Goal: Ask a question

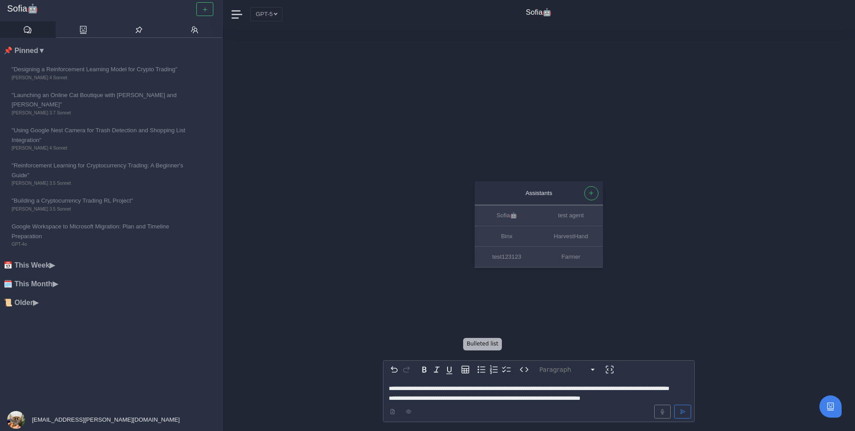
click at [483, 364] on icon "Bulleted list" at bounding box center [481, 369] width 11 height 11
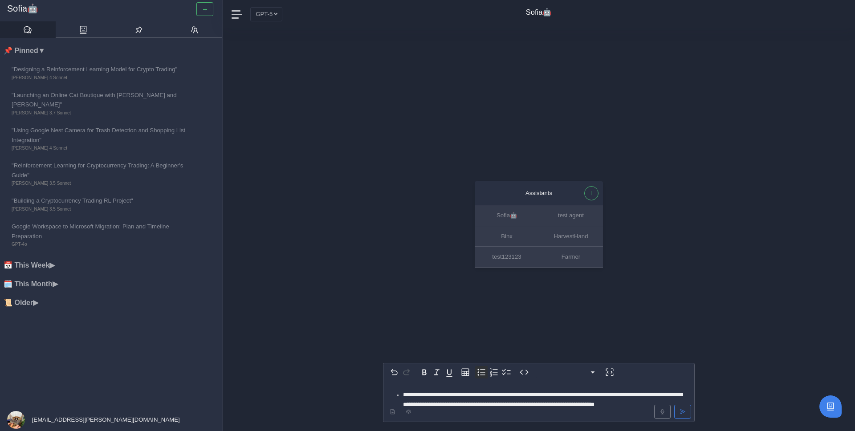
select select "*********"
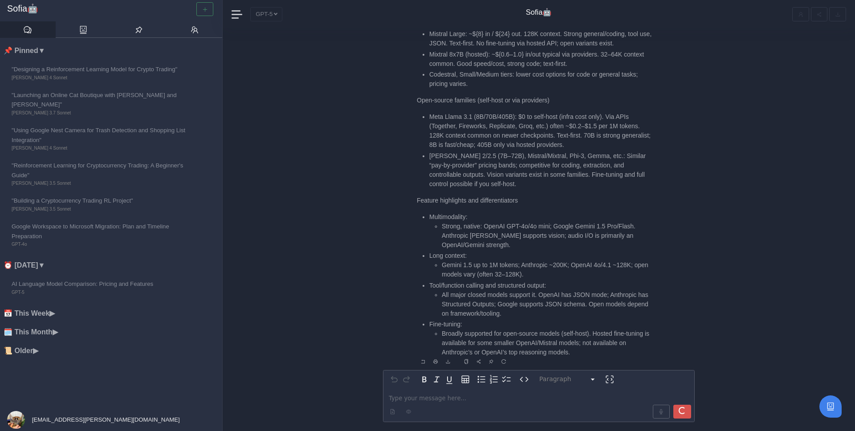
click at [534, 124] on li "Meta Llama 3.1 (8B/70B/405B): $0 to self-host (infra cost only). Via APIs (Toge…" at bounding box center [541, 130] width 224 height 37
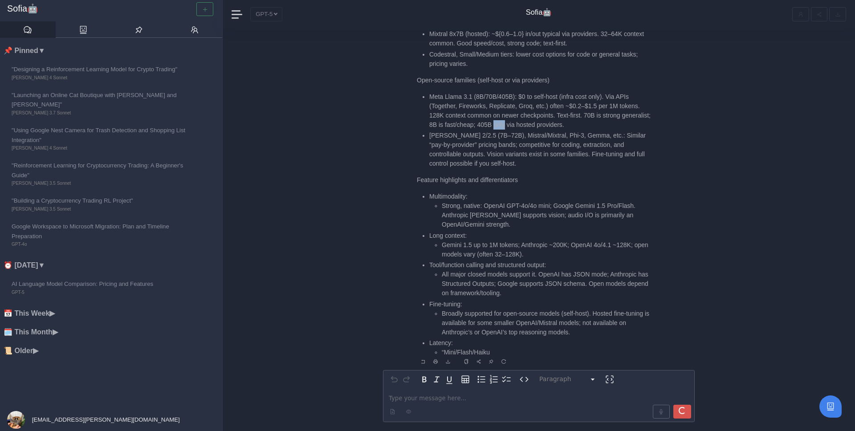
click at [534, 124] on li "Meta Llama 3.1 (8B/70B/405B): $0 to self-host (infra cost only). Via APIs (Toge…" at bounding box center [541, 110] width 224 height 37
click at [532, 112] on li "Meta Llama 3.1 (8B/70B/405B): $0 to self-host (infra cost only). Via APIs (Toge…" at bounding box center [541, 113] width 224 height 37
copy li "Groq"
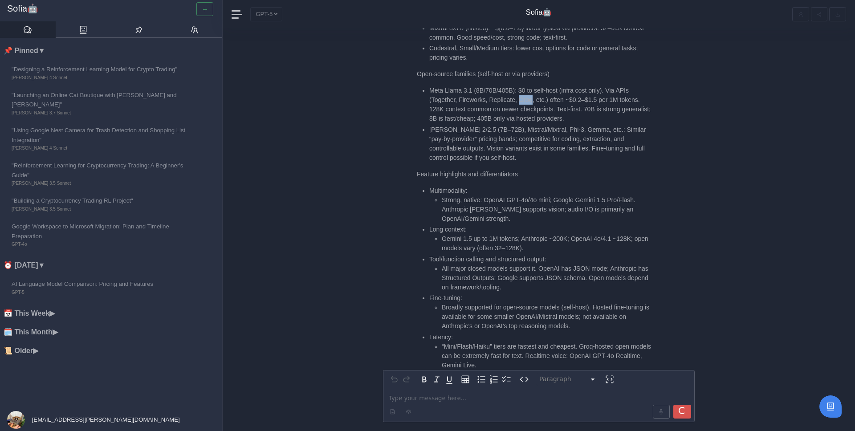
scroll to position [0, 0]
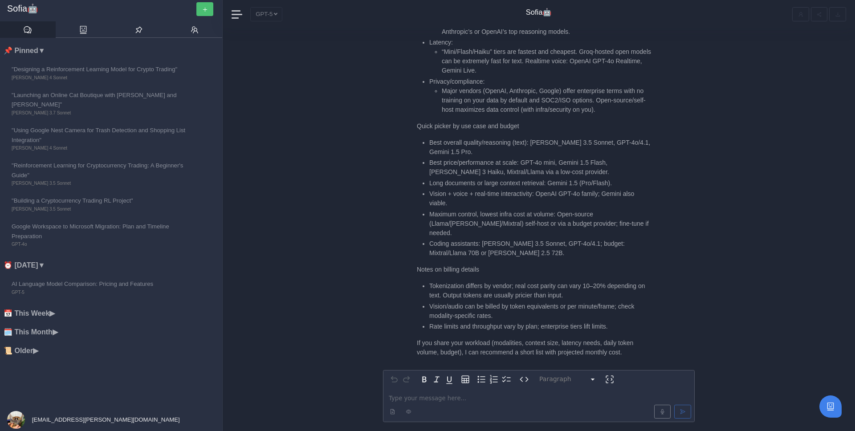
click at [210, 13] on button "button" at bounding box center [204, 9] width 17 height 14
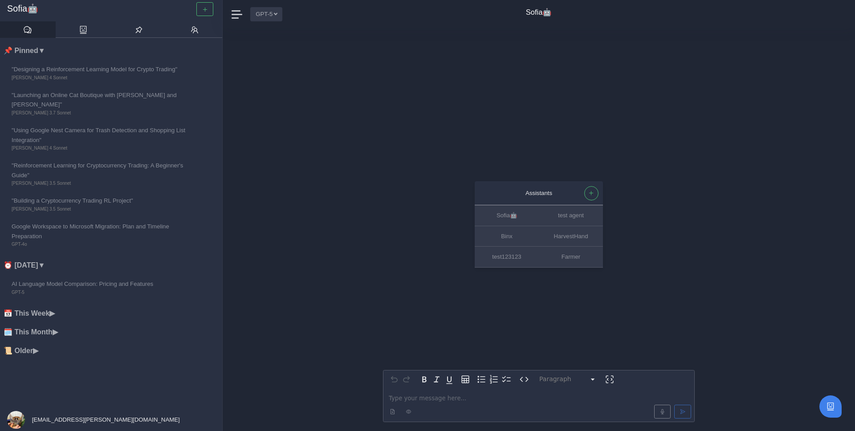
click at [273, 15] on button "GPT-5" at bounding box center [266, 14] width 32 height 14
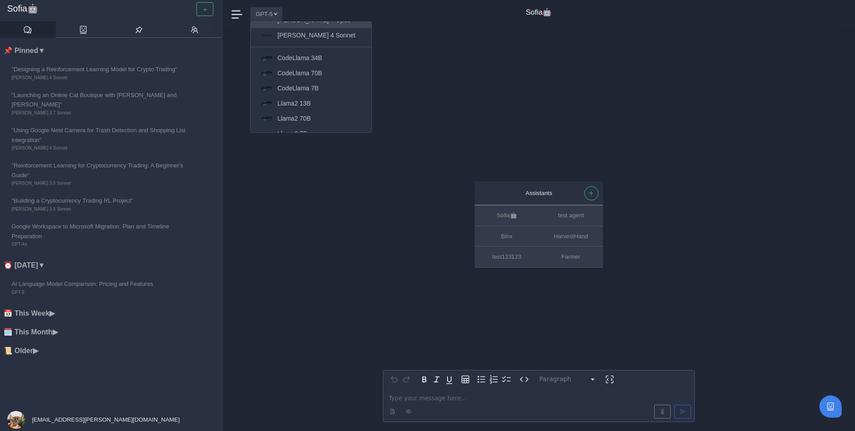
scroll to position [96, 0]
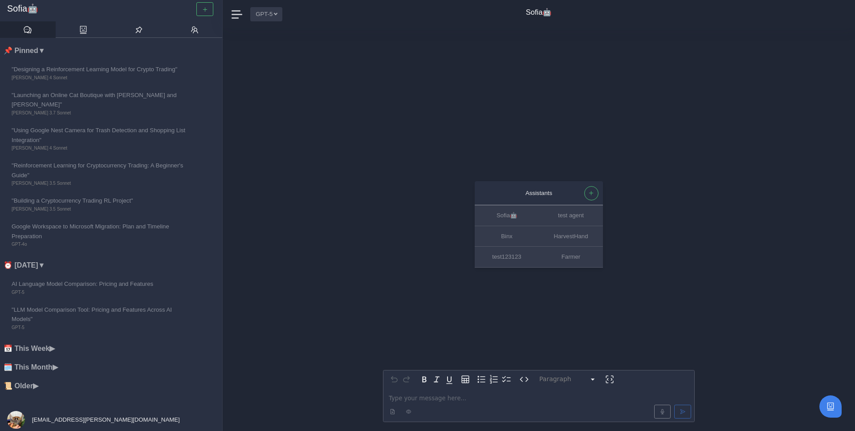
click at [281, 13] on button "GPT-5" at bounding box center [266, 14] width 32 height 14
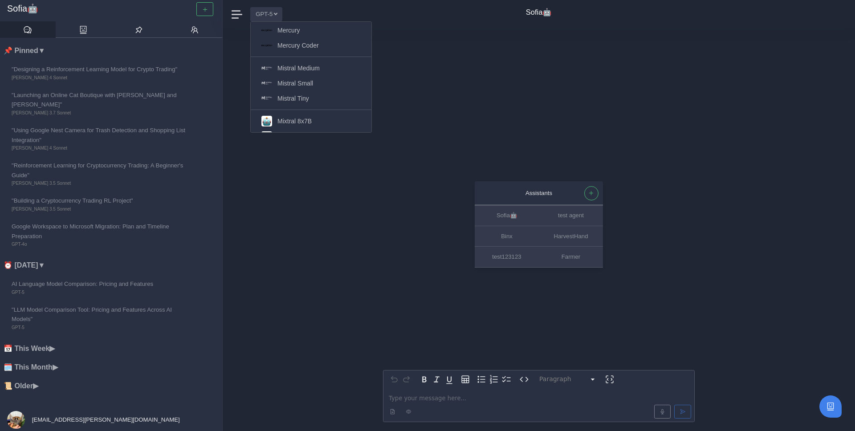
scroll to position [650, 0]
click at [432, 94] on div "Assistants [PERSON_NAME]🤖 test agent Binx HarvestHand test123123 Farmer Paragra…" at bounding box center [539, 230] width 312 height 403
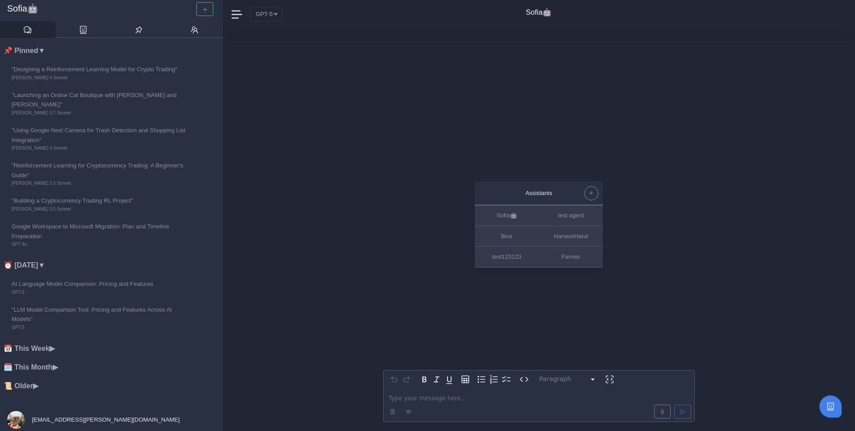
click at [409, 234] on div "Assistants [PERSON_NAME]🤖 test agent Binx HarvestHand test123123 Farmer Paragra…" at bounding box center [539, 230] width 312 height 403
click at [422, 399] on p "editable markdown" at bounding box center [539, 398] width 300 height 9
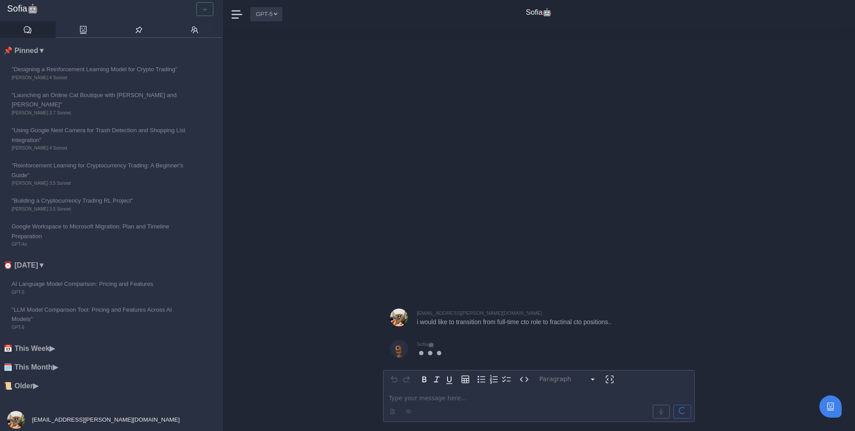
click at [275, 12] on button "GPT-5" at bounding box center [266, 14] width 32 height 14
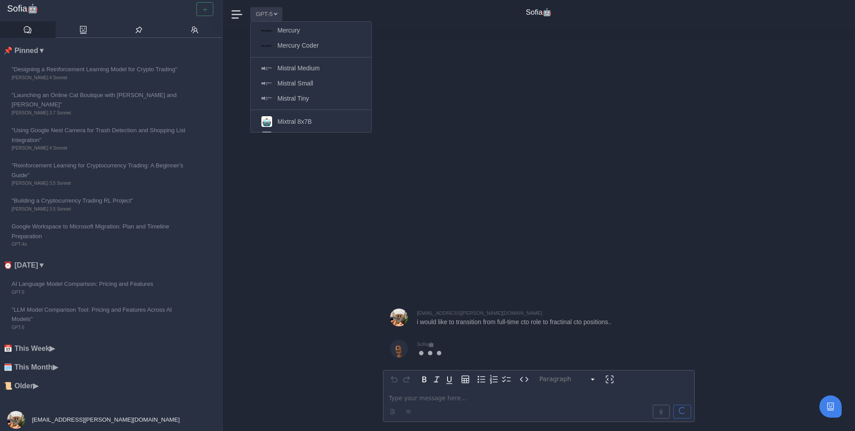
scroll to position [0, 0]
click at [276, 13] on button "GPT-5" at bounding box center [266, 14] width 32 height 14
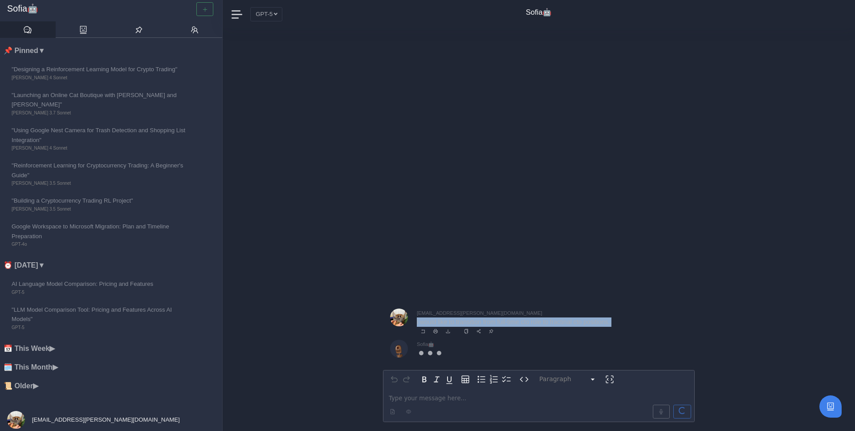
drag, startPoint x: 416, startPoint y: 324, endPoint x: 629, endPoint y: 321, distance: 212.9
click at [629, 321] on div "[EMAIL_ADDRESS][PERSON_NAME][DOMAIN_NAME] i would like to transition from full-…" at bounding box center [539, 323] width 312 height 29
copy p "i would like to transition from full-time cto role to fractinal cto positions.."
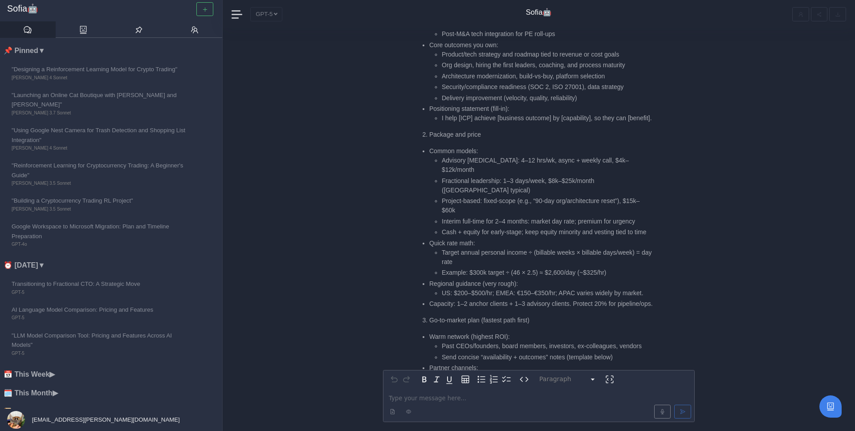
scroll to position [-1415, 0]
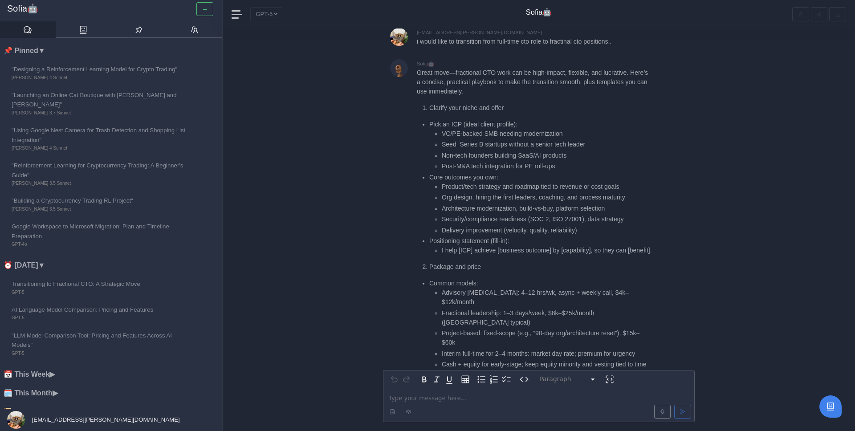
click at [486, 71] on p "Great move—fractional CTO work can be high-impact, flexible, and lucrative. Her…" at bounding box center [535, 82] width 236 height 28
drag, startPoint x: 468, startPoint y: 71, endPoint x: 513, endPoint y: 83, distance: 46.6
click at [513, 83] on p "Great move—fractional CTO work can be high-impact, flexible, and lucrative. Her…" at bounding box center [535, 82] width 236 height 28
drag, startPoint x: 453, startPoint y: 81, endPoint x: 501, endPoint y: 82, distance: 48.1
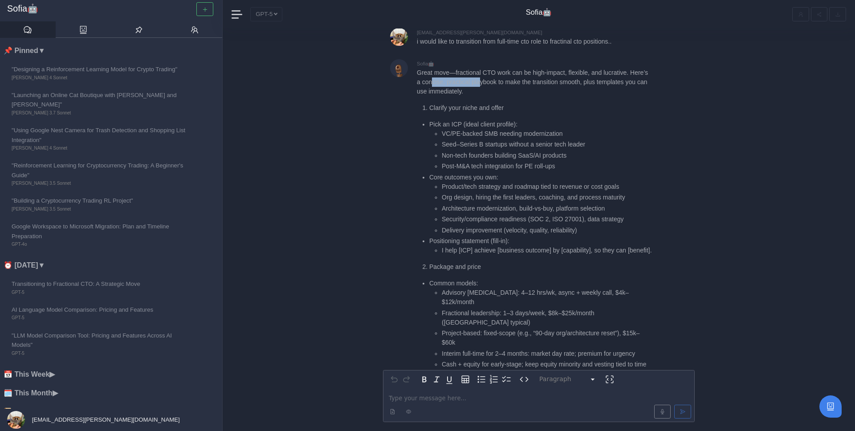
click at [501, 82] on p "Great move—fractional CTO work can be high-impact, flexible, and lucrative. Her…" at bounding box center [535, 82] width 236 height 28
click at [429, 120] on ul "Pick an ICP (ideal client profile): VC/PE-backed SMB needing modernization Seed…" at bounding box center [535, 188] width 236 height 136
drag, startPoint x: 432, startPoint y: 93, endPoint x: 488, endPoint y: 102, distance: 56.5
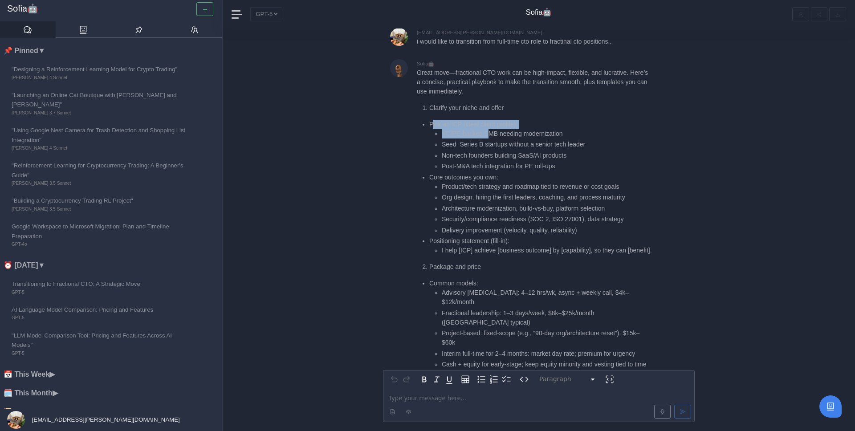
click at [489, 120] on li "Pick an ICP (ideal client profile): VC/PE-backed SMB needing modernization Seed…" at bounding box center [541, 146] width 224 height 52
click at [488, 129] on li "VC/PE-backed SMB needing modernization" at bounding box center [547, 133] width 211 height 9
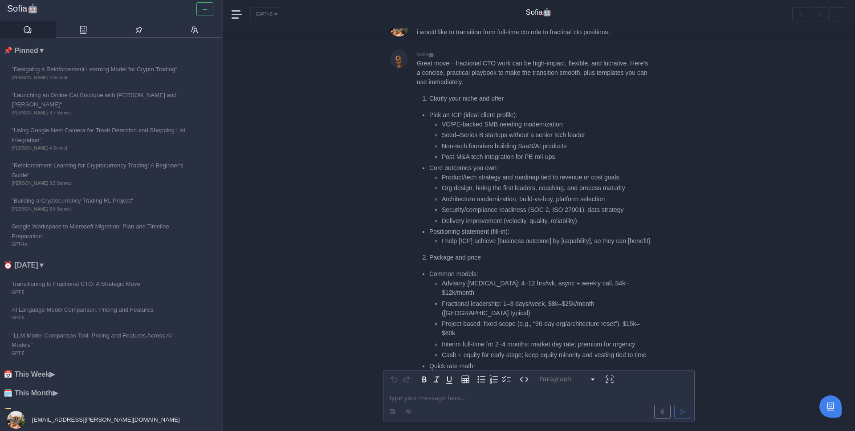
scroll to position [-1356, 0]
drag, startPoint x: 439, startPoint y: 87, endPoint x: 580, endPoint y: 88, distance: 140.7
click at [580, 118] on ul "VC/PE-backed SMB needing modernization Seed–Series B startups without a senior …" at bounding box center [541, 139] width 224 height 42
drag, startPoint x: 442, startPoint y: 97, endPoint x: 570, endPoint y: 98, distance: 128.3
click at [569, 139] on li "Non-tech founders building SaaS/AI products" at bounding box center [547, 143] width 211 height 9
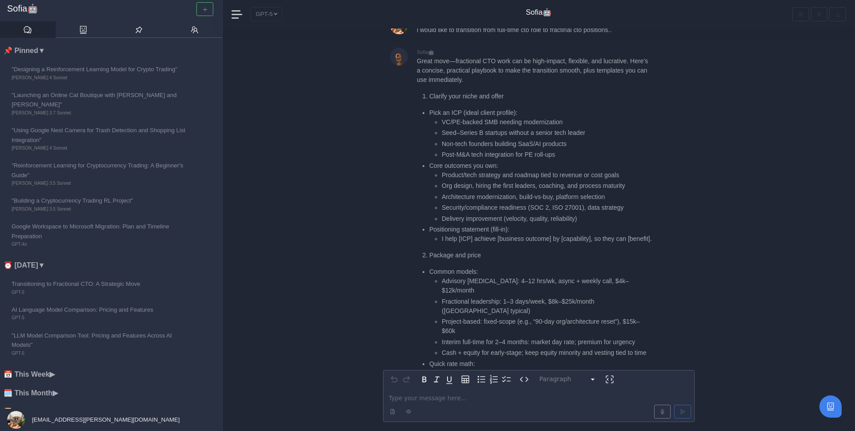
click at [581, 139] on li "Non-tech founders building SaaS/AI products" at bounding box center [547, 143] width 211 height 9
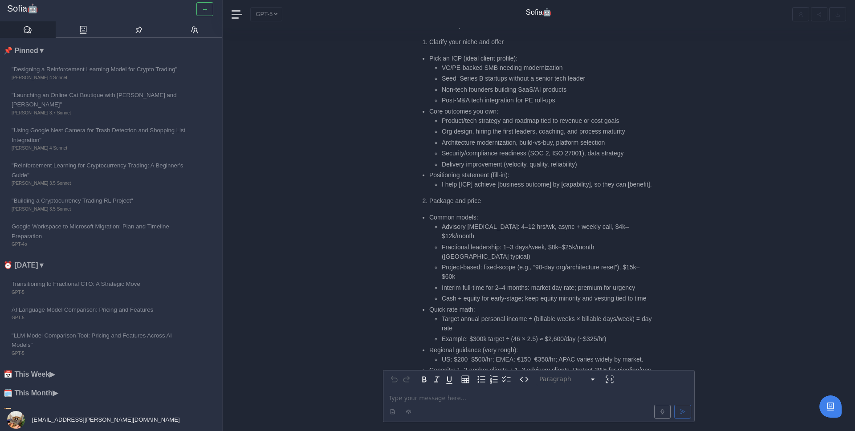
scroll to position [-1301, 0]
drag, startPoint x: 442, startPoint y: 73, endPoint x: 526, endPoint y: 73, distance: 84.2
click at [526, 115] on li "Product/tech strategy and roadmap tied to revenue or cost goals" at bounding box center [547, 119] width 211 height 9
drag, startPoint x: 469, startPoint y: 84, endPoint x: 542, endPoint y: 81, distance: 74.0
click at [543, 126] on li "Org design, hiring the first leaders, coaching, and process maturity" at bounding box center [547, 130] width 211 height 9
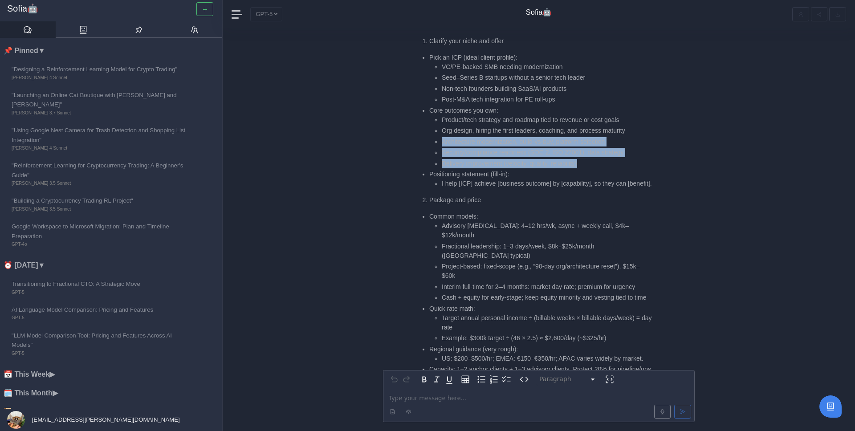
drag, startPoint x: 443, startPoint y: 94, endPoint x: 639, endPoint y: 115, distance: 197.5
click at [639, 115] on ul "Product/tech strategy and roadmap tied to revenue or cost goals Org design, hir…" at bounding box center [541, 141] width 224 height 53
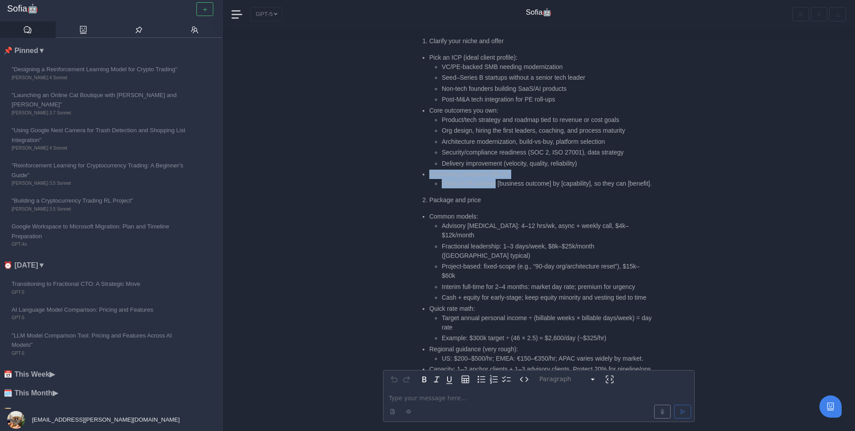
drag, startPoint x: 431, startPoint y: 125, endPoint x: 499, endPoint y: 135, distance: 68.8
click at [499, 170] on li "Positioning statement (fill-in): I help [ICP] achieve [business outcome] by [ca…" at bounding box center [541, 179] width 224 height 19
click at [499, 179] on li "I help [ICP] achieve [business outcome] by [capability], so they can [benefit]." at bounding box center [547, 183] width 211 height 9
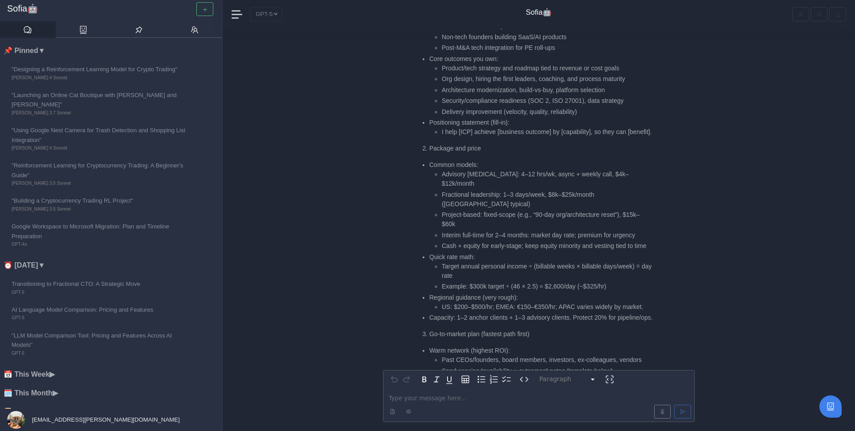
scroll to position [-1248, 0]
drag, startPoint x: 493, startPoint y: 135, endPoint x: 523, endPoint y: 137, distance: 29.5
click at [523, 169] on li "Advisory [MEDICAL_DATA]: 4–12 hrs/wk, async + weekly call, $4k–$12k/month" at bounding box center [547, 178] width 211 height 19
drag, startPoint x: 553, startPoint y: 147, endPoint x: 576, endPoint y: 147, distance: 23.2
click at [576, 189] on li "Fractional leadership: 1–3 days/week, $8k–$25k/month ([GEOGRAPHIC_DATA] typical)" at bounding box center [547, 198] width 211 height 19
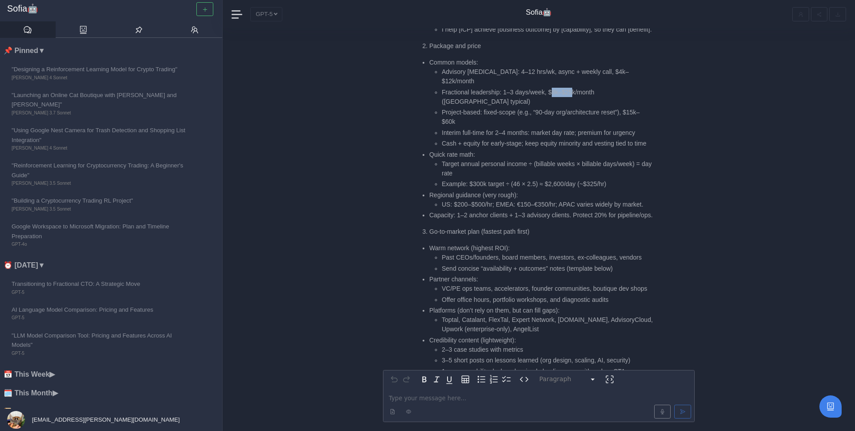
scroll to position [-1146, 0]
drag, startPoint x: 430, startPoint y: 148, endPoint x: 486, endPoint y: 156, distance: 57.2
click at [487, 190] on li "Regional guidance (very rough): US: $200–$500/hr; EMEA: €150–€350/hr; APAC vari…" at bounding box center [541, 199] width 224 height 19
click at [486, 200] on li "US: $200–$500/hr; EMEA: €150–€350/hr; APAC varies widely by market." at bounding box center [547, 204] width 211 height 9
drag, startPoint x: 499, startPoint y: 157, endPoint x: 559, endPoint y: 158, distance: 59.2
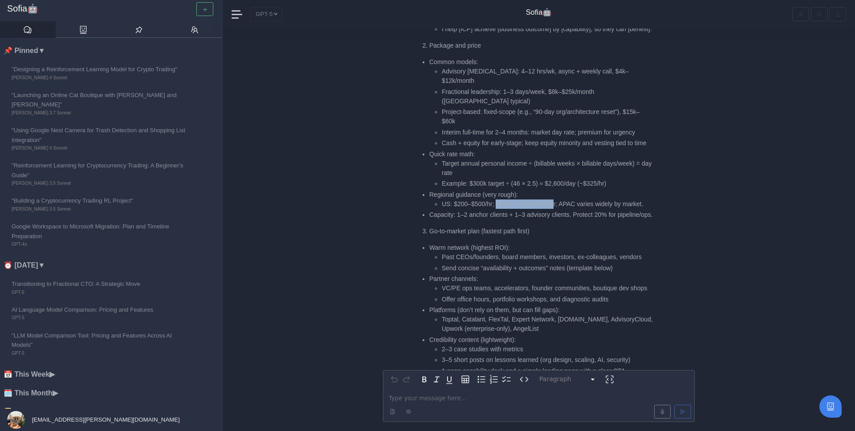
click at [559, 200] on li "US: $200–$500/hr; EMEA: €150–€350/hr; APAC varies widely by market." at bounding box center [547, 204] width 211 height 9
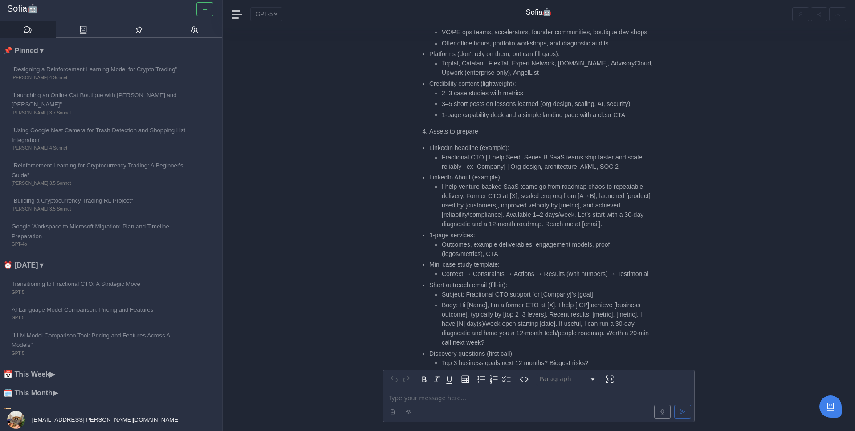
scroll to position [-889, 0]
drag, startPoint x: 448, startPoint y: 155, endPoint x: 483, endPoint y: 156, distance: 34.8
click at [483, 181] on li "I help venture-backed SaaS teams go from roadmap chaos to repeatable delivery. …" at bounding box center [547, 204] width 211 height 47
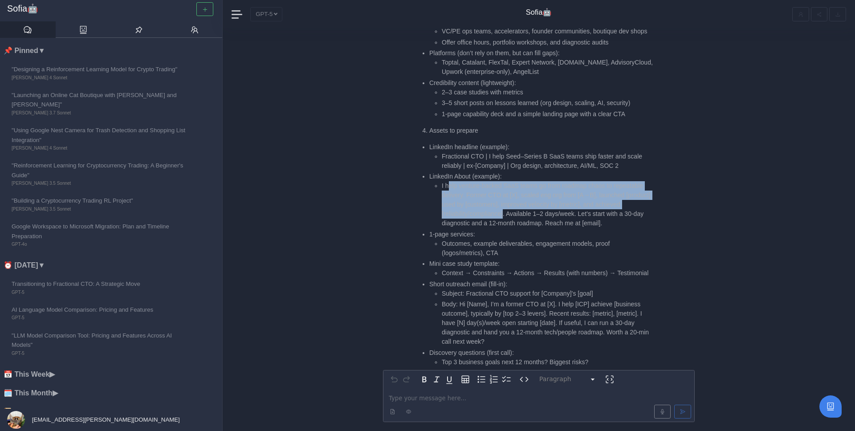
drag, startPoint x: 448, startPoint y: 160, endPoint x: 533, endPoint y: 186, distance: 88.6
click at [534, 187] on li "I help venture-backed SaaS teams go from roadmap chaos to repeatable delivery. …" at bounding box center [547, 204] width 211 height 47
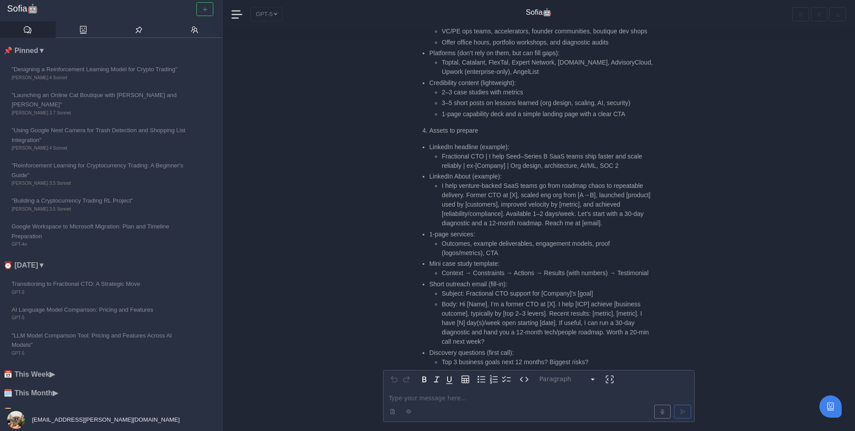
click at [539, 185] on li "I help venture-backed SaaS teams go from roadmap chaos to repeatable delivery. …" at bounding box center [547, 204] width 211 height 47
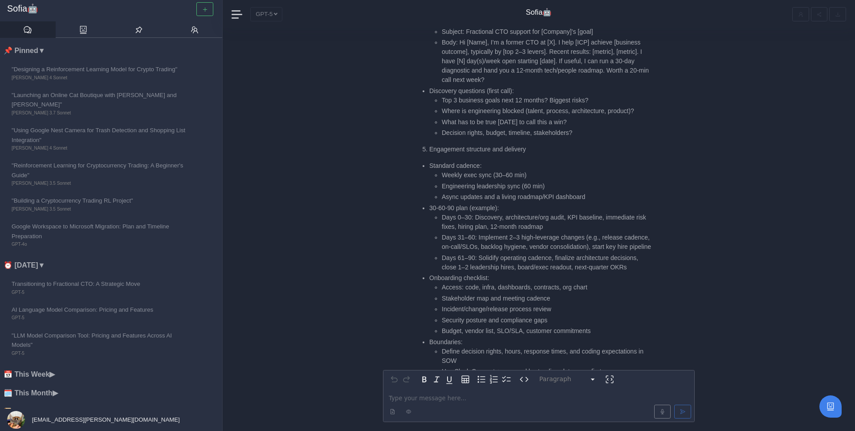
scroll to position [-624, 0]
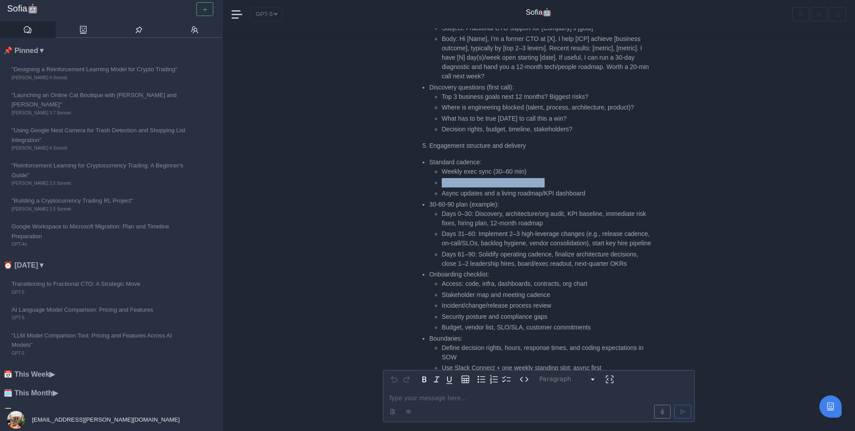
drag, startPoint x: 439, startPoint y: 167, endPoint x: 620, endPoint y: 167, distance: 180.8
click at [621, 168] on ul "Weekly exec sync (30–60 min) Engineering leadership sync (60 min) Async updates…" at bounding box center [541, 182] width 224 height 31
click at [620, 178] on li "Engineering leadership sync (60 min)" at bounding box center [547, 182] width 211 height 9
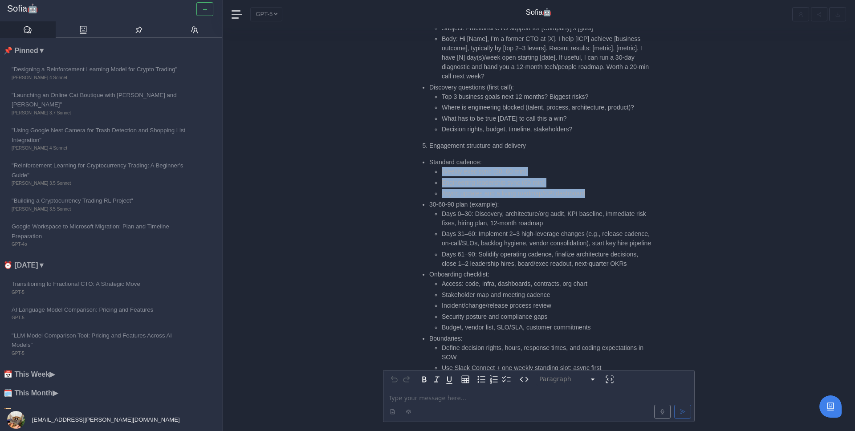
drag, startPoint x: 620, startPoint y: 171, endPoint x: 440, endPoint y: 152, distance: 180.9
click at [440, 167] on ul "Weekly exec sync (30–60 min) Engineering leadership sync (60 min) Async updates…" at bounding box center [541, 182] width 224 height 31
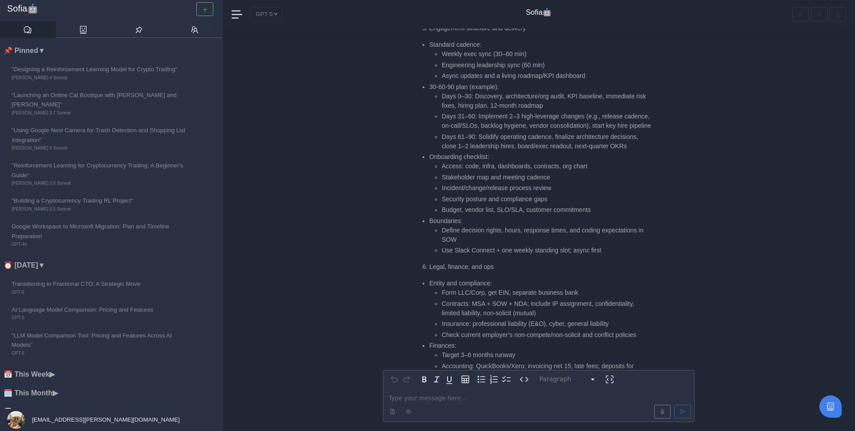
scroll to position [-493, 0]
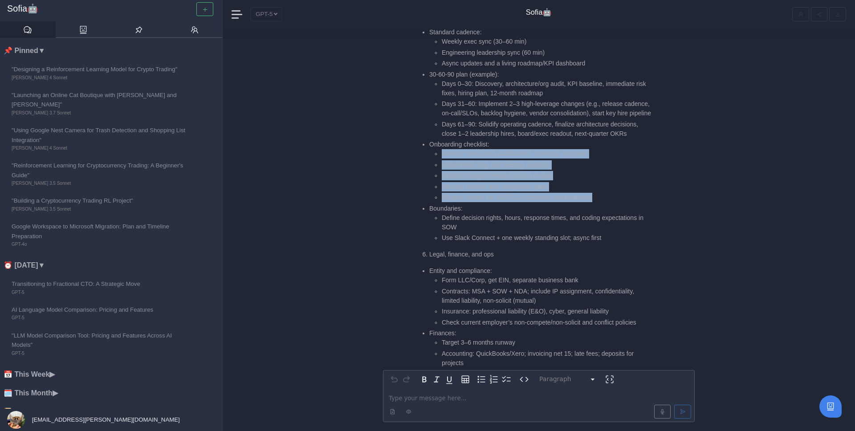
drag, startPoint x: 441, startPoint y: 144, endPoint x: 491, endPoint y: 196, distance: 72.8
click at [492, 196] on ul "Standard cadence: Weekly exec sync (30–60 min) Engineering leadership sync (60 …" at bounding box center [535, 135] width 236 height 215
click at [491, 204] on li "Boundaries: Define decision rights, hours, response times, and coding expectati…" at bounding box center [541, 223] width 224 height 39
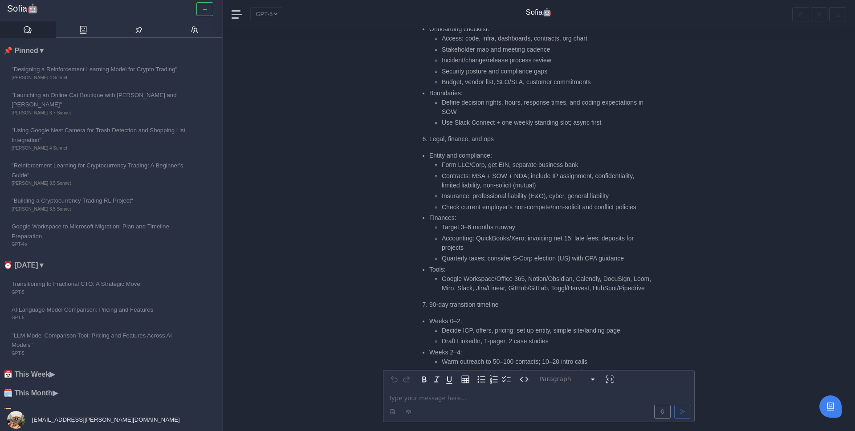
scroll to position [-375, 0]
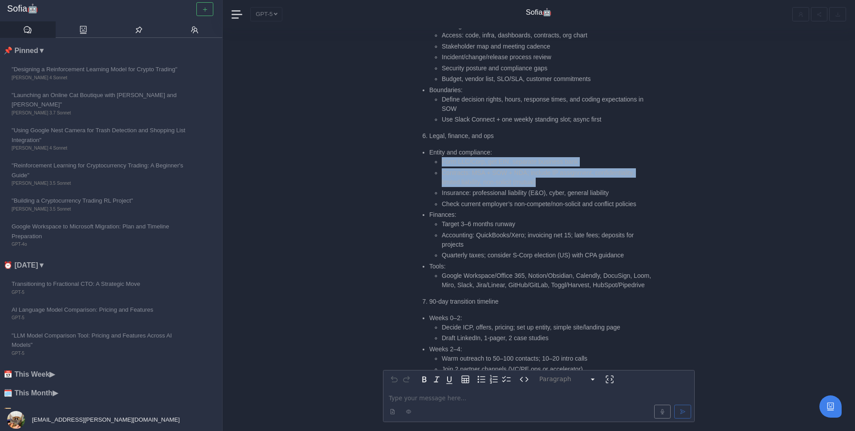
drag, startPoint x: 439, startPoint y: 151, endPoint x: 559, endPoint y: 169, distance: 121.6
click at [559, 169] on ul "Form LLC/Corp, get EIN, separate business bank Contracts: MSA + SOW + NDA; incl…" at bounding box center [541, 183] width 224 height 52
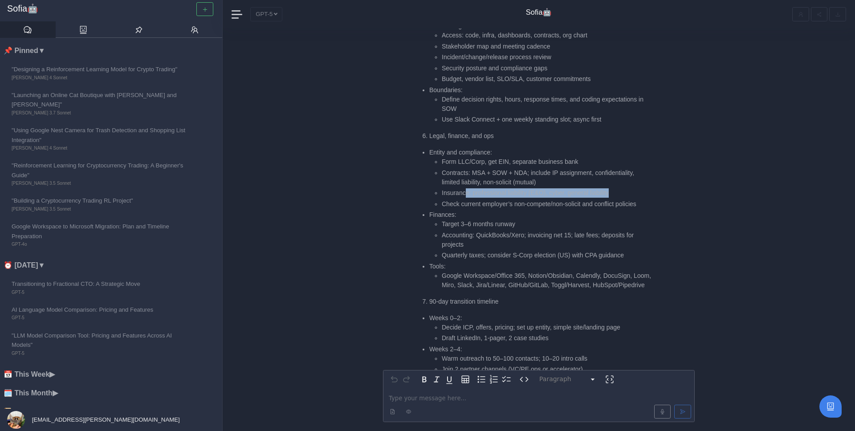
drag, startPoint x: 465, startPoint y: 185, endPoint x: 623, endPoint y: 181, distance: 157.7
click at [624, 188] on li "Insurance: professional liability (E&O), cyber, general liability" at bounding box center [547, 192] width 211 height 9
drag, startPoint x: 439, startPoint y: 192, endPoint x: 561, endPoint y: 192, distance: 121.6
click at [561, 192] on ul "Form LLC/Corp, get EIN, separate business bank Contracts: MSA + SOW + NDA; incl…" at bounding box center [541, 183] width 224 height 52
click at [558, 178] on ul "Form LLC/Corp, get EIN, separate business bank Contracts: MSA + SOW + NDA; incl…" at bounding box center [541, 183] width 224 height 52
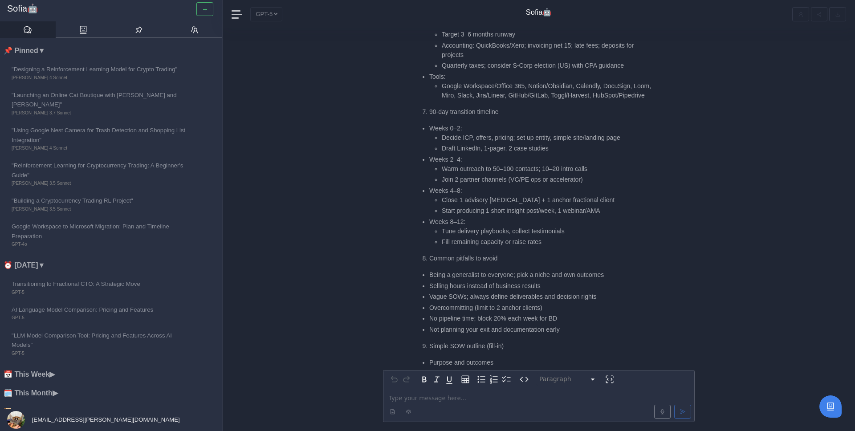
scroll to position [-187, 0]
drag, startPoint x: 444, startPoint y: 137, endPoint x: 554, endPoint y: 141, distance: 109.6
click at [554, 141] on li "Decide ICP, offers, pricing; set up entity, simple site/landing page" at bounding box center [547, 139] width 211 height 9
drag, startPoint x: 558, startPoint y: 141, endPoint x: 444, endPoint y: 141, distance: 114.0
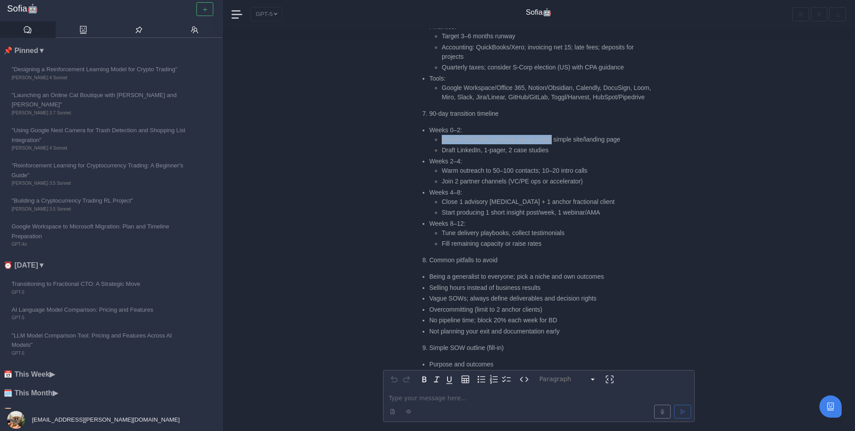
click at [444, 141] on li "Decide ICP, offers, pricing; set up entity, simple site/landing page" at bounding box center [547, 139] width 211 height 9
drag, startPoint x: 442, startPoint y: 149, endPoint x: 561, endPoint y: 150, distance: 118.5
click at [561, 150] on li "Draft LinkedIn, 1-pager, 2 case studies" at bounding box center [547, 150] width 211 height 9
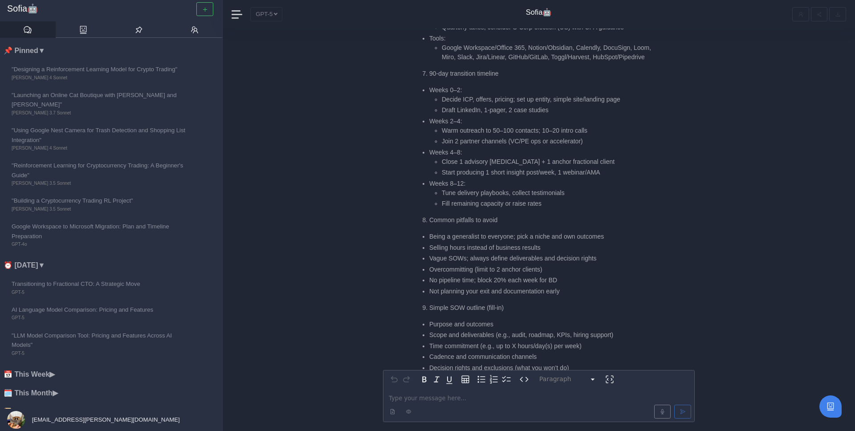
scroll to position [-145, 0]
drag, startPoint x: 442, startPoint y: 130, endPoint x: 601, endPoint y: 123, distance: 159.1
click at [601, 124] on li "Warm outreach to 50–100 contacts; 10–20 intro calls" at bounding box center [547, 128] width 211 height 9
drag, startPoint x: 436, startPoint y: 137, endPoint x: 591, endPoint y: 141, distance: 155.1
click at [592, 141] on li "Join 2 partner channels (VC/PE ops or accelerator)" at bounding box center [547, 139] width 211 height 9
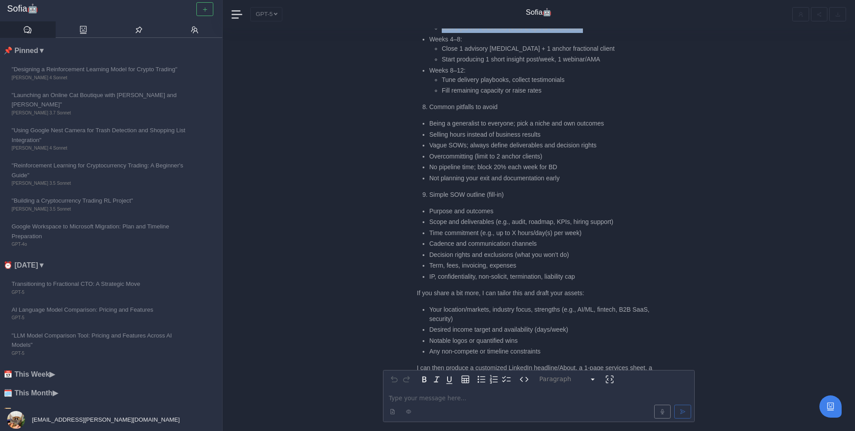
scroll to position [-29, 0]
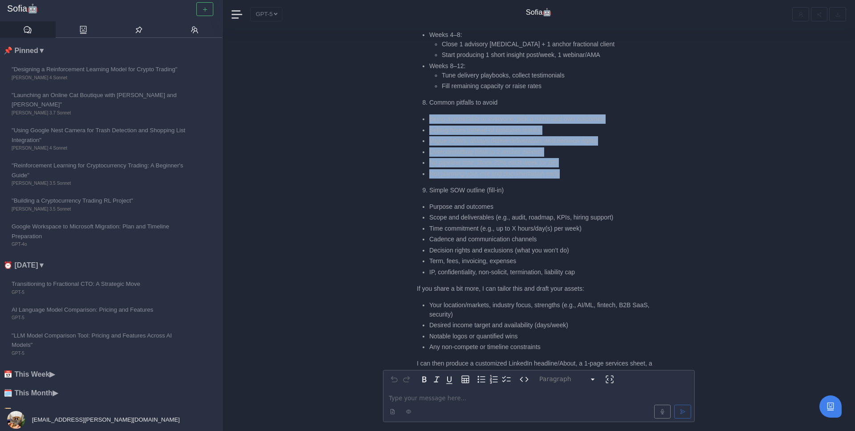
drag, startPoint x: 420, startPoint y: 122, endPoint x: 572, endPoint y: 175, distance: 161.0
click at [572, 174] on ul "Being a generalist to everyone; pick a niche and own outcomes Selling hours ins…" at bounding box center [535, 146] width 236 height 64
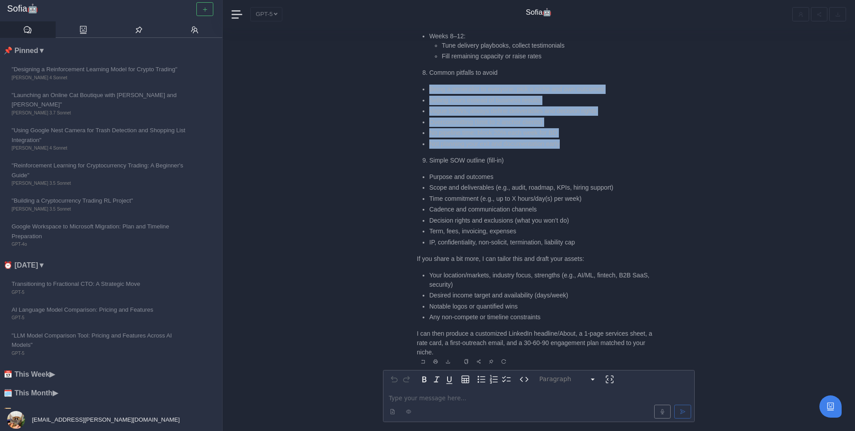
scroll to position [1, 0]
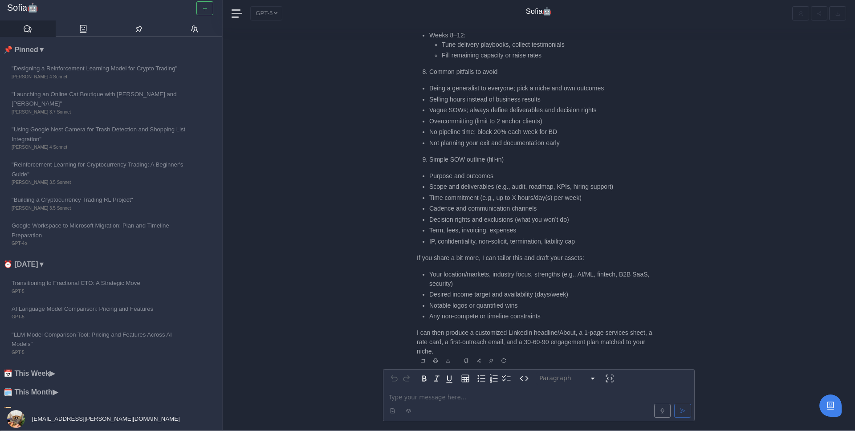
click at [572, 175] on li "Purpose and outcomes" at bounding box center [541, 175] width 224 height 9
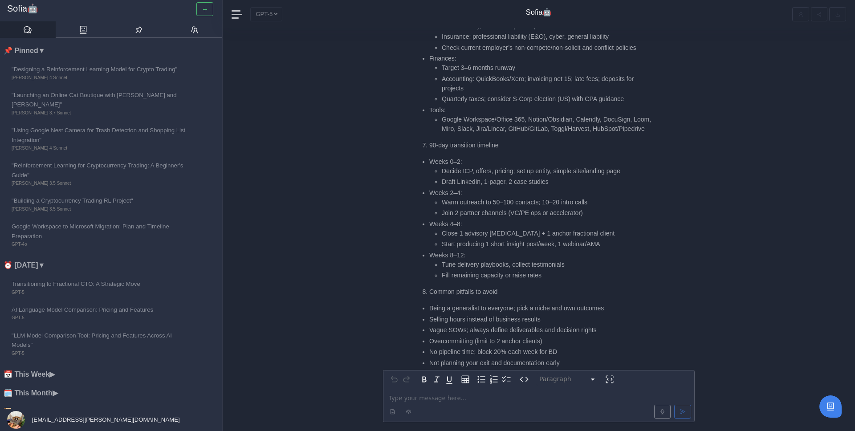
scroll to position [0, 0]
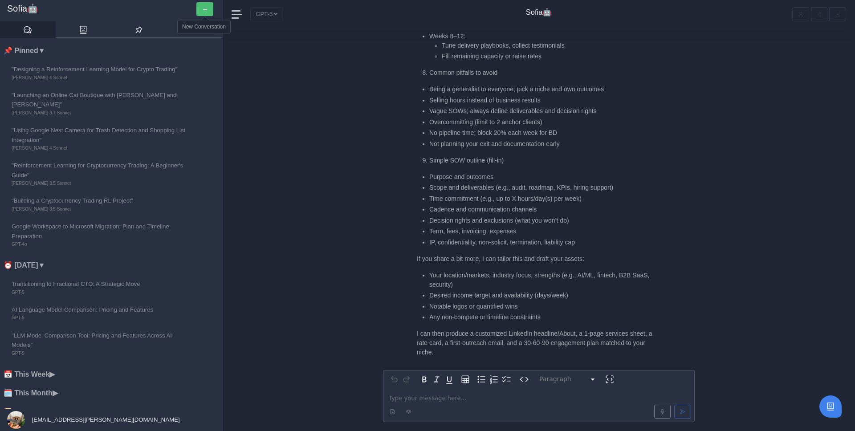
click at [201, 10] on button "button" at bounding box center [204, 9] width 17 height 14
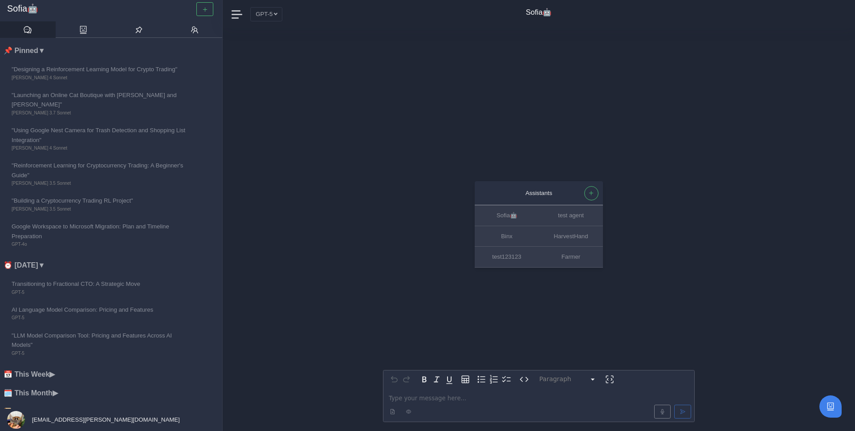
click at [418, 401] on p "editable markdown" at bounding box center [539, 398] width 300 height 9
click at [509, 399] on span "**********" at bounding box center [466, 398] width 154 height 6
click at [505, 400] on span "**********" at bounding box center [466, 398] width 154 height 6
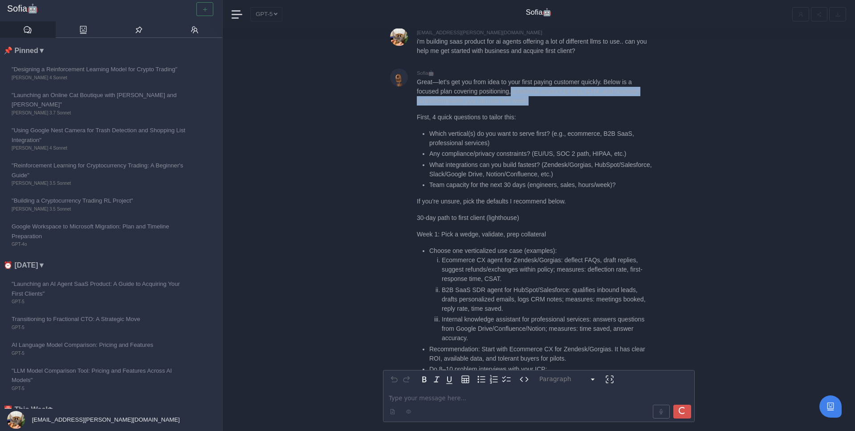
drag, startPoint x: 516, startPoint y: 92, endPoint x: 544, endPoint y: 103, distance: 30.0
click at [545, 104] on p "Great—let’s get you from idea to your first paying customer quickly. Below is a…" at bounding box center [535, 91] width 236 height 28
click at [544, 103] on p "Great—let’s get you from idea to your first paying customer quickly. Below is a…" at bounding box center [535, 91] width 236 height 28
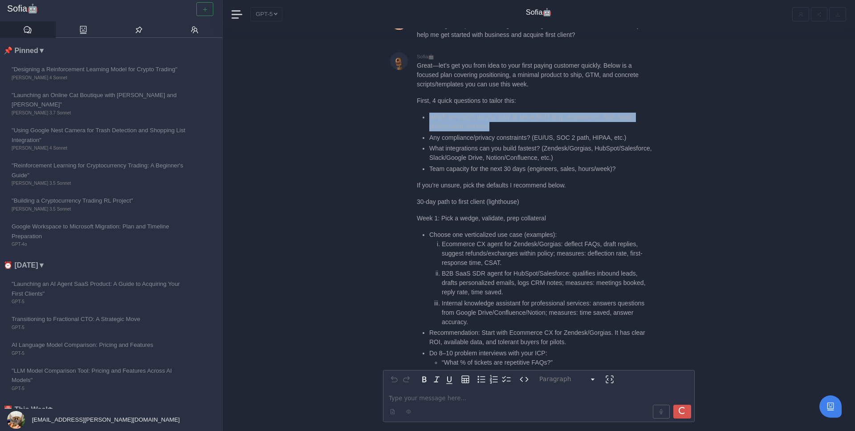
drag, startPoint x: 431, startPoint y: 106, endPoint x: 521, endPoint y: 119, distance: 91.3
click at [521, 119] on li "Which vertical(s) do you want to serve first? (e.g., ecommerce, B2B SaaS, profe…" at bounding box center [541, 122] width 224 height 19
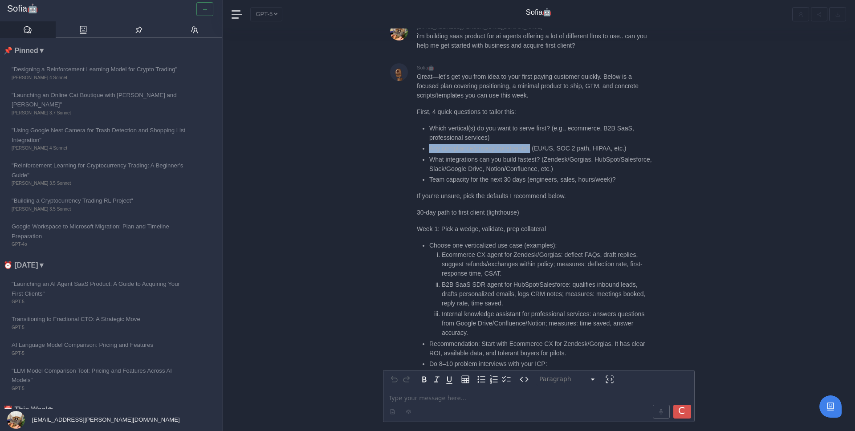
drag, startPoint x: 426, startPoint y: 127, endPoint x: 534, endPoint y: 129, distance: 107.4
click at [534, 129] on ul "Which vertical(s) do you want to serve first? (e.g., ecommerce, B2B SaaS, profe…" at bounding box center [535, 154] width 236 height 61
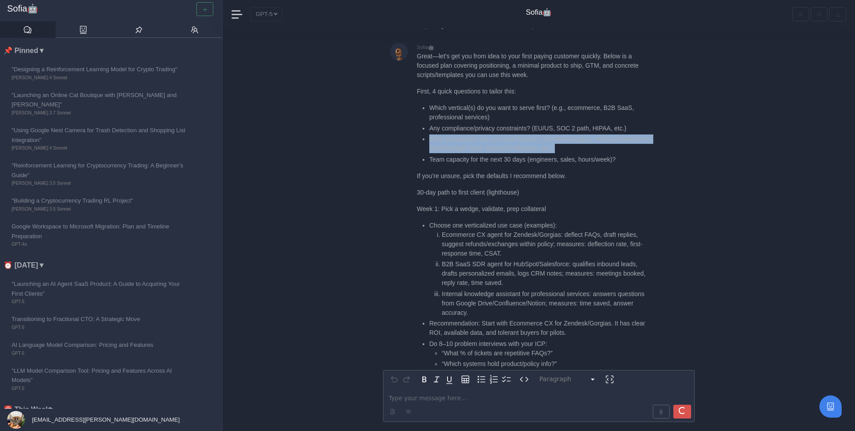
drag, startPoint x: 427, startPoint y: 137, endPoint x: 630, endPoint y: 155, distance: 203.4
click at [630, 155] on ul "Which vertical(s) do you want to serve first? (e.g., ecommerce, B2B SaaS, profe…" at bounding box center [535, 133] width 236 height 61
click at [630, 155] on li "Team capacity for the next 30 days (engineers, sales, hours/week)?" at bounding box center [541, 159] width 224 height 9
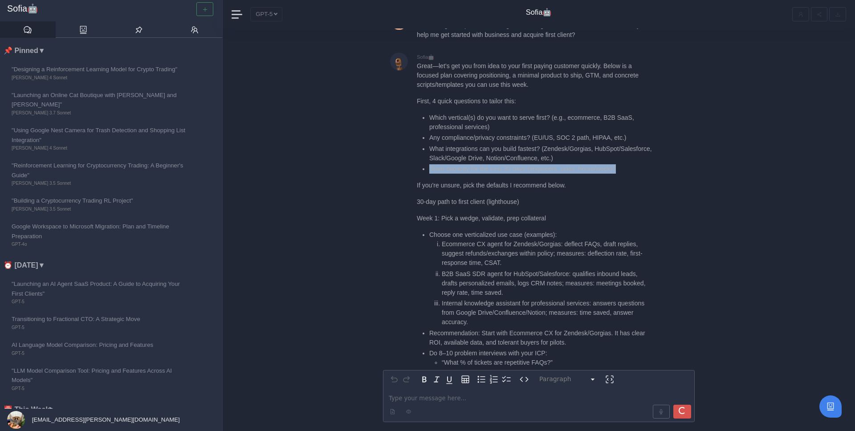
drag, startPoint x: 427, startPoint y: 162, endPoint x: 637, endPoint y: 162, distance: 209.8
click at [637, 162] on ul "Which vertical(s) do you want to serve first? (e.g., ecommerce, B2B SaaS, profe…" at bounding box center [535, 143] width 236 height 61
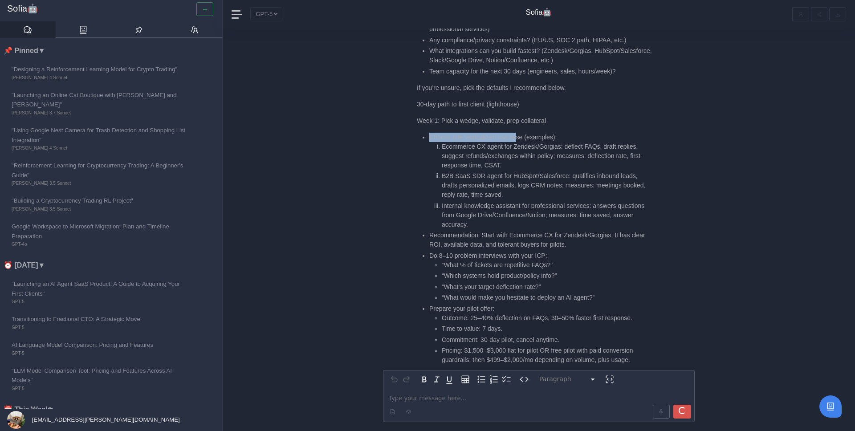
drag, startPoint x: 429, startPoint y: 138, endPoint x: 518, endPoint y: 136, distance: 89.5
click at [518, 136] on ul "Choose one verticalized use case (examples): Ecommerce CX agent for Zendesk/Gor…" at bounding box center [535, 249] width 236 height 232
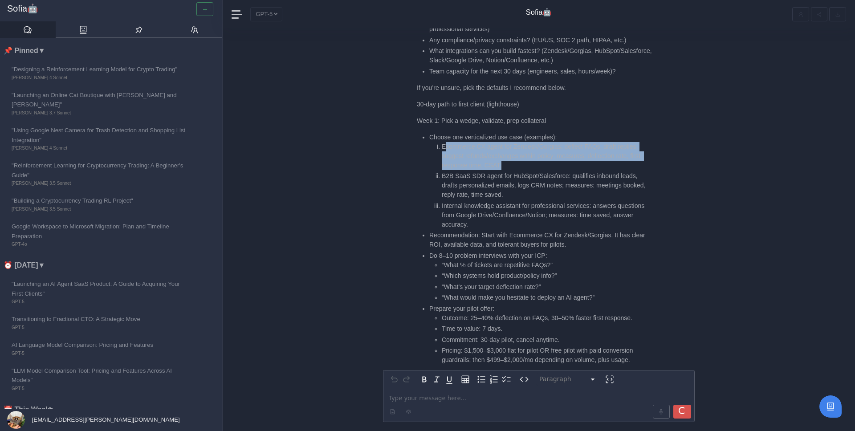
drag, startPoint x: 444, startPoint y: 145, endPoint x: 517, endPoint y: 164, distance: 74.5
click at [517, 164] on li "Ecommerce CX agent for Zendesk/Gorgias: deflect FAQs, draft replies, suggest re…" at bounding box center [547, 156] width 211 height 28
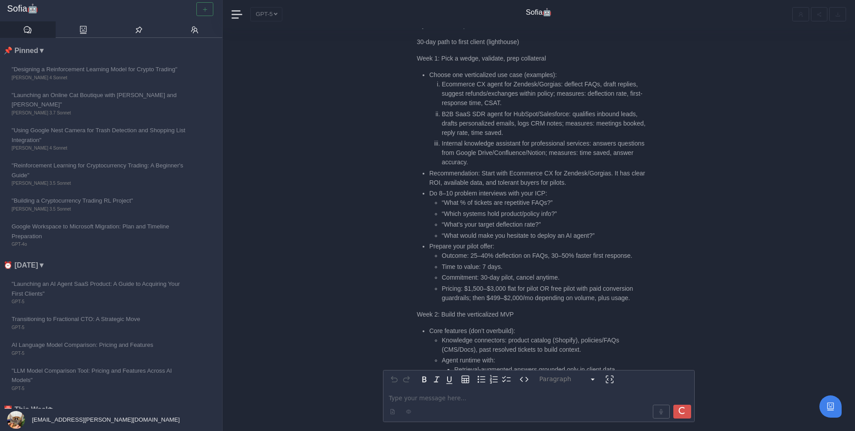
scroll to position [-1751, 0]
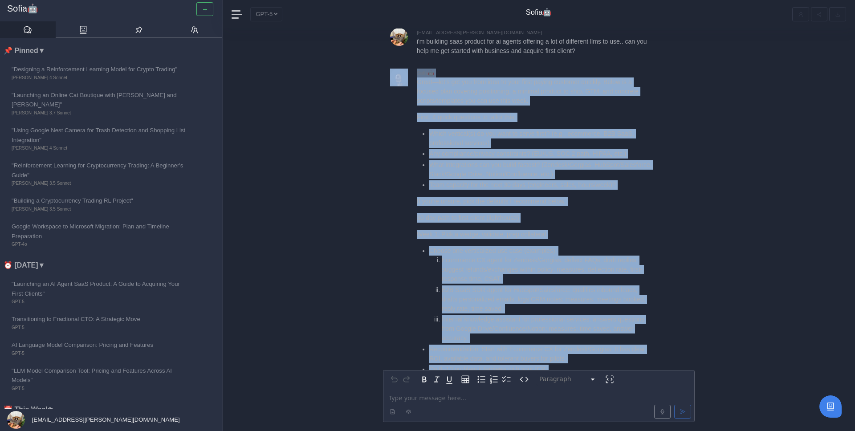
drag, startPoint x: 440, startPoint y: 124, endPoint x: 488, endPoint y: 122, distance: 47.2
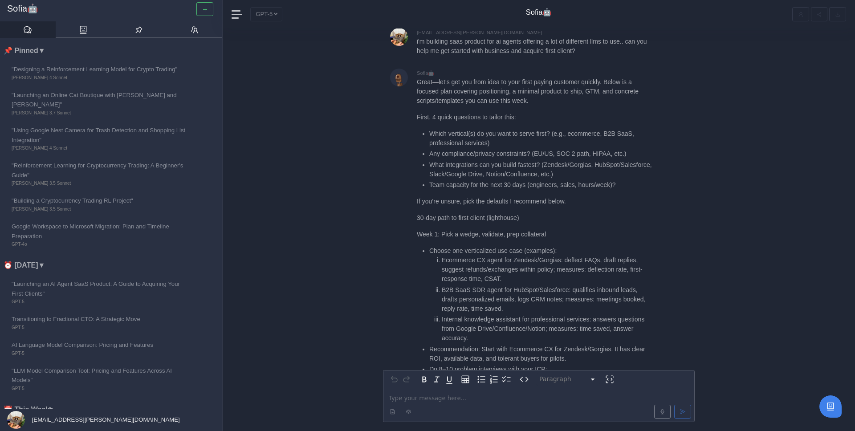
click at [489, 176] on li "What integrations can you build fastest? (Zendesk/Gorgias, HubSpot/Salesforce, …" at bounding box center [541, 169] width 224 height 19
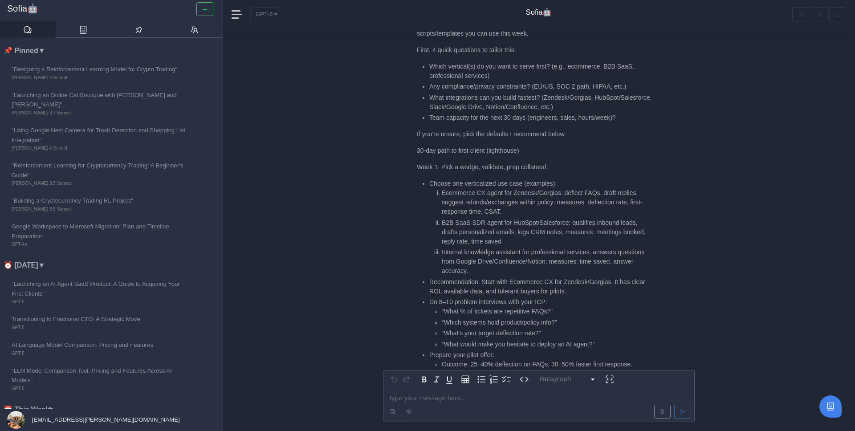
scroll to position [-1681, 0]
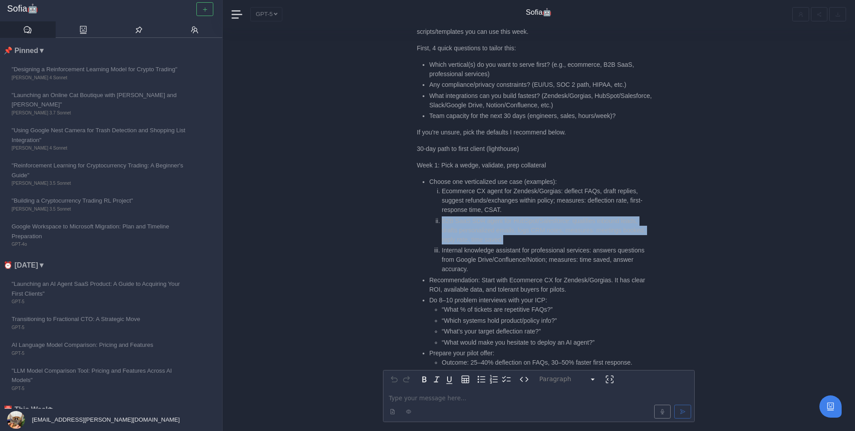
drag, startPoint x: 443, startPoint y: 220, endPoint x: 561, endPoint y: 237, distance: 118.9
click at [561, 237] on li "B2B SaaS SDR agent for HubSpot/Salesforce: qualifies inbound leads, drafts pers…" at bounding box center [547, 230] width 211 height 28
click at [516, 237] on li "B2B SaaS SDR agent for HubSpot/Salesforce: qualifies inbound leads, drafts pers…" at bounding box center [547, 230] width 211 height 28
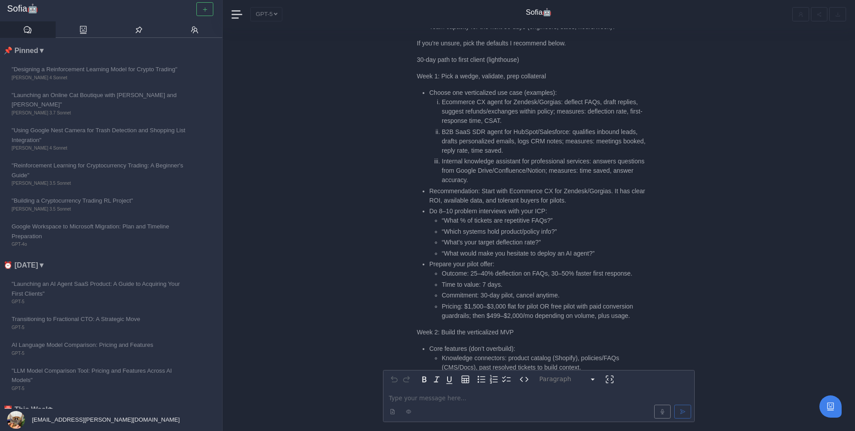
scroll to position [-1589, 0]
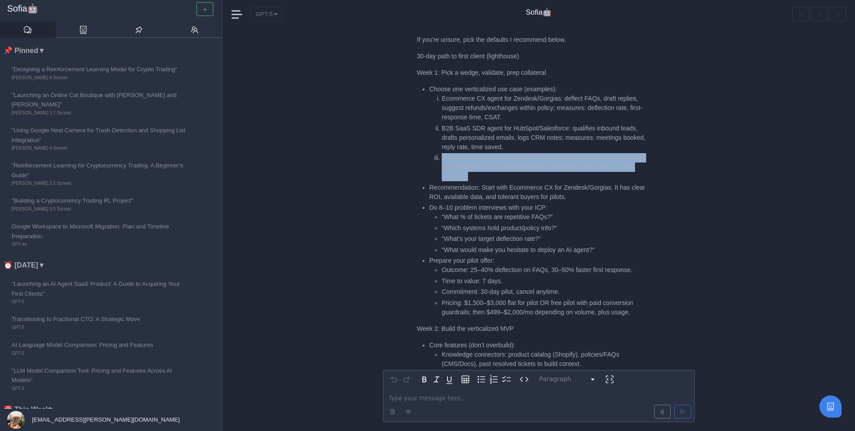
drag, startPoint x: 441, startPoint y: 156, endPoint x: 508, endPoint y: 176, distance: 69.6
click at [508, 176] on li "Internal knowledge assistant for professional services: answers questions from …" at bounding box center [547, 167] width 211 height 28
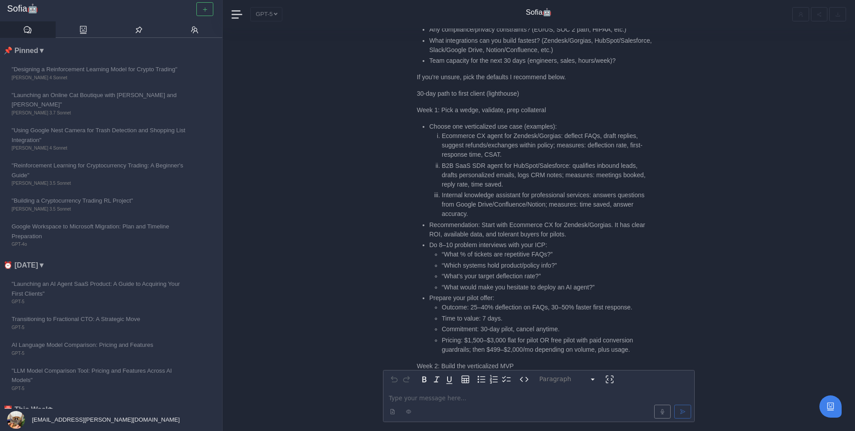
scroll to position [-1625, 0]
drag, startPoint x: 429, startPoint y: 124, endPoint x: 538, endPoint y: 132, distance: 109.8
click at [540, 132] on li "Choose one verticalized use case (examples): Ecommerce CX agent for Zendesk/Gor…" at bounding box center [541, 169] width 224 height 97
drag, startPoint x: 436, startPoint y: 194, endPoint x: 596, endPoint y: 195, distance: 159.4
click at [596, 195] on li "Internal knowledge assistant for professional services: answers questions from …" at bounding box center [547, 204] width 211 height 28
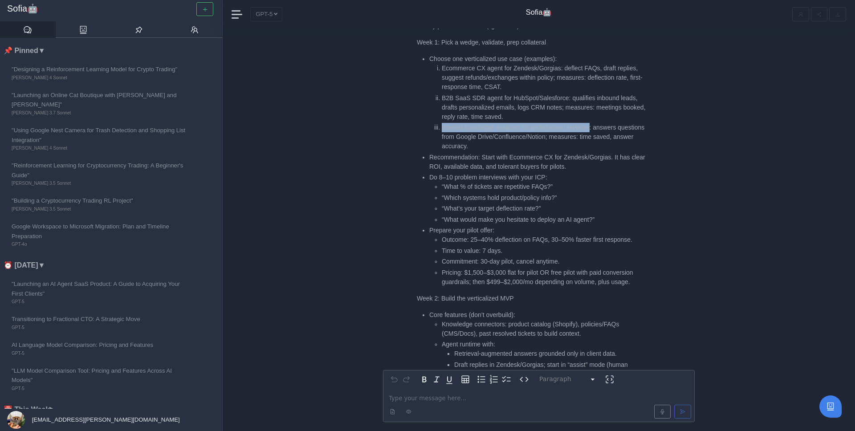
scroll to position [-1552, 0]
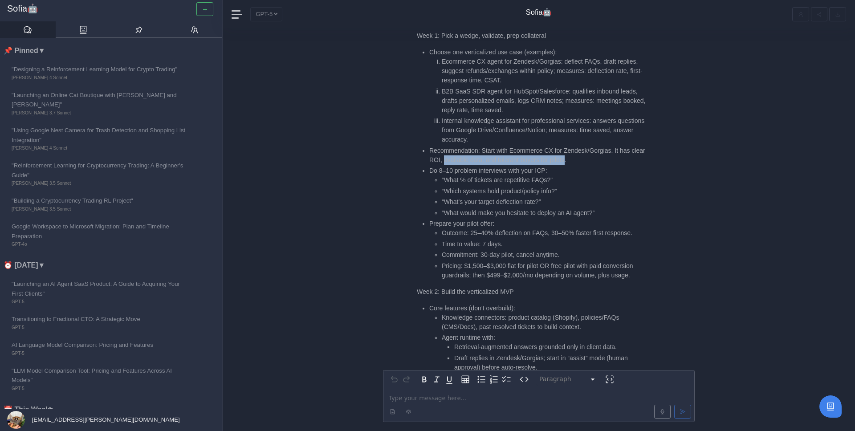
drag, startPoint x: 443, startPoint y: 159, endPoint x: 567, endPoint y: 160, distance: 123.8
click at [568, 162] on li "Recommendation: Start with Ecommerce CX for Zendesk/Gorgias. It has clear ROI, …" at bounding box center [541, 155] width 224 height 19
click at [567, 160] on li "Recommendation: Start with Ecommerce CX for Zendesk/Gorgias. It has clear ROI, …" at bounding box center [541, 155] width 224 height 19
drag, startPoint x: 514, startPoint y: 151, endPoint x: 558, endPoint y: 151, distance: 44.1
click at [558, 151] on li "Recommendation: Start with Ecommerce CX for Zendesk/Gorgias. It has clear ROI, …" at bounding box center [541, 155] width 224 height 19
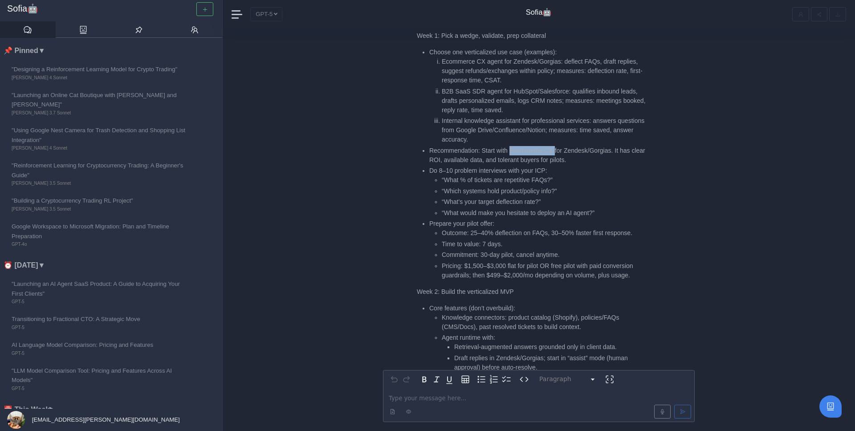
copy li "Ecommerce CX"
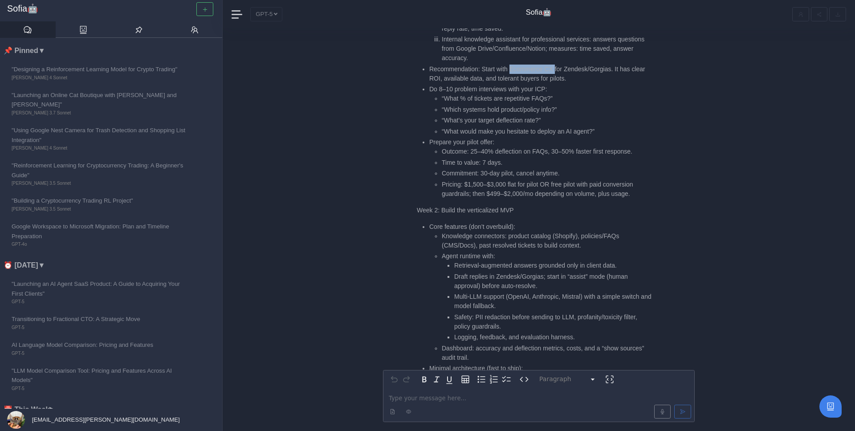
scroll to position [-1463, 0]
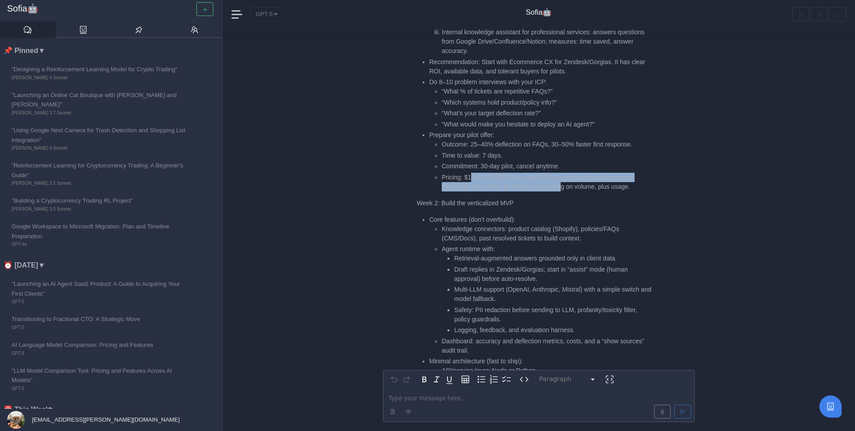
drag, startPoint x: 471, startPoint y: 179, endPoint x: 567, endPoint y: 191, distance: 96.5
click at [567, 191] on li "Pricing: $1,500–$3,000 flat for pilot OR free pilot with paid conversion guardr…" at bounding box center [547, 182] width 211 height 19
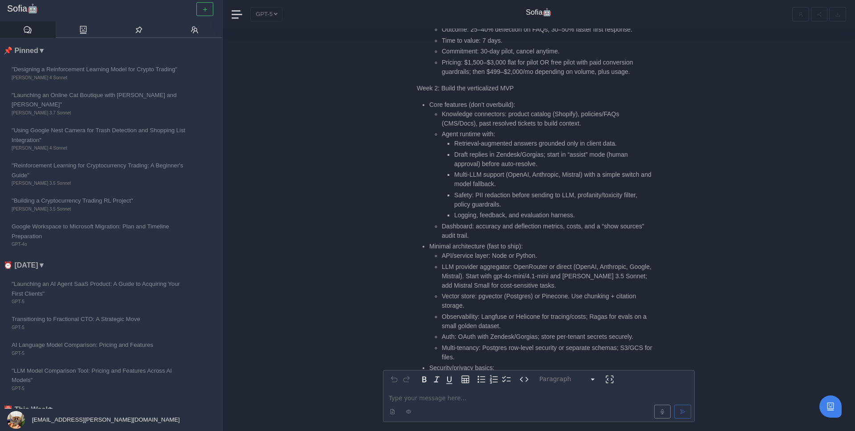
scroll to position [-1348, 0]
click at [443, 106] on li "Core features (don’t overbuild): Knowledge connectors: product catalog (Shopify…" at bounding box center [541, 170] width 224 height 140
drag, startPoint x: 443, startPoint y: 111, endPoint x: 511, endPoint y: 112, distance: 67.7
click at [511, 112] on li "Knowledge connectors: product catalog (Shopify), policies/FAQs (CMS/Docs), past…" at bounding box center [547, 118] width 211 height 19
drag, startPoint x: 476, startPoint y: 122, endPoint x: 438, endPoint y: 111, distance: 39.3
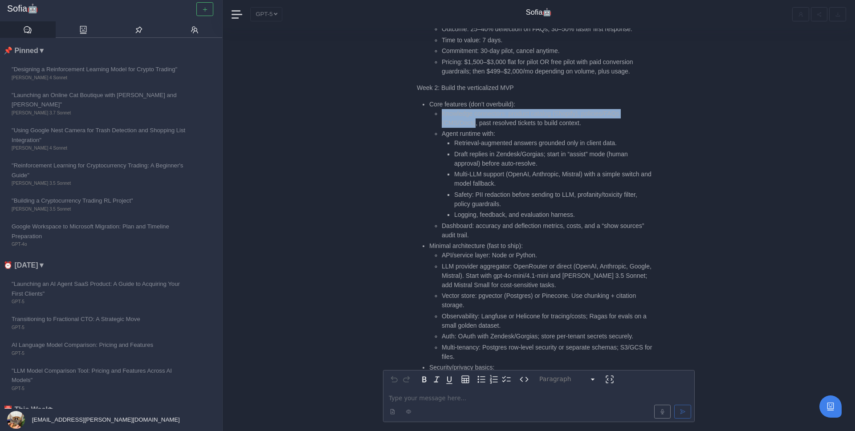
click at [442, 111] on li "Knowledge connectors: product catalog (Shopify), policies/FAQs (CMS/Docs), past…" at bounding box center [547, 118] width 211 height 19
click at [496, 124] on li "Knowledge connectors: product catalog (Shopify), policies/FAQs (CMS/Docs), past…" at bounding box center [547, 118] width 211 height 19
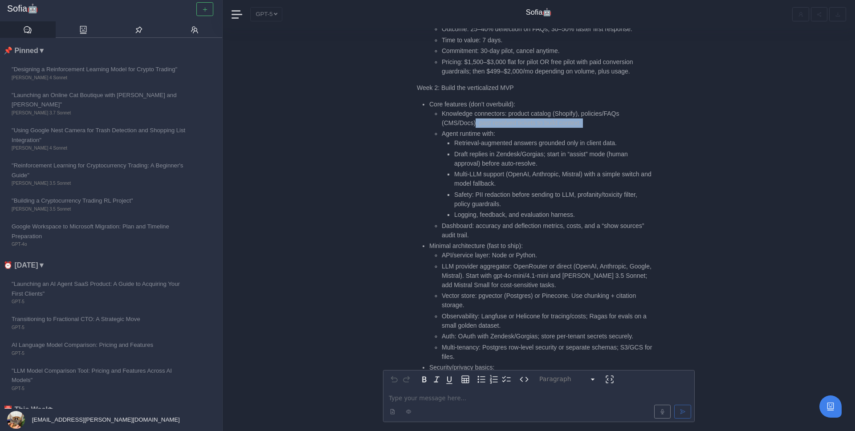
drag, startPoint x: 477, startPoint y: 124, endPoint x: 593, endPoint y: 127, distance: 116.7
click at [593, 127] on ul "Knowledge connectors: product catalog (Shopify), policies/FAQs (CMS/Docs), past…" at bounding box center [541, 174] width 224 height 131
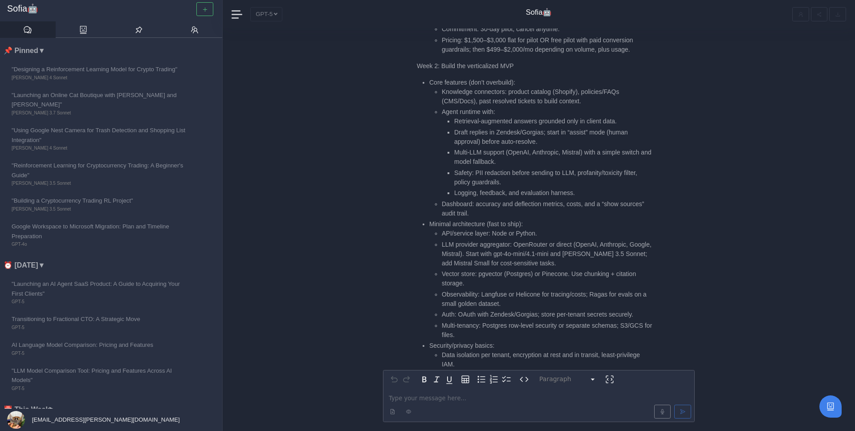
scroll to position [-1325, 0]
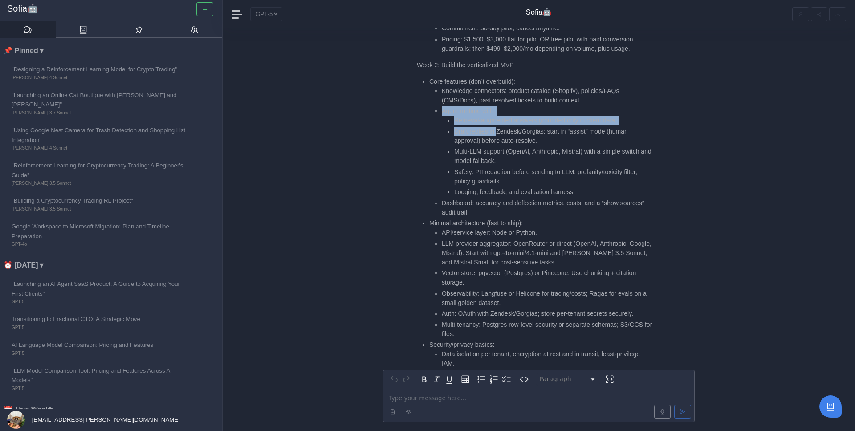
drag, startPoint x: 443, startPoint y: 114, endPoint x: 497, endPoint y: 130, distance: 57.1
click at [497, 130] on li "Agent runtime with: Retrieval-augmented answers grounded only in client data. D…" at bounding box center [547, 151] width 211 height 90
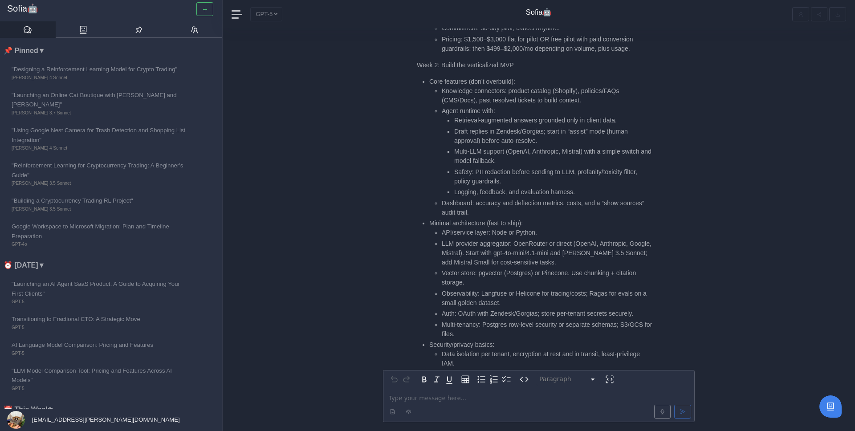
click at [545, 131] on li "Draft replies in Zendesk/Gorgias; start in “assist” mode (human approval) befor…" at bounding box center [553, 136] width 199 height 19
drag, startPoint x: 497, startPoint y: 132, endPoint x: 545, endPoint y: 132, distance: 48.1
click at [545, 132] on li "Draft replies in Zendesk/Gorgias; start in “assist” mode (human approval) befor…" at bounding box center [553, 136] width 199 height 19
copy li "Zendesk/Gorgias"
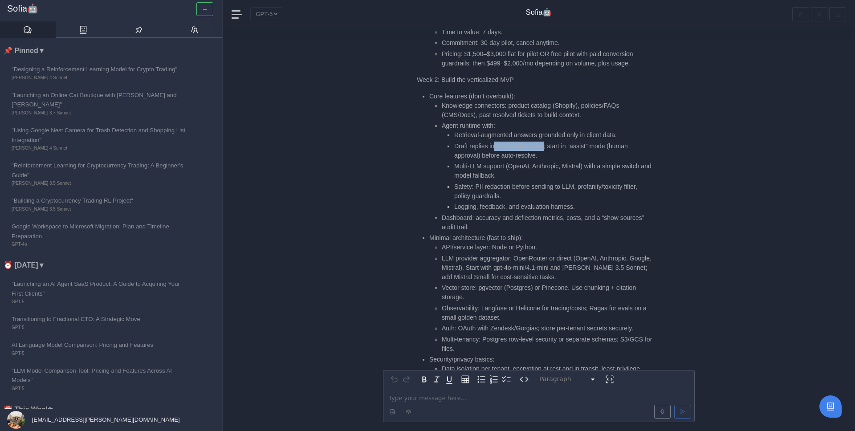
scroll to position [-1342, 0]
drag, startPoint x: 454, startPoint y: 185, endPoint x: 513, endPoint y: 196, distance: 59.5
click at [513, 196] on li "Safety: PII redaction before sending to LLM, profanity/toxicity filter, policy …" at bounding box center [553, 193] width 199 height 19
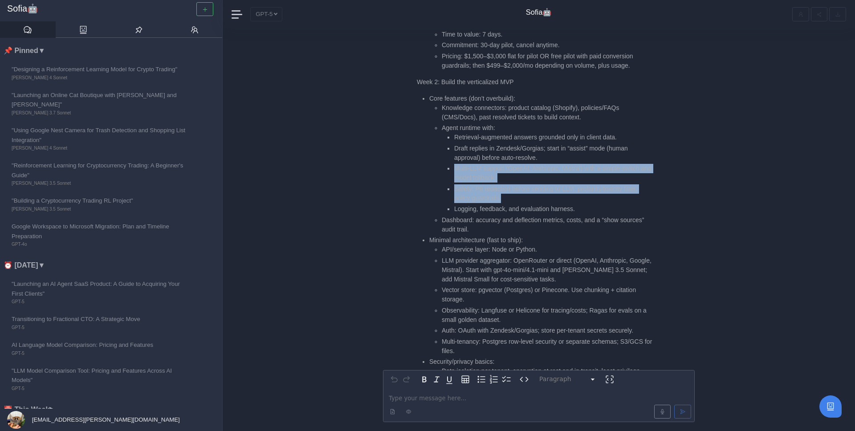
drag, startPoint x: 525, startPoint y: 201, endPoint x: 454, endPoint y: 165, distance: 79.7
click at [454, 165] on ul "Retrieval-augmented answers grounded only in client data. Draft replies in Zend…" at bounding box center [547, 173] width 211 height 81
drag, startPoint x: 452, startPoint y: 167, endPoint x: 531, endPoint y: 178, distance: 79.6
click at [531, 178] on ul "Retrieval-augmented answers grounded only in client data. Draft replies in Zend…" at bounding box center [547, 173] width 211 height 81
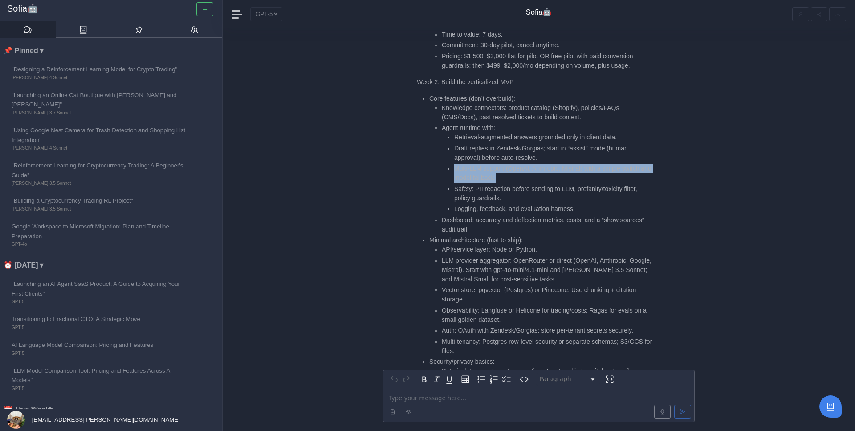
click at [531, 178] on li "Multi-LLM support (OpenAI, Anthropic, Mistral) with a simple switch and model f…" at bounding box center [553, 173] width 199 height 19
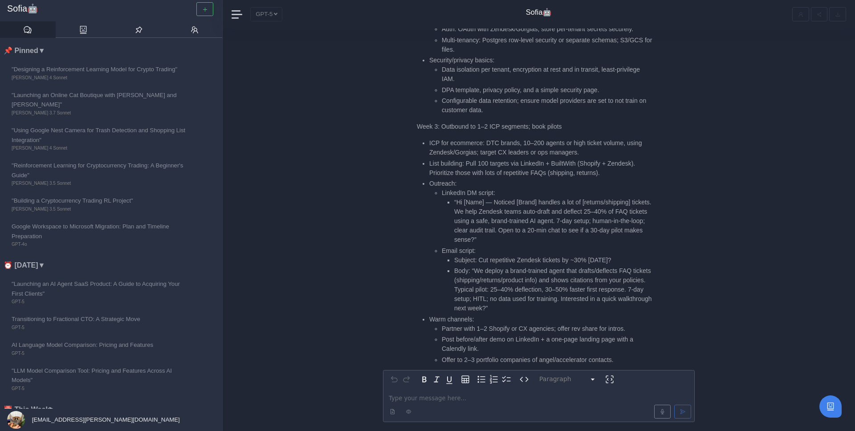
scroll to position [-1032, 0]
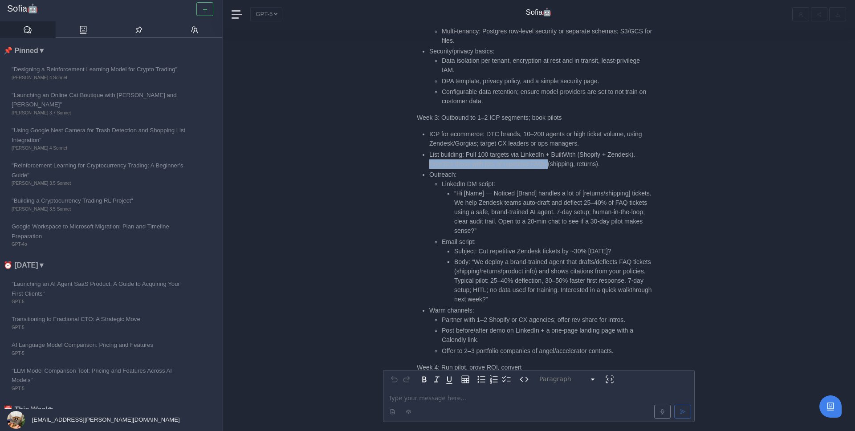
drag, startPoint x: 430, startPoint y: 163, endPoint x: 554, endPoint y: 163, distance: 124.3
click at [555, 164] on li "List building: Pull 100 targets via LinkedIn + BuiltWith (Shopify + Zendesk). P…" at bounding box center [541, 159] width 224 height 19
click at [501, 185] on li "LinkedIn DM script: “Hi [Name] — Noticed [Brand] handles a lot of [returns/ship…" at bounding box center [547, 207] width 211 height 56
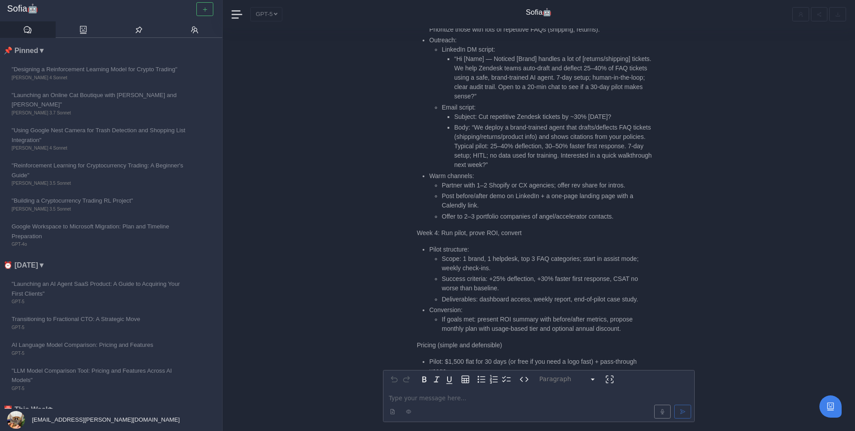
scroll to position [-896, 0]
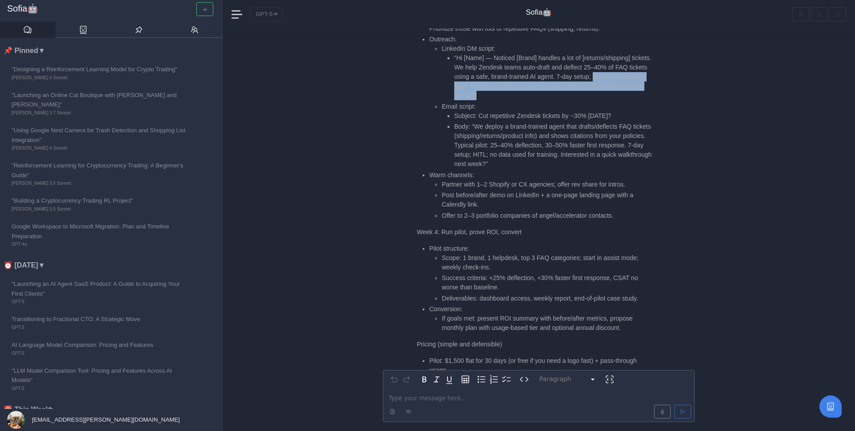
drag, startPoint x: 453, startPoint y: 87, endPoint x: 557, endPoint y: 93, distance: 103.9
click at [557, 93] on ul "“Hi [Name] — Noticed [Brand] handles a lot of [returns/shipping] tickets. We he…" at bounding box center [547, 76] width 211 height 47
click at [554, 96] on li "“Hi [Name] — Noticed [Brand] handles a lot of [returns/shipping] tickets. We he…" at bounding box center [553, 76] width 199 height 47
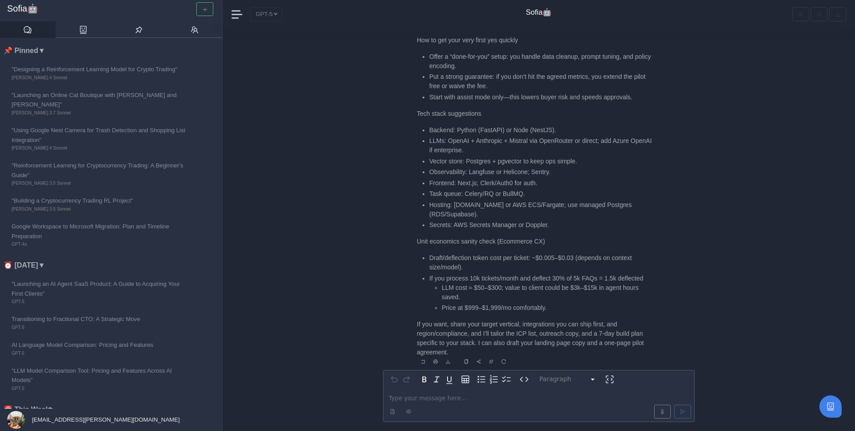
scroll to position [1, 0]
click at [423, 395] on p "editable markdown" at bounding box center [539, 397] width 300 height 9
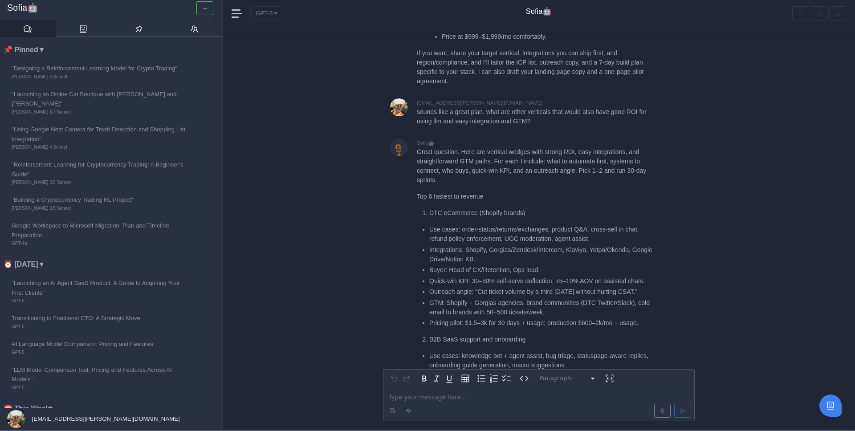
scroll to position [-1254, 0]
drag, startPoint x: 428, startPoint y: 146, endPoint x: 530, endPoint y: 156, distance: 102.9
click at [530, 224] on ul "Use cases: order-status/returns/exchanges, product Q&A, cross-sell in chat, ref…" at bounding box center [535, 275] width 236 height 103
click at [530, 245] on li "Integrations: Shopify, Gorgias/Zendesk/Intercom, Klaviyo, Yotpo/Okendo, Google …" at bounding box center [541, 254] width 224 height 19
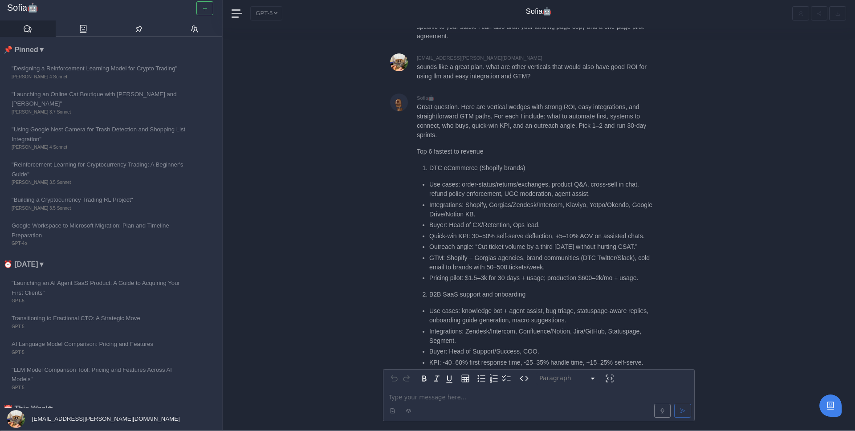
scroll to position [-1209, 0]
drag, startPoint x: 432, startPoint y: 132, endPoint x: 472, endPoint y: 135, distance: 39.7
click at [472, 231] on li "Quick-win KPI: 30–50% self-serve deflection, +5–10% AOV on assisted chats." at bounding box center [541, 235] width 224 height 9
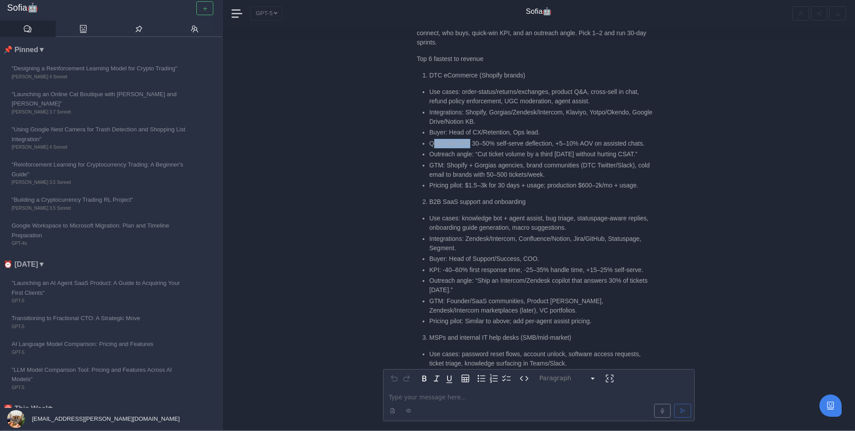
scroll to position [-1111, 0]
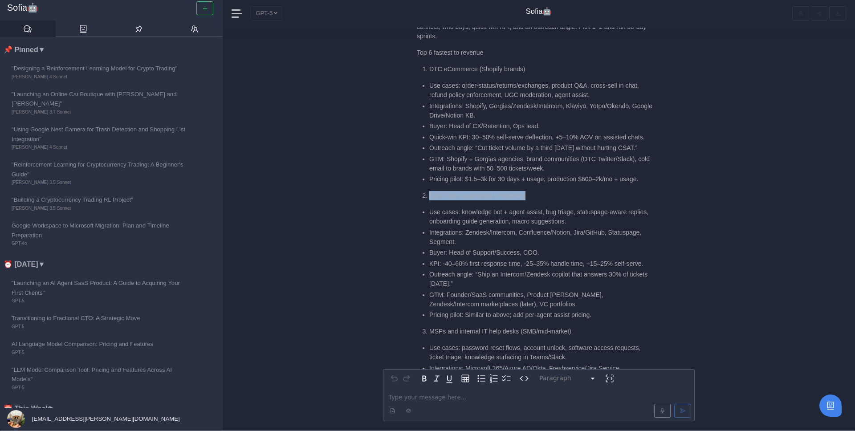
drag, startPoint x: 428, startPoint y: 111, endPoint x: 534, endPoint y: 108, distance: 105.6
click at [535, 191] on li "B2B SaaS support and onboarding" at bounding box center [541, 195] width 224 height 9
drag, startPoint x: 430, startPoint y: 130, endPoint x: 549, endPoint y: 128, distance: 119.4
click at [549, 208] on li "Use cases: knowledge bot + agent assist, bug triage, statuspage-aware replies, …" at bounding box center [541, 217] width 224 height 19
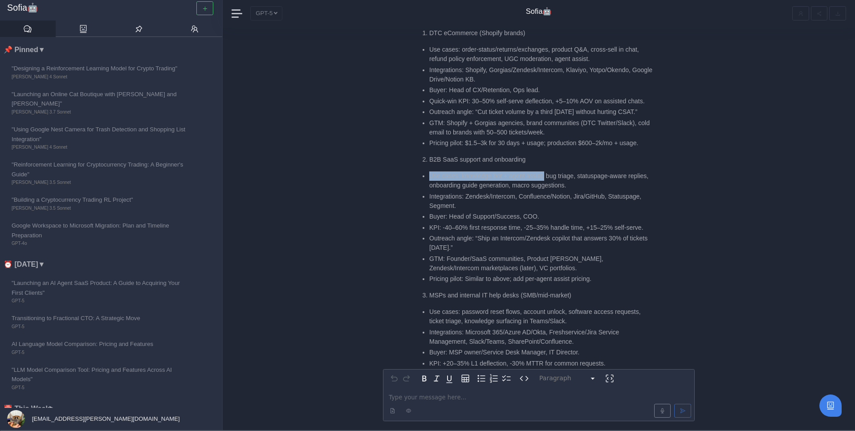
scroll to position [-1074, 0]
drag, startPoint x: 453, startPoint y: 100, endPoint x: 534, endPoint y: 104, distance: 80.7
click at [534, 171] on li "Use cases: knowledge bot + agent assist, bug triage, statuspage-aware replies, …" at bounding box center [541, 180] width 224 height 19
click at [599, 171] on ul "Use cases: knowledge bot + agent assist, bug triage, statuspage-aware replies, …" at bounding box center [535, 227] width 236 height 112
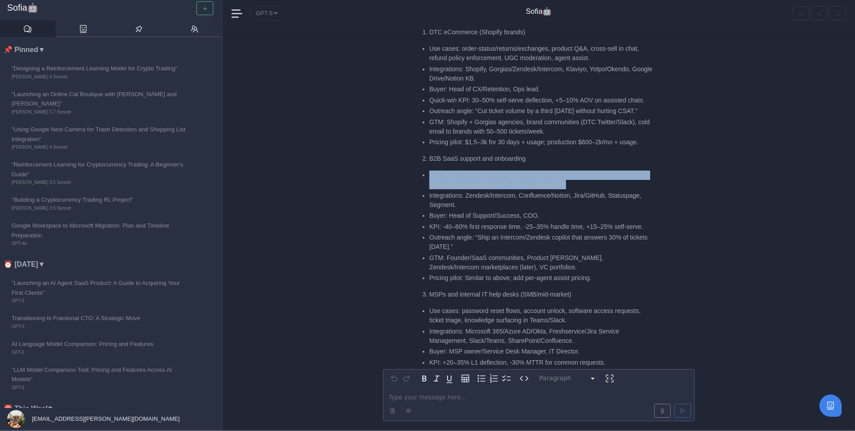
drag, startPoint x: 599, startPoint y: 102, endPoint x: 425, endPoint y: 94, distance: 174.3
click at [429, 171] on li "Use cases: knowledge bot + agent assist, bug triage, statuspage-aware replies, …" at bounding box center [541, 180] width 224 height 19
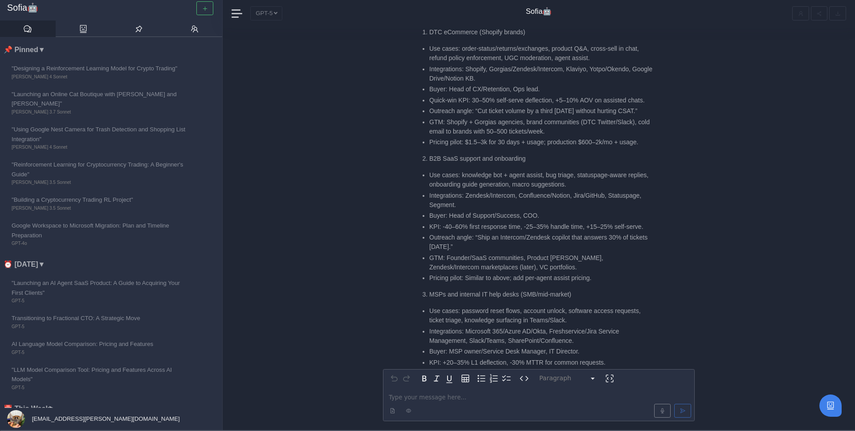
click at [473, 191] on li "Integrations: Zendesk/Intercom, Confluence/Notion, Jira/GitHub, Statuspage, Seg…" at bounding box center [541, 200] width 224 height 19
drag, startPoint x: 428, startPoint y: 111, endPoint x: 500, endPoint y: 123, distance: 72.8
click at [501, 171] on ul "Use cases: knowledge bot + agent assist, bug triage, statuspage-aware replies, …" at bounding box center [535, 227] width 236 height 112
click at [500, 191] on li "Integrations: Zendesk/Intercom, Confluence/Notion, Jira/GitHub, Statuspage, Seg…" at bounding box center [541, 200] width 224 height 19
click at [535, 191] on li "Integrations: Zendesk/Intercom, Confluence/Notion, Jira/GitHub, Statuspage, Seg…" at bounding box center [541, 200] width 224 height 19
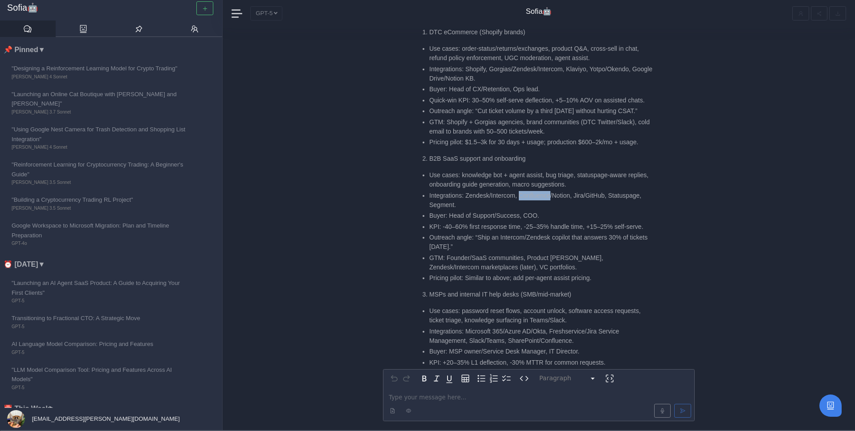
click at [535, 191] on li "Integrations: Zendesk/Intercom, Confluence/Notion, Jira/GitHub, Statuspage, Seg…" at bounding box center [541, 200] width 224 height 19
click at [584, 191] on li "Integrations: Zendesk/Intercom, Confluence/Notion, Jira/GitHub, Statuspage, Seg…" at bounding box center [541, 200] width 224 height 19
click at [608, 191] on li "Integrations: Zendesk/Intercom, Confluence/Notion, Jira/GitHub, Statuspage, Seg…" at bounding box center [541, 200] width 224 height 19
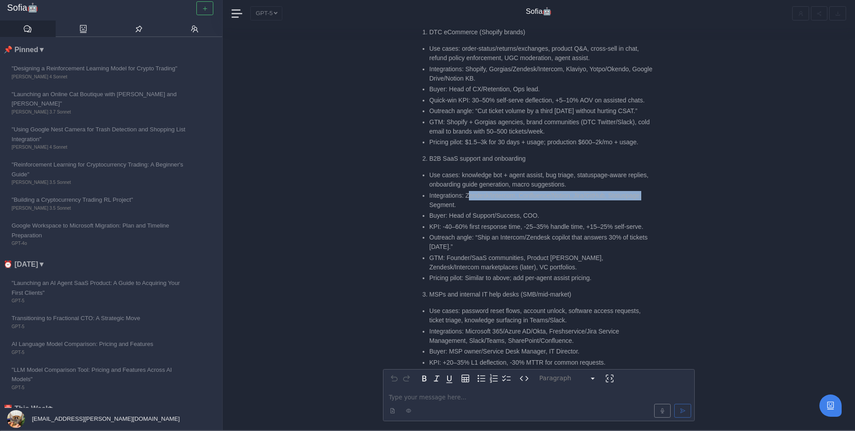
drag, startPoint x: 658, startPoint y: 112, endPoint x: 468, endPoint y: 111, distance: 189.7
click at [466, 191] on li "Integrations: Zendesk/Intercom, Confluence/Notion, Jira/GitHub, Statuspage, Seg…" at bounding box center [541, 200] width 224 height 19
drag, startPoint x: 466, startPoint y: 111, endPoint x: 536, endPoint y: 120, distance: 70.0
click at [537, 191] on li "Integrations: Zendesk/Intercom, Confluence/Notion, Jira/GitHub, Statuspage, Seg…" at bounding box center [541, 200] width 224 height 19
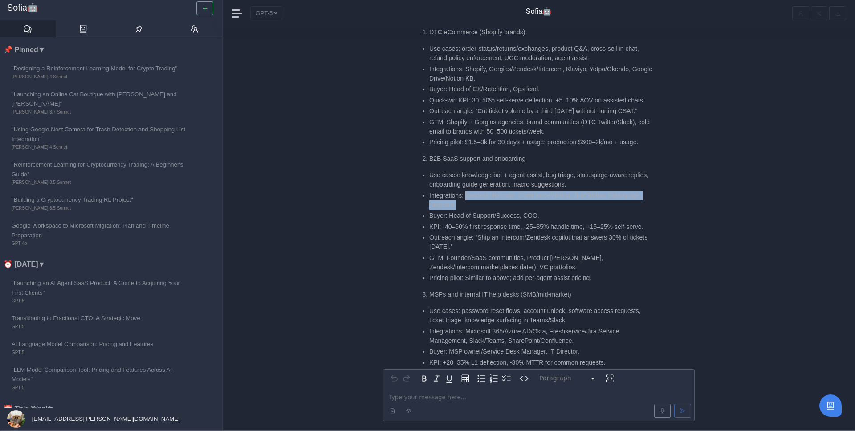
click at [536, 191] on li "Integrations: Zendesk/Intercom, Confluence/Notion, Jira/GitHub, Statuspage, Seg…" at bounding box center [541, 200] width 224 height 19
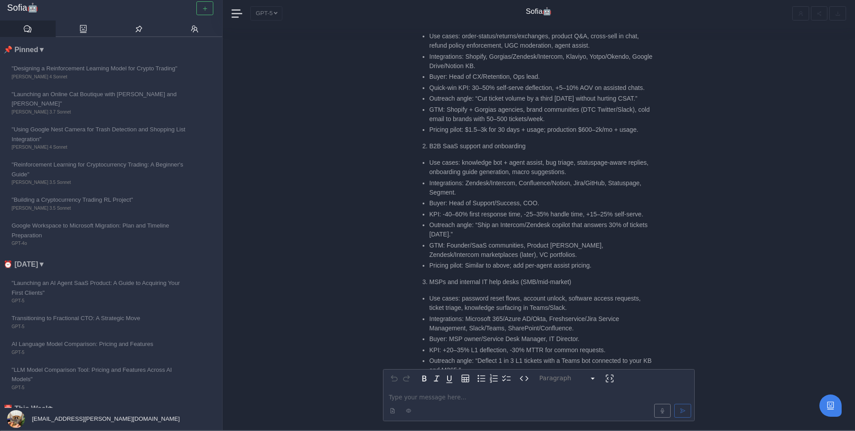
scroll to position [-1058, 0]
drag, startPoint x: 452, startPoint y: 118, endPoint x: 550, endPoint y: 115, distance: 98.5
click at [552, 196] on li "Buyer: Head of Support/Success, COO." at bounding box center [541, 200] width 224 height 9
click at [550, 196] on li "Buyer: Head of Support/Success, COO." at bounding box center [541, 200] width 224 height 9
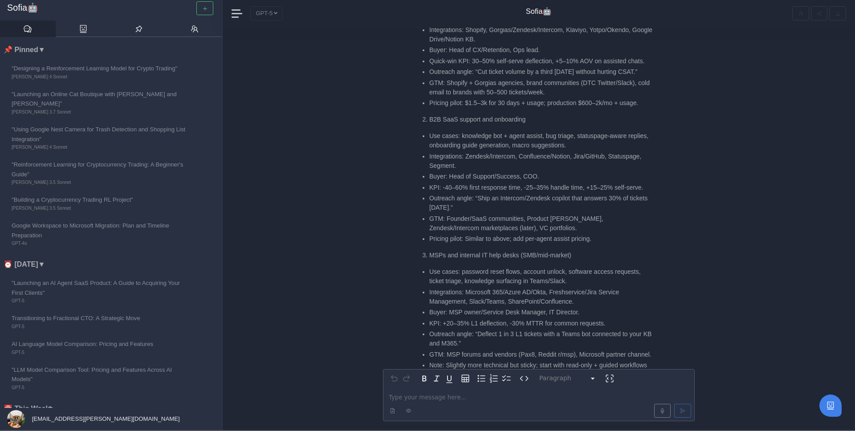
scroll to position [-1031, 0]
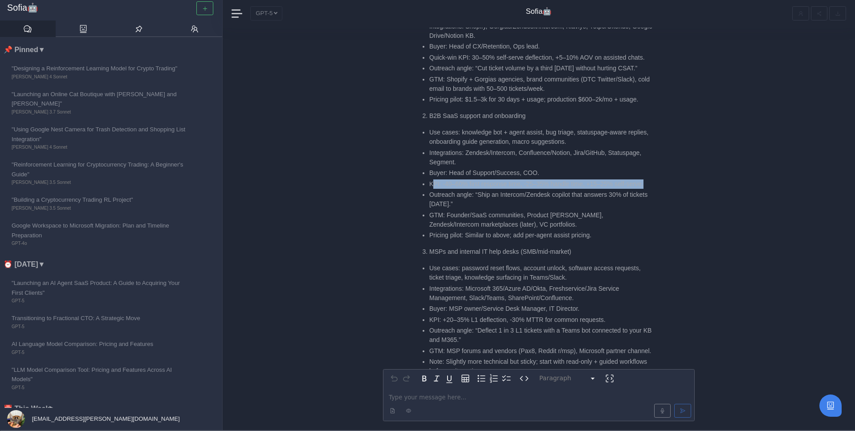
drag, startPoint x: 434, startPoint y: 98, endPoint x: 493, endPoint y: 110, distance: 60.4
click at [493, 179] on li "KPI: -40–60% first response time, -25–35% handle time, +15–25% self-serve." at bounding box center [541, 183] width 224 height 9
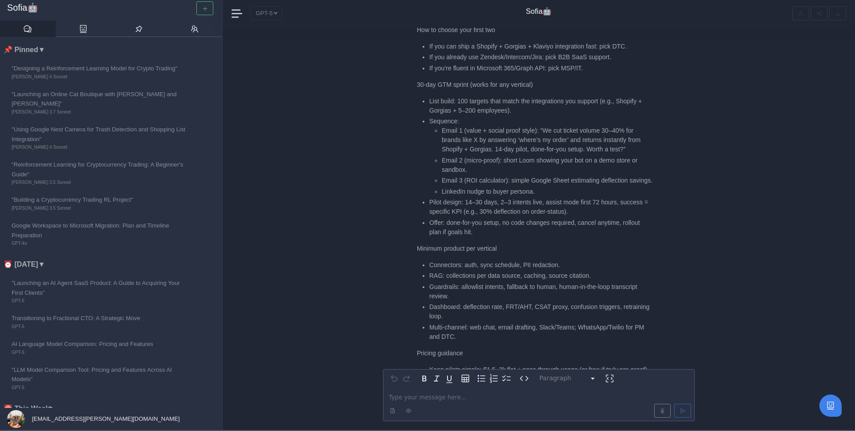
scroll to position [0, 0]
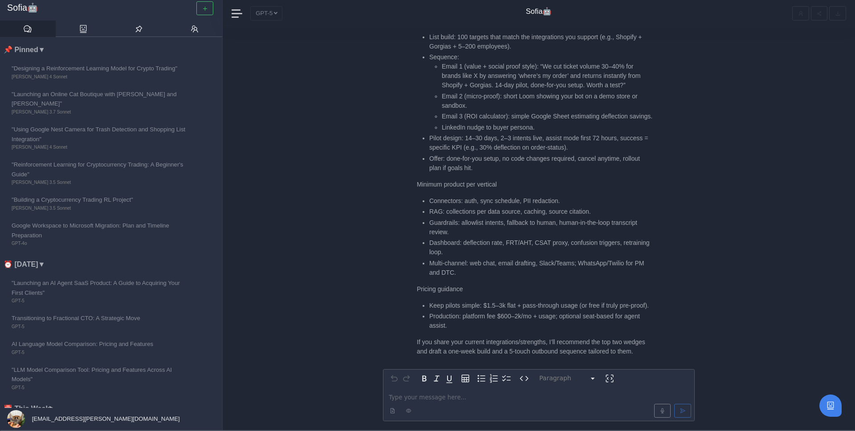
click at [428, 398] on p "editable markdown" at bounding box center [539, 397] width 300 height 9
click at [600, 396] on span "**********" at bounding box center [498, 398] width 218 height 6
click at [676, 396] on p "**********" at bounding box center [539, 397] width 300 height 9
click at [418, 395] on span "**********" at bounding box center [513, 398] width 249 height 6
click at [465, 395] on p "**********" at bounding box center [539, 398] width 300 height 9
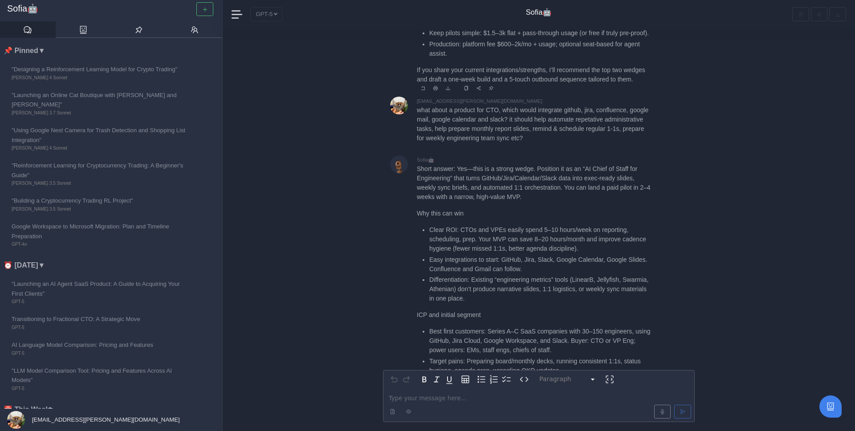
scroll to position [-1889, 0]
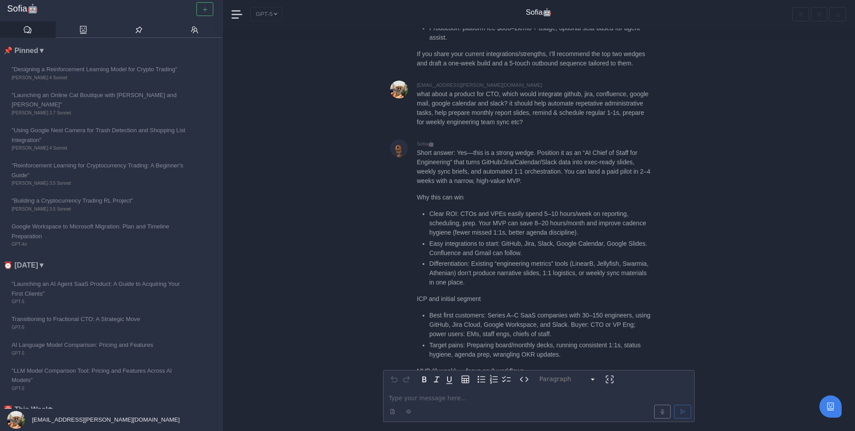
drag, startPoint x: 456, startPoint y: 124, endPoint x: 538, endPoint y: 124, distance: 82.4
click at [538, 148] on p "Short answer: Yes—this is a strong wedge. Position it as an “AI Chief of Staff …" at bounding box center [535, 166] width 236 height 37
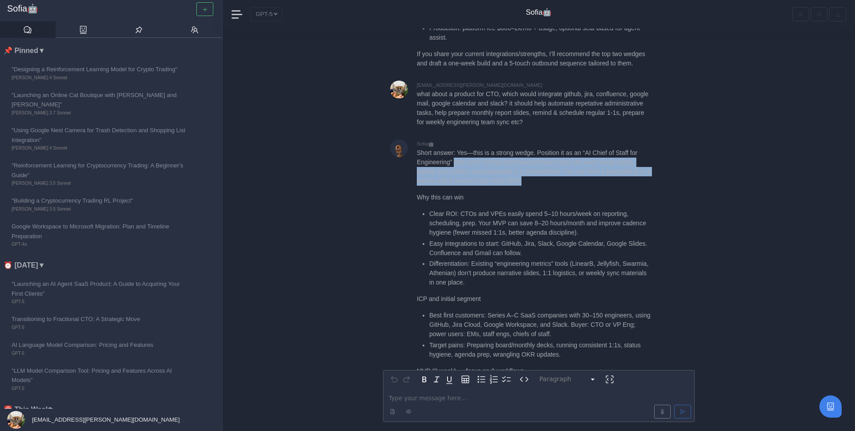
drag, startPoint x: 457, startPoint y: 133, endPoint x: 538, endPoint y: 155, distance: 85.0
click at [539, 156] on p "Short answer: Yes—this is a strong wedge. Position it as an “AI Chief of Staff …" at bounding box center [535, 166] width 236 height 37
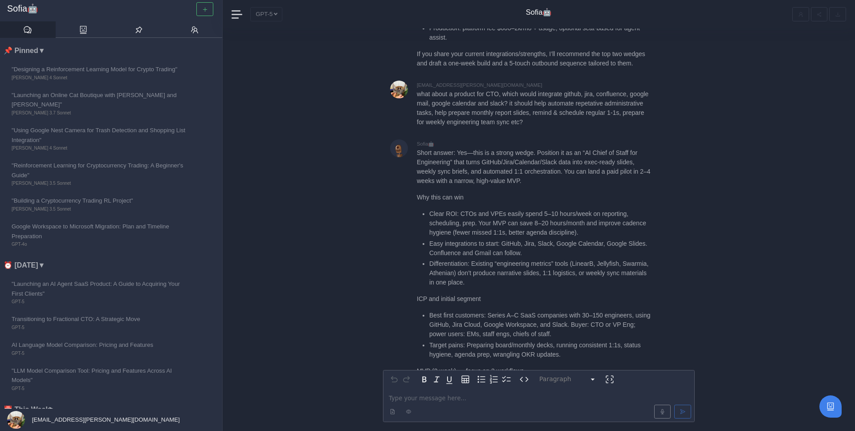
click at [472, 209] on li "Clear ROI: CTOs and VPEs easily spend 5–10 hours/week on reporting, scheduling,…" at bounding box center [541, 223] width 224 height 28
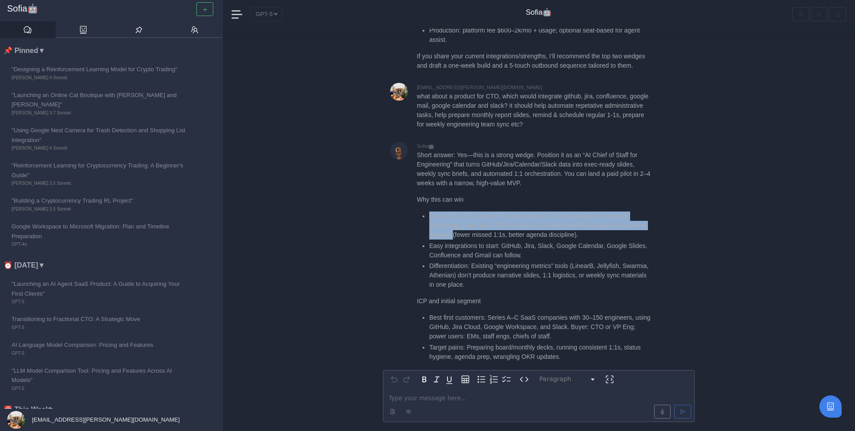
drag, startPoint x: 429, startPoint y: 188, endPoint x: 481, endPoint y: 210, distance: 55.7
click at [481, 212] on li "Clear ROI: CTOs and VPEs easily spend 5–10 hours/week on reporting, scheduling,…" at bounding box center [541, 226] width 224 height 28
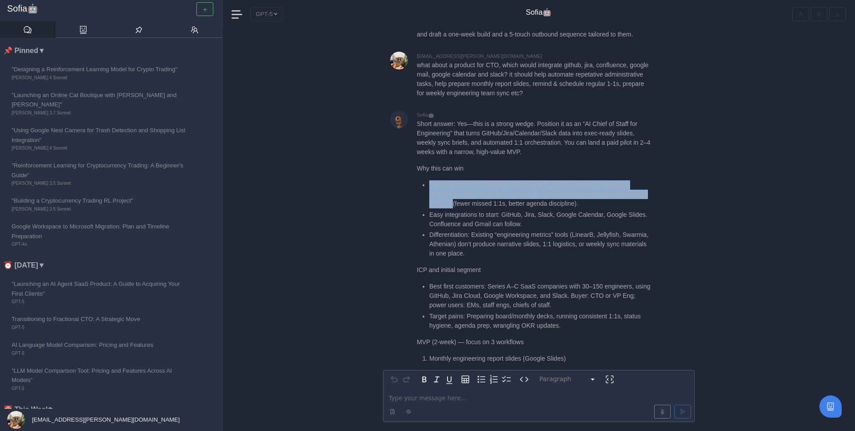
scroll to position [-1856, 0]
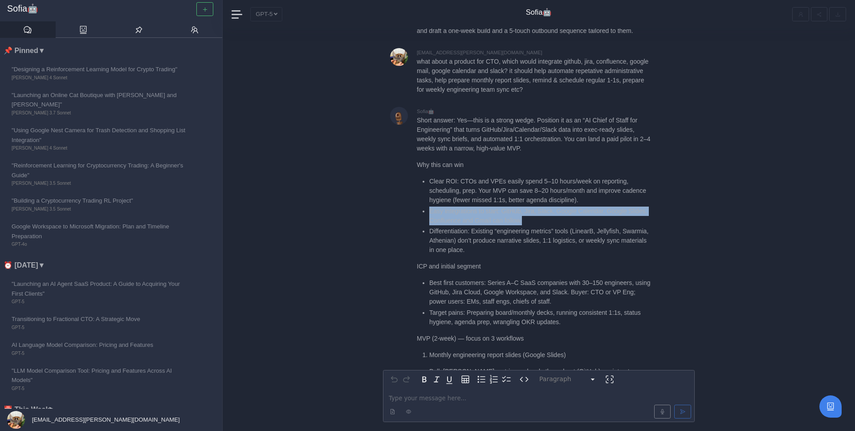
drag, startPoint x: 428, startPoint y: 183, endPoint x: 562, endPoint y: 196, distance: 134.2
click at [562, 196] on ul "Clear ROI: CTOs and VPEs easily spend 5–10 hours/week on reporting, scheduling,…" at bounding box center [535, 216] width 236 height 78
click at [562, 207] on li "Easy integrations to start: GitHub, Jira, Slack, Google Calendar, Google Slides…" at bounding box center [541, 216] width 224 height 19
drag, startPoint x: 428, startPoint y: 182, endPoint x: 469, endPoint y: 191, distance: 41.5
click at [470, 192] on ul "Clear ROI: CTOs and VPEs easily spend 5–10 hours/week on reporting, scheduling,…" at bounding box center [535, 216] width 236 height 78
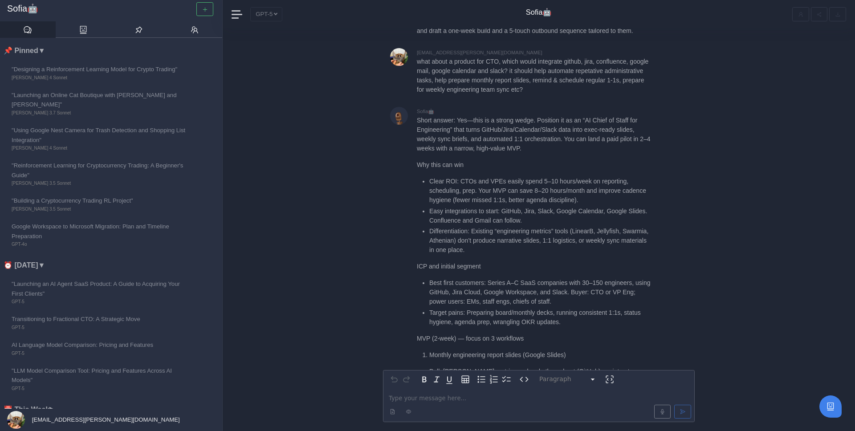
click at [468, 227] on li "Differentiation: Existing “engineering metrics” tools (LinearB, Jellyfish, Swar…" at bounding box center [541, 241] width 224 height 28
drag, startPoint x: 473, startPoint y: 204, endPoint x: 489, endPoint y: 212, distance: 17.9
click at [490, 227] on li "Differentiation: Existing “engineering metrics” tools (LinearB, Jellyfish, Swar…" at bounding box center [541, 241] width 224 height 28
click at [489, 227] on li "Differentiation: Existing “engineering metrics” tools (LinearB, Jellyfish, Swar…" at bounding box center [541, 241] width 224 height 28
drag, startPoint x: 485, startPoint y: 213, endPoint x: 542, endPoint y: 224, distance: 58.5
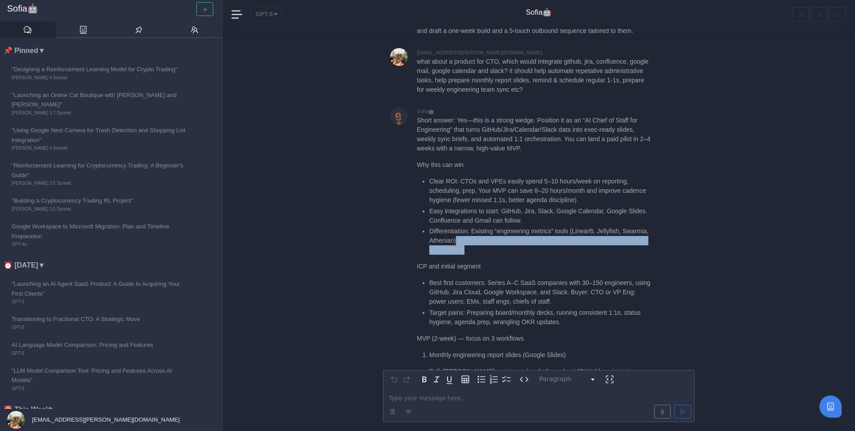
click at [542, 227] on li "Differentiation: Existing “engineering metrics” tools (LinearB, Jellyfish, Swar…" at bounding box center [541, 241] width 224 height 28
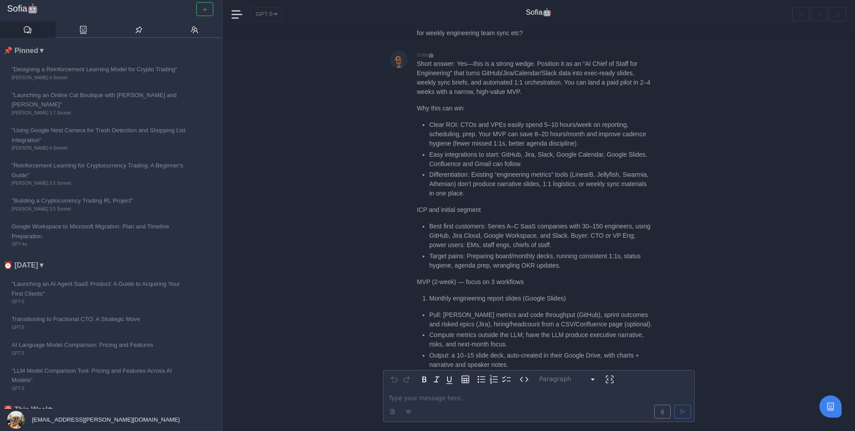
scroll to position [-1798, 0]
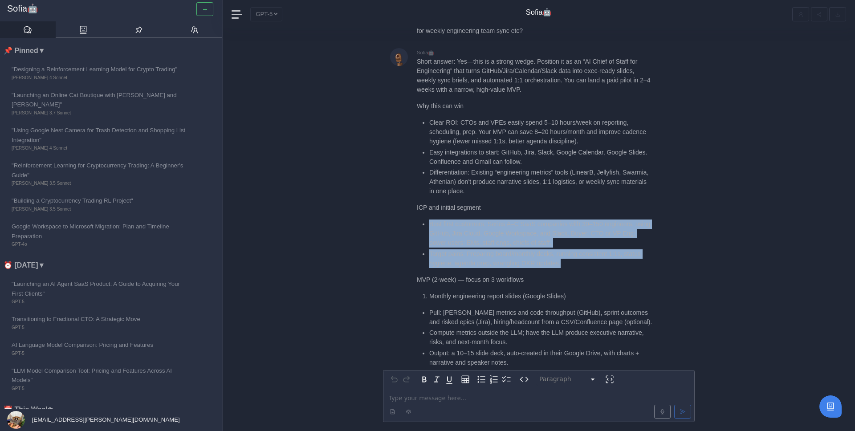
drag, startPoint x: 427, startPoint y: 196, endPoint x: 563, endPoint y: 232, distance: 140.8
click at [565, 232] on ul "Best first customers: Series A–C SaaS companies with 30–150 engineers, using Gi…" at bounding box center [535, 244] width 236 height 49
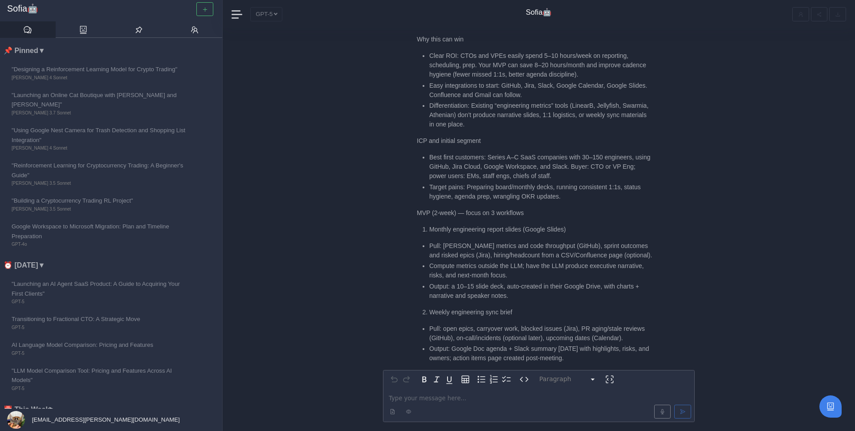
scroll to position [-1729, 0]
drag, startPoint x: 428, startPoint y: 201, endPoint x: 526, endPoint y: 201, distance: 97.1
click at [526, 224] on li "Monthly engineering report slides (Google Slides)" at bounding box center [541, 228] width 224 height 9
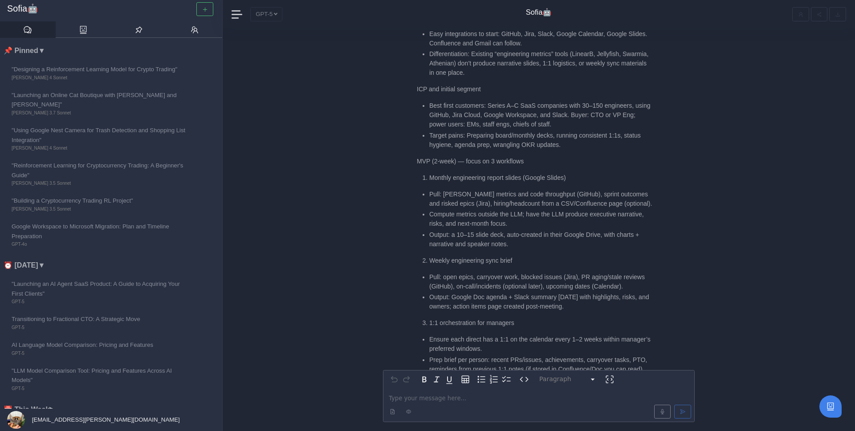
scroll to position [-1678, 0]
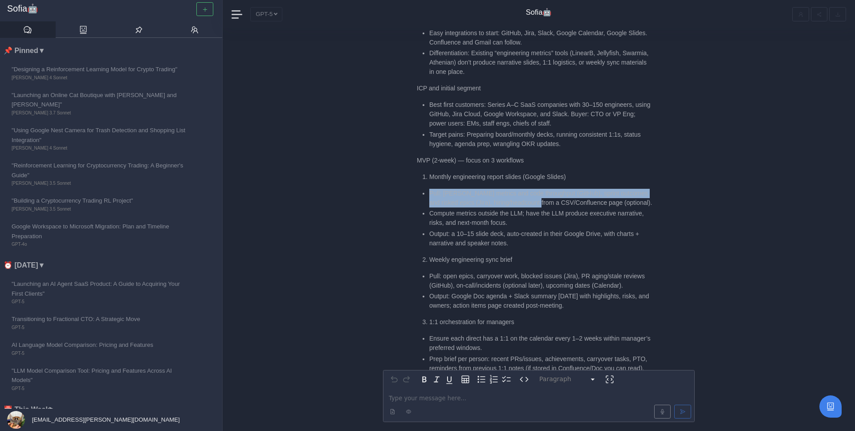
drag, startPoint x: 427, startPoint y: 166, endPoint x: 562, endPoint y: 177, distance: 135.4
click at [562, 189] on ul "Pull: [PERSON_NAME] metrics and code throughput (GitHub), sprint outcomes and r…" at bounding box center [535, 218] width 236 height 59
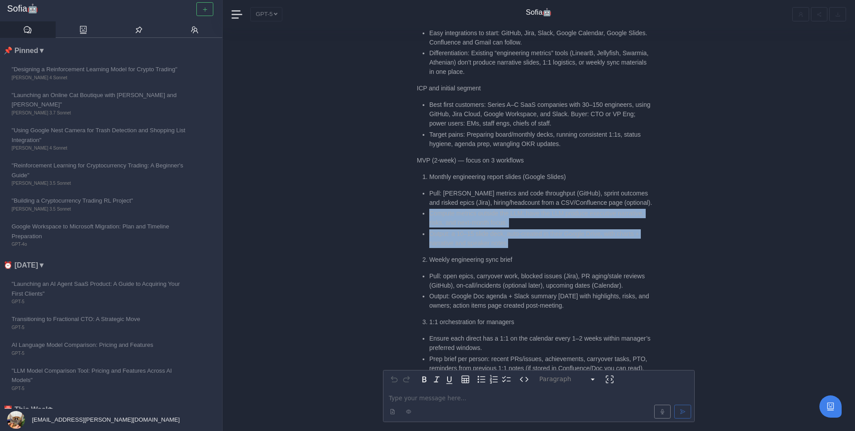
drag, startPoint x: 428, startPoint y: 186, endPoint x: 531, endPoint y: 216, distance: 107.6
click at [533, 216] on ul "Pull: [PERSON_NAME] metrics and code throughput (GitHub), sprint outcomes and r…" at bounding box center [535, 218] width 236 height 59
click at [531, 229] on li "Output: a 10–15 slide deck, auto-created in their Google Drive, with charts + n…" at bounding box center [541, 238] width 224 height 19
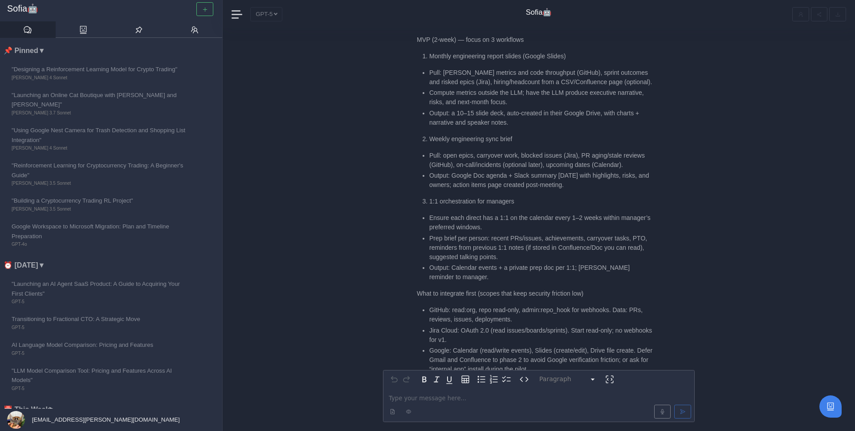
scroll to position [-1553, 0]
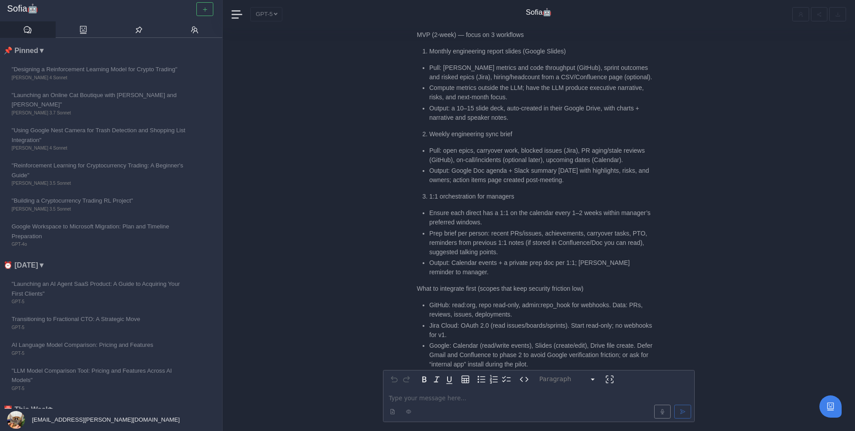
drag, startPoint x: 428, startPoint y: 122, endPoint x: 608, endPoint y: 157, distance: 183.7
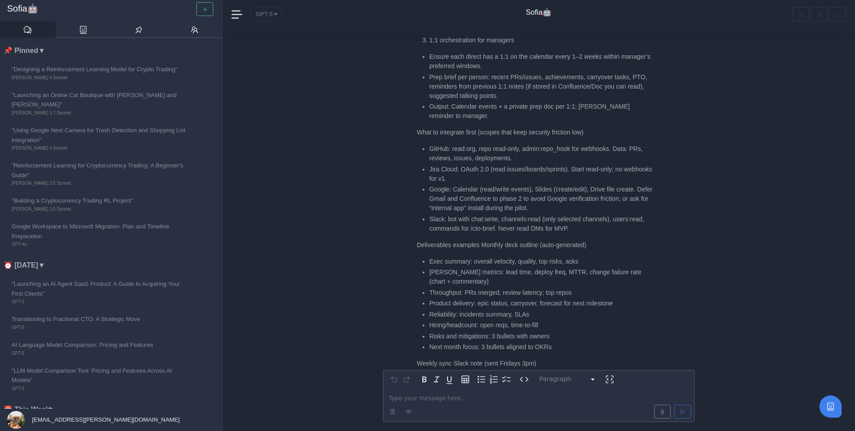
scroll to position [-1395, 0]
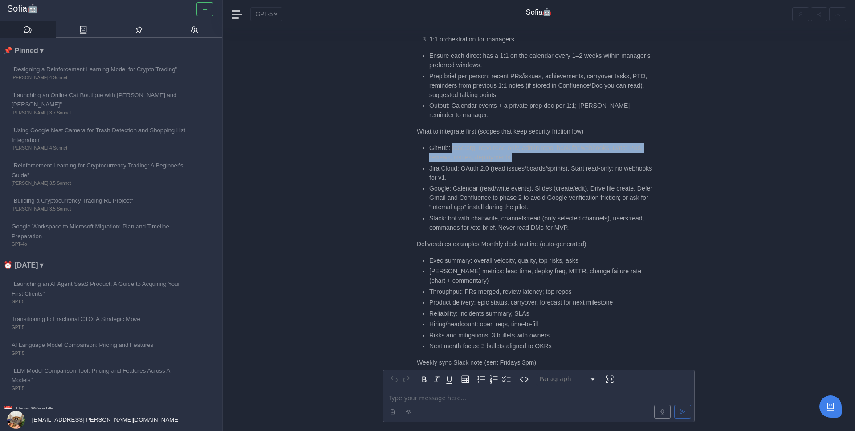
drag, startPoint x: 454, startPoint y: 119, endPoint x: 522, endPoint y: 127, distance: 68.2
click at [523, 143] on li "GitHub: read:org, repo read-only, admin:repo_hook for webhooks. Data: PRs, revi…" at bounding box center [541, 152] width 224 height 19
click at [522, 143] on li "GitHub: read:org, repo read-only, admin:repo_hook for webhooks. Data: PRs, revi…" at bounding box center [541, 152] width 224 height 19
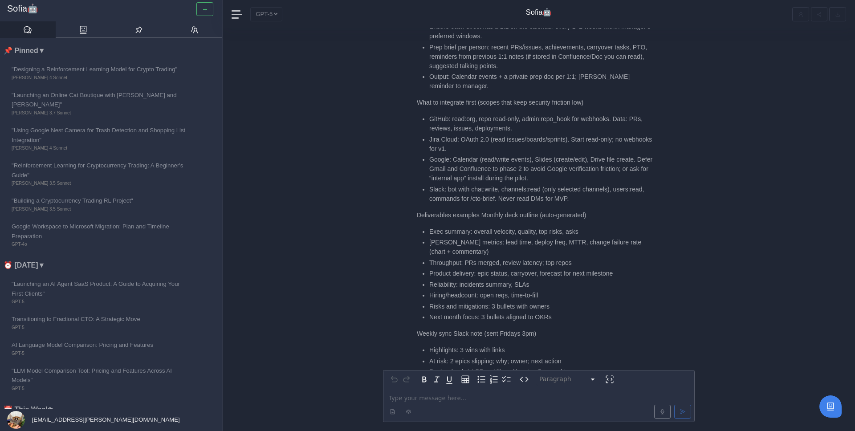
scroll to position [-1366, 0]
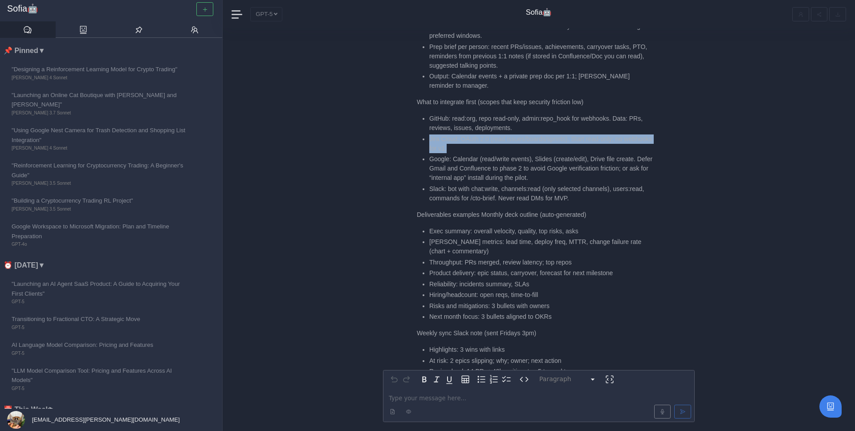
drag, startPoint x: 430, startPoint y: 108, endPoint x: 548, endPoint y: 120, distance: 118.6
click at [550, 135] on li "Jira Cloud: OAuth 2.0 (read issues/boards/sprints). Start read-only; no webhook…" at bounding box center [541, 144] width 224 height 19
click at [521, 135] on li "Jira Cloud: OAuth 2.0 (read issues/boards/sprints). Start read-only; no webhook…" at bounding box center [541, 144] width 224 height 19
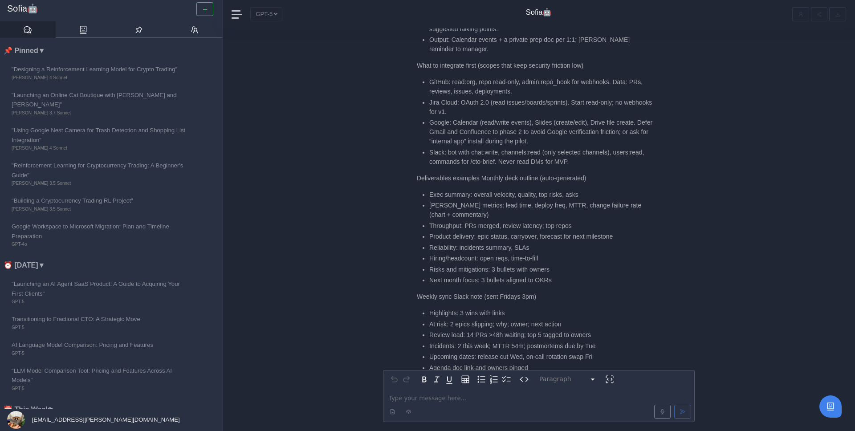
scroll to position [-1326, 0]
drag, startPoint x: 450, startPoint y: 90, endPoint x: 541, endPoint y: 90, distance: 90.9
click at [541, 115] on li "Google: Calendar (read/write events), Slides (create/edit), Drive file create. …" at bounding box center [541, 129] width 224 height 28
click at [542, 115] on li "Google: Calendar (read/write events), Slides (create/edit), Drive file create. …" at bounding box center [541, 129] width 224 height 28
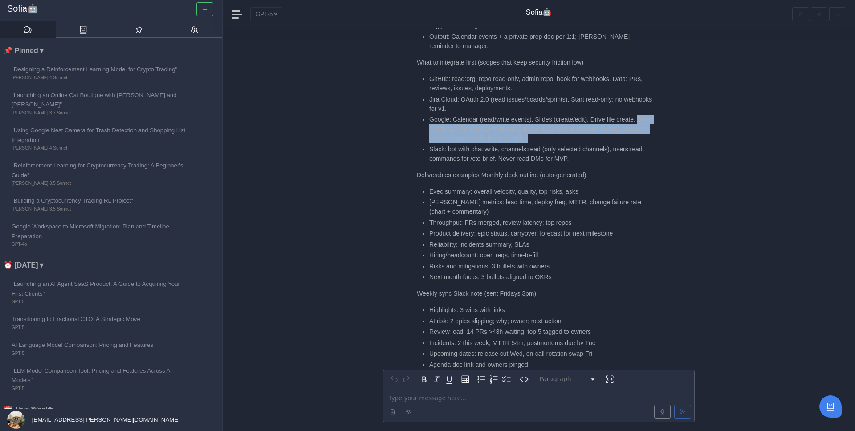
drag, startPoint x: 431, startPoint y: 103, endPoint x: 578, endPoint y: 110, distance: 147.1
click at [578, 115] on li "Google: Calendar (read/write events), Slides (create/edit), Drive file create. …" at bounding box center [541, 129] width 224 height 28
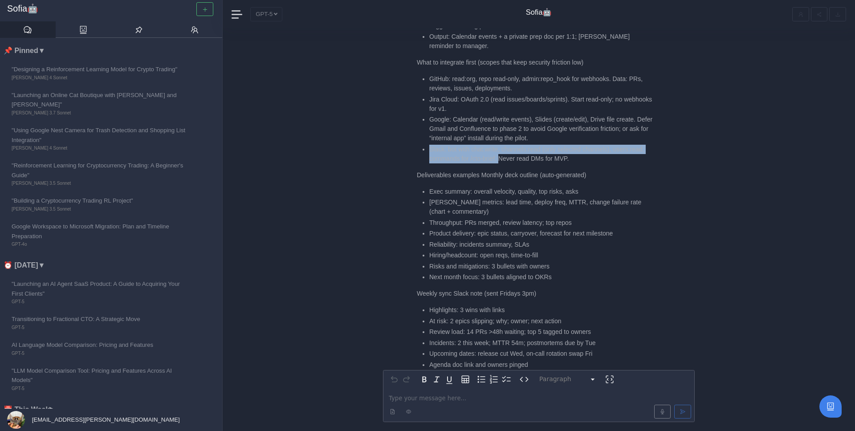
drag, startPoint x: 428, startPoint y: 121, endPoint x: 537, endPoint y: 133, distance: 108.8
click at [538, 133] on ul "GitHub: read:org, repo read-only, admin:repo_hook for webhooks. Data: PRs, revi…" at bounding box center [535, 118] width 236 height 89
click at [537, 145] on li "Slack: bot with chat:write, channels:read (only selected channels), users:read,…" at bounding box center [541, 154] width 224 height 19
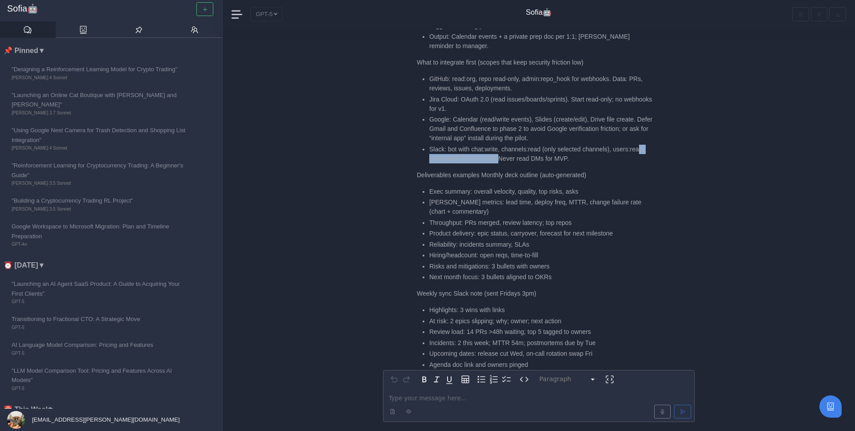
drag, startPoint x: 538, startPoint y: 132, endPoint x: 441, endPoint y: 132, distance: 97.1
click at [442, 145] on li "Slack: bot with chat:write, channels:read (only selected channels), users:read,…" at bounding box center [541, 154] width 224 height 19
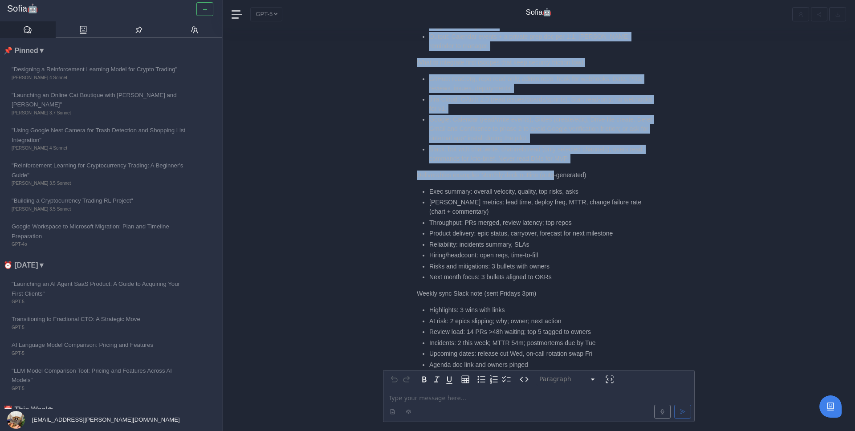
drag, startPoint x: 409, startPoint y: 148, endPoint x: 558, endPoint y: 150, distance: 149.2
click at [558, 171] on p "Deliverables examples Monthly deck outline (auto-generated)" at bounding box center [535, 175] width 236 height 9
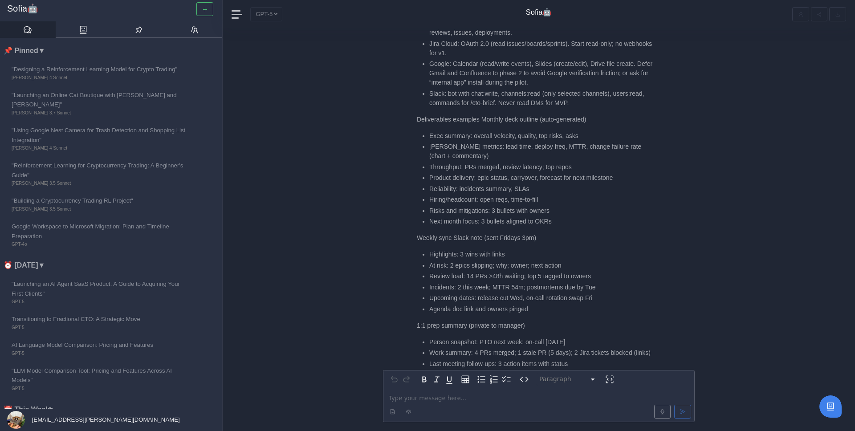
scroll to position [-1270, 0]
drag, startPoint x: 431, startPoint y: 106, endPoint x: 582, endPoint y: 108, distance: 151.0
click at [583, 130] on li "Exec summary: overall velocity, quality, top risks, asks" at bounding box center [541, 134] width 224 height 9
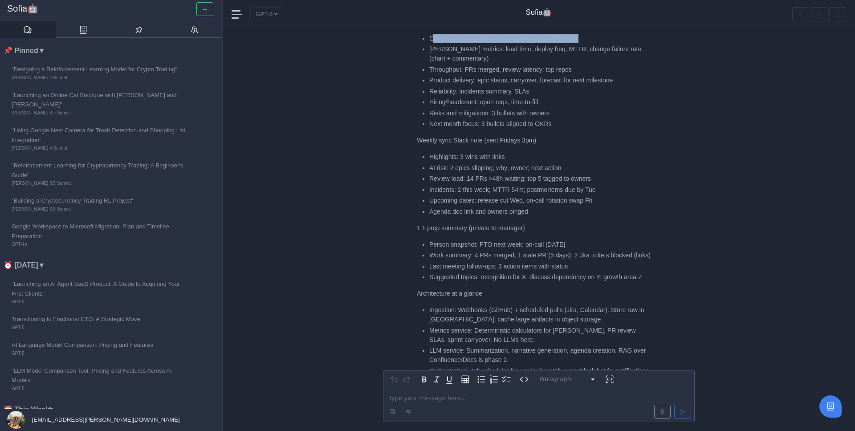
scroll to position [-1171, 0]
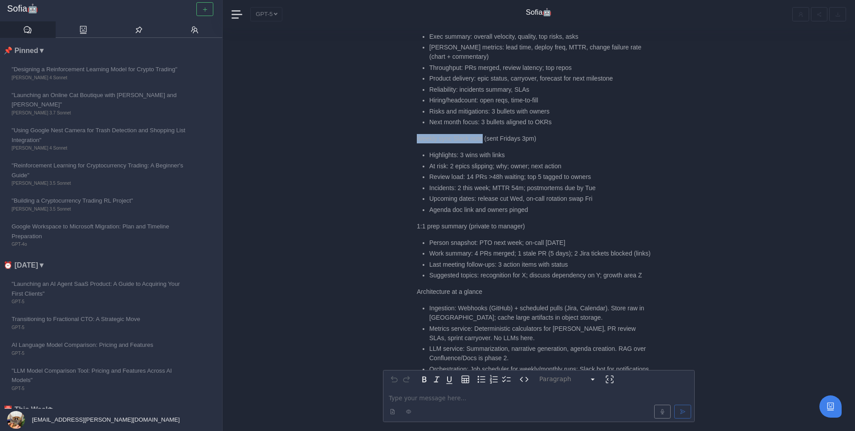
drag, startPoint x: 418, startPoint y: 110, endPoint x: 484, endPoint y: 110, distance: 65.9
click at [484, 134] on p "Weekly sync Slack note (sent Fridays 3pm)" at bounding box center [535, 138] width 236 height 9
click at [421, 151] on ul "Highlights: 3 wins with links At risk: 2 epics slipping; why; owner; next actio…" at bounding box center [535, 183] width 236 height 64
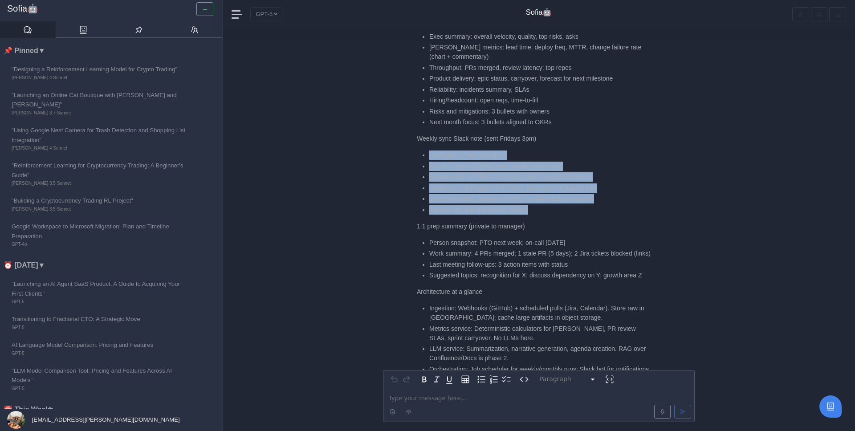
drag, startPoint x: 421, startPoint y: 126, endPoint x: 555, endPoint y: 179, distance: 144.3
click at [557, 179] on ul "Highlights: 3 wins with links At risk: 2 epics slipping; why; owner; next actio…" at bounding box center [535, 183] width 236 height 64
click at [555, 205] on li "Agenda doc link and owners pinged" at bounding box center [541, 209] width 224 height 9
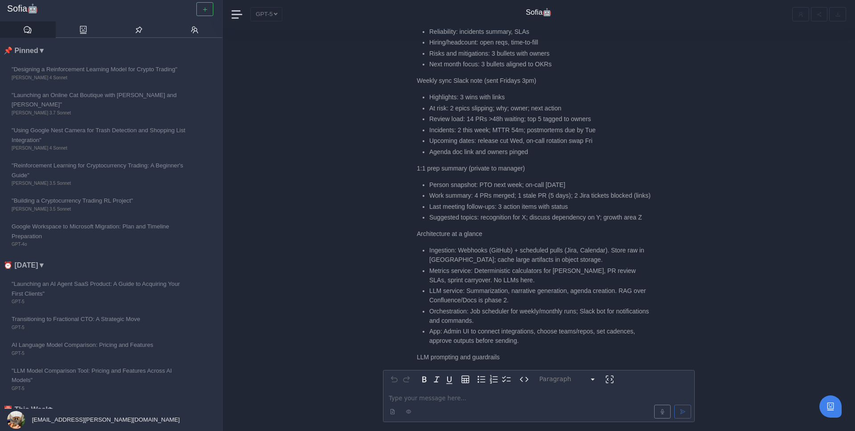
scroll to position [-1115, 0]
drag, startPoint x: 476, startPoint y: 159, endPoint x: 513, endPoint y: 160, distance: 37.0
click at [513, 182] on li "Person snapshot: PTO next week; on-call [DATE]" at bounding box center [541, 186] width 224 height 9
drag, startPoint x: 415, startPoint y: 143, endPoint x: 532, endPoint y: 147, distance: 117.2
click at [532, 147] on div "[PERSON_NAME]🤖 Short answer: Yes—this is a strong wedge. Position it as an “AI …" at bounding box center [539, 424] width 312 height 2117
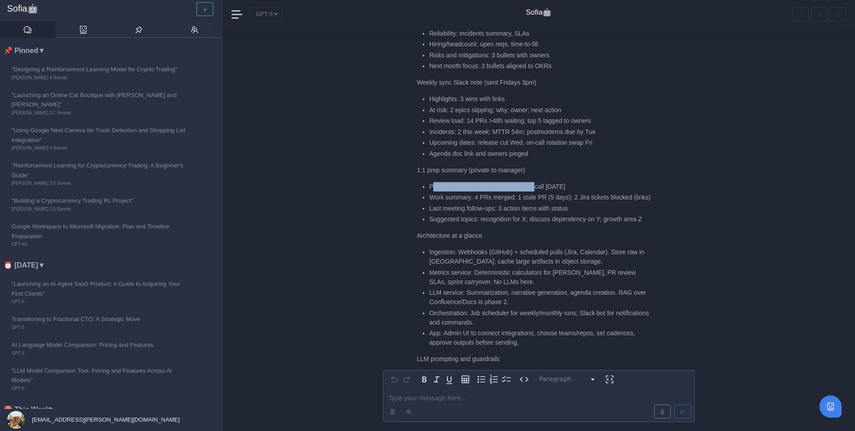
drag, startPoint x: 433, startPoint y: 158, endPoint x: 539, endPoint y: 159, distance: 106.4
click at [539, 182] on li "Person snapshot: PTO next week; on-call [DATE]" at bounding box center [541, 186] width 224 height 9
drag, startPoint x: 432, startPoint y: 171, endPoint x: 493, endPoint y: 181, distance: 61.8
click at [493, 193] on li "Work summary: 4 PRs merged; 1 stale PR (5 days); 2 Jira tickets blocked (links)" at bounding box center [541, 197] width 224 height 9
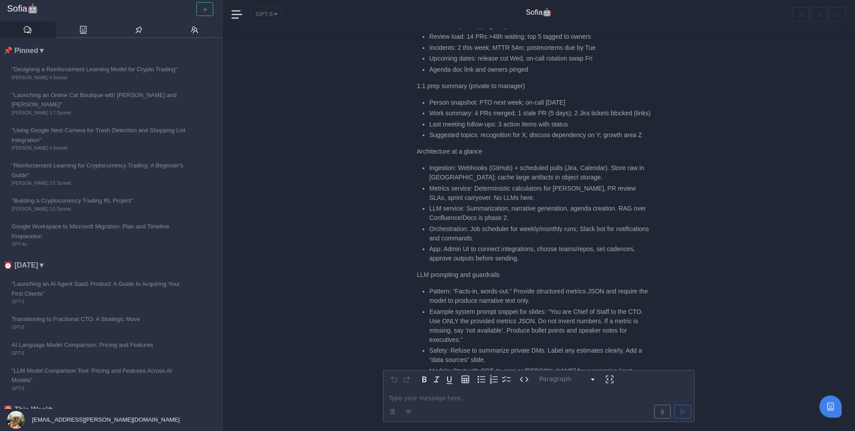
scroll to position [-1030, 0]
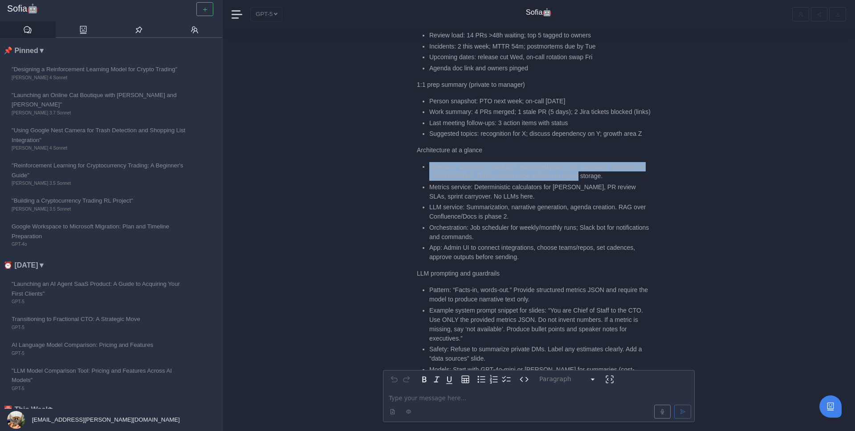
drag, startPoint x: 423, startPoint y: 150, endPoint x: 578, endPoint y: 160, distance: 154.9
click at [578, 162] on li "Ingestion: Webhooks (GitHub) + scheduled pulls (Jira, Calendar). Store raw in […" at bounding box center [541, 171] width 224 height 19
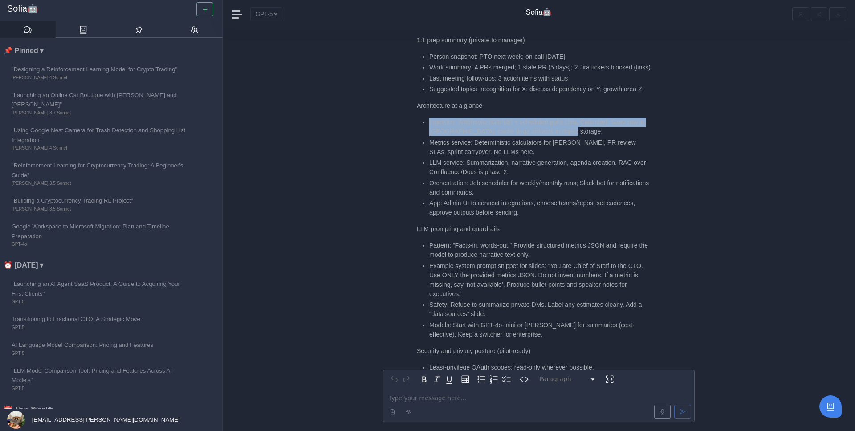
scroll to position [-984, 0]
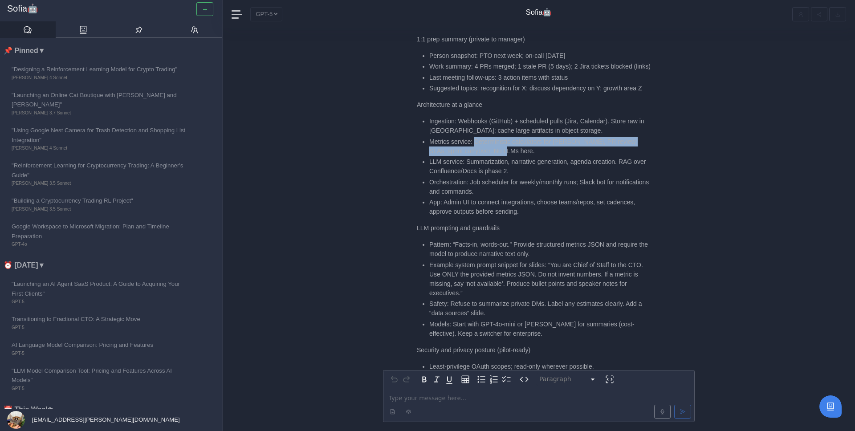
drag, startPoint x: 478, startPoint y: 121, endPoint x: 524, endPoint y: 131, distance: 46.5
click at [524, 137] on li "Metrics service: Deterministic calculators for [PERSON_NAME], PR review SLAs, s…" at bounding box center [541, 146] width 224 height 19
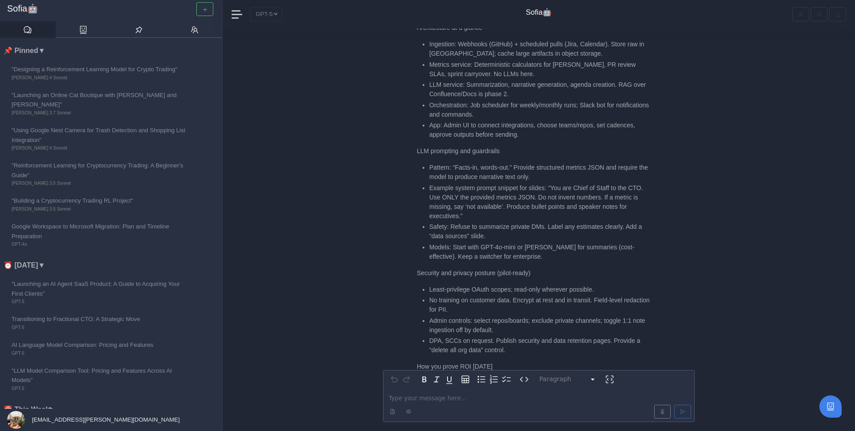
scroll to position [-907, 0]
drag, startPoint x: 442, startPoint y: 106, endPoint x: 526, endPoint y: 116, distance: 84.4
click at [526, 120] on li "App: Admin UI to connect integrations, choose teams/repos, set cadences, approv…" at bounding box center [541, 129] width 224 height 19
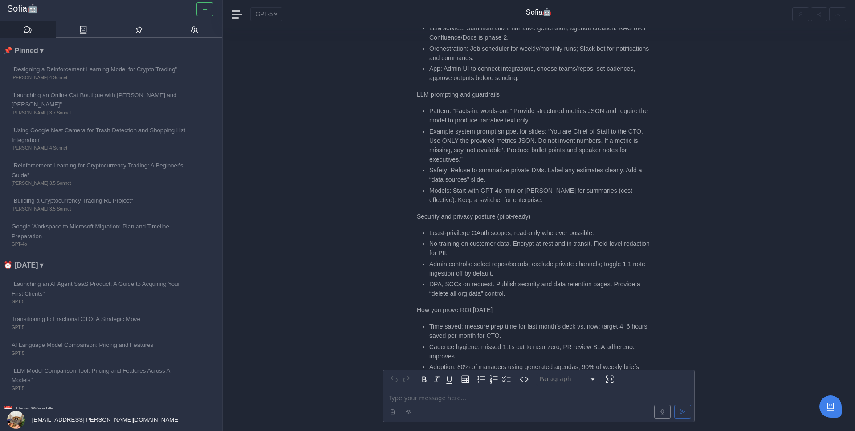
scroll to position [-849, 0]
drag, startPoint x: 428, startPoint y: 109, endPoint x: 512, endPoint y: 109, distance: 83.7
click at [512, 109] on ul "Pattern: “Facts-in, words-out.” Provide structured metrics JSON and require the…" at bounding box center [535, 154] width 236 height 98
click at [512, 105] on li "Pattern: “Facts-in, words-out.” Provide structured metrics JSON and require the…" at bounding box center [541, 114] width 224 height 19
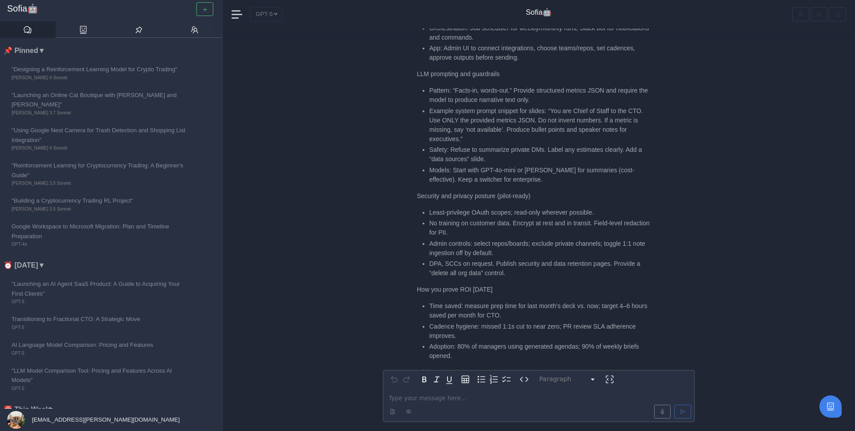
scroll to position [-815, 0]
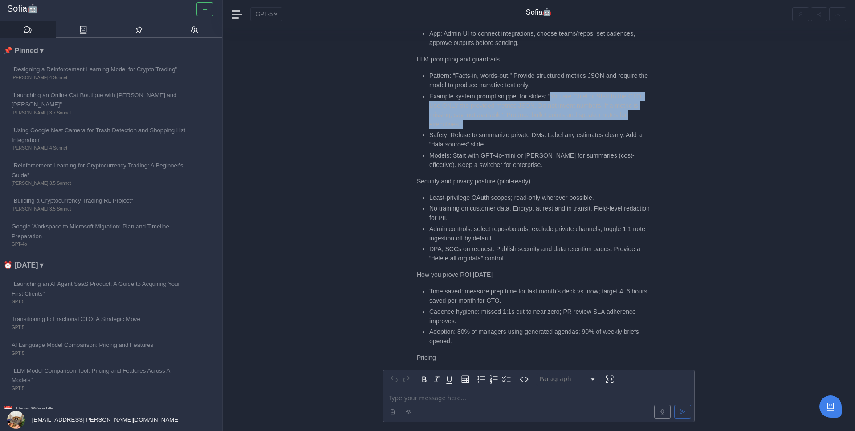
drag, startPoint x: 555, startPoint y: 77, endPoint x: 503, endPoint y: 107, distance: 60.9
click at [503, 107] on li "Example system prompt snippet for slides: “You are Chief of Staff to the CTO. U…" at bounding box center [541, 110] width 224 height 37
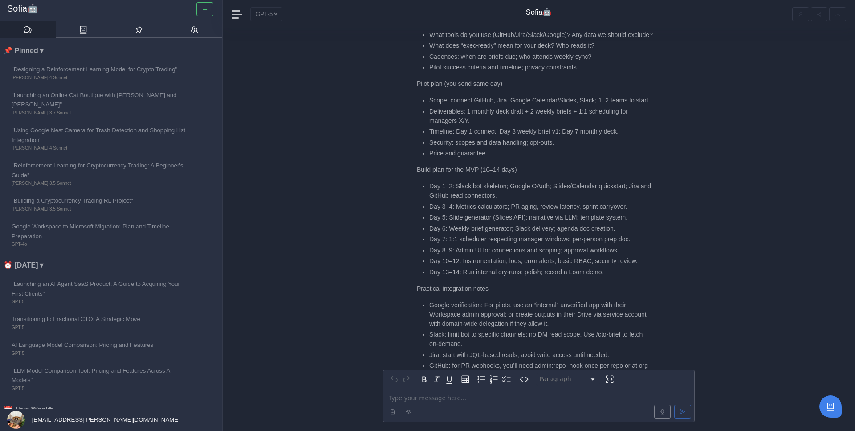
scroll to position [-227, 0]
drag, startPoint x: 429, startPoint y: 186, endPoint x: 519, endPoint y: 199, distance: 90.5
click at [519, 199] on li "Day 1–2: Slack bot skeleton; Google OAuth; Slides/Calendar quickstart; Jira and…" at bounding box center [541, 191] width 224 height 19
click at [518, 198] on li "Day 1–2: Slack bot skeleton; Google OAuth; Slides/Calendar quickstart; Jira and…" at bounding box center [541, 191] width 224 height 19
drag, startPoint x: 525, startPoint y: 198, endPoint x: 419, endPoint y: 189, distance: 106.0
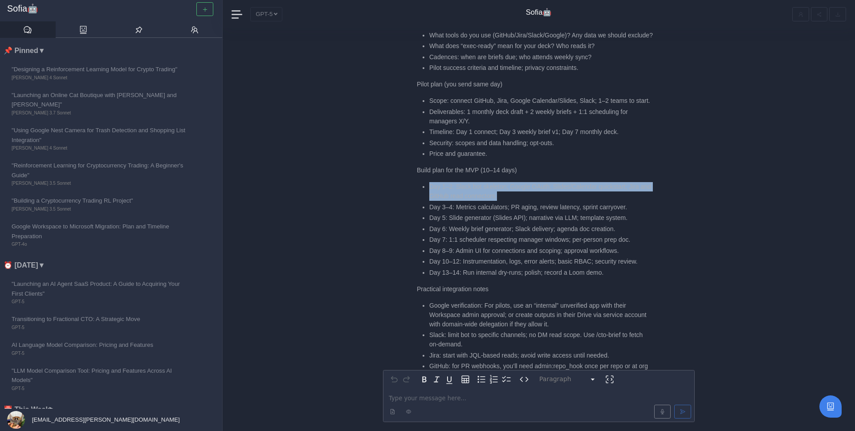
click at [419, 189] on ul "Day 1–2: Slack bot skeleton; Google OAuth; Slides/Calendar quickstart; Jira and…" at bounding box center [535, 229] width 236 height 95
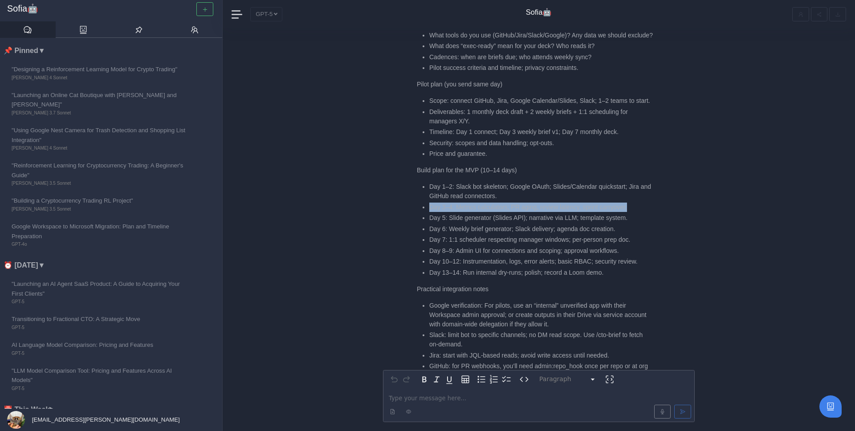
drag, startPoint x: 420, startPoint y: 205, endPoint x: 640, endPoint y: 206, distance: 220.0
click at [640, 206] on ul "Day 1–2: Slack bot skeleton; Google OAuth; Slides/Calendar quickstart; Jira and…" at bounding box center [535, 229] width 236 height 95
click at [640, 206] on li "Day 3–4: Metrics calculators; PR aging, review latency, sprint carryover." at bounding box center [541, 207] width 224 height 9
drag, startPoint x: 650, startPoint y: 208, endPoint x: 424, endPoint y: 207, distance: 225.4
click at [429, 207] on li "Day 3–4: Metrics calculators; PR aging, review latency, sprint carryover." at bounding box center [541, 207] width 224 height 9
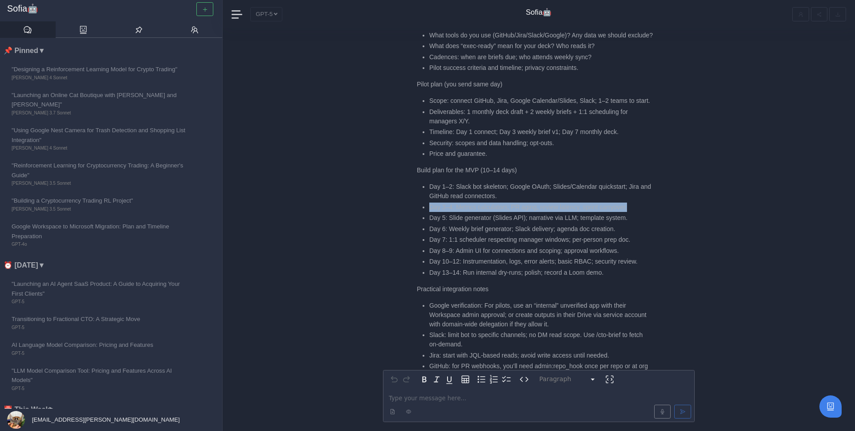
click at [427, 207] on ul "Day 1–2: Slack bot skeleton; Google OAuth; Slides/Calendar quickstart; Jira and…" at bounding box center [535, 229] width 236 height 95
drag, startPoint x: 427, startPoint y: 208, endPoint x: 676, endPoint y: 204, distance: 249.5
click at [598, 145] on li "Security: scopes and data handling; opt-outs." at bounding box center [541, 143] width 224 height 9
click at [455, 218] on li "Day 5: Slide generator (Slides API); narrative via LLM; template system." at bounding box center [541, 217] width 224 height 9
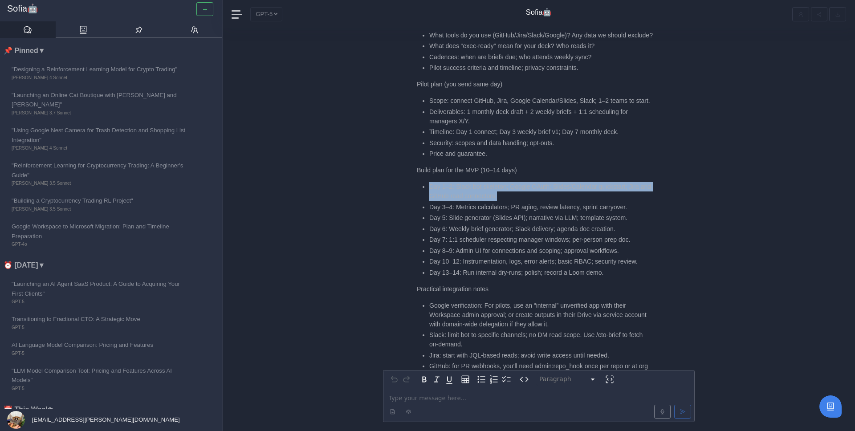
drag, startPoint x: 425, startPoint y: 188, endPoint x: 605, endPoint y: 199, distance: 180.7
click at [605, 199] on li "Day 1–2: Slack bot skeleton; Google OAuth; Slides/Calendar quickstart; Jira and…" at bounding box center [541, 191] width 224 height 19
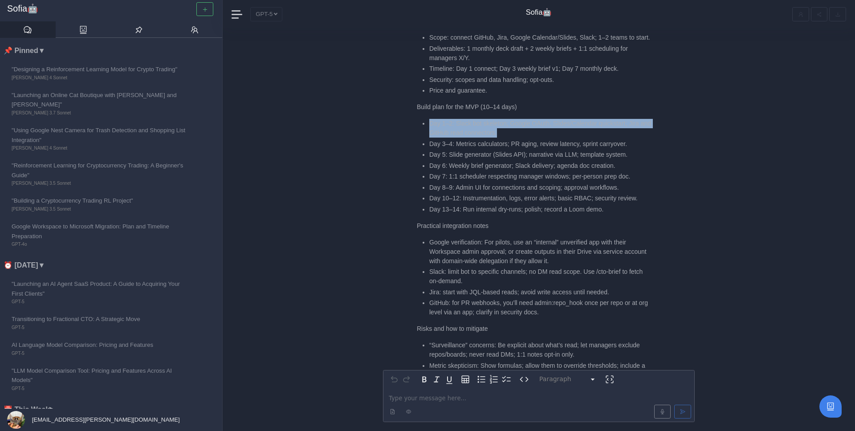
scroll to position [-159, 0]
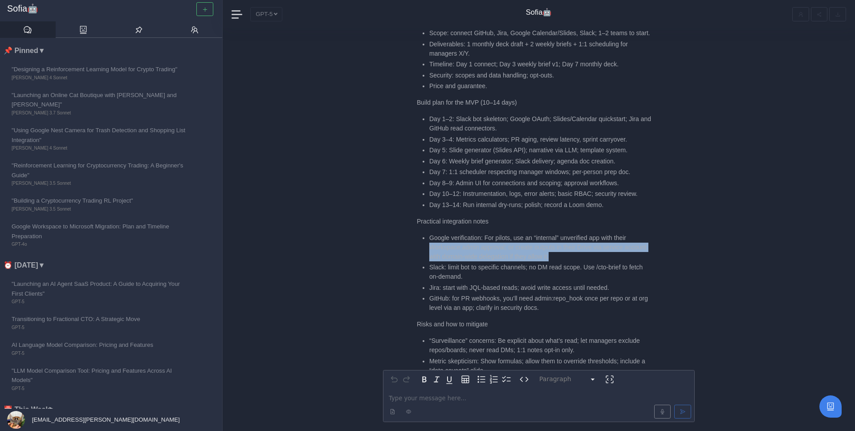
drag, startPoint x: 420, startPoint y: 251, endPoint x: 584, endPoint y: 254, distance: 163.5
click at [584, 254] on ul "Google verification: For pilots, use an “internal” unverified app with their Wo…" at bounding box center [535, 273] width 236 height 80
click at [584, 254] on li "Google verification: For pilots, use an “internal” unverified app with their Wo…" at bounding box center [541, 247] width 224 height 28
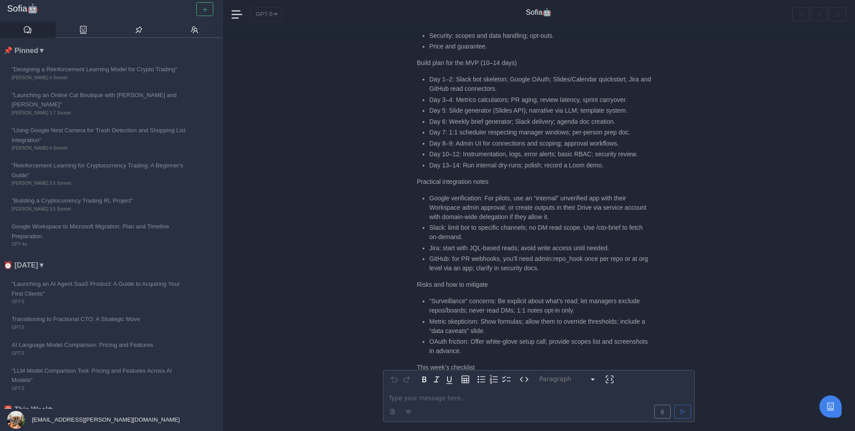
scroll to position [-115, 0]
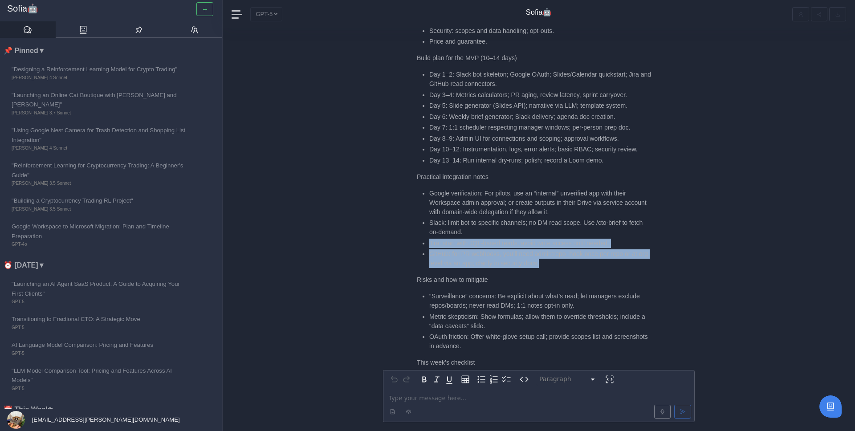
drag, startPoint x: 426, startPoint y: 245, endPoint x: 554, endPoint y: 266, distance: 129.7
click at [554, 266] on ul "Google verification: For pilots, use an “internal” unverified app with their Wo…" at bounding box center [535, 229] width 236 height 80
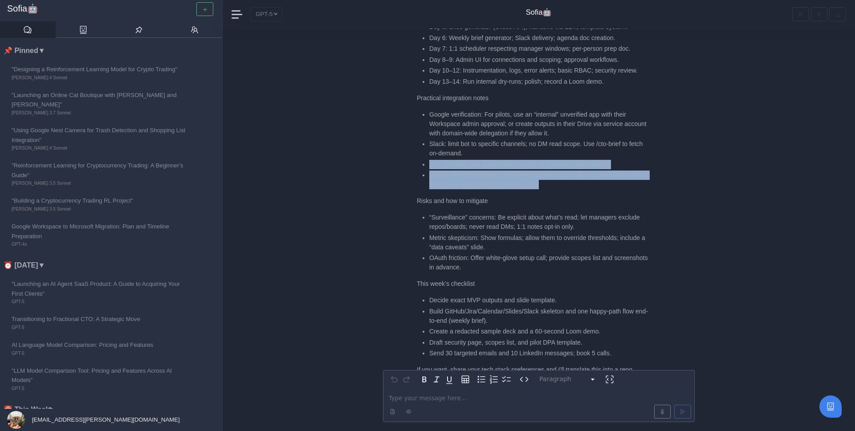
scroll to position [-24, 0]
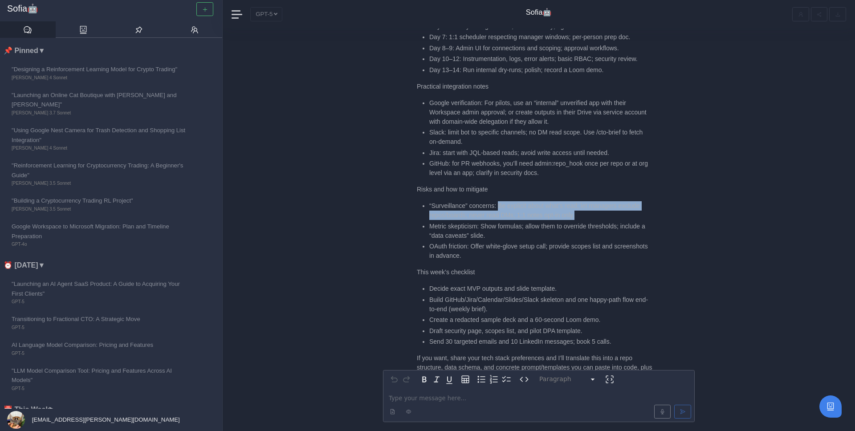
drag, startPoint x: 501, startPoint y: 206, endPoint x: 584, endPoint y: 214, distance: 83.3
click at [584, 215] on li "“Surveillance” concerns: Be explicit about what’s read; let managers exclude re…" at bounding box center [541, 210] width 224 height 19
click at [584, 214] on li "“Surveillance” concerns: Be explicit about what’s read; let managers exclude re…" at bounding box center [541, 210] width 224 height 19
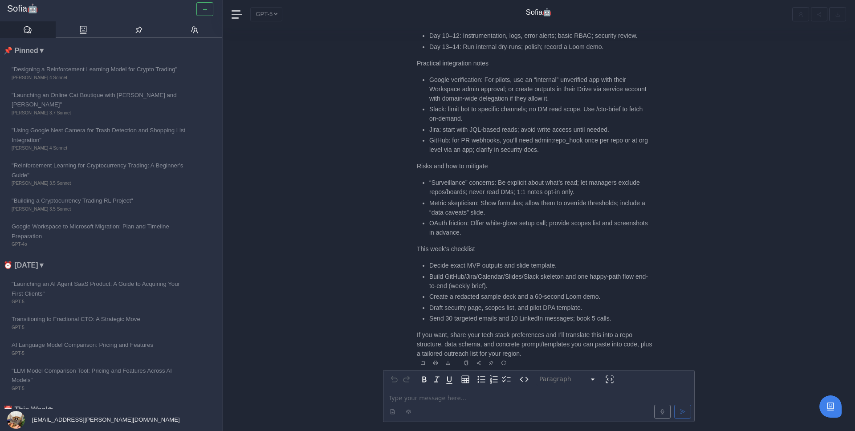
scroll to position [0, 0]
drag, startPoint x: 474, startPoint y: 222, endPoint x: 551, endPoint y: 224, distance: 77.5
click at [551, 224] on li "OAuth friction: Offer white-glove setup call; provide scopes list and screensho…" at bounding box center [541, 226] width 224 height 19
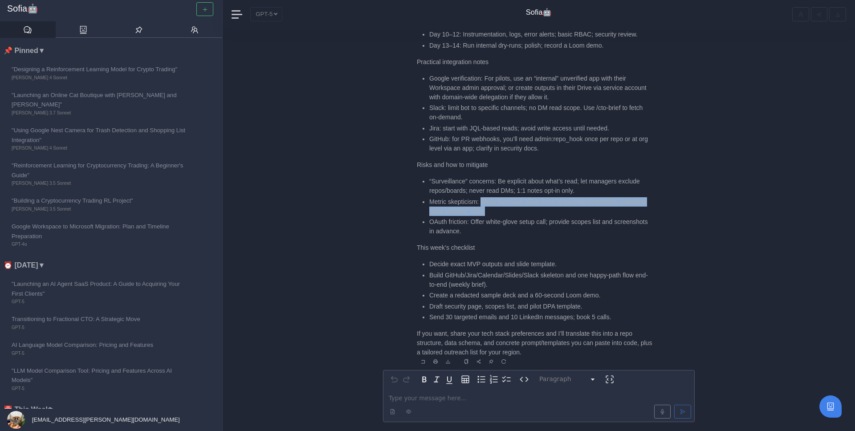
drag, startPoint x: 484, startPoint y: 204, endPoint x: 526, endPoint y: 212, distance: 42.3
click at [526, 212] on li "Metric skepticism: Show formulas; allow them to override thresholds; include a …" at bounding box center [541, 206] width 224 height 19
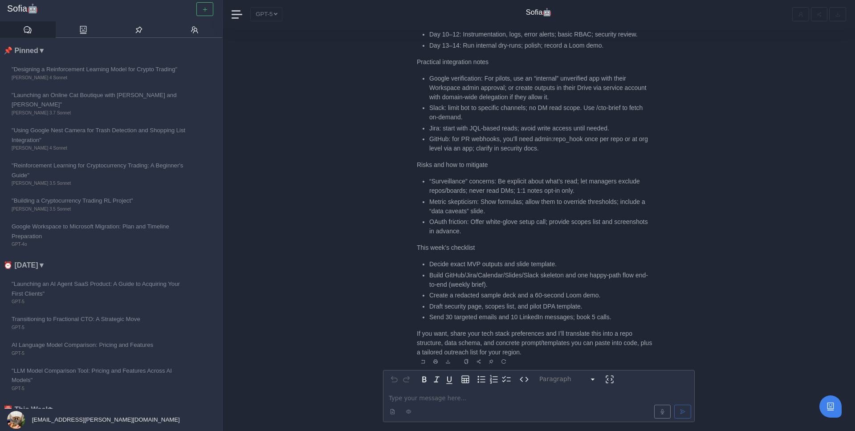
scroll to position [1, 0]
drag, startPoint x: 427, startPoint y: 260, endPoint x: 587, endPoint y: 261, distance: 159.4
click at [587, 261] on ul "Decide exact MVP outputs and slide template. Build GitHub/Jira/Calendar/Slides/…" at bounding box center [535, 290] width 236 height 62
click at [587, 261] on li "Decide exact MVP outputs and slide template." at bounding box center [541, 263] width 224 height 9
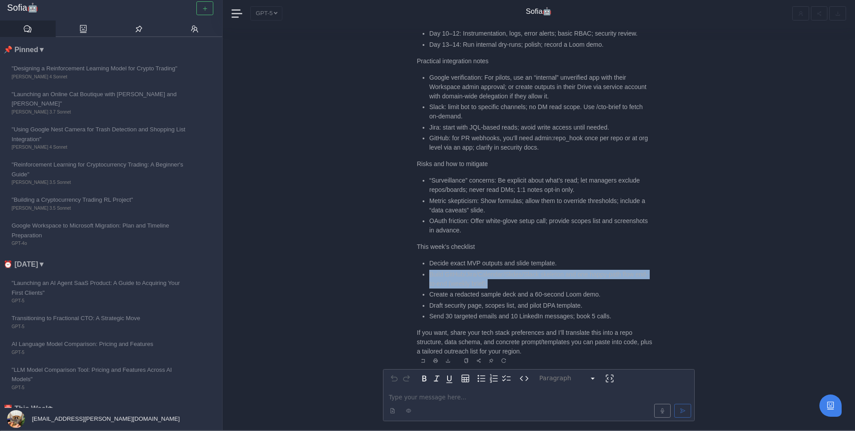
drag, startPoint x: 429, startPoint y: 273, endPoint x: 517, endPoint y: 281, distance: 88.5
click at [518, 281] on ul "Decide exact MVP outputs and slide template. Build GitHub/Jira/Calendar/Slides/…" at bounding box center [535, 290] width 236 height 62
click at [517, 281] on li "Build GitHub/Jira/Calendar/Slides/Slack skeleton and one happy-path flow end-to…" at bounding box center [541, 279] width 224 height 19
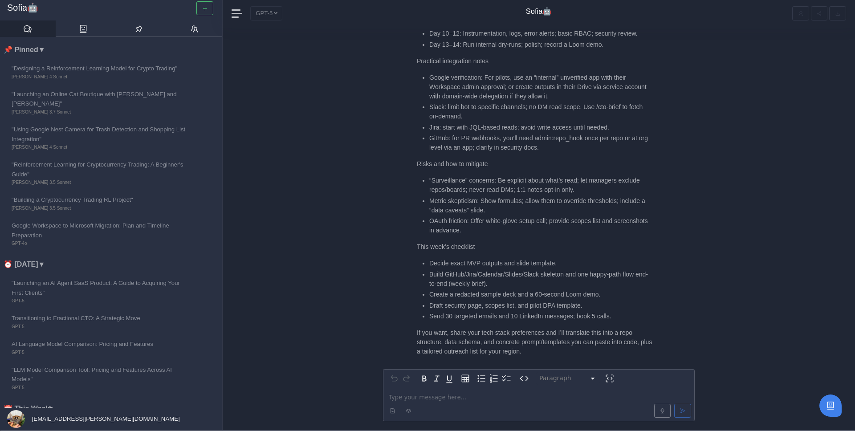
click at [431, 398] on p "editable markdown" at bounding box center [539, 397] width 300 height 9
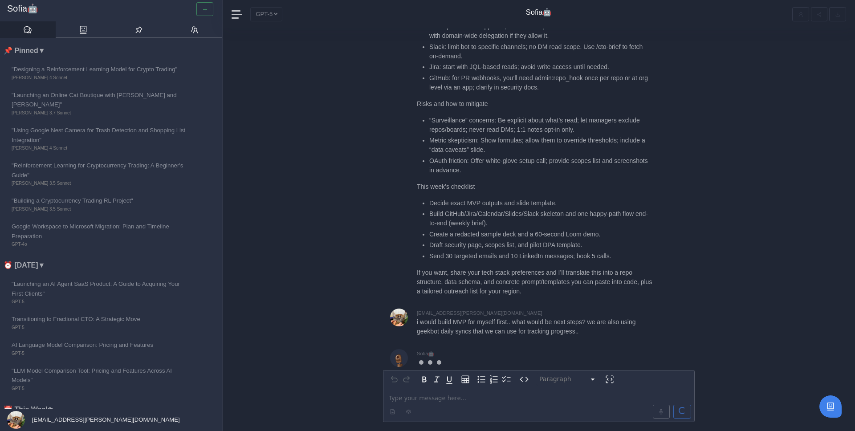
scroll to position [0, 0]
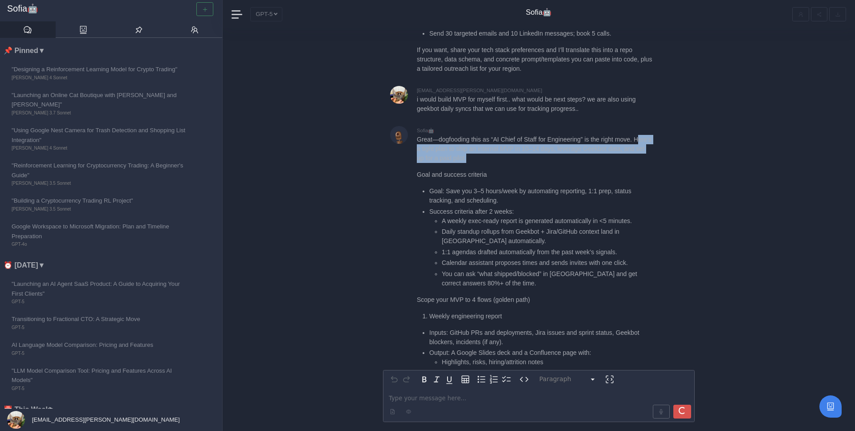
drag, startPoint x: 421, startPoint y: 138, endPoint x: 509, endPoint y: 146, distance: 88.1
click at [509, 146] on p "Great—dogfooding this as “AI Chief of Staff for Engineering” is the right move.…" at bounding box center [535, 149] width 236 height 28
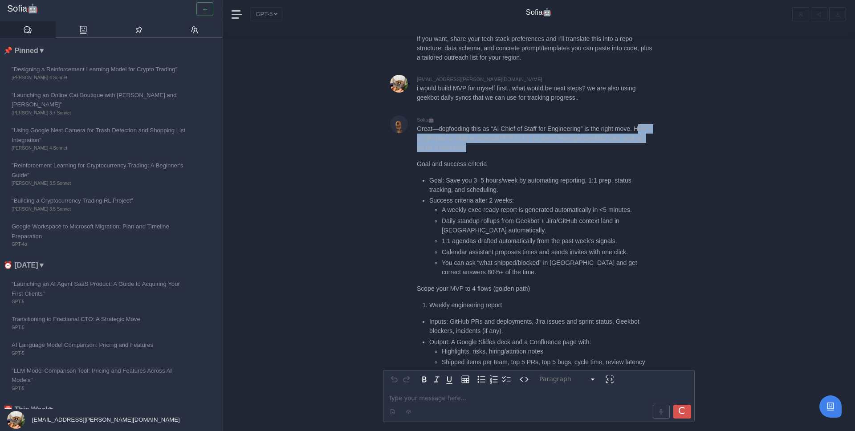
click at [508, 145] on p "Great—dogfooding this as “AI Chief of Staff for Engineering” is the right move.…" at bounding box center [535, 138] width 236 height 28
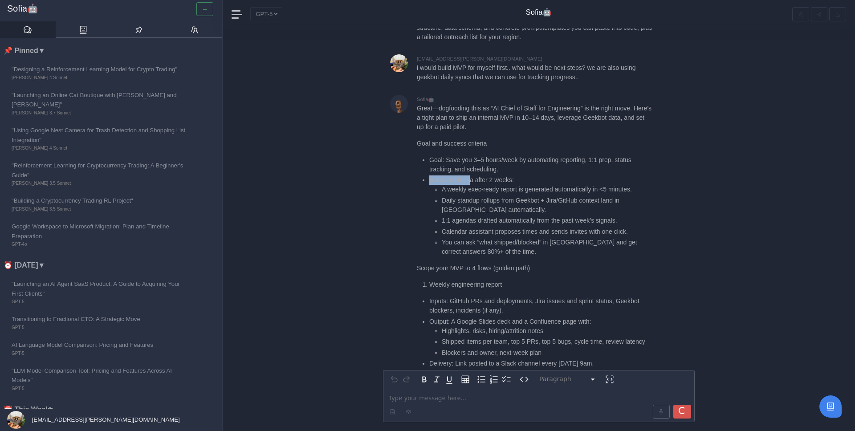
drag, startPoint x: 428, startPoint y: 142, endPoint x: 473, endPoint y: 144, distance: 44.6
click at [473, 155] on ul "Goal: Save you 3–5 hours/week by automating reporting, 1:1 prep, status trackin…" at bounding box center [535, 206] width 236 height 102
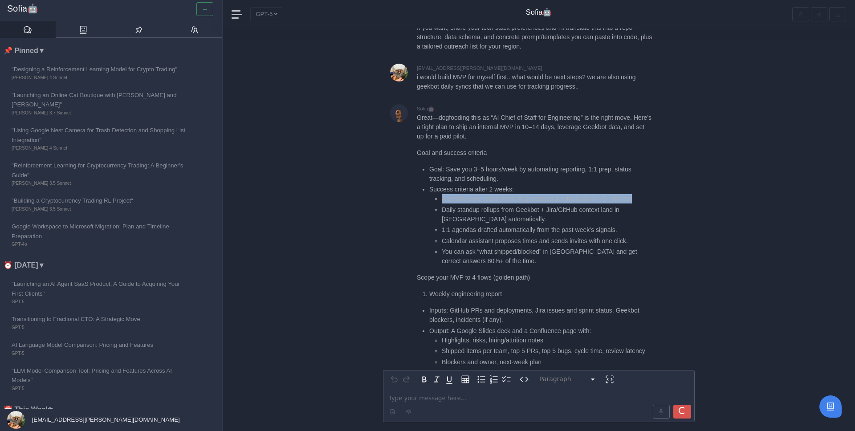
drag, startPoint x: 439, startPoint y: 150, endPoint x: 677, endPoint y: 151, distance: 237.8
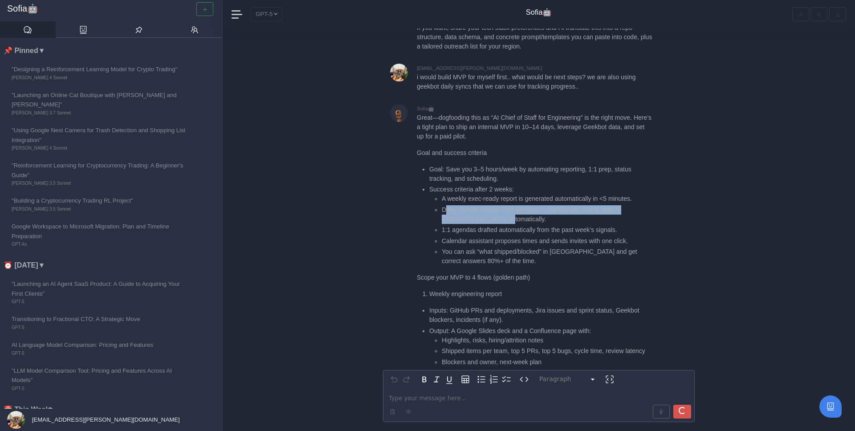
drag, startPoint x: 444, startPoint y: 162, endPoint x: 541, endPoint y: 171, distance: 97.5
click at [542, 205] on li "Daily standup rollups from Geekbot + Jira/GitHub context land in [GEOGRAPHIC_DA…" at bounding box center [547, 214] width 211 height 19
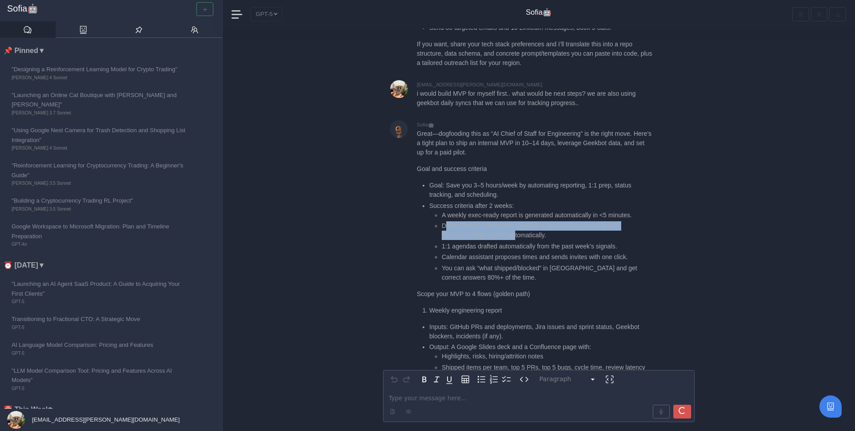
click at [541, 221] on li "Daily standup rollups from Geekbot + Jira/GitHub context land in [GEOGRAPHIC_DA…" at bounding box center [547, 230] width 211 height 19
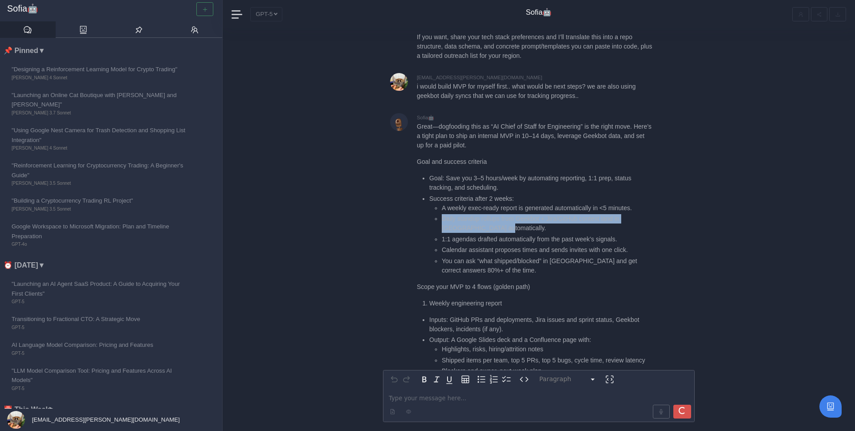
drag, startPoint x: 436, startPoint y: 163, endPoint x: 490, endPoint y: 176, distance: 55.0
click at [490, 214] on li "Daily standup rollups from Geekbot + Jira/GitHub context land in [GEOGRAPHIC_DA…" at bounding box center [547, 223] width 211 height 19
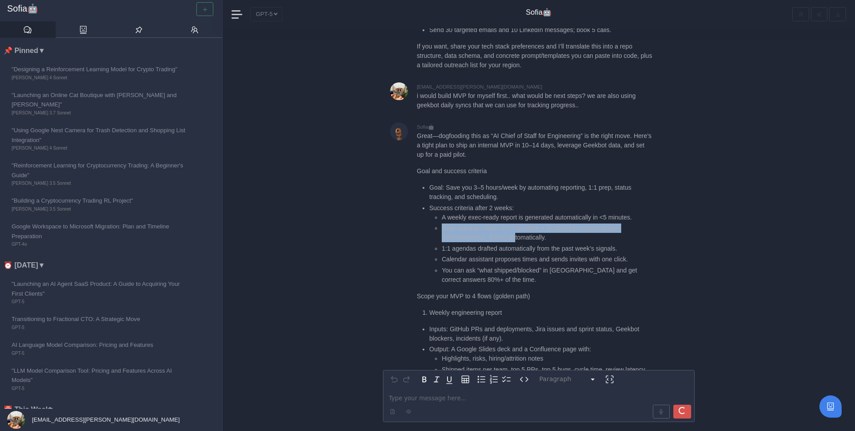
click at [490, 224] on li "Daily standup rollups from Geekbot + Jira/GitHub context land in [GEOGRAPHIC_DA…" at bounding box center [547, 233] width 211 height 19
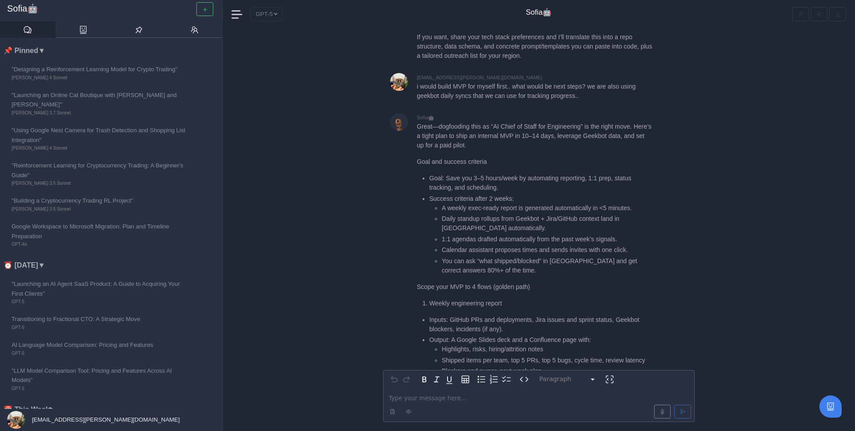
scroll to position [-1617, 0]
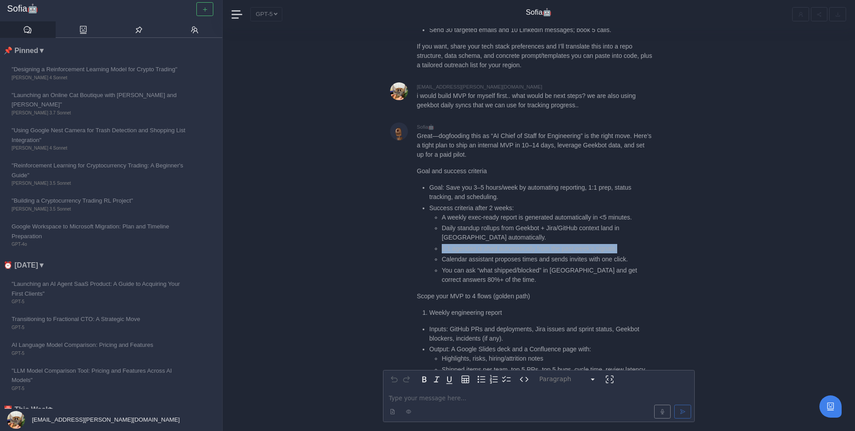
drag, startPoint x: 440, startPoint y: 184, endPoint x: 628, endPoint y: 179, distance: 188.5
click at [628, 213] on ul "A weekly exec-ready report is generated automatically in <5 minutes. Daily stan…" at bounding box center [541, 249] width 224 height 72
click at [628, 244] on li "1:1 agendas drafted automatically from the past week’s signals." at bounding box center [547, 248] width 211 height 9
drag, startPoint x: 442, startPoint y: 194, endPoint x: 536, endPoint y: 199, distance: 94.1
click at [536, 213] on ul "A weekly exec-ready report is generated automatically in <5 minutes. Daily stan…" at bounding box center [541, 249] width 224 height 72
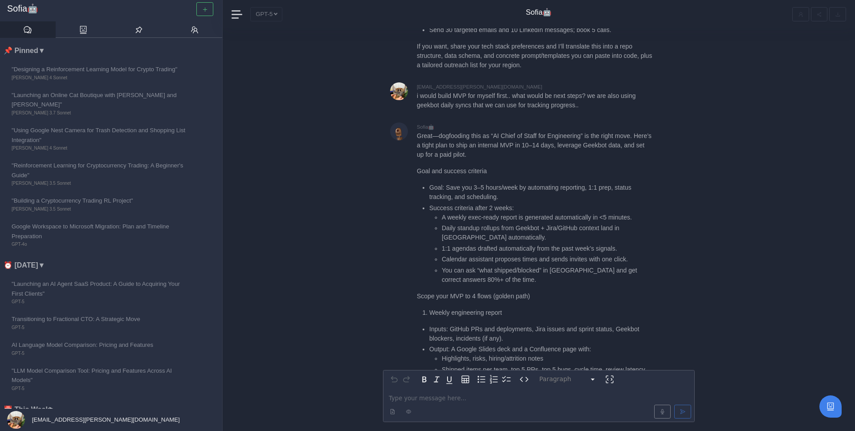
click at [496, 266] on li "You can ask “what shipped/blocked” in [GEOGRAPHIC_DATA] and get correct answers…" at bounding box center [547, 275] width 211 height 19
drag, startPoint x: 442, startPoint y: 204, endPoint x: 514, endPoint y: 217, distance: 72.9
click at [513, 266] on li "You can ask “what shipped/blocked” in [GEOGRAPHIC_DATA] and get correct answers…" at bounding box center [547, 275] width 211 height 19
click at [514, 266] on li "You can ask “what shipped/blocked” in [GEOGRAPHIC_DATA] and get correct answers…" at bounding box center [547, 275] width 211 height 19
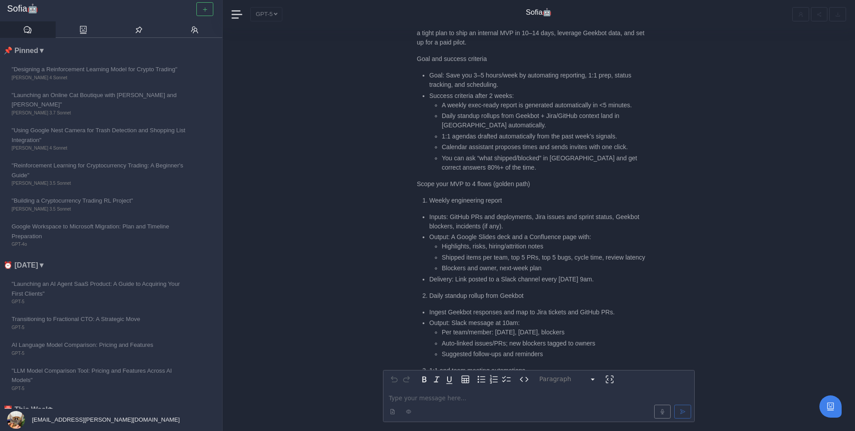
scroll to position [-1503, 0]
drag, startPoint x: 449, startPoint y: 150, endPoint x: 526, endPoint y: 161, distance: 77.9
click at [526, 210] on li "Inputs: GitHub PRs and deployments, Jira issues and sprint status, Geekbot bloc…" at bounding box center [541, 219] width 224 height 19
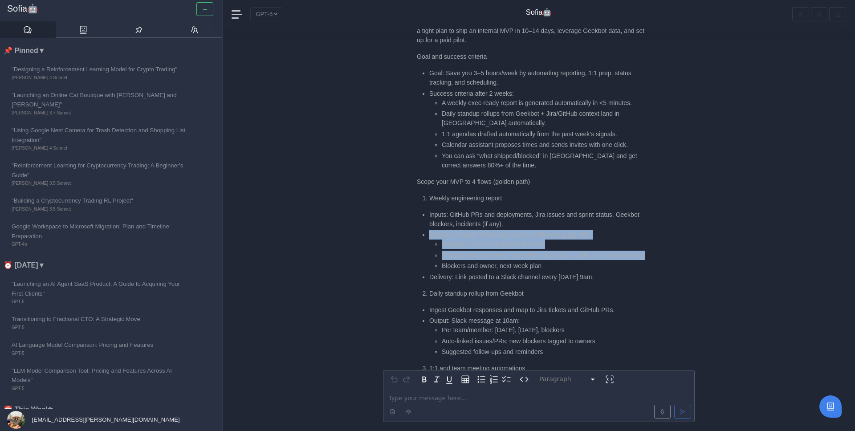
drag, startPoint x: 423, startPoint y: 169, endPoint x: 570, endPoint y: 196, distance: 149.8
click at [570, 210] on ul "Inputs: GitHub PRs and deployments, Jira issues and sprint status, Geekbot bloc…" at bounding box center [535, 246] width 236 height 72
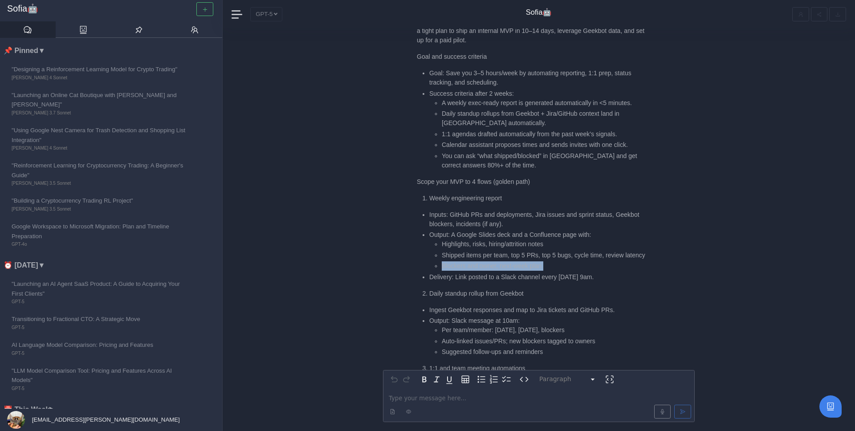
drag, startPoint x: 437, startPoint y: 208, endPoint x: 564, endPoint y: 216, distance: 127.2
click at [564, 216] on ul "Inputs: GitHub PRs and deployments, Jira issues and sprint status, Geekbot bloc…" at bounding box center [535, 246] width 236 height 72
drag, startPoint x: 454, startPoint y: 222, endPoint x: 607, endPoint y: 221, distance: 152.8
click at [608, 273] on li "Delivery: Link posted to a Slack channel every [DATE] 9am." at bounding box center [541, 277] width 224 height 9
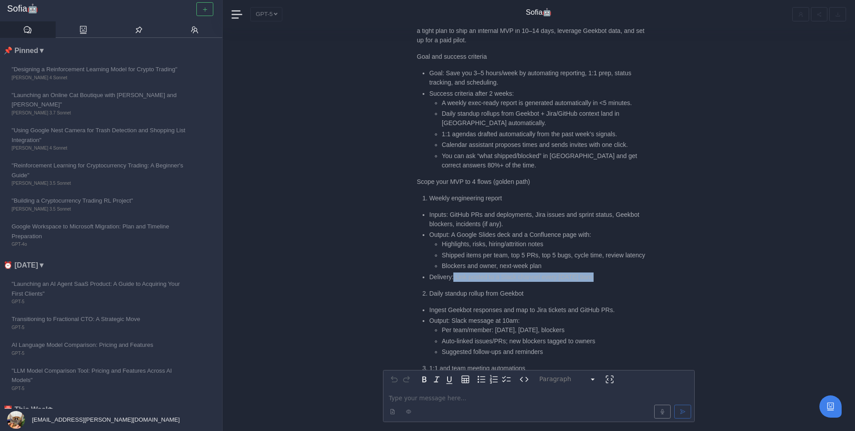
click at [620, 273] on li "Delivery: Link posted to a Slack channel every [DATE] 9am." at bounding box center [541, 277] width 224 height 9
drag, startPoint x: 633, startPoint y: 220, endPoint x: 456, endPoint y: 224, distance: 176.9
click at [456, 273] on li "Delivery: Link posted to a Slack channel every [DATE] 9am." at bounding box center [541, 277] width 224 height 9
click at [458, 273] on li "Delivery: Link posted to a Slack channel every [DATE] 9am." at bounding box center [541, 277] width 224 height 9
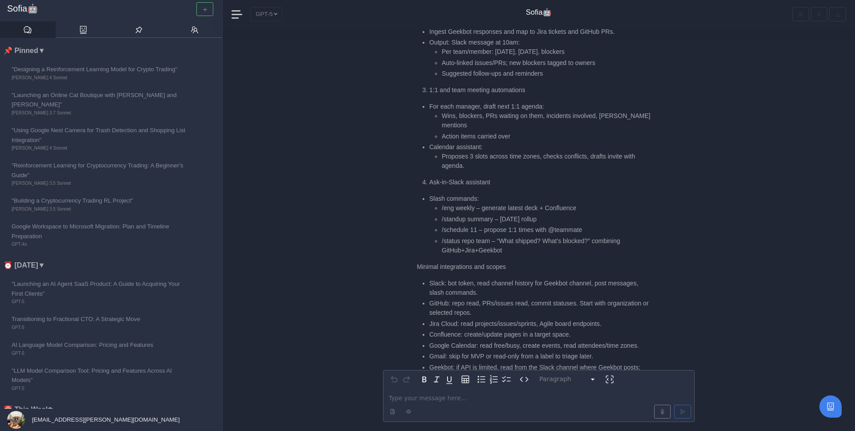
scroll to position [-1223, 0]
click at [550, 277] on li "Slack: bot token, read channel history for Geekbot channel, post messages, slas…" at bounding box center [541, 286] width 224 height 19
drag, startPoint x: 487, startPoint y: 236, endPoint x: 480, endPoint y: 232, distance: 8.0
click at [480, 277] on li "Slack: bot token, read channel history for Geekbot channel, post messages, slas…" at bounding box center [541, 286] width 224 height 19
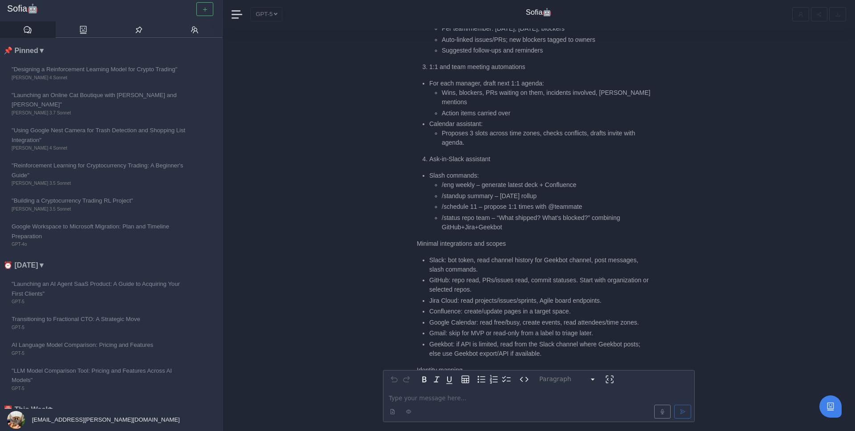
scroll to position [-1201, 0]
drag, startPoint x: 451, startPoint y: 224, endPoint x: 529, endPoint y: 232, distance: 78.8
click at [529, 275] on li "GitHub: repo read, PRs/issues read, commit statuses. Start with organization or…" at bounding box center [541, 284] width 224 height 19
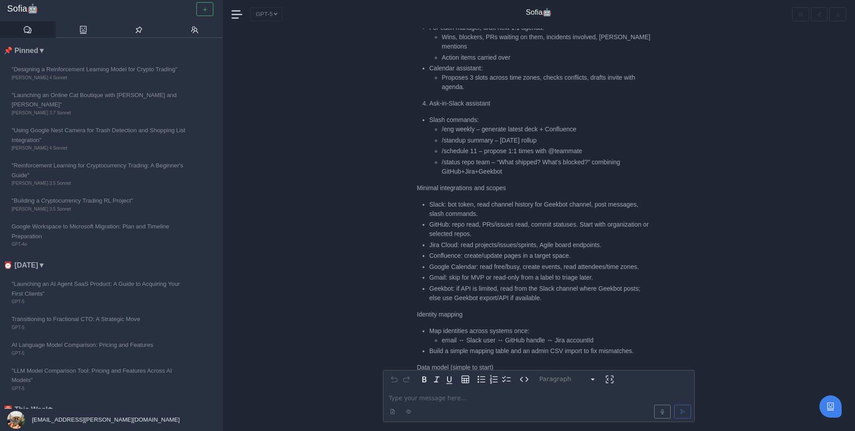
scroll to position [-1143, 0]
drag, startPoint x: 480, startPoint y: 208, endPoint x: 649, endPoint y: 210, distance: 169.3
click at [650, 260] on li "Google Calendar: read free/busy, create events, read attendees/time zones." at bounding box center [541, 264] width 224 height 9
click at [649, 260] on li "Google Calendar: read free/busy, create events, read attendees/time zones." at bounding box center [541, 264] width 224 height 9
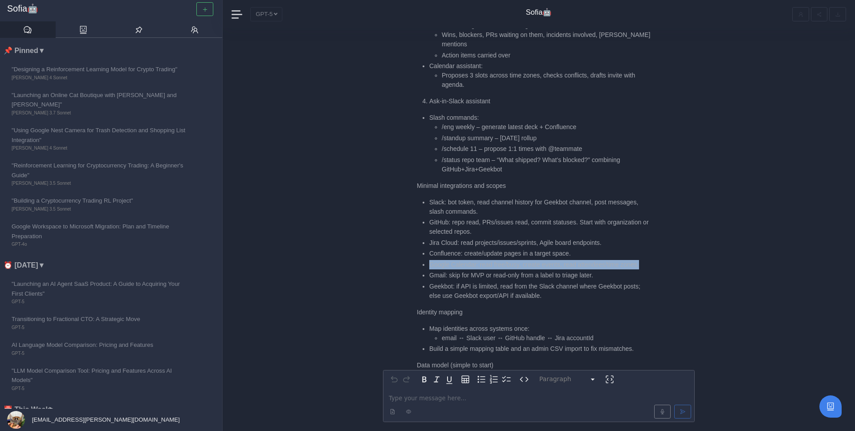
drag, startPoint x: 658, startPoint y: 210, endPoint x: 430, endPoint y: 207, distance: 228.1
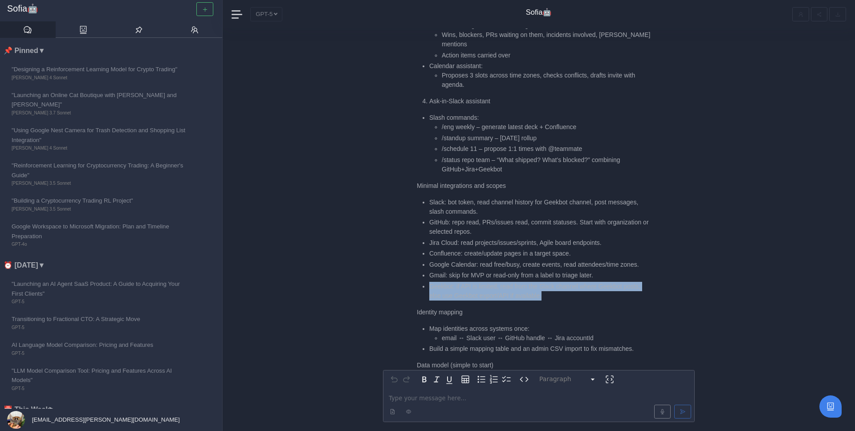
drag, startPoint x: 426, startPoint y: 228, endPoint x: 548, endPoint y: 238, distance: 122.9
click at [548, 238] on ul "Slack: bot token, read channel history for Geekbot channel, post messages, slas…" at bounding box center [535, 249] width 236 height 103
click at [548, 282] on li "Geekbot: if API is limited, read from the Slack channel where Geekbot posts; el…" at bounding box center [541, 291] width 224 height 19
drag, startPoint x: 564, startPoint y: 238, endPoint x: 421, endPoint y: 232, distance: 143.1
click at [421, 232] on ul "Slack: bot token, read channel history for Geekbot channel, post messages, slas…" at bounding box center [535, 249] width 236 height 103
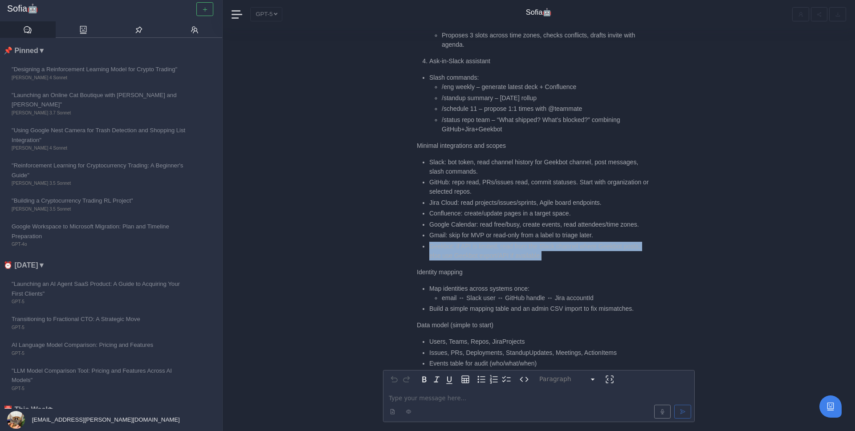
scroll to position [-1098, 0]
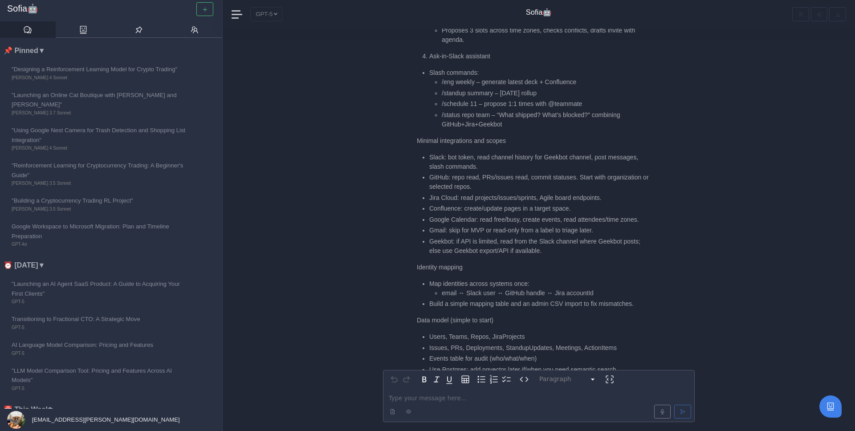
drag, startPoint x: 430, startPoint y: 228, endPoint x: 546, endPoint y: 228, distance: 116.7
click at [546, 279] on li "Map identities across systems once: email ↔ [GEOGRAPHIC_DATA] user ↔ GitHub han…" at bounding box center [541, 288] width 224 height 19
drag, startPoint x: 441, startPoint y: 236, endPoint x: 602, endPoint y: 241, distance: 160.4
click at [603, 279] on ul "Map identities across systems once: email ↔ [GEOGRAPHIC_DATA] user ↔ GitHub han…" at bounding box center [535, 294] width 236 height 30
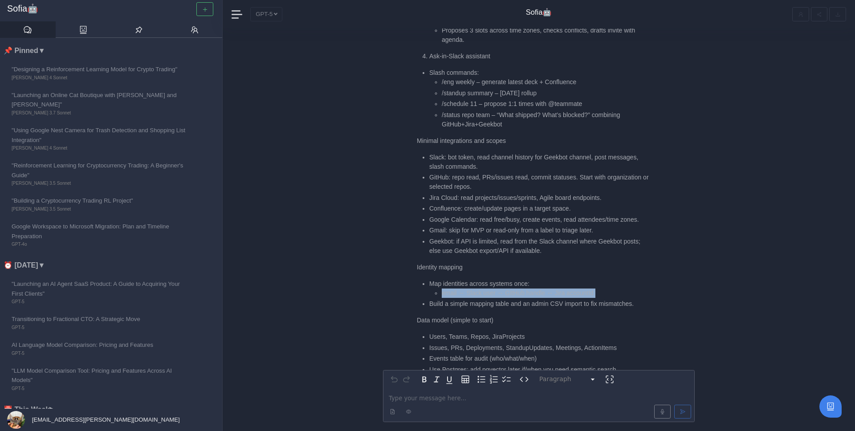
click at [602, 289] on li "email ↔ Slack user ↔ GitHub handle ↔ Jira accountId" at bounding box center [547, 293] width 211 height 9
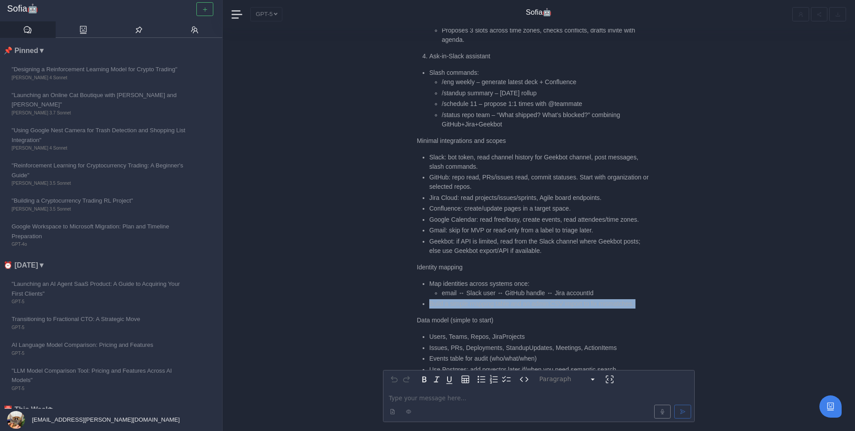
drag, startPoint x: 431, startPoint y: 249, endPoint x: 641, endPoint y: 252, distance: 210.2
click at [642, 299] on li "Build a simple mapping table and an admin CSV import to fix mismatches." at bounding box center [541, 303] width 224 height 9
click at [641, 299] on li "Build a simple mapping table and an admin CSV import to fix mismatches." at bounding box center [541, 303] width 224 height 9
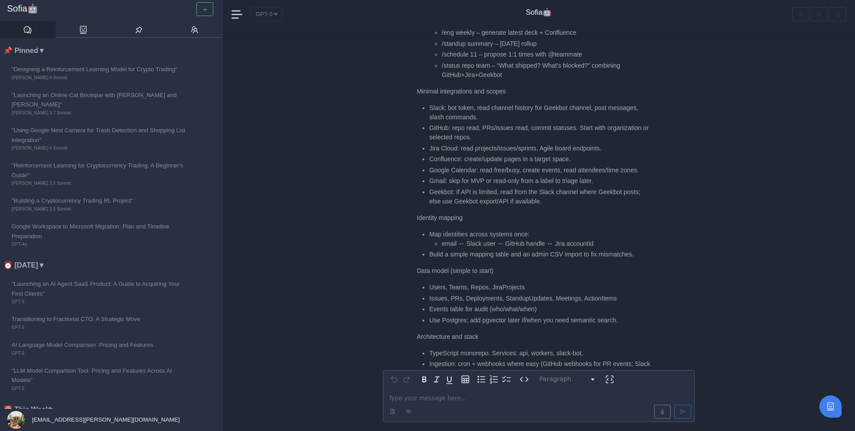
scroll to position [-1046, 0]
drag, startPoint x: 436, startPoint y: 187, endPoint x: 621, endPoint y: 186, distance: 184.8
click at [623, 236] on li "email ↔ Slack user ↔ GitHub handle ↔ Jira accountId" at bounding box center [547, 240] width 211 height 9
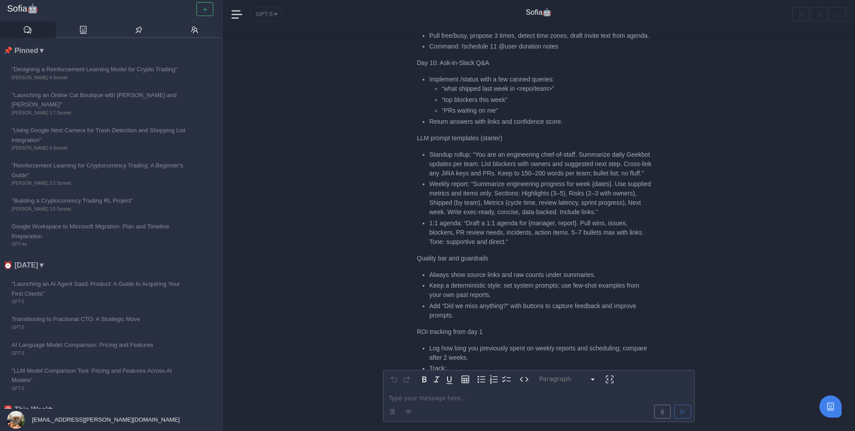
scroll to position [0, 0]
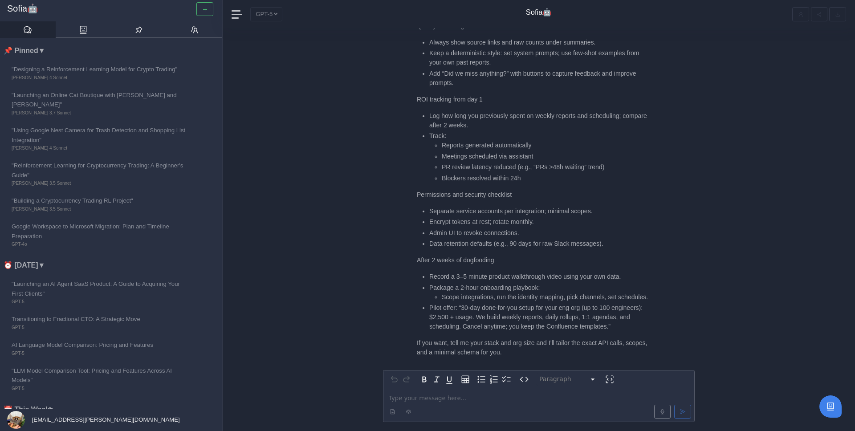
click at [408, 399] on p "editable markdown" at bounding box center [539, 398] width 300 height 9
click at [410, 399] on span "**********" at bounding box center [483, 398] width 189 height 6
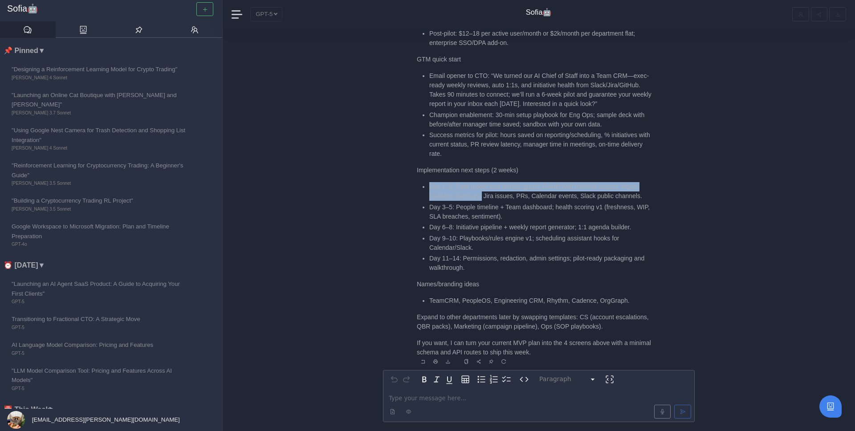
drag, startPoint x: 424, startPoint y: 187, endPoint x: 484, endPoint y: 196, distance: 59.8
click at [484, 196] on li "Day 1–2: Data model and identity graph; OAuth with minimal scopes; ingest Geekb…" at bounding box center [541, 191] width 224 height 19
drag, startPoint x: 550, startPoint y: 186, endPoint x: 485, endPoint y: 197, distance: 66.0
click at [485, 197] on li "Day 1–2: Data model and identity graph; OAuth with minimal scopes; ingest Geekb…" at bounding box center [541, 191] width 224 height 19
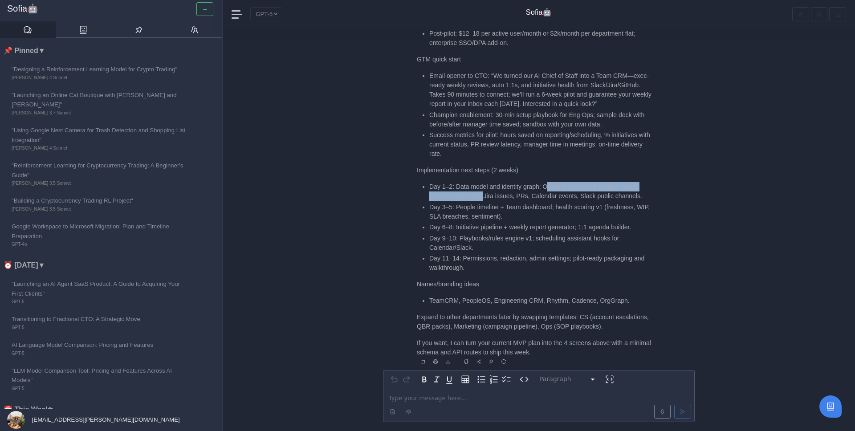
click at [485, 197] on li "Day 1–2: Data model and identity graph; OAuth with minimal scopes; ingest Geekb…" at bounding box center [541, 191] width 224 height 19
click at [436, 304] on li "TeamCRM, PeopleOS, Engineering CRM, Rhythm, Cadence, OrgGraph." at bounding box center [541, 300] width 224 height 9
drag, startPoint x: 493, startPoint y: 302, endPoint x: 543, endPoint y: 303, distance: 49.5
click at [543, 303] on li "TeamCRM, PeopleOS, Engineering CRM, Rhythm, Cadence, OrgGraph." at bounding box center [541, 300] width 224 height 9
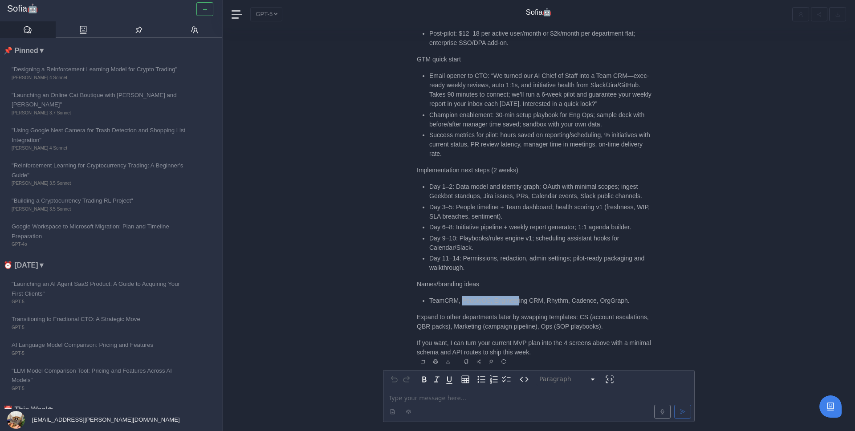
drag, startPoint x: 462, startPoint y: 301, endPoint x: 519, endPoint y: 298, distance: 57.1
click at [520, 298] on li "TeamCRM, PeopleOS, Engineering CRM, Rhythm, Cadence, OrgGraph." at bounding box center [541, 300] width 224 height 9
drag, startPoint x: 428, startPoint y: 316, endPoint x: 540, endPoint y: 320, distance: 112.3
click at [540, 320] on p "Expand to other departments later by swapping templates: CS (account escalation…" at bounding box center [535, 322] width 236 height 19
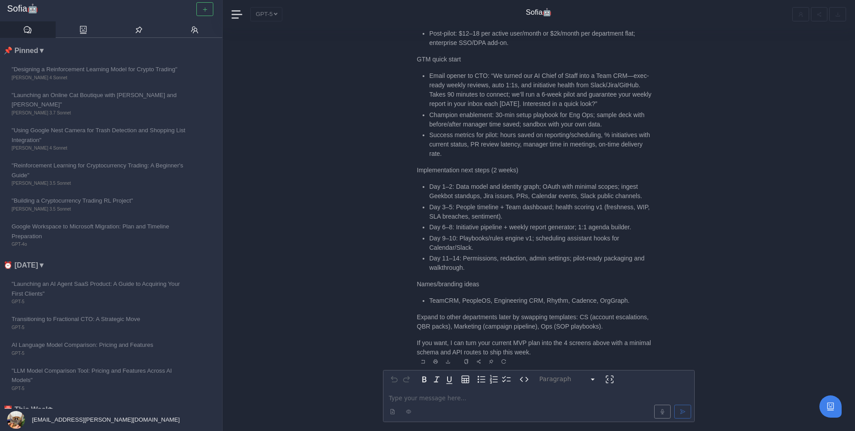
scroll to position [1, 0]
click at [407, 395] on p "editable markdown" at bounding box center [539, 397] width 300 height 9
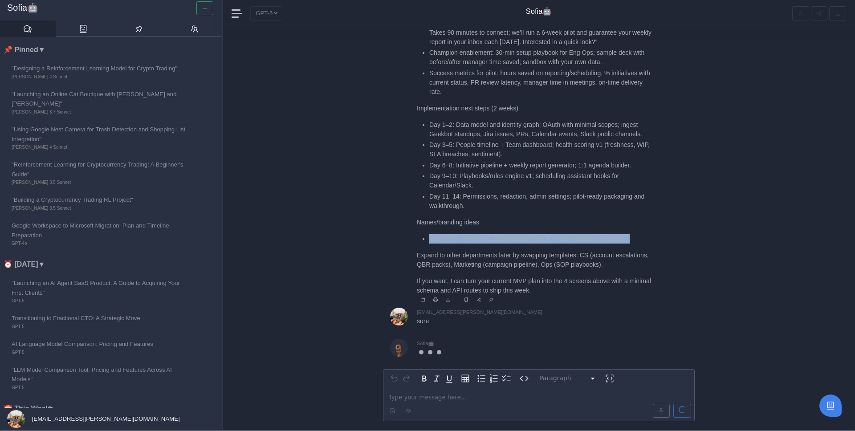
drag, startPoint x: 430, startPoint y: 236, endPoint x: 649, endPoint y: 238, distance: 218.7
click at [649, 238] on li "TeamCRM, PeopleOS, Engineering CRM, Rhythm, Cadence, OrgGraph." at bounding box center [541, 238] width 224 height 9
copy li "TeamCRM, PeopleOS, Engineering CRM, Rhythm, Cadence, OrgGraph."
click at [461, 241] on li "TeamCRM, PeopleOS, Engineering CRM, Rhythm, Cadence, OrgGraph." at bounding box center [541, 238] width 224 height 9
click at [478, 238] on li "TeamCRM, PeopleOS, Engineering CRM, Rhythm, Cadence, OrgGraph." at bounding box center [541, 238] width 224 height 9
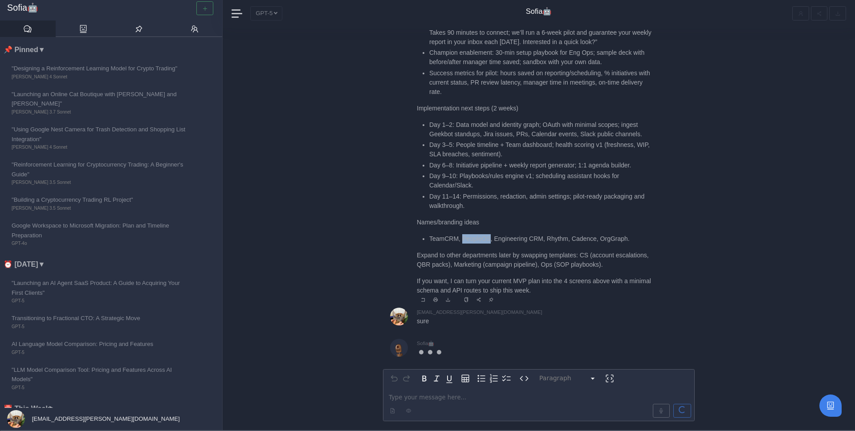
click at [478, 238] on li "TeamCRM, PeopleOS, Engineering CRM, Rhythm, Cadence, OrgGraph." at bounding box center [541, 238] width 224 height 9
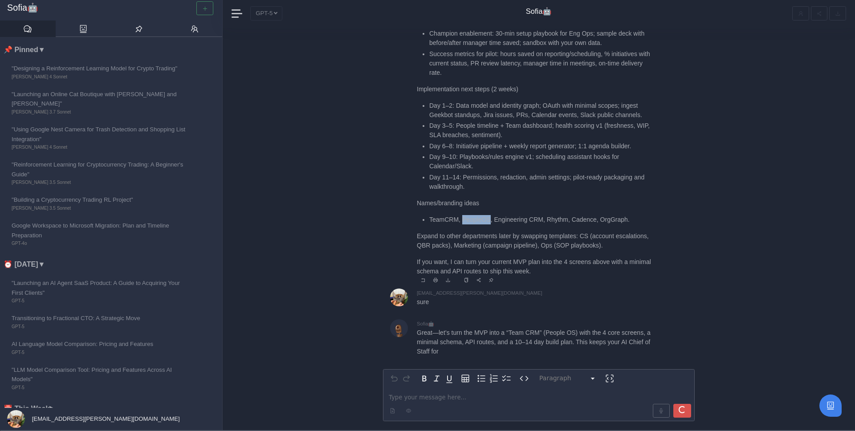
copy li "PeopleOS"
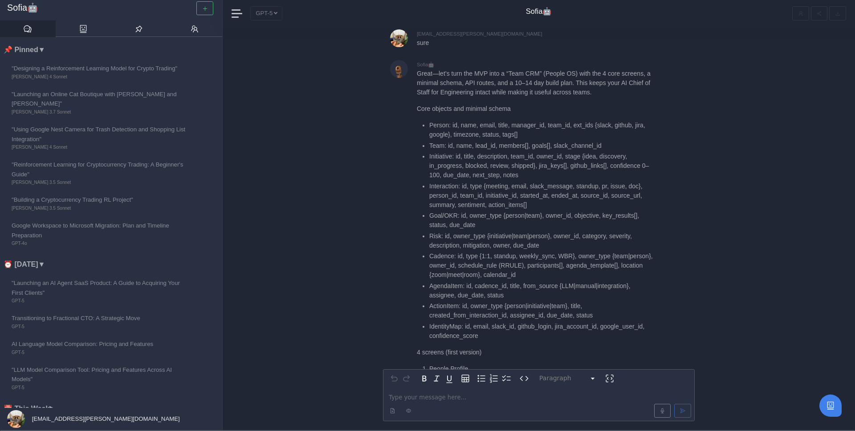
scroll to position [-1628, 0]
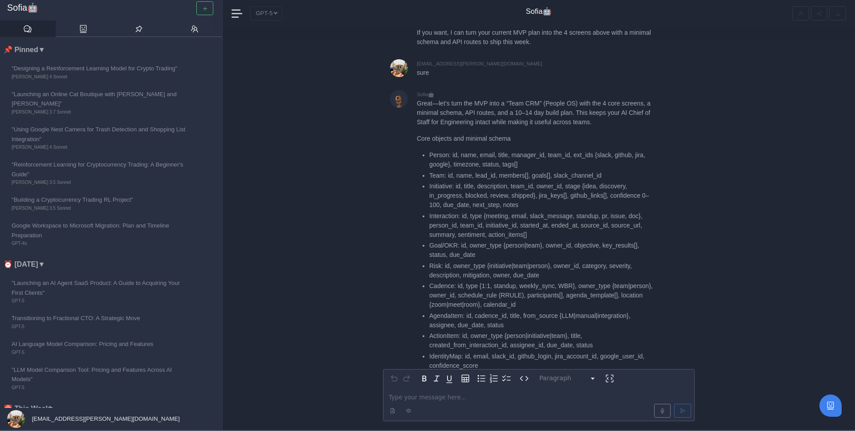
drag, startPoint x: 418, startPoint y: 68, endPoint x: 519, endPoint y: 67, distance: 100.7
click at [519, 99] on p "Great—let’s turn the MVP into a “Team CRM” (People OS) with the 4 core screens,…" at bounding box center [535, 113] width 236 height 28
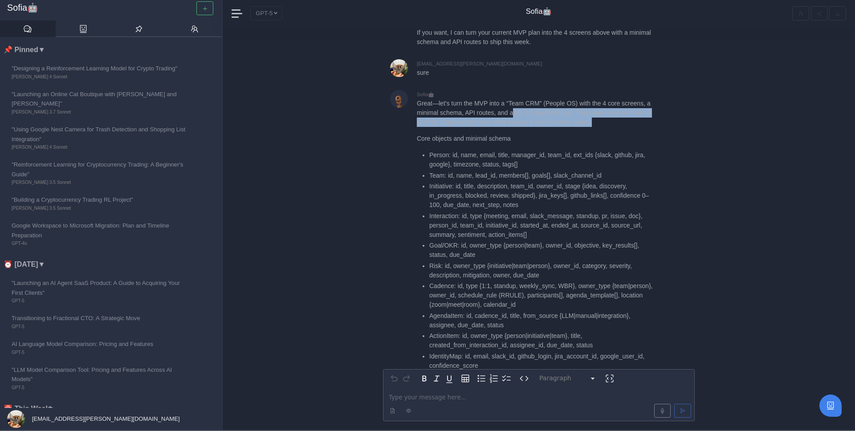
drag, startPoint x: 519, startPoint y: 67, endPoint x: 641, endPoint y: 77, distance: 122.5
click at [642, 99] on p "Great—let’s turn the MVP into a “Team CRM” (People OS) with the 4 core screens,…" at bounding box center [535, 113] width 236 height 28
click at [641, 99] on p "Great—let’s turn the MVP into a “Team CRM” (People OS) with the 4 core screens,…" at bounding box center [535, 113] width 236 height 28
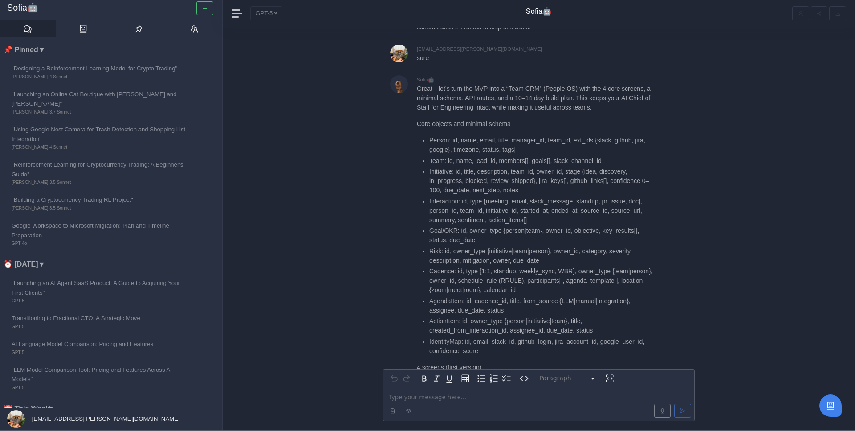
scroll to position [-1609, 0]
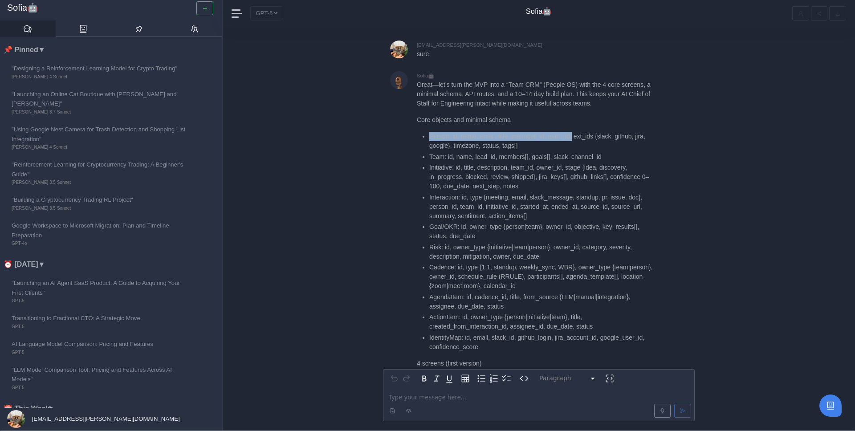
drag, startPoint x: 427, startPoint y: 89, endPoint x: 576, endPoint y: 91, distance: 148.8
click at [576, 132] on ul "Person: id, name, email, title, manager_id, team_id, ext_ids {slack, github, ji…" at bounding box center [535, 242] width 236 height 220
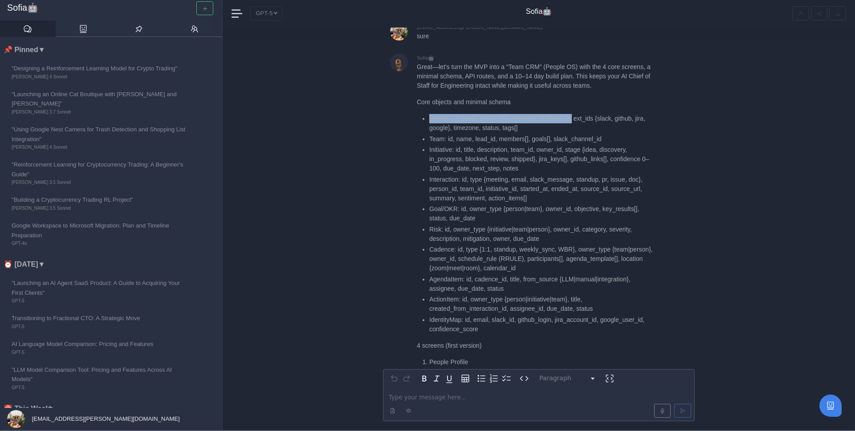
scroll to position [-1586, 0]
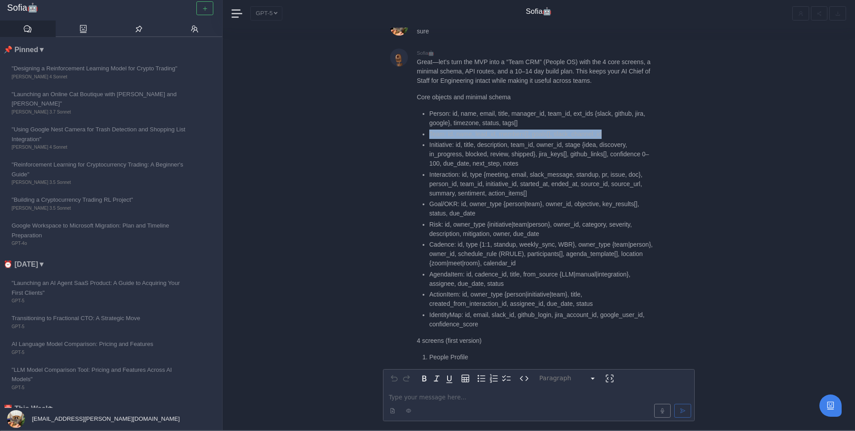
drag, startPoint x: 429, startPoint y: 87, endPoint x: 620, endPoint y: 90, distance: 190.6
click at [621, 130] on li "Team: id, name, lead_id, members[], goals[], slack_channel_id" at bounding box center [541, 134] width 224 height 9
click at [440, 140] on li "Initiative: id, title, description, team_id, owner_id, stage {idea, discovery, …" at bounding box center [541, 154] width 224 height 28
drag, startPoint x: 430, startPoint y: 102, endPoint x: 565, endPoint y: 98, distance: 134.6
click at [566, 140] on li "Initiative: id, title, description, team_id, owner_id, stage {idea, discovery, …" at bounding box center [541, 154] width 224 height 28
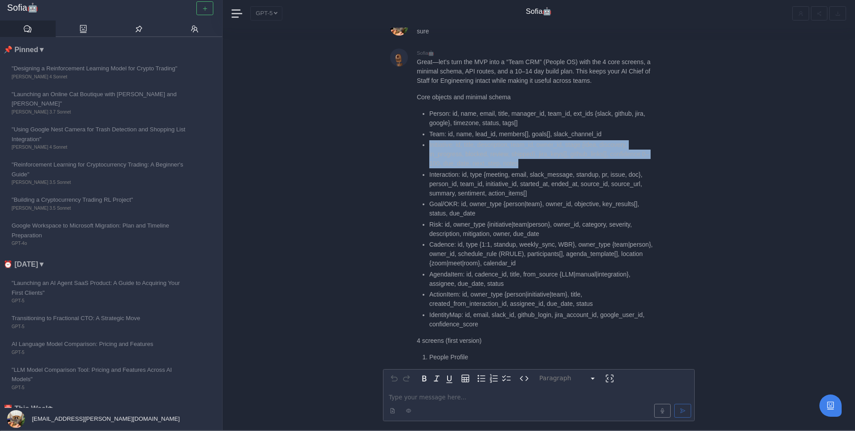
drag, startPoint x: 427, startPoint y: 101, endPoint x: 545, endPoint y: 117, distance: 119.1
click at [545, 117] on ul "Person: id, name, email, title, manager_id, team_id, ext_ids {slack, github, ji…" at bounding box center [535, 219] width 236 height 220
click at [545, 140] on li "Initiative: id, title, description, team_id, owner_id, stage {idea, discovery, …" at bounding box center [541, 154] width 224 height 28
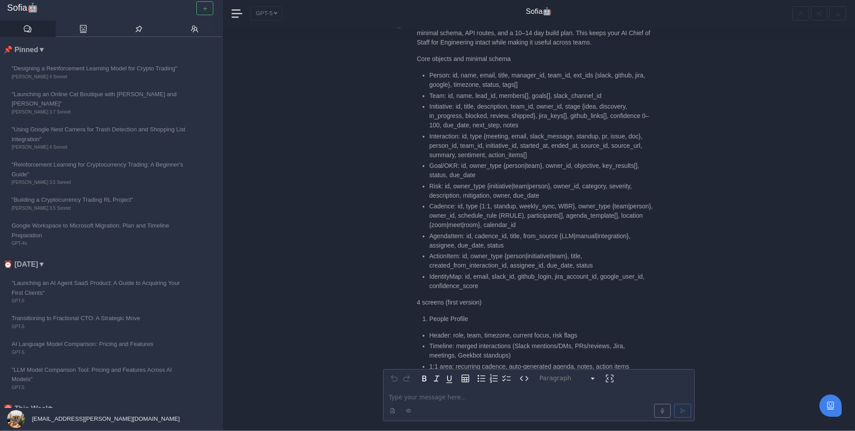
scroll to position [-1546, 0]
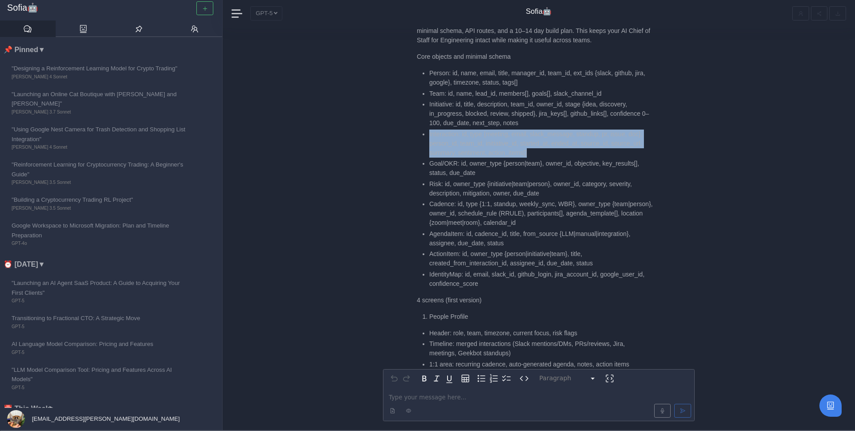
drag, startPoint x: 428, startPoint y: 87, endPoint x: 549, endPoint y: 106, distance: 122.1
click at [549, 106] on ul "Person: id, name, email, title, manager_id, team_id, ext_ids {slack, github, ji…" at bounding box center [535, 179] width 236 height 220
click at [549, 130] on li "Interaction: id, type {meeting, email, slack_message, standup, pr, issue, doc},…" at bounding box center [541, 144] width 224 height 28
drag, startPoint x: 461, startPoint y: 87, endPoint x: 546, endPoint y: 109, distance: 87.4
click at [546, 130] on li "Interaction: id, type {meeting, email, slack_message, standup, pr, issue, doc},…" at bounding box center [541, 144] width 224 height 28
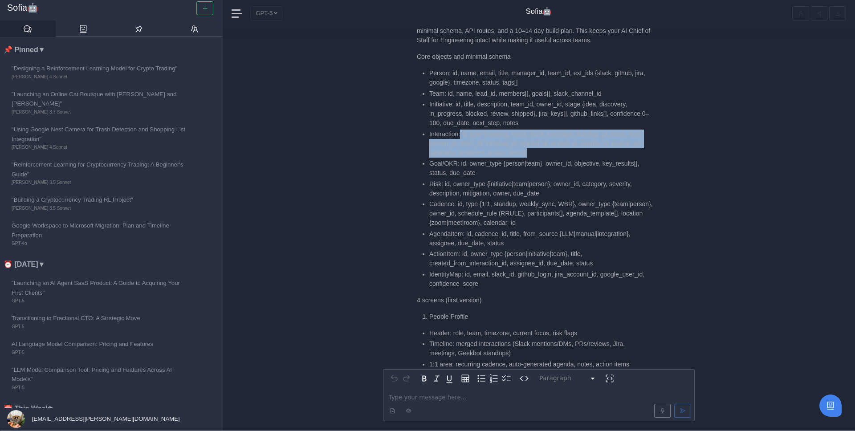
click at [546, 130] on li "Interaction: id, type {meeting, email, slack_message, standup, pr, issue, doc},…" at bounding box center [541, 144] width 224 height 28
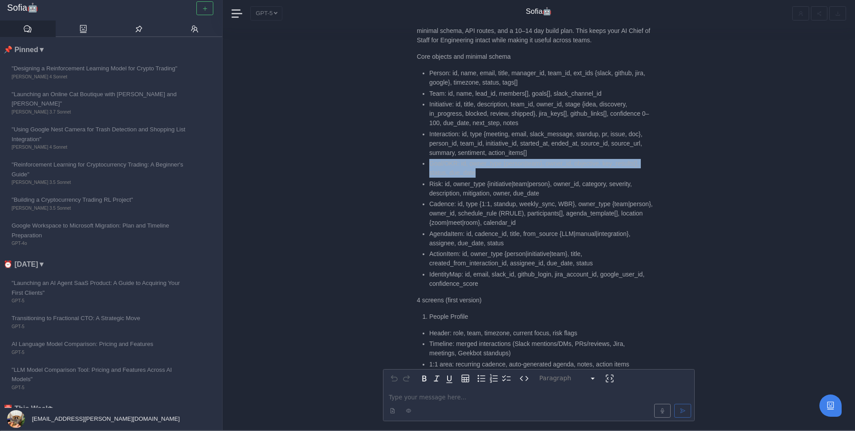
drag, startPoint x: 428, startPoint y: 118, endPoint x: 493, endPoint y: 130, distance: 66.5
click at [493, 130] on ul "Person: id, name, email, title, manager_id, team_id, ext_ids {slack, github, ji…" at bounding box center [535, 179] width 236 height 220
click at [493, 159] on li "Goal/OKR: id, owner_type {person|team}, owner_id, objective, key_results[], sta…" at bounding box center [541, 168] width 224 height 19
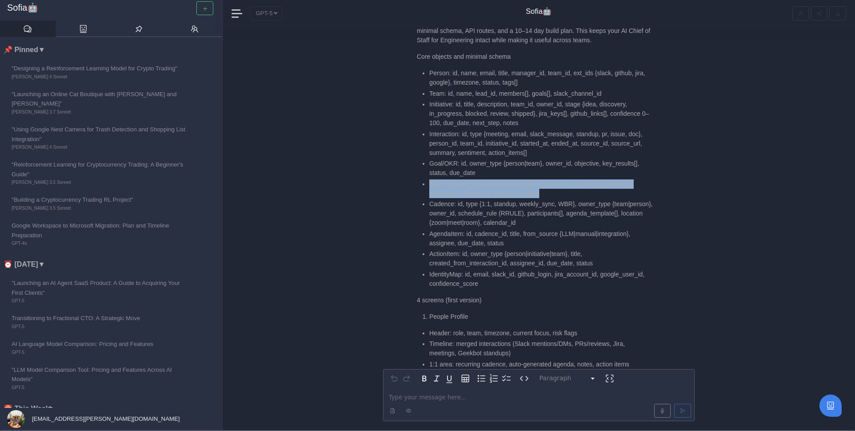
drag, startPoint x: 428, startPoint y: 138, endPoint x: 558, endPoint y: 144, distance: 129.3
click at [558, 144] on ul "Person: id, name, email, title, manager_id, team_id, ext_ids {slack, github, ji…" at bounding box center [535, 179] width 236 height 220
click at [558, 179] on li "Risk: id, owner_type {initiative|team|person}, owner_id, category, severity, de…" at bounding box center [541, 188] width 224 height 19
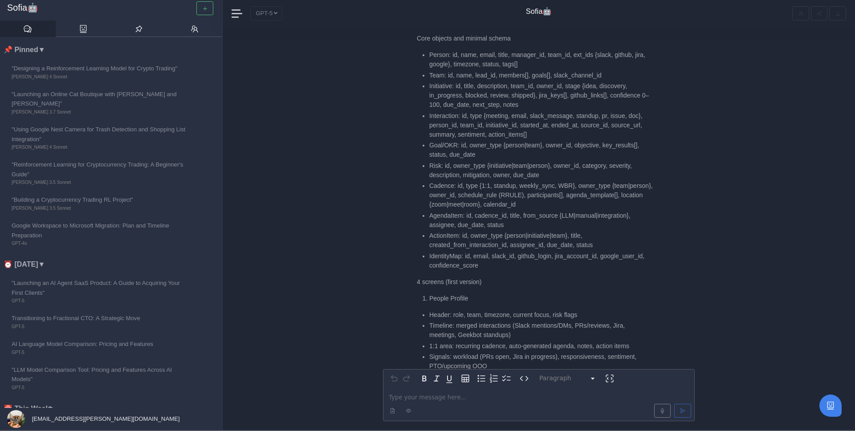
scroll to position [-1525, 0]
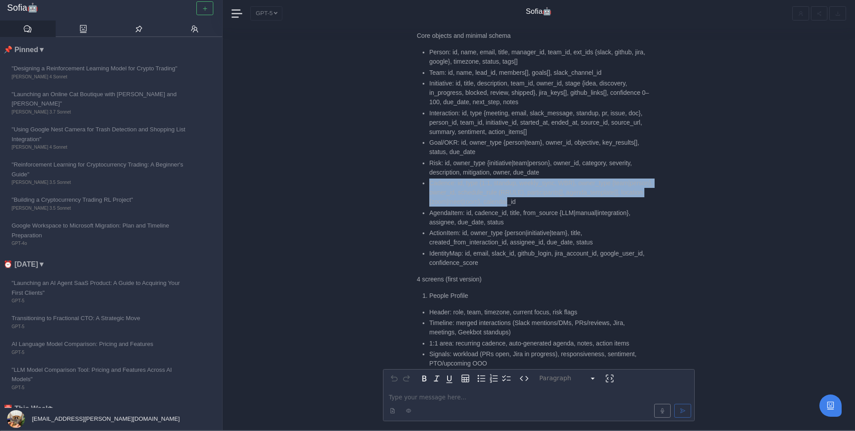
drag, startPoint x: 421, startPoint y: 139, endPoint x: 594, endPoint y: 158, distance: 173.9
click at [594, 158] on ul "Person: id, name, email, title, manager_id, team_id, ext_ids {slack, github, ji…" at bounding box center [535, 158] width 236 height 220
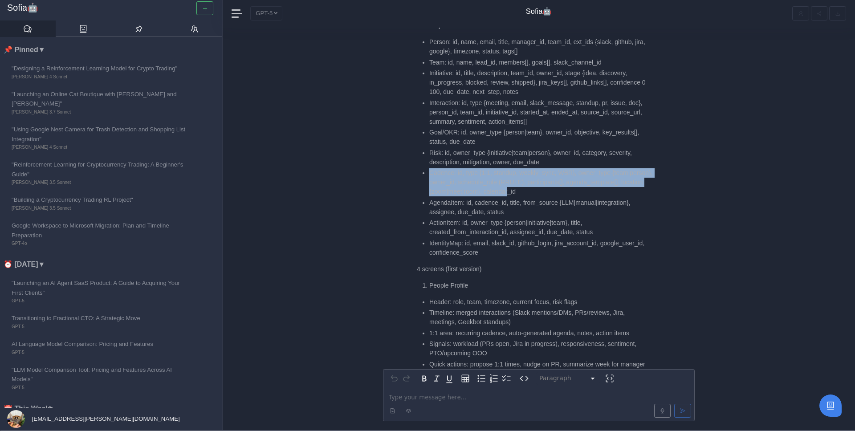
scroll to position [-1513, 0]
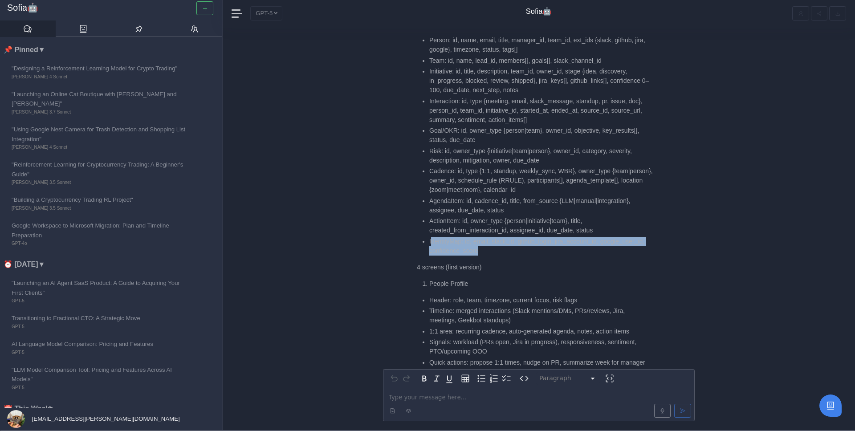
drag, startPoint x: 543, startPoint y: 208, endPoint x: 432, endPoint y: 198, distance: 111.7
click at [432, 237] on li "IdentityMap: id, email, slack_id, github_login, jira_account_id, google_user_id…" at bounding box center [541, 246] width 224 height 19
click at [440, 237] on li "IdentityMap: id, email, slack_id, github_login, jira_account_id, google_user_id…" at bounding box center [541, 246] width 224 height 19
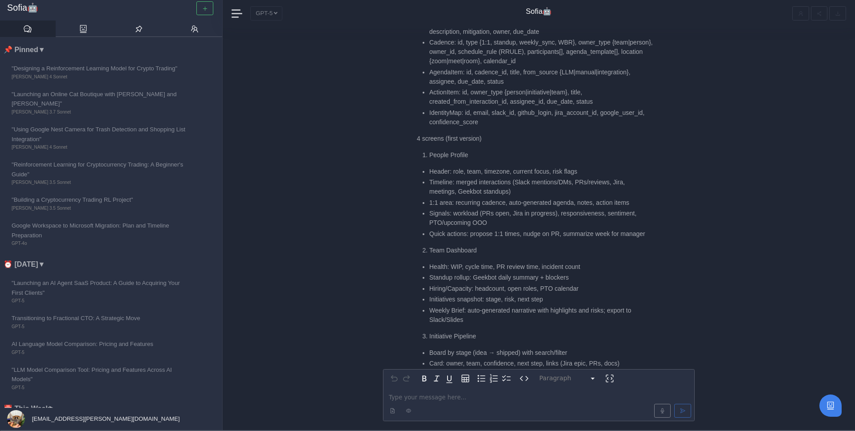
scroll to position [-1380, 0]
drag, startPoint x: 428, startPoint y: 119, endPoint x: 500, endPoint y: 121, distance: 71.7
click at [501, 163] on ul "Header: role, team, timezone, current focus, risk flags Timeline: merged intera…" at bounding box center [535, 199] width 236 height 72
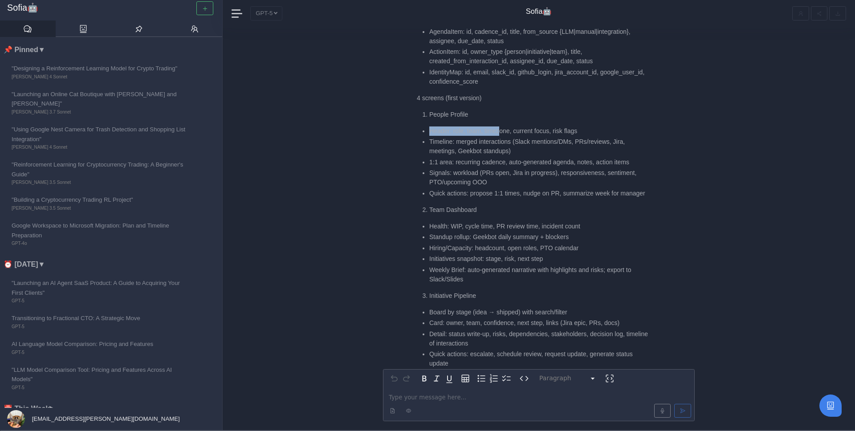
scroll to position [-1341, 0]
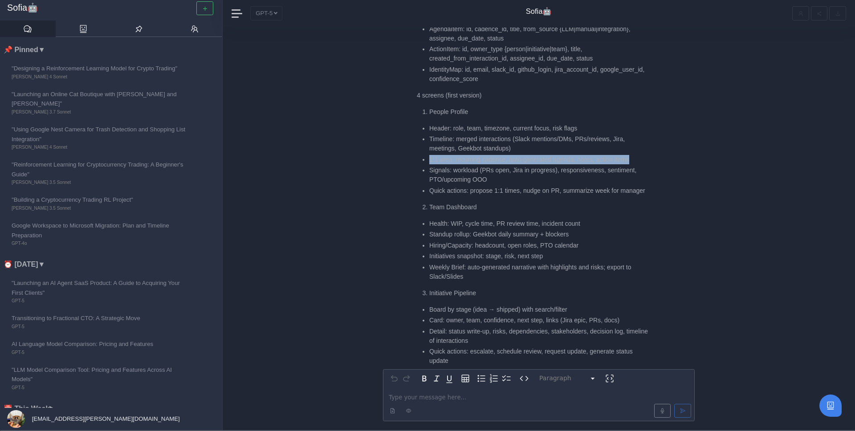
drag, startPoint x: 646, startPoint y: 109, endPoint x: 430, endPoint y: 112, distance: 216.5
click at [430, 155] on li "1:1 area: recurring cadence, auto-generated agenda, notes, action items" at bounding box center [541, 159] width 224 height 9
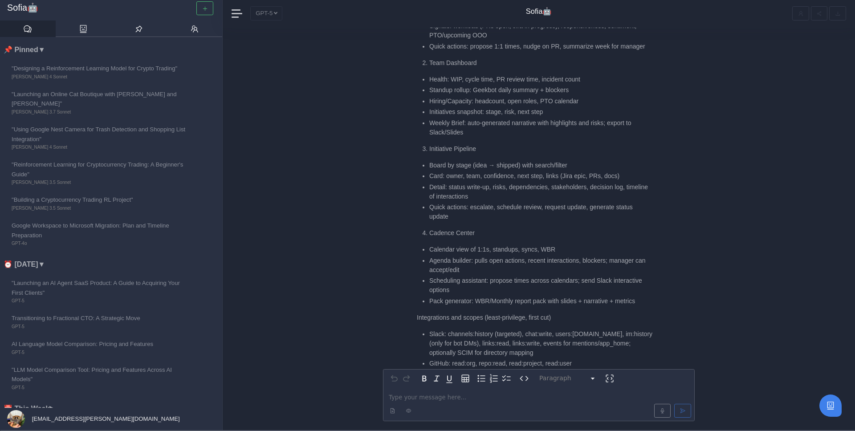
scroll to position [-1189, 0]
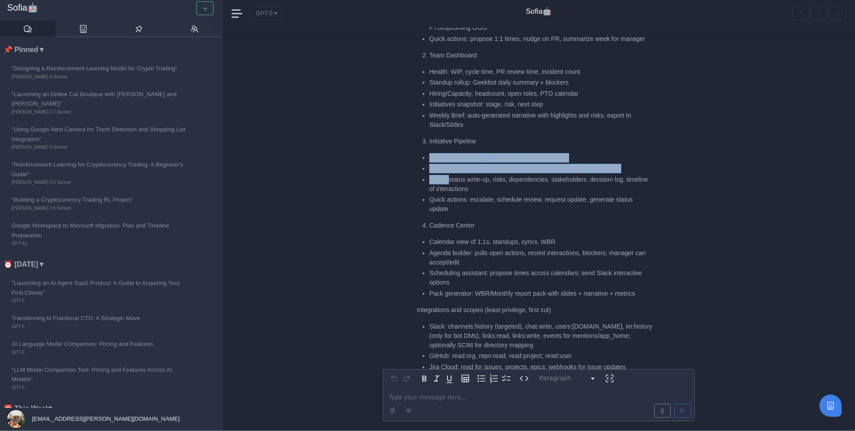
drag, startPoint x: 422, startPoint y: 110, endPoint x: 448, endPoint y: 135, distance: 36.8
click at [448, 153] on ul "Board by stage (idea → shipped) with search/filter Card: owner, team, confidenc…" at bounding box center [535, 183] width 236 height 61
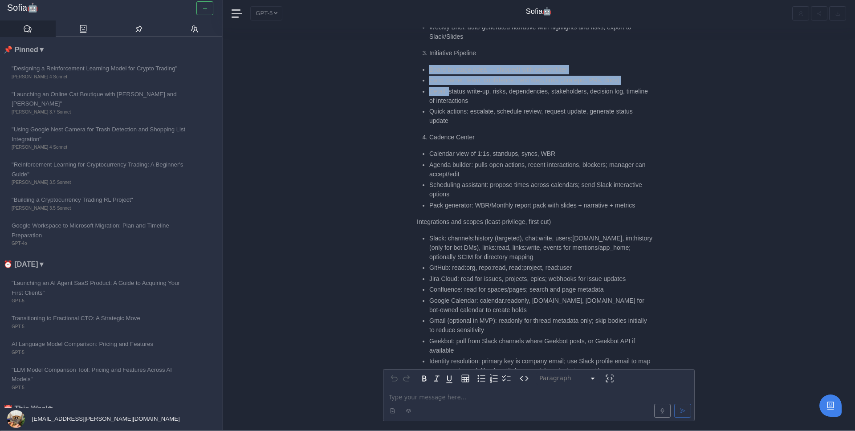
scroll to position [-1102, 0]
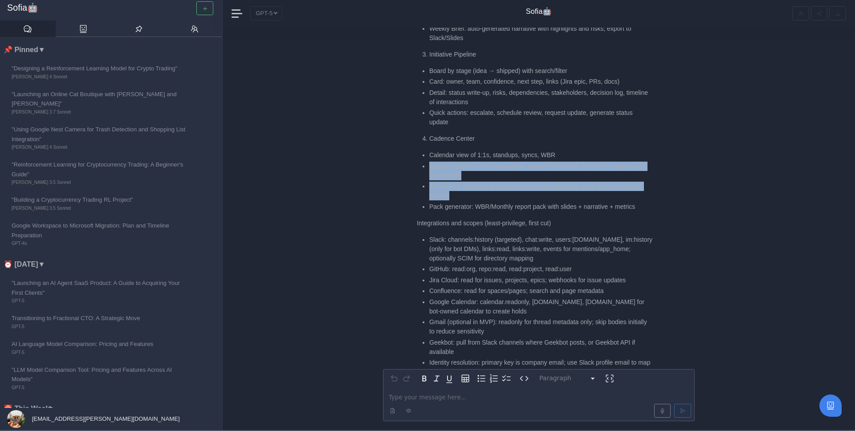
drag, startPoint x: 427, startPoint y: 115, endPoint x: 480, endPoint y: 149, distance: 63.5
click at [481, 151] on ul "Calendar view of 1:1s, standups, syncs, WBR Agenda builder: pulls open actions,…" at bounding box center [535, 181] width 236 height 61
click at [480, 182] on li "Scheduling assistant: propose times across calendars; send Slack interactive op…" at bounding box center [541, 191] width 224 height 19
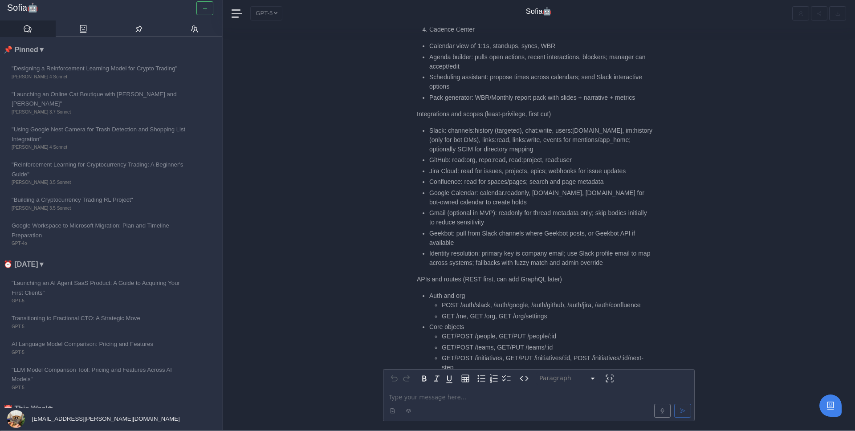
scroll to position [-988, 0]
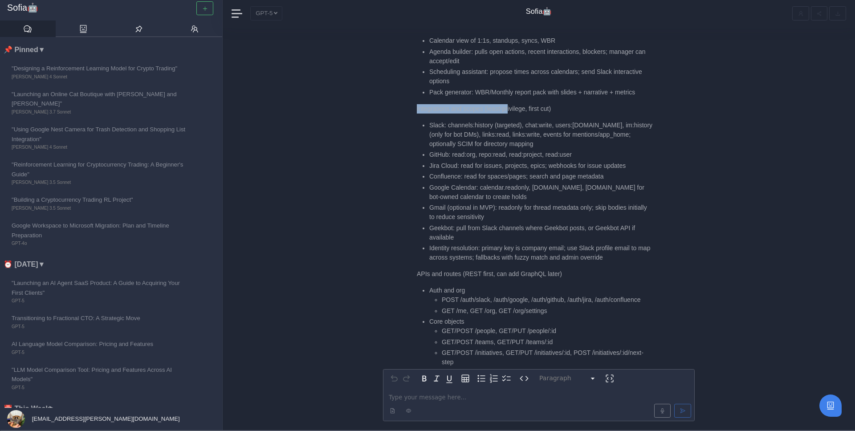
drag, startPoint x: 415, startPoint y: 64, endPoint x: 511, endPoint y: 65, distance: 96.2
click at [511, 65] on div "Sofia🤖 Great—let’s turn the MVP into a “Team CRM” (People OS) with the 4 core s…" at bounding box center [539, 402] width 312 height 1905
click at [433, 71] on div "Great—let’s turn the MVP into a “Team CRM” (People OS) with the 4 core screens,…" at bounding box center [535, 401] width 236 height 1885
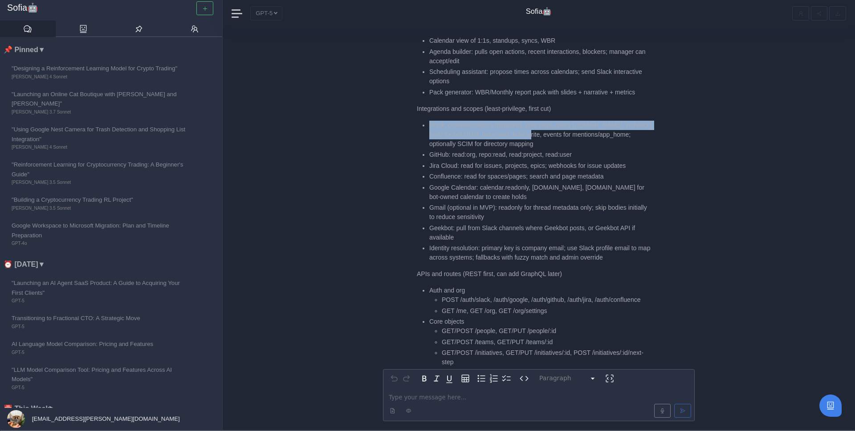
drag, startPoint x: 419, startPoint y: 75, endPoint x: 542, endPoint y: 86, distance: 123.8
click at [542, 121] on ul "Slack: channels:history (targeted), chat:write, users:[DOMAIN_NAME], im:history…" at bounding box center [535, 192] width 236 height 142
click at [542, 121] on li "Slack: channels:history (targeted), chat:write, users:[DOMAIN_NAME], im:history…" at bounding box center [541, 135] width 224 height 28
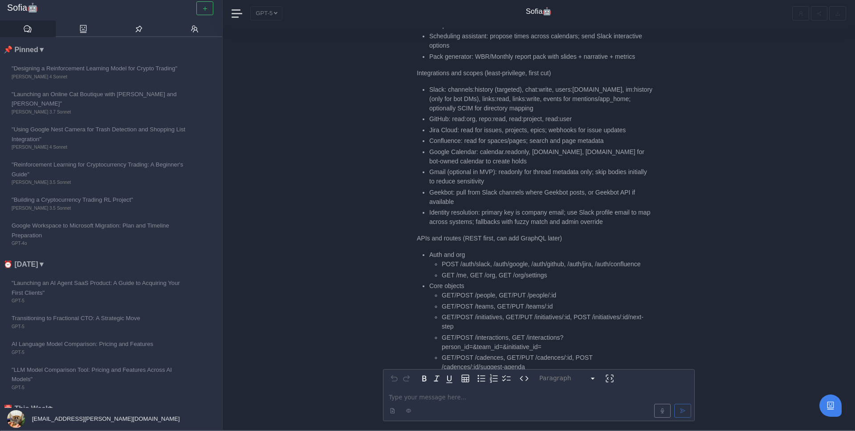
scroll to position [-951, 0]
drag, startPoint x: 431, startPoint y: 69, endPoint x: 586, endPoint y: 67, distance: 155.5
click at [586, 114] on li "GitHub: read:org, repo:read, read:project, read:user" at bounding box center [541, 118] width 224 height 9
drag, startPoint x: 428, startPoint y: 82, endPoint x: 523, endPoint y: 112, distance: 100.0
click at [523, 114] on ul "Slack: channels:history (targeted), chat:write, users:[DOMAIN_NAME], im:history…" at bounding box center [535, 155] width 236 height 142
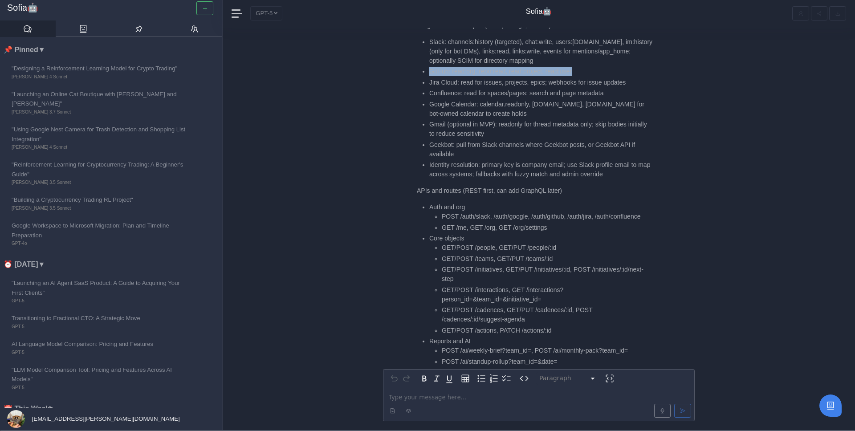
scroll to position [-904, 0]
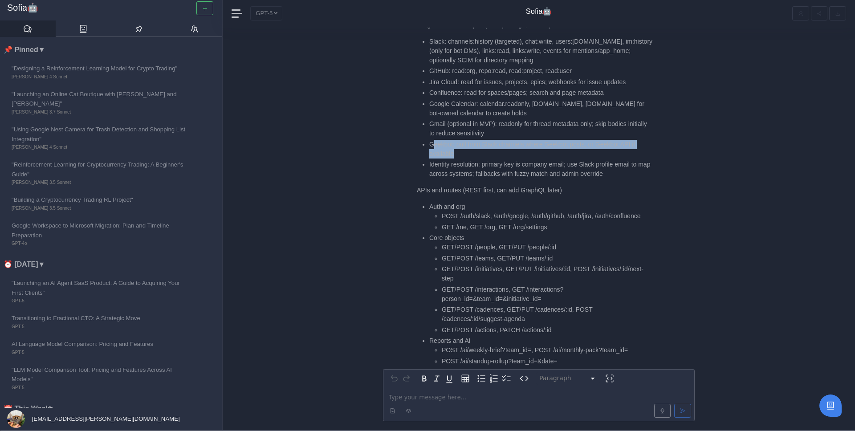
drag, startPoint x: 433, startPoint y: 98, endPoint x: 469, endPoint y: 109, distance: 37.2
click at [469, 140] on li "Geekbot: pull from Slack channels where Geekbot posts, or Geekbot API if availa…" at bounding box center [541, 149] width 224 height 19
drag, startPoint x: 427, startPoint y: 98, endPoint x: 473, endPoint y: 109, distance: 48.0
click at [473, 109] on ul "Slack: channels:history (targeted), chat:write, users:[DOMAIN_NAME], im:history…" at bounding box center [535, 108] width 236 height 142
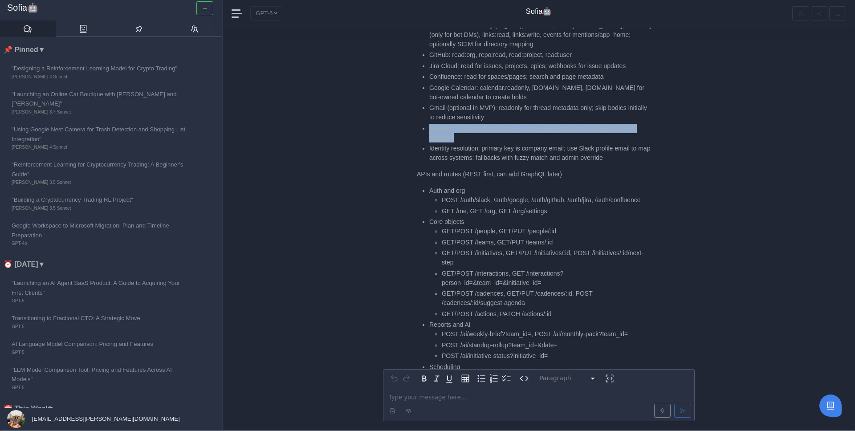
scroll to position [-888, 0]
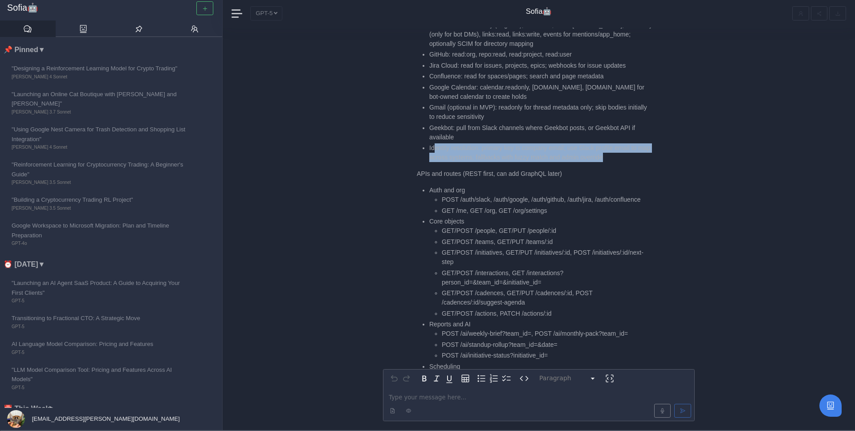
drag, startPoint x: 433, startPoint y: 101, endPoint x: 636, endPoint y: 114, distance: 203.5
click at [636, 143] on li "Identity resolution: primary key is company email; use Slack profile email to m…" at bounding box center [541, 152] width 224 height 19
drag, startPoint x: 641, startPoint y: 114, endPoint x: 428, endPoint y: 102, distance: 214.1
click at [428, 102] on ul "Slack: channels:history (targeted), chat:write, users:[DOMAIN_NAME], im:history…" at bounding box center [535, 91] width 236 height 142
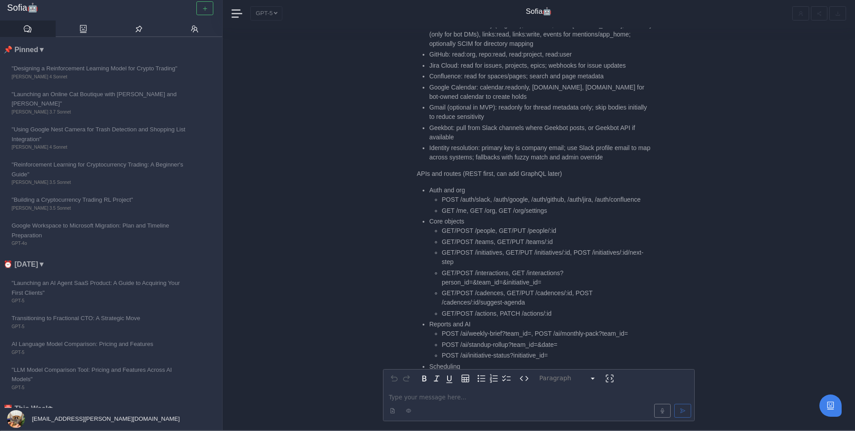
click at [417, 169] on p "APIs and routes (REST first, can add GraphQL later)" at bounding box center [535, 173] width 236 height 9
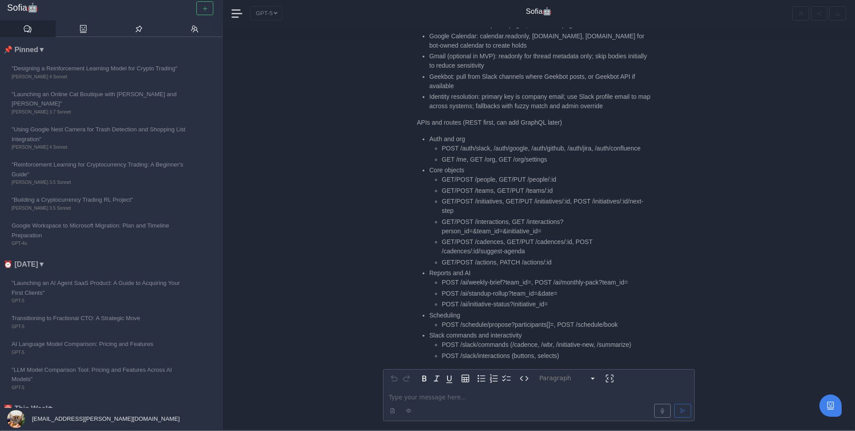
scroll to position [-836, 0]
drag, startPoint x: 443, startPoint y: 100, endPoint x: 490, endPoint y: 99, distance: 47.2
click at [490, 143] on li "POST /auth/slack, /auth/google, /auth/github, /auth/jira, /auth/confluence" at bounding box center [547, 147] width 211 height 9
drag, startPoint x: 493, startPoint y: 101, endPoint x: 528, endPoint y: 102, distance: 34.7
click at [529, 143] on li "POST /auth/slack, /auth/google, /auth/github, /auth/jira, /auth/confluence" at bounding box center [547, 147] width 211 height 9
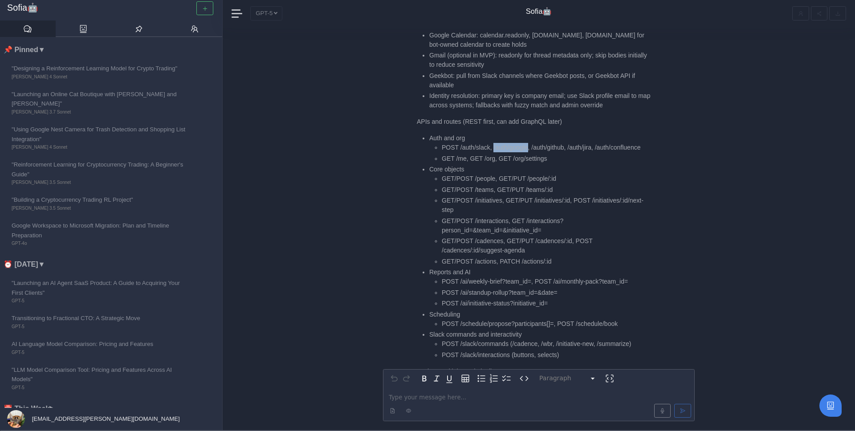
drag, startPoint x: 530, startPoint y: 102, endPoint x: 495, endPoint y: 102, distance: 34.8
click at [495, 143] on li "POST /auth/slack, /auth/google, /auth/github, /auth/jira, /auth/confluence" at bounding box center [547, 147] width 211 height 9
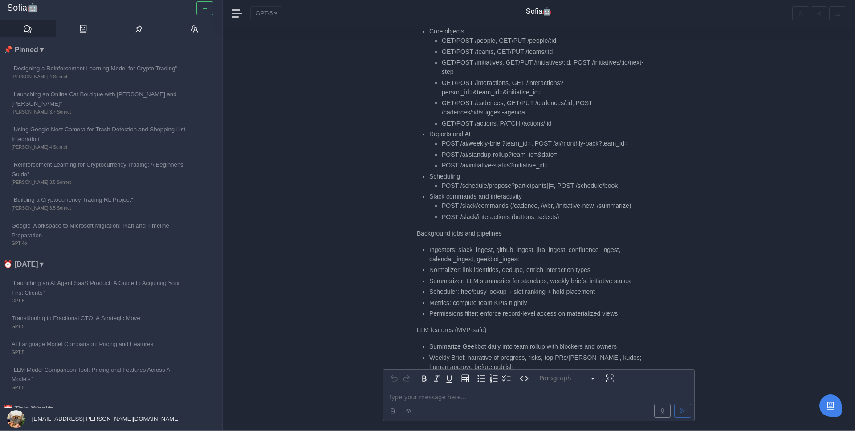
scroll to position [-697, 0]
drag, startPoint x: 438, startPoint y: 96, endPoint x: 507, endPoint y: 98, distance: 69.5
click at [507, 139] on li "POST /ai/weekly-brief?team_id=, POST /ai/monthly-pack?team_id=" at bounding box center [547, 143] width 211 height 9
drag, startPoint x: 434, startPoint y: 106, endPoint x: 510, endPoint y: 108, distance: 76.7
click at [510, 139] on ul "POST /ai/weekly-brief?team_id=, POST /ai/monthly-pack?team_id= POST /ai/standup…" at bounding box center [541, 154] width 224 height 31
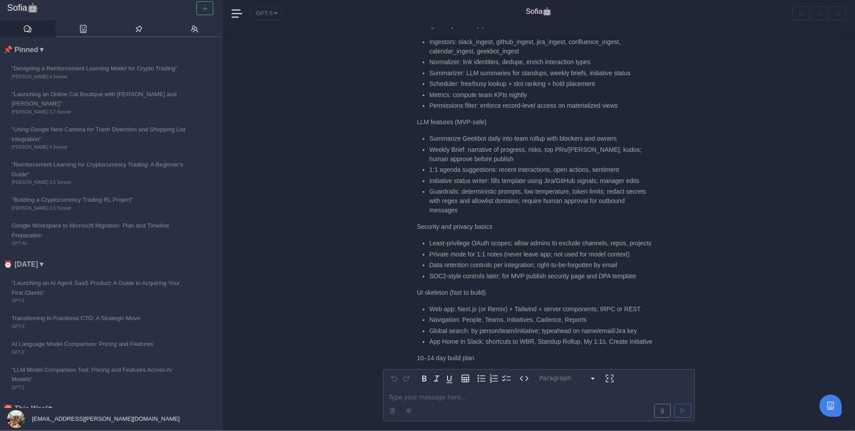
scroll to position [-485, 0]
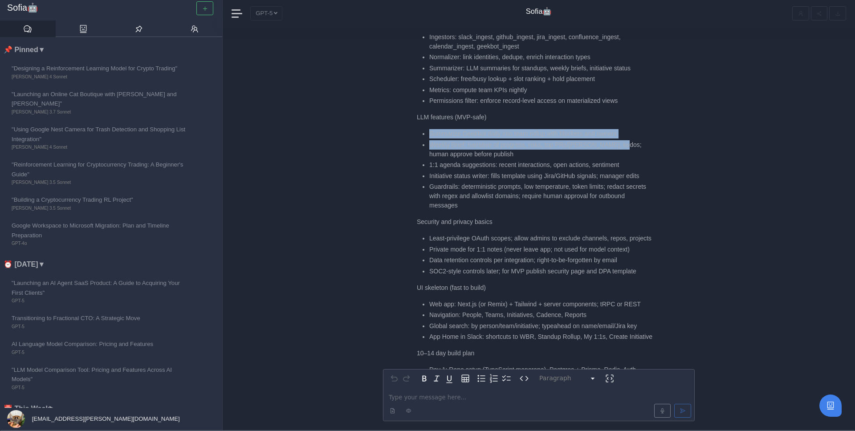
drag, startPoint x: 425, startPoint y: 85, endPoint x: 623, endPoint y: 94, distance: 197.9
click at [624, 129] on ul "Summarize Geekbot daily into team rollup with blockers and owners Weekly Brief:…" at bounding box center [535, 169] width 236 height 81
drag, startPoint x: 426, startPoint y: 101, endPoint x: 501, endPoint y: 104, distance: 75.8
click at [501, 129] on ul "Summarize Geekbot daily into team rollup with blockers and owners Weekly Brief:…" at bounding box center [535, 169] width 236 height 81
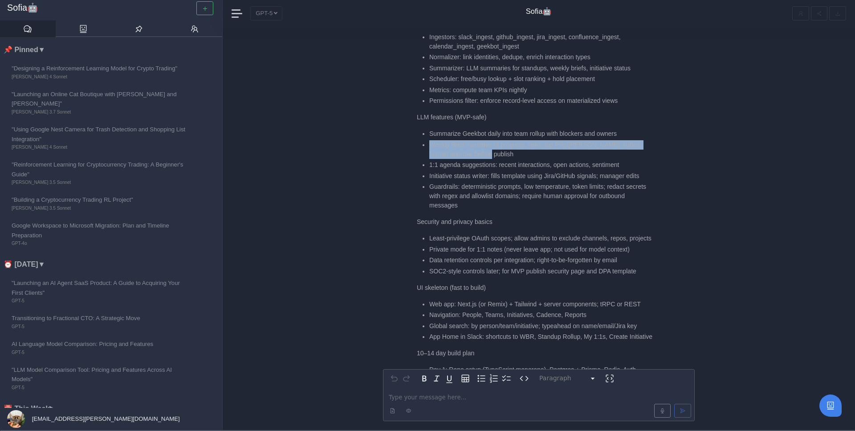
click at [501, 140] on li "Weekly Brief: narrative of progress, risks, top PRs/[PERSON_NAME], kudos; human…" at bounding box center [541, 149] width 224 height 19
drag, startPoint x: 510, startPoint y: 106, endPoint x: 430, endPoint y: 102, distance: 80.3
click at [430, 140] on li "Weekly Brief: narrative of progress, risks, top PRs/[PERSON_NAME], kudos; human…" at bounding box center [541, 149] width 224 height 19
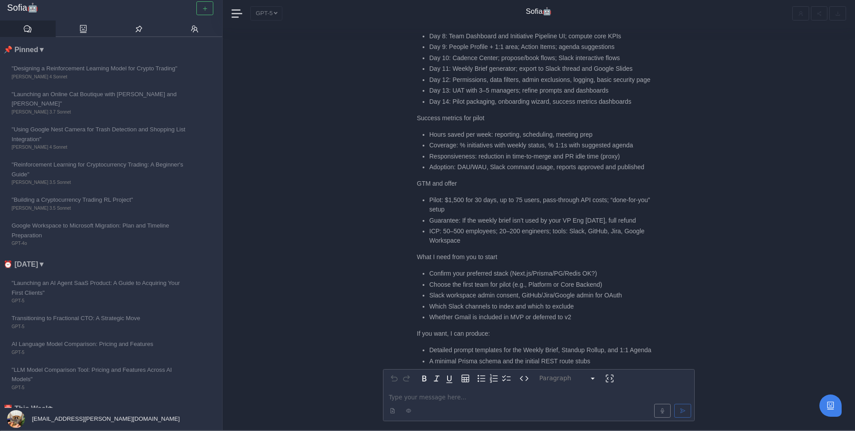
scroll to position [0, 0]
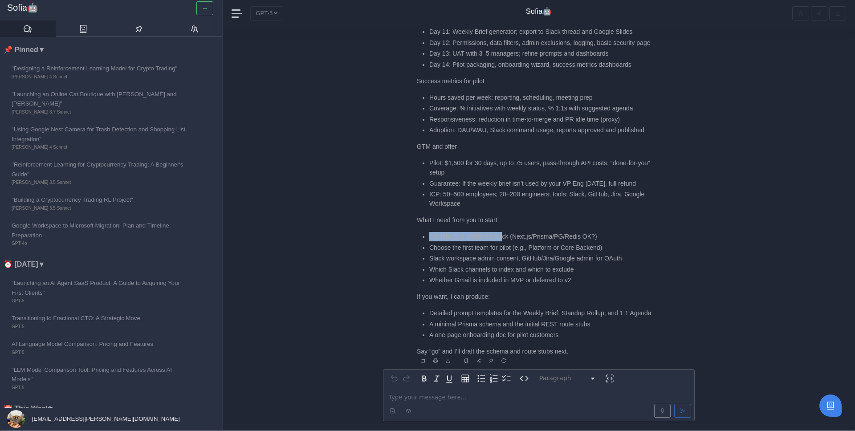
drag, startPoint x: 427, startPoint y: 225, endPoint x: 506, endPoint y: 229, distance: 78.9
click at [506, 232] on ul "Confirm your preferred stack (Next.js/Prisma/PG/Redis OK?) Choose the first tea…" at bounding box center [535, 258] width 236 height 53
click at [440, 402] on div at bounding box center [539, 410] width 308 height 17
click at [440, 399] on p "editable markdown" at bounding box center [539, 397] width 300 height 9
drag, startPoint x: 431, startPoint y: 241, endPoint x: 515, endPoint y: 240, distance: 84.2
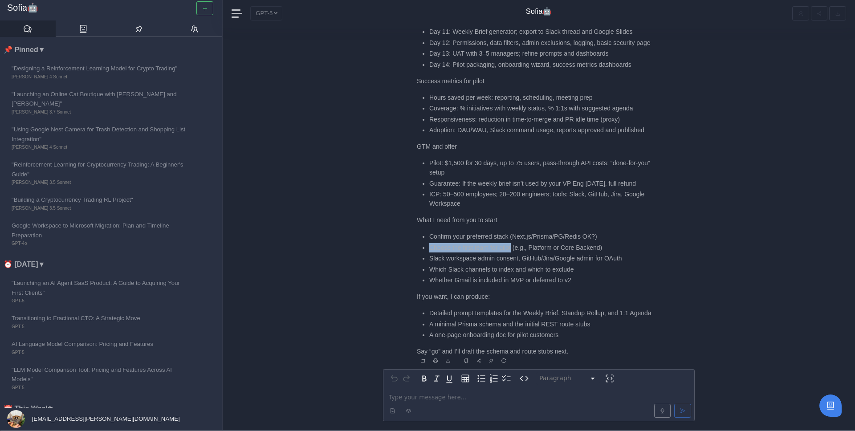
click at [515, 243] on li "Choose the first team for pilot (e.g., Platform or Core Backend)" at bounding box center [541, 247] width 224 height 9
drag, startPoint x: 428, startPoint y: 250, endPoint x: 522, endPoint y: 253, distance: 94.0
click at [522, 253] on ul "Confirm your preferred stack (Next.js/Prisma/PG/Redis OK?) Choose the first tea…" at bounding box center [535, 258] width 236 height 53
click at [433, 276] on li "Whether Gmail is included in MVP or deferred to v2" at bounding box center [541, 280] width 224 height 9
click at [418, 400] on p "editable markdown" at bounding box center [539, 397] width 300 height 9
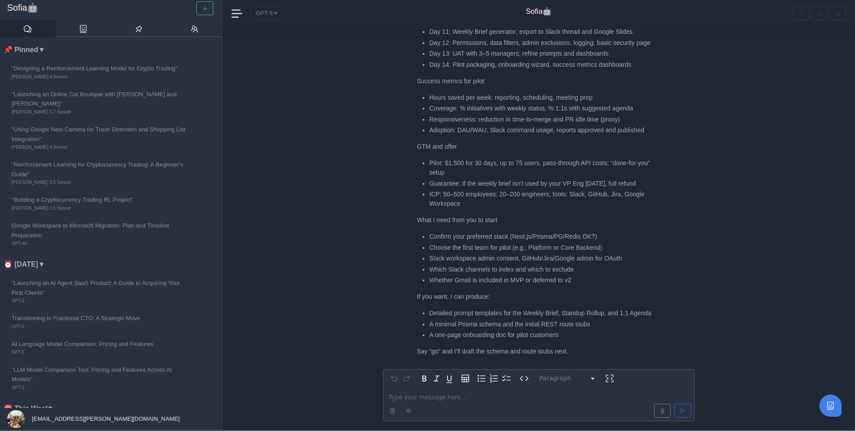
click at [411, 397] on p "editable markdown" at bounding box center [539, 397] width 300 height 9
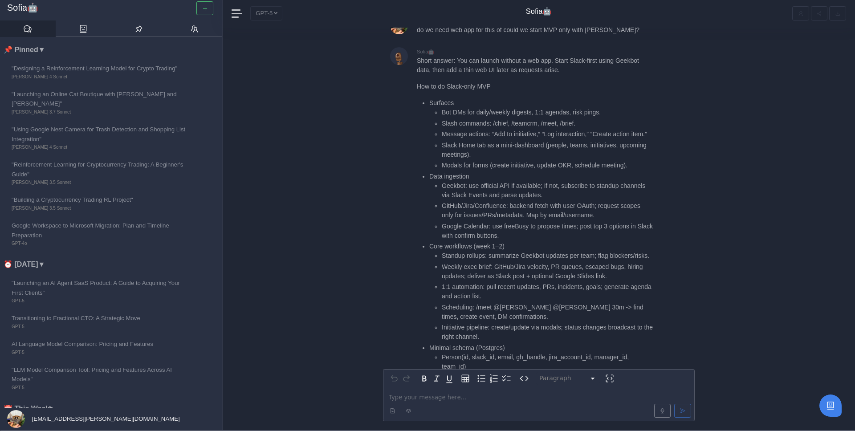
scroll to position [-397, 0]
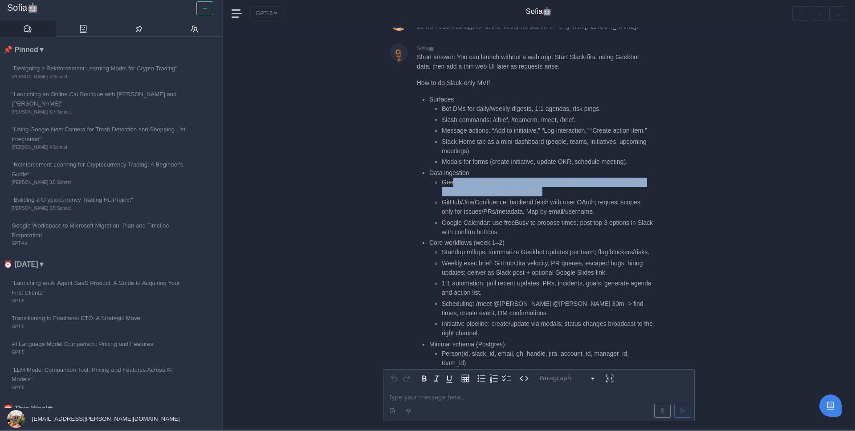
drag, startPoint x: 454, startPoint y: 150, endPoint x: 589, endPoint y: 164, distance: 135.3
click at [589, 178] on li "Geekbot: use official API if available; if not, subscribe to standup channels v…" at bounding box center [547, 187] width 211 height 19
drag, startPoint x: 603, startPoint y: 163, endPoint x: 436, endPoint y: 152, distance: 167.8
click at [442, 178] on li "Geekbot: use official API if available; if not, subscribe to standup channels v…" at bounding box center [547, 187] width 211 height 19
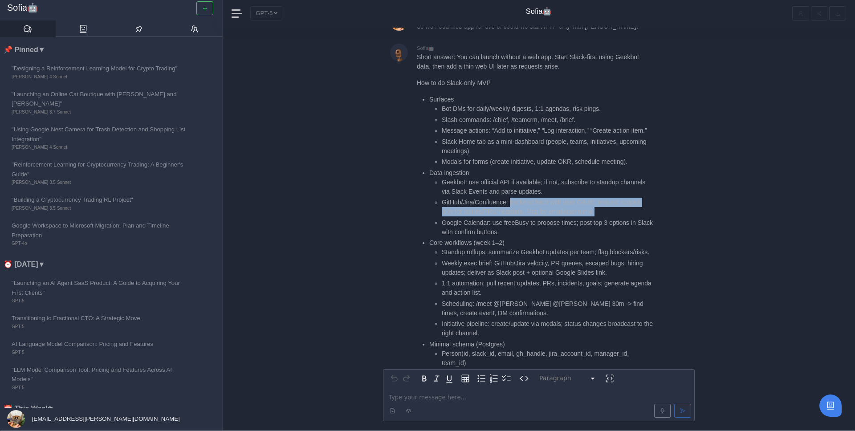
drag, startPoint x: 514, startPoint y: 175, endPoint x: 604, endPoint y: 183, distance: 91.3
click at [605, 198] on li "GitHub/Jira/Confluence: backend fetch with user OAuth; request scopes only for …" at bounding box center [547, 207] width 211 height 19
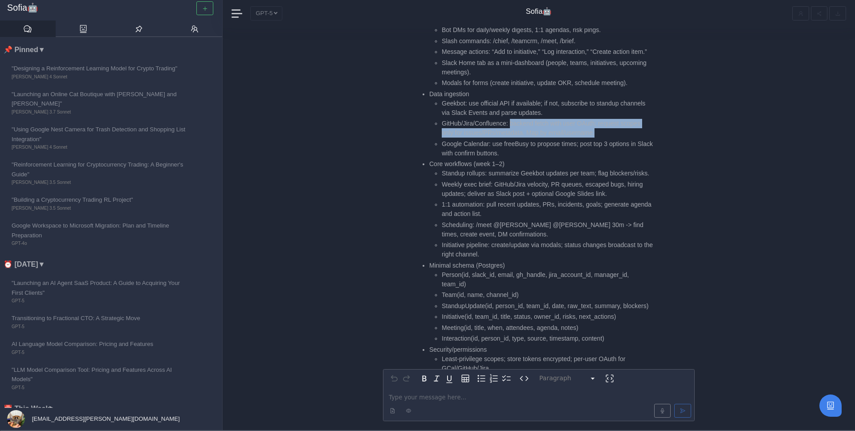
scroll to position [-314, 0]
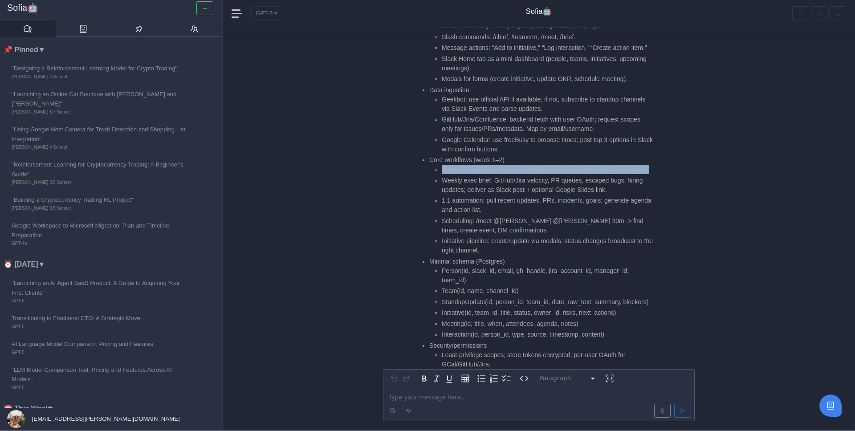
drag, startPoint x: 440, startPoint y: 144, endPoint x: 485, endPoint y: 151, distance: 45.5
click at [485, 165] on ul "Standup rollups: summarize Geekbot updates per team; flag blockers/risks. Weekl…" at bounding box center [541, 210] width 224 height 90
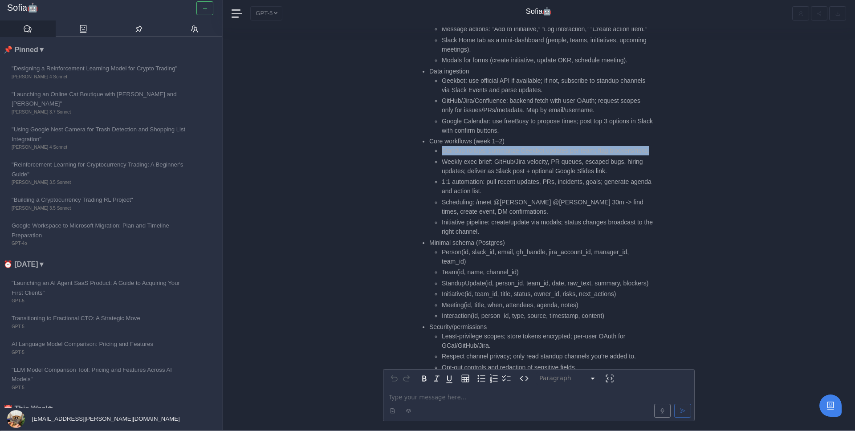
scroll to position [-296, 0]
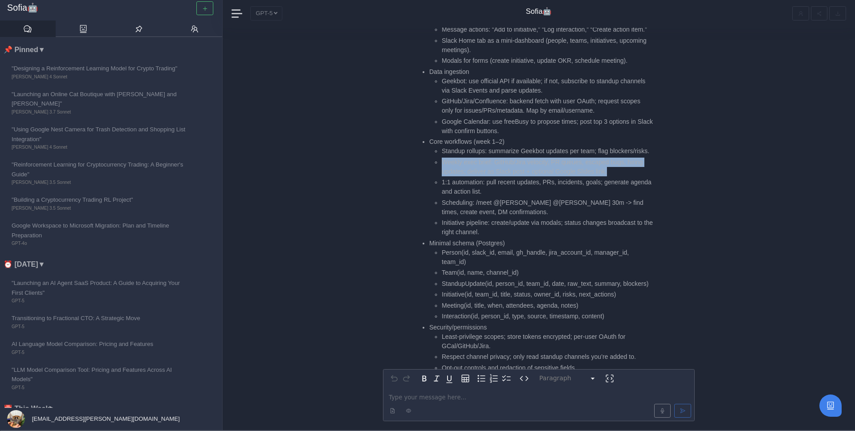
drag, startPoint x: 437, startPoint y: 143, endPoint x: 622, endPoint y: 154, distance: 185.6
click at [624, 158] on li "Weekly exec brief: GitHub/Jira velocity, PR queues, escaped bugs, hiring update…" at bounding box center [547, 167] width 211 height 19
click at [622, 158] on li "Weekly exec brief: GitHub/Jira velocity, PR queues, escaped bugs, hiring update…" at bounding box center [547, 167] width 211 height 19
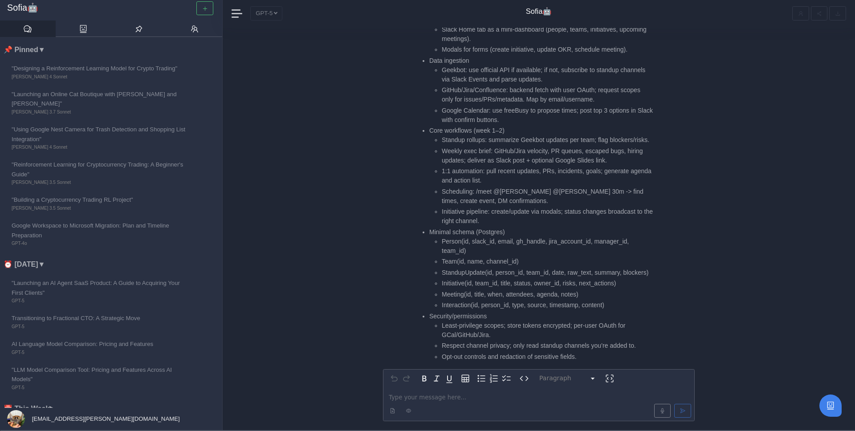
scroll to position [-284, 0]
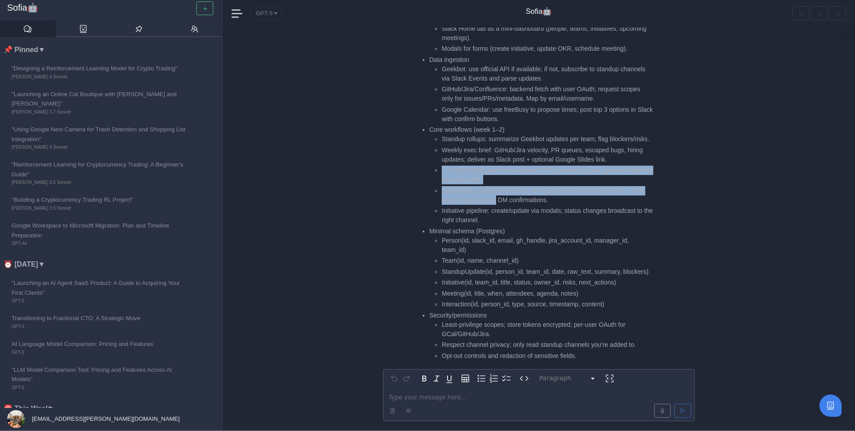
drag, startPoint x: 437, startPoint y: 151, endPoint x: 501, endPoint y: 182, distance: 71.5
click at [501, 182] on ul "Standup rollups: summarize Geekbot updates per team; flag blockers/risks. Weekl…" at bounding box center [541, 180] width 224 height 90
click at [501, 186] on li "Scheduling: /meet @[PERSON_NAME] @[PERSON_NAME] 30m -> find times, create event…" at bounding box center [547, 195] width 211 height 19
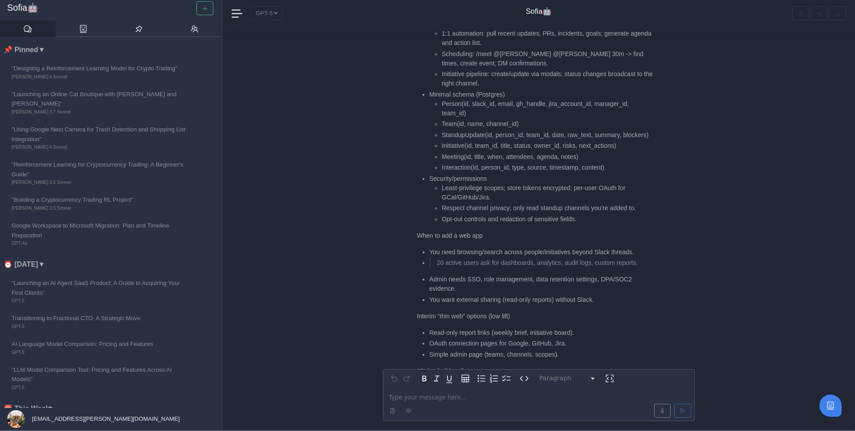
scroll to position [-144, 0]
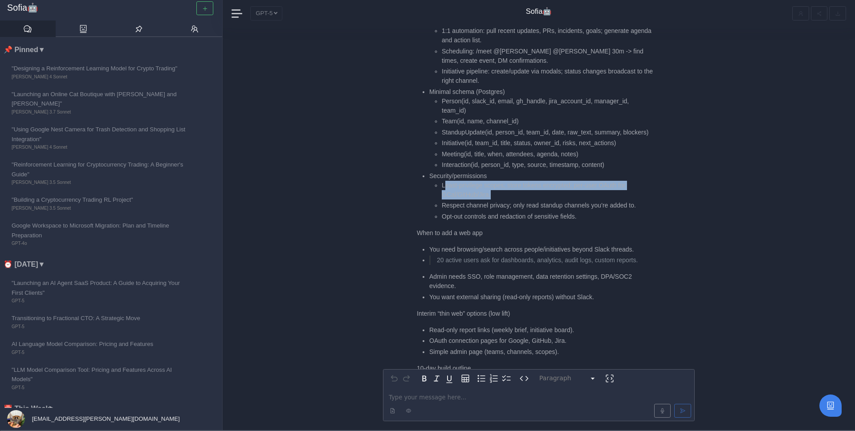
drag, startPoint x: 444, startPoint y: 175, endPoint x: 510, endPoint y: 185, distance: 65.8
click at [510, 186] on li "Least-privilege scopes; store tokens encrypted; per-user OAuth for GCal/GitHub/…" at bounding box center [547, 190] width 211 height 19
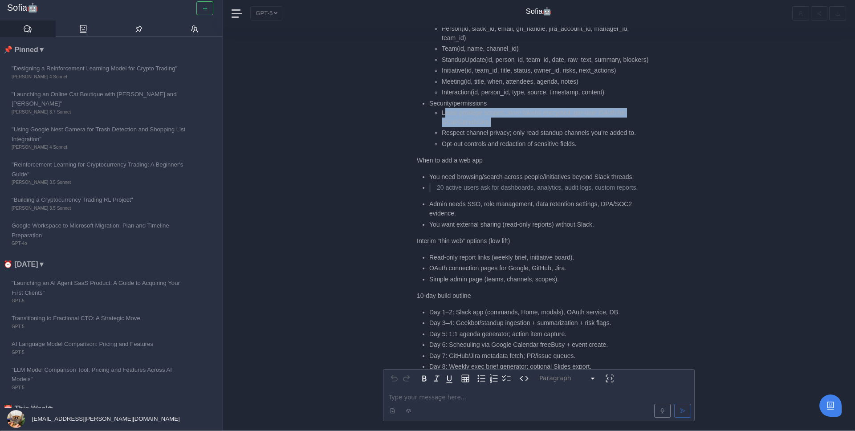
scroll to position [-70, 0]
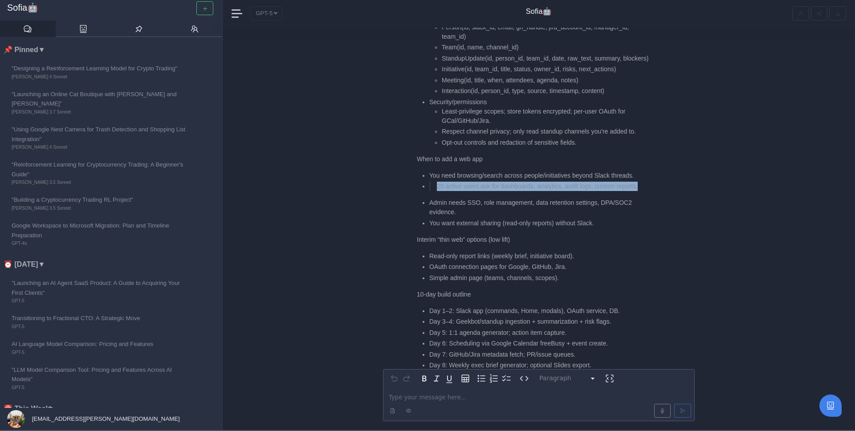
drag, startPoint x: 439, startPoint y: 179, endPoint x: 535, endPoint y: 186, distance: 96.5
click at [535, 186] on p "20 active users ask for dashboards, analytics, audit logs, custom reports." at bounding box center [542, 186] width 210 height 9
click at [534, 186] on p "20 active users ask for dashboards, analytics, audit logs, custom reports." at bounding box center [542, 186] width 210 height 9
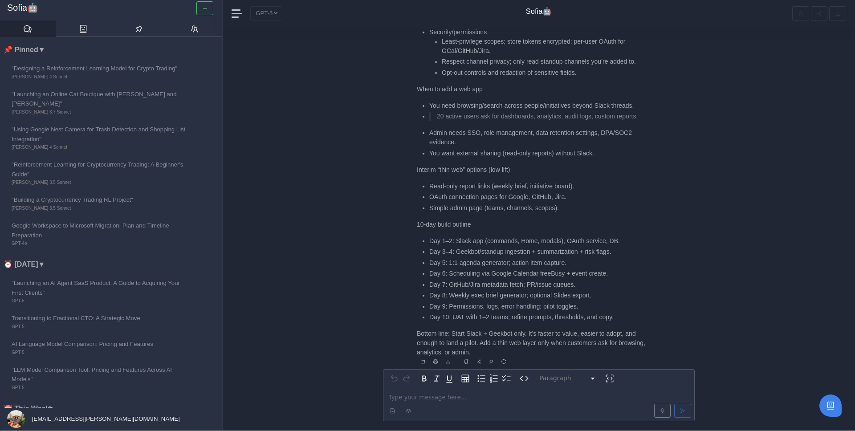
scroll to position [0, 0]
drag, startPoint x: 427, startPoint y: 153, endPoint x: 604, endPoint y: 155, distance: 177.3
click at [604, 155] on ul "You need browsing/search across people/initiatives beyond Slack threads. 20 act…" at bounding box center [535, 128] width 236 height 57
drag, startPoint x: 414, startPoint y: 169, endPoint x: 518, endPoint y: 169, distance: 104.2
click at [518, 169] on div "Sofia🤖 Short answer: You can launch without a web app. Start Slack-first using …" at bounding box center [539, 6] width 312 height 721
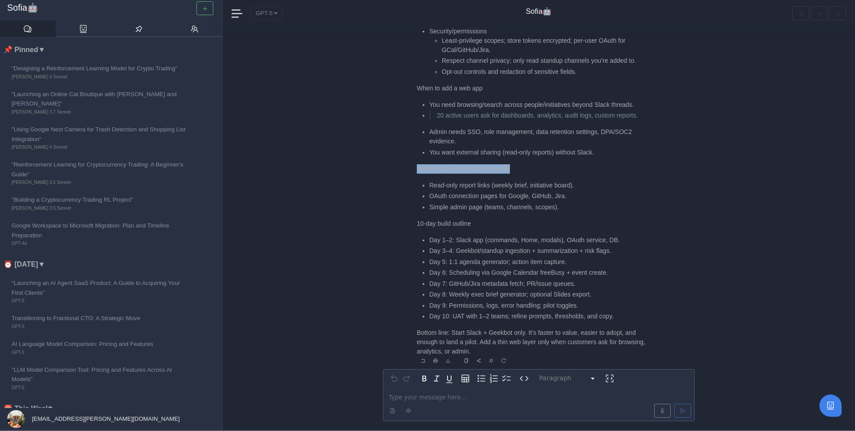
click at [530, 168] on p "Interim “thin web” options (low lift)" at bounding box center [535, 168] width 236 height 9
drag, startPoint x: 426, startPoint y: 197, endPoint x: 578, endPoint y: 194, distance: 151.9
click at [578, 194] on li "OAuth connection pages for Google, GitHub, Jira." at bounding box center [541, 196] width 224 height 9
drag, startPoint x: 583, startPoint y: 195, endPoint x: 422, endPoint y: 199, distance: 161.7
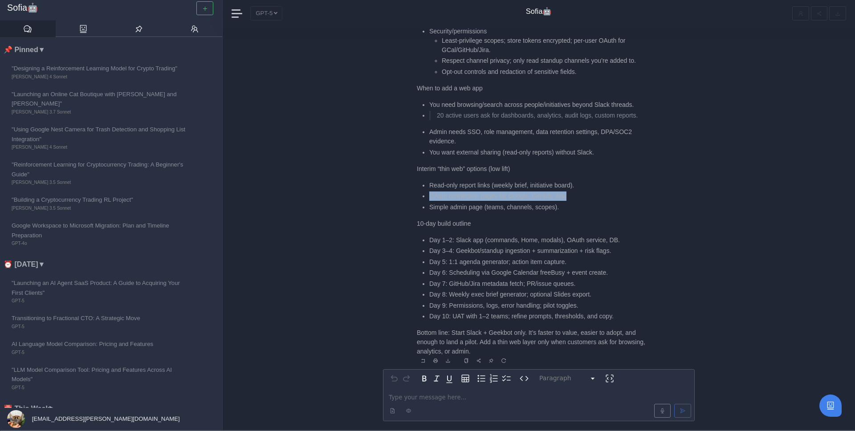
click at [422, 199] on ul "Read-only report links (weekly brief, initiative board). OAuth connection pages…" at bounding box center [535, 196] width 236 height 31
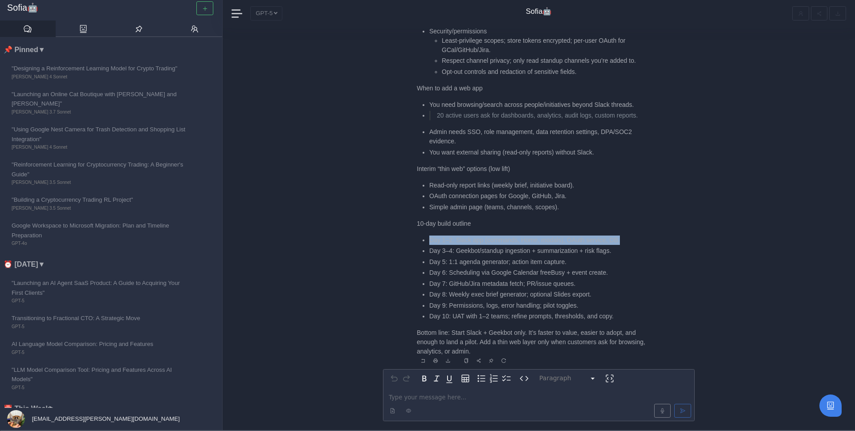
drag, startPoint x: 423, startPoint y: 241, endPoint x: 632, endPoint y: 241, distance: 209.3
click at [632, 241] on ul "Day 1–2: Slack app (commands, Home, modals), OAuth service, DB. Day 3–4: Geekbo…" at bounding box center [535, 279] width 236 height 86
click at [632, 241] on li "Day 1–2: Slack app (commands, Home, modals), OAuth service, DB." at bounding box center [541, 240] width 224 height 9
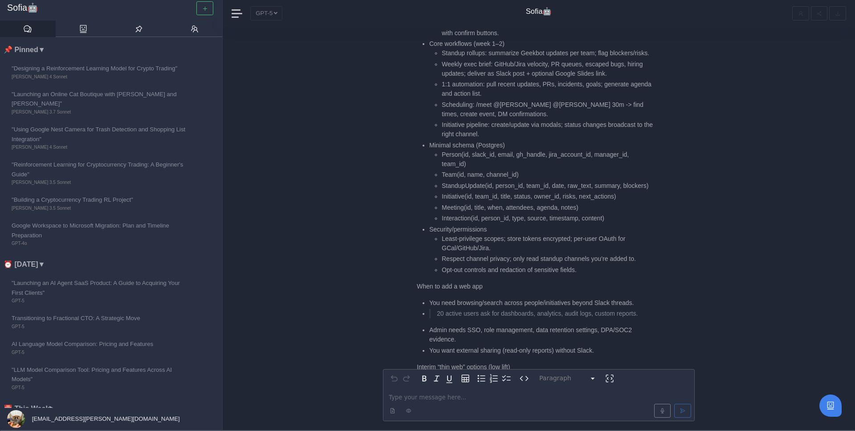
scroll to position [-205, 0]
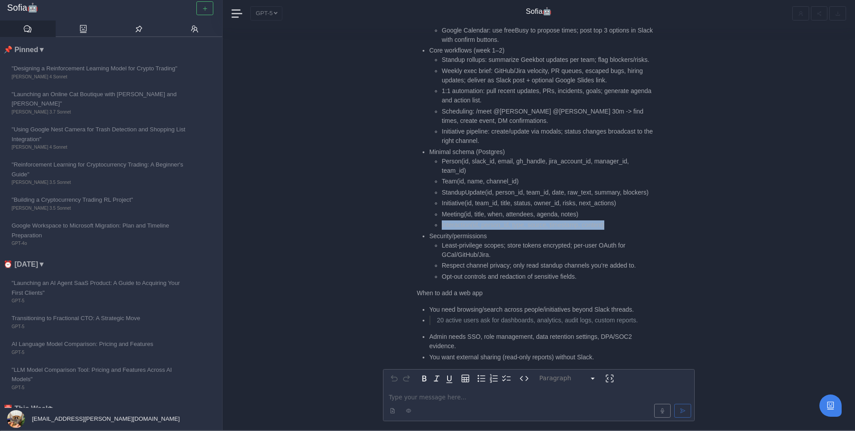
drag, startPoint x: 624, startPoint y: 217, endPoint x: 440, endPoint y: 216, distance: 184.0
click at [440, 216] on ul "Person(id, slack_id, email, gh_handle, jira_account_id, manager_id, team_id) Te…" at bounding box center [541, 193] width 224 height 73
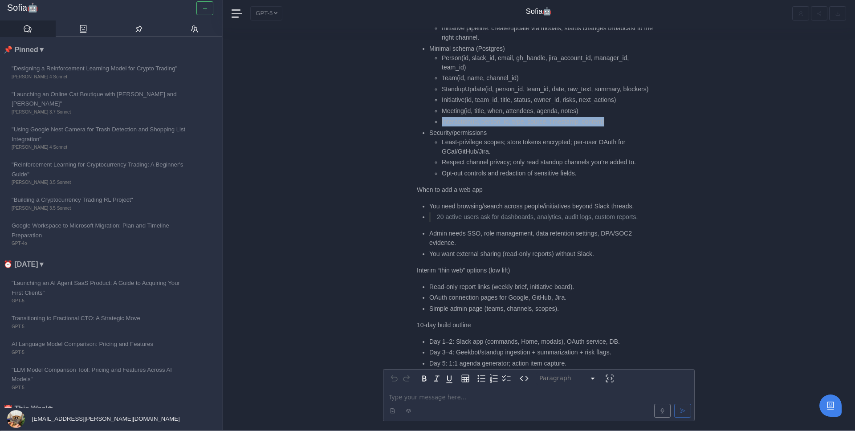
scroll to position [0, 0]
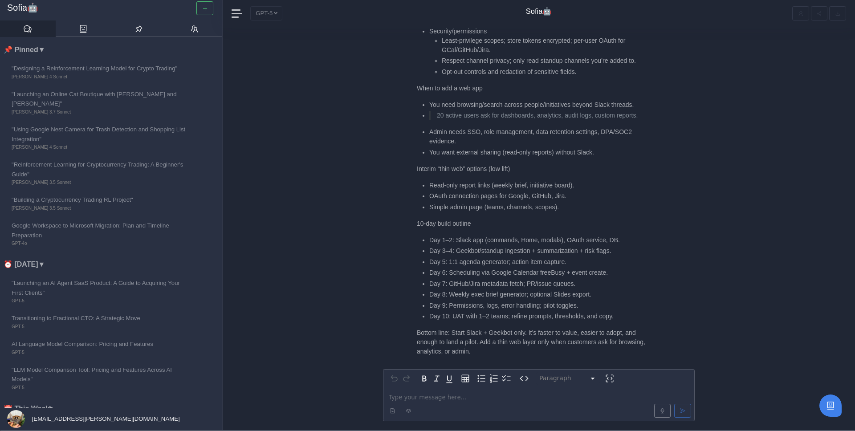
click at [426, 402] on div at bounding box center [539, 410] width 308 height 17
click at [429, 400] on p "editable markdown" at bounding box center [539, 397] width 300 height 9
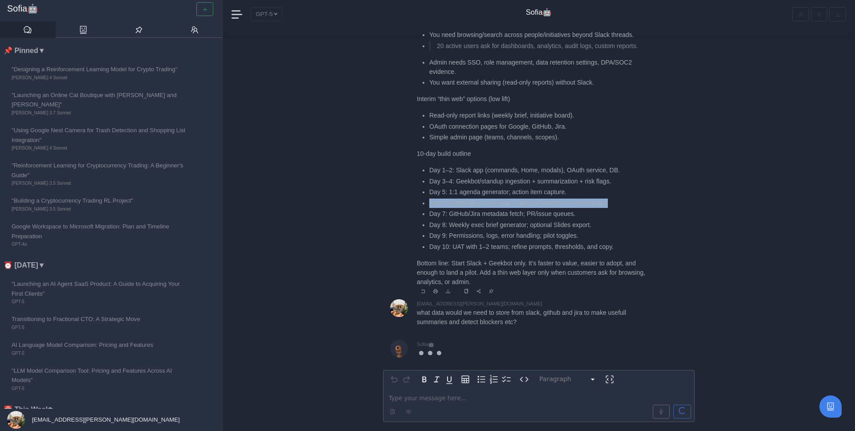
drag, startPoint x: 427, startPoint y: 204, endPoint x: 617, endPoint y: 203, distance: 190.6
click at [618, 203] on ul "Day 1–2: Slack app (commands, Home, modals), OAuth service, DB. Day 3–4: Geekbo…" at bounding box center [535, 209] width 236 height 86
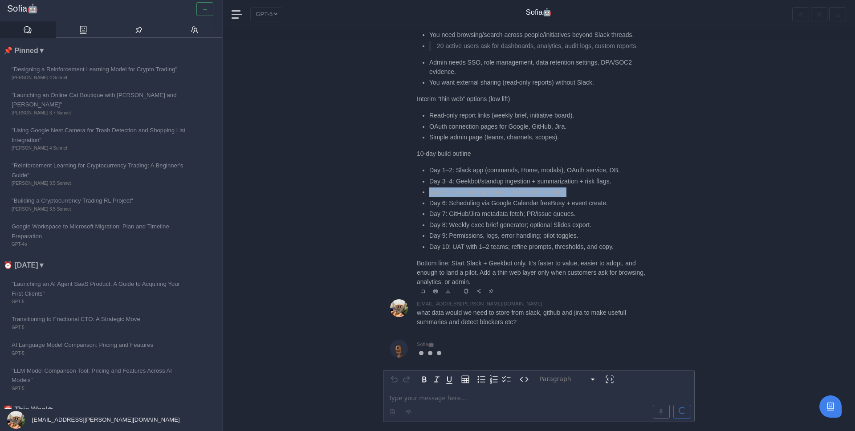
drag, startPoint x: 428, startPoint y: 190, endPoint x: 578, endPoint y: 193, distance: 150.6
click at [578, 193] on ul "Day 1–2: Slack app (commands, Home, modals), OAuth service, DB. Day 3–4: Geekbo…" at bounding box center [535, 209] width 236 height 86
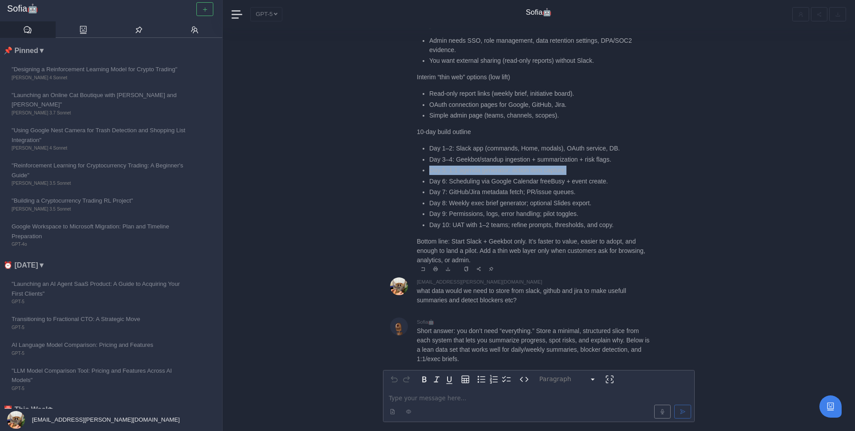
scroll to position [-845, 0]
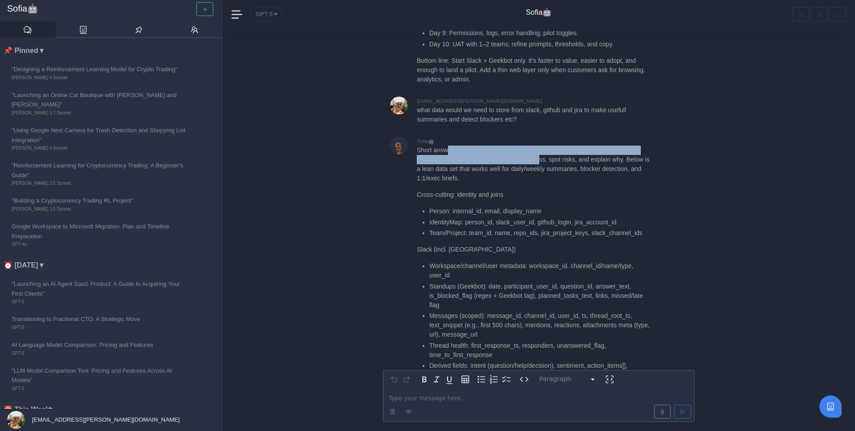
drag, startPoint x: 448, startPoint y: 153, endPoint x: 543, endPoint y: 159, distance: 95.5
click at [543, 159] on p "Short answer: you don’t need “everything.” Store a minimal, structured slice fr…" at bounding box center [535, 164] width 236 height 37
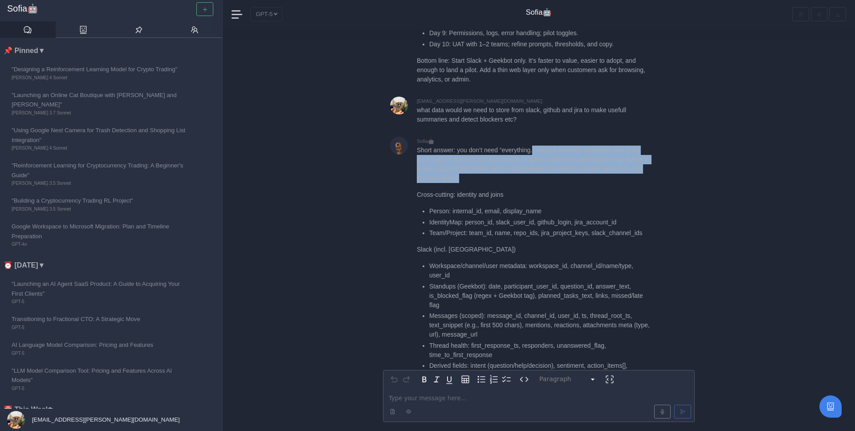
drag, startPoint x: 538, startPoint y: 152, endPoint x: 581, endPoint y: 175, distance: 49.0
click at [581, 175] on p "Short answer: you don’t need “everything.” Store a minimal, structured slice fr…" at bounding box center [535, 164] width 236 height 37
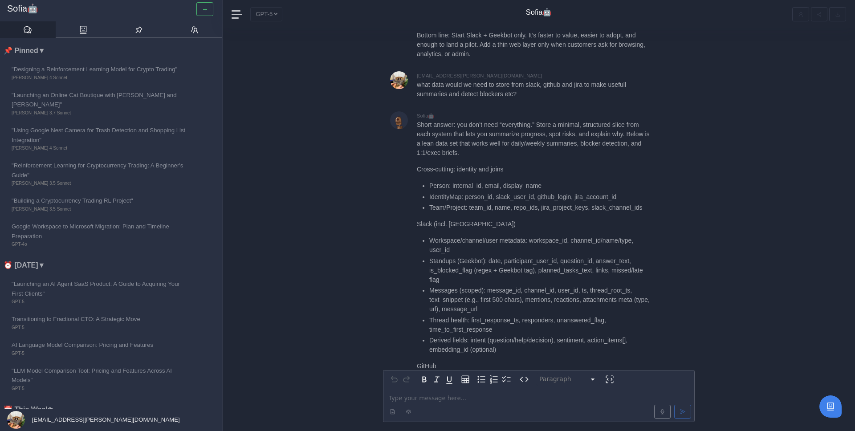
scroll to position [-824, 0]
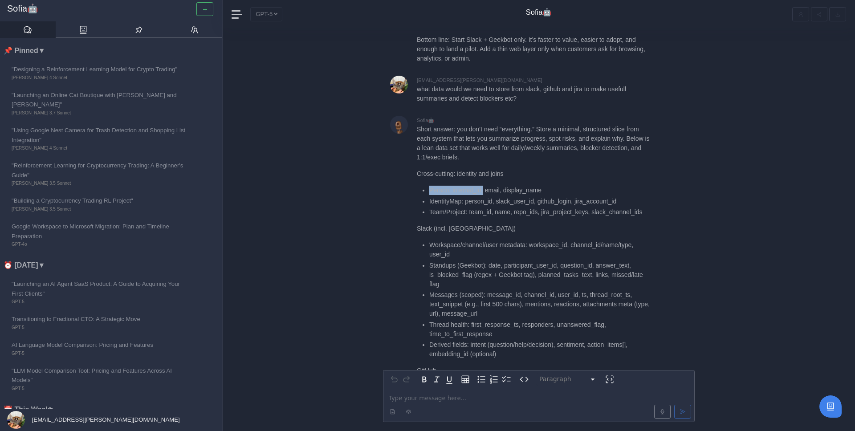
drag, startPoint x: 430, startPoint y: 191, endPoint x: 484, endPoint y: 191, distance: 53.9
click at [484, 191] on li "Person: internal_id, email, display_name" at bounding box center [541, 190] width 224 height 9
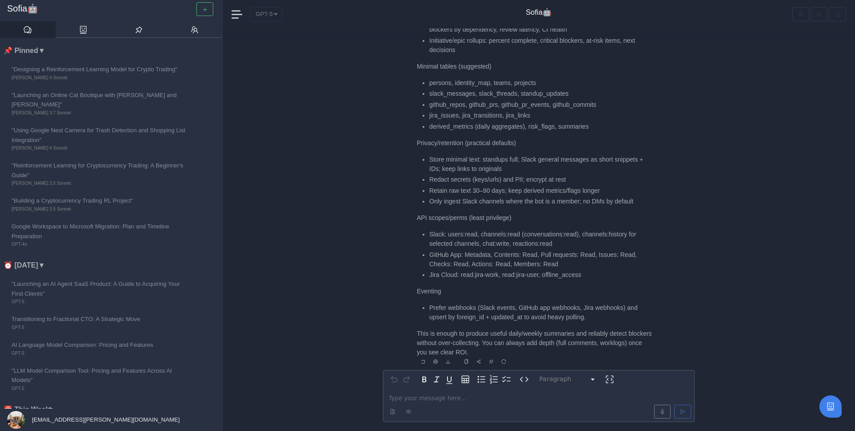
scroll to position [1, 0]
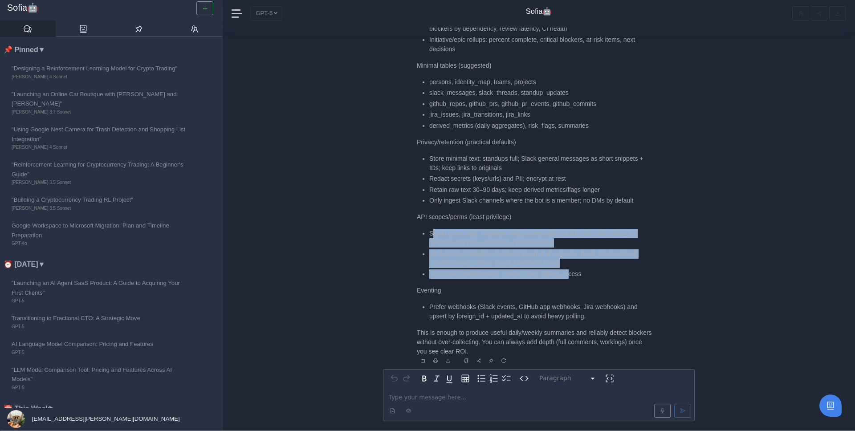
drag, startPoint x: 433, startPoint y: 237, endPoint x: 578, endPoint y: 277, distance: 150.6
click at [578, 277] on ul "Slack: users:read, channels:read (conversations:read), channels:history for sel…" at bounding box center [535, 254] width 236 height 50
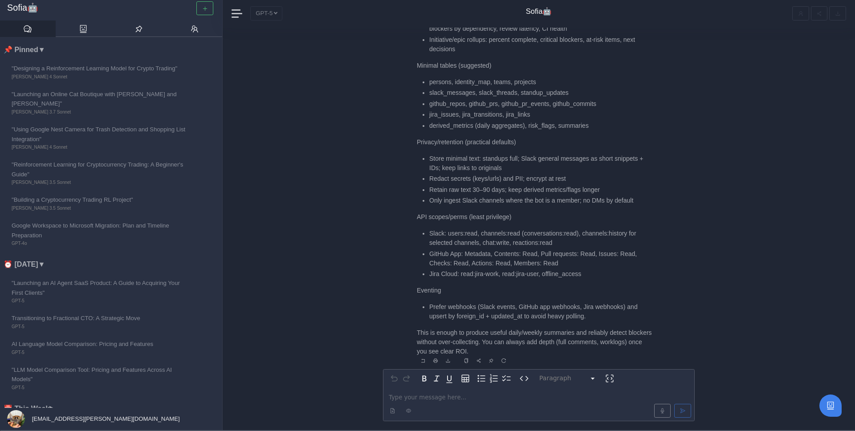
click at [596, 271] on li "Jira Cloud: read:jira-work, read:jira-user, offline_access" at bounding box center [541, 273] width 224 height 9
drag, startPoint x: 428, startPoint y: 177, endPoint x: 582, endPoint y: 178, distance: 153.7
click at [582, 178] on ul "Store minimal text: standups full; Slack general messages as short snippets + I…" at bounding box center [535, 180] width 236 height 52
click at [582, 178] on li "Redact secrets (keys/urls) and PII; encrypt at rest" at bounding box center [541, 178] width 224 height 9
drag, startPoint x: 591, startPoint y: 180, endPoint x: 423, endPoint y: 179, distance: 168.4
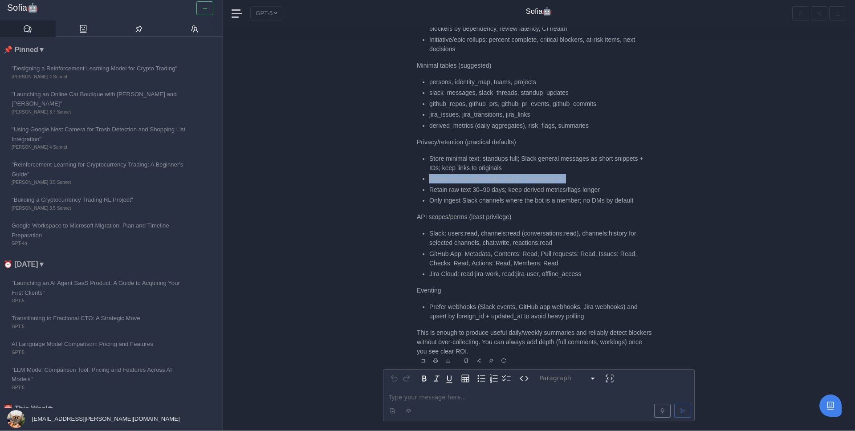
click at [423, 179] on ul "Store minimal text: standups full; Slack general messages as short snippets + I…" at bounding box center [535, 180] width 236 height 52
click at [474, 400] on p "editable markdown" at bounding box center [539, 397] width 300 height 9
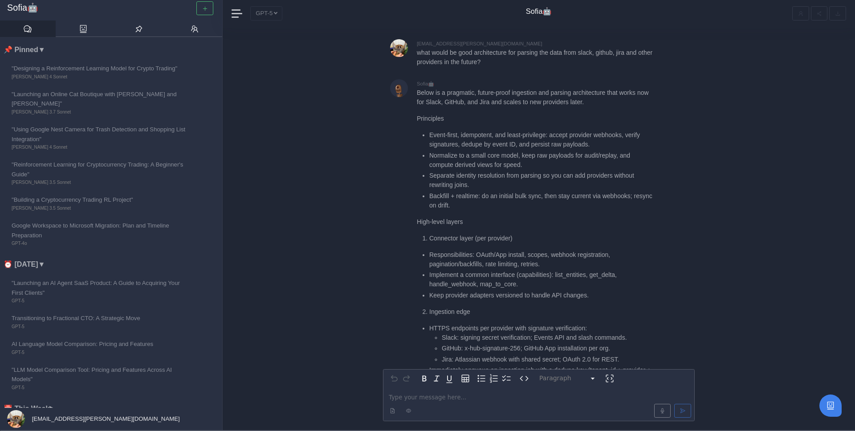
scroll to position [-1333, 0]
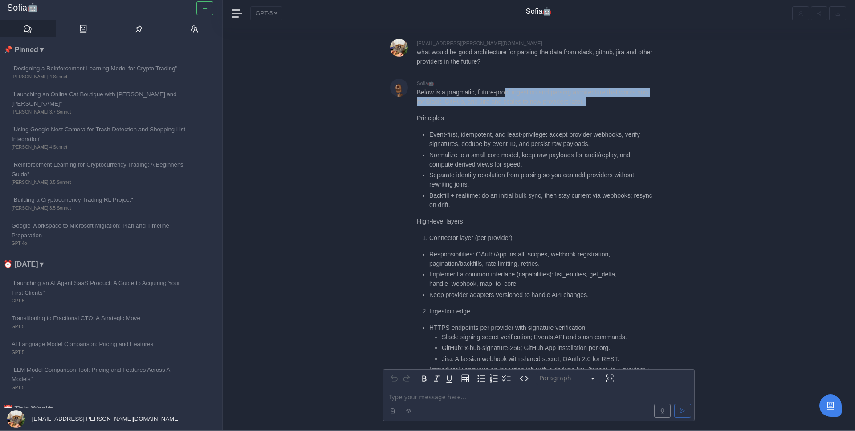
drag, startPoint x: 510, startPoint y: 74, endPoint x: 490, endPoint y: 89, distance: 24.8
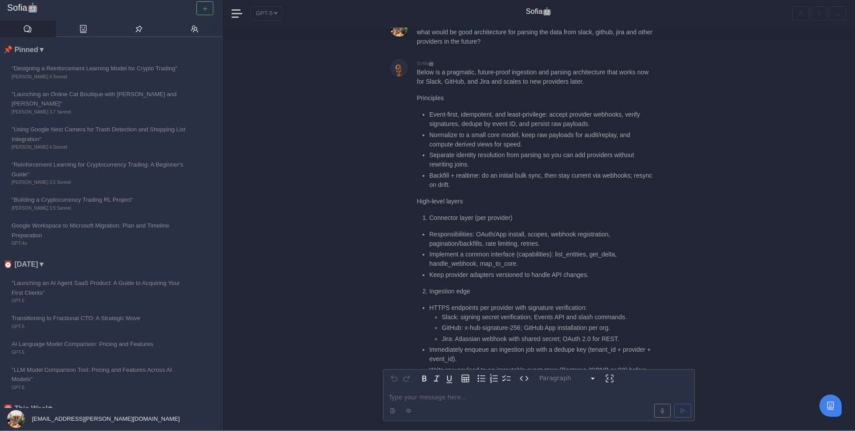
scroll to position [-1295, 0]
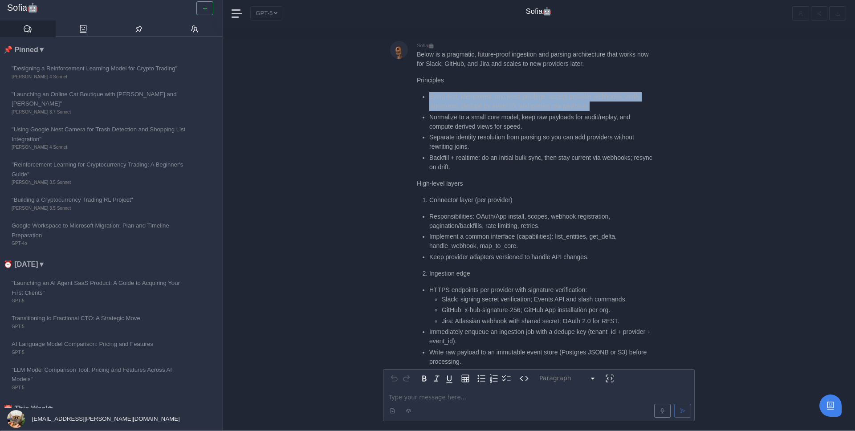
drag, startPoint x: 431, startPoint y: 78, endPoint x: 600, endPoint y: 90, distance: 169.6
click at [600, 92] on li "Event-first, idempotent, and least-privilege: accept provider webhooks, verify …" at bounding box center [541, 101] width 224 height 19
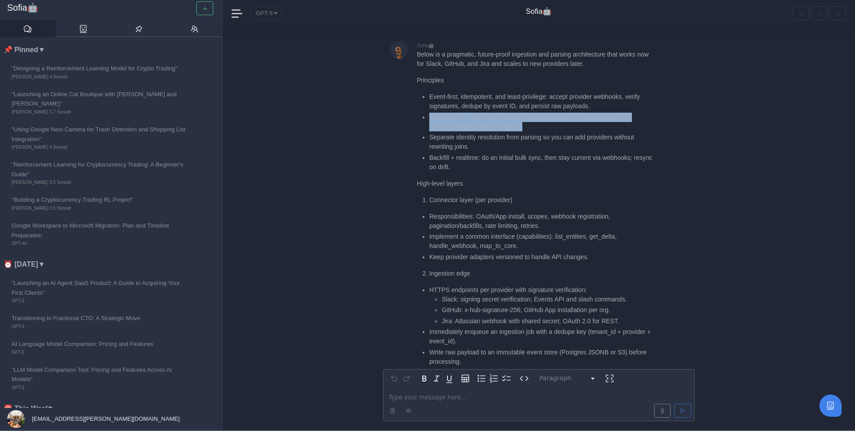
drag, startPoint x: 427, startPoint y: 100, endPoint x: 538, endPoint y: 110, distance: 111.3
click at [538, 110] on ul "Event-first, idempotent, and least-privilege: accept provider webhooks, verify …" at bounding box center [535, 132] width 236 height 80
drag, startPoint x: 429, startPoint y: 114, endPoint x: 493, endPoint y: 123, distance: 64.7
click at [493, 123] on ul "Event-first, idempotent, and least-privilege: accept provider webhooks, verify …" at bounding box center [535, 132] width 236 height 80
click at [493, 133] on li "Separate identity resolution from parsing so you can add providers without rewr…" at bounding box center [541, 142] width 224 height 19
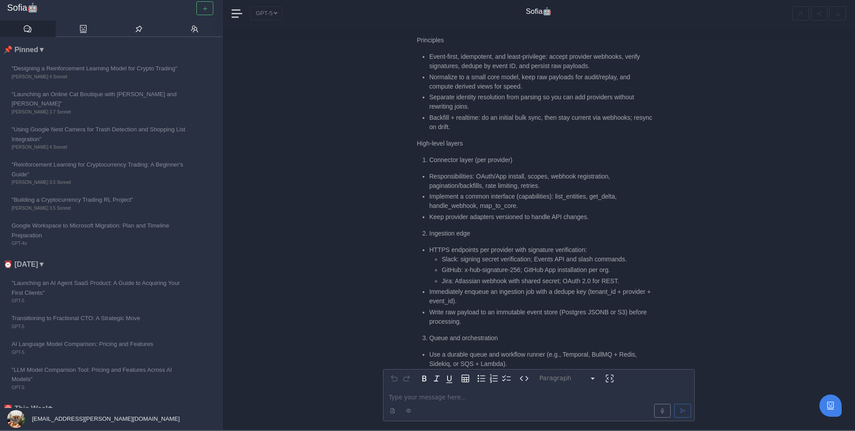
scroll to position [-1253, 0]
drag, startPoint x: 430, startPoint y: 97, endPoint x: 539, endPoint y: 104, distance: 109.8
click at [540, 111] on li "Backfill + realtime: do an initial bulk sync, then stay current via webhooks; r…" at bounding box center [541, 120] width 224 height 19
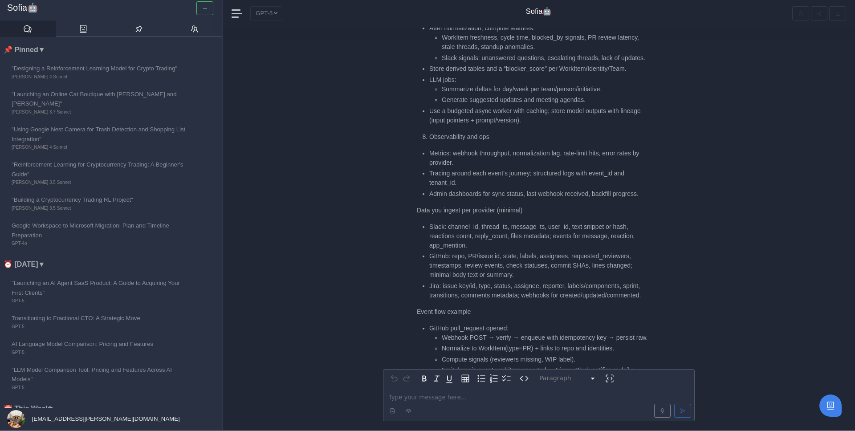
scroll to position [-412, 0]
drag, startPoint x: 430, startPoint y: 101, endPoint x: 522, endPoint y: 102, distance: 92.6
click at [522, 106] on li "Use a budgeted async worker with caching; store model outputs with lineage (inp…" at bounding box center [541, 115] width 224 height 19
click at [542, 106] on li "Use a budgeted async worker with caching; store model outputs with lineage (inp…" at bounding box center [541, 115] width 224 height 19
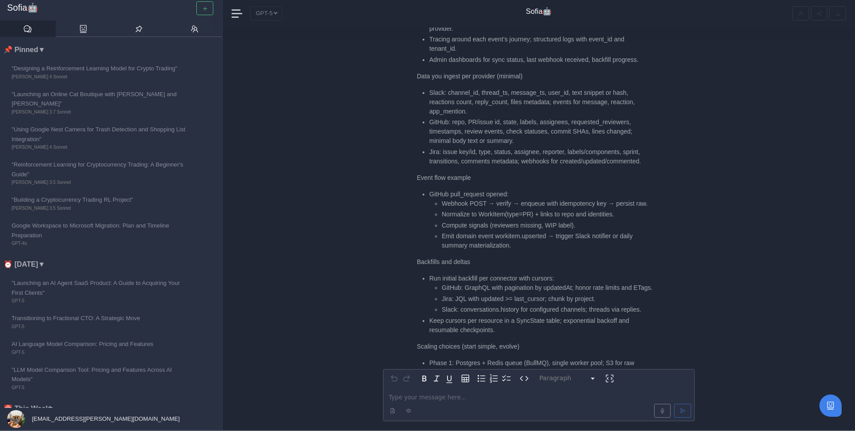
scroll to position [-273, 0]
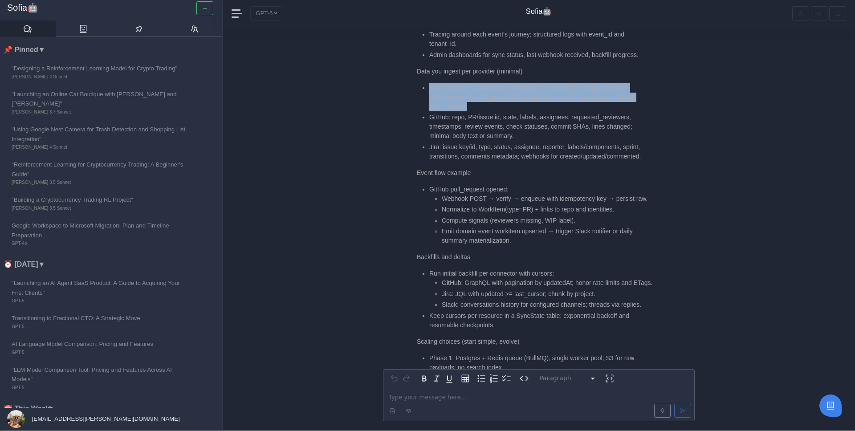
drag, startPoint x: 427, startPoint y: 79, endPoint x: 481, endPoint y: 98, distance: 57.2
click at [481, 98] on ul "Slack: channel_id, thread_ts, message_ts, user_id, text snippet or hash, reacti…" at bounding box center [535, 122] width 236 height 78
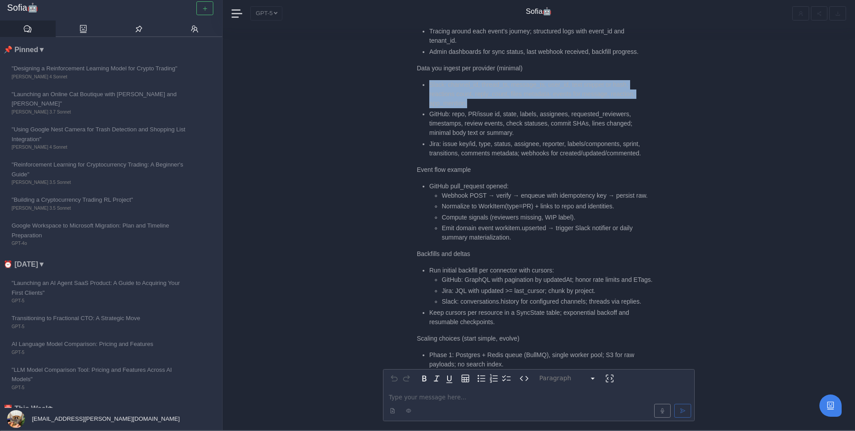
scroll to position [-269, 0]
click at [481, 93] on li "Slack: channel_id, thread_ts, message_ts, user_id, text snippet or hash, reacti…" at bounding box center [541, 93] width 224 height 28
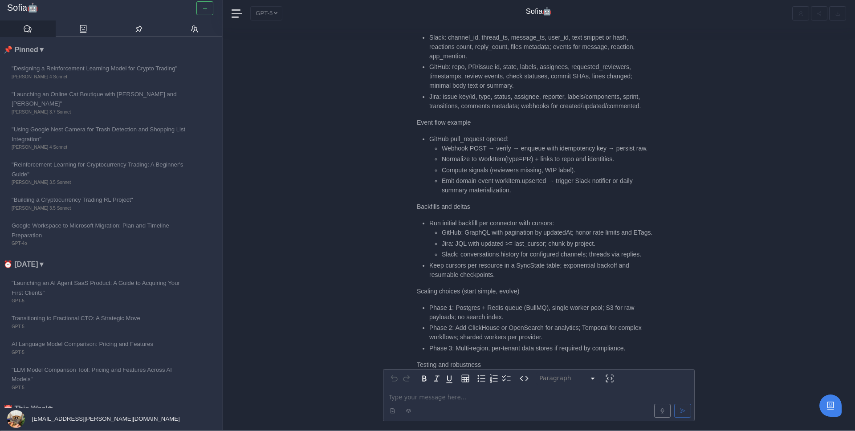
scroll to position [-220, 0]
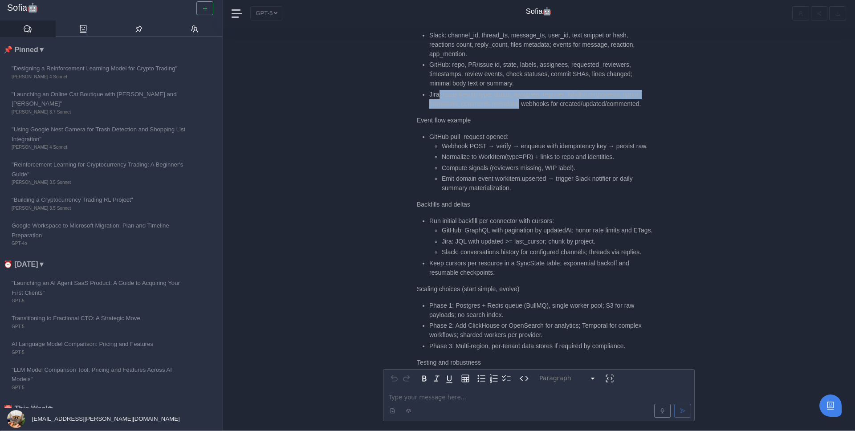
drag, startPoint x: 440, startPoint y: 82, endPoint x: 524, endPoint y: 98, distance: 84.7
click at [524, 98] on li "Jira: issue key/id, type, status, assignee, reporter, labels/components, sprint…" at bounding box center [541, 99] width 224 height 19
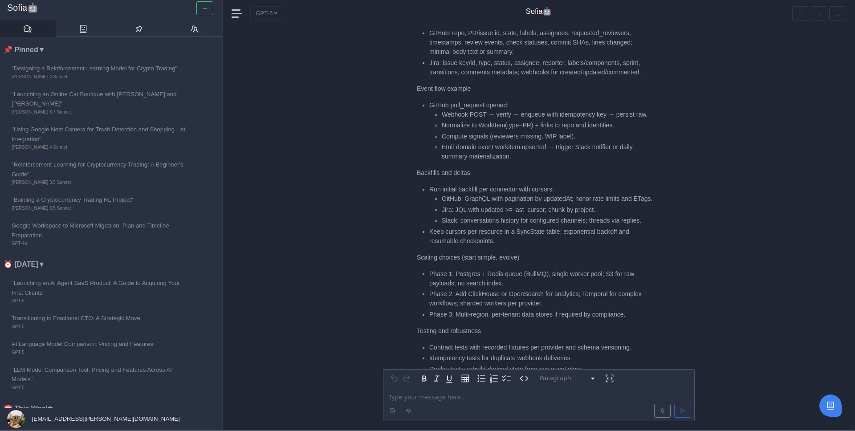
scroll to position [-187, 0]
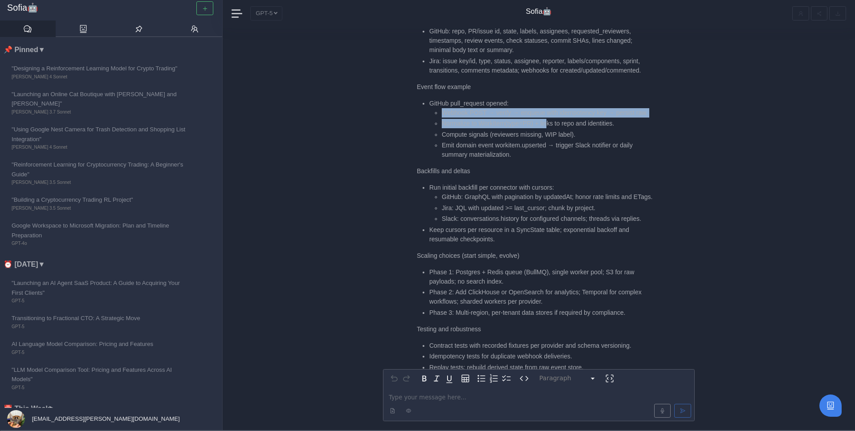
drag, startPoint x: 439, startPoint y: 103, endPoint x: 550, endPoint y: 116, distance: 111.6
click at [550, 116] on ul "Webhook POST → verify → enqueue with idempotency key → persist raw. Normalize t…" at bounding box center [541, 134] width 224 height 52
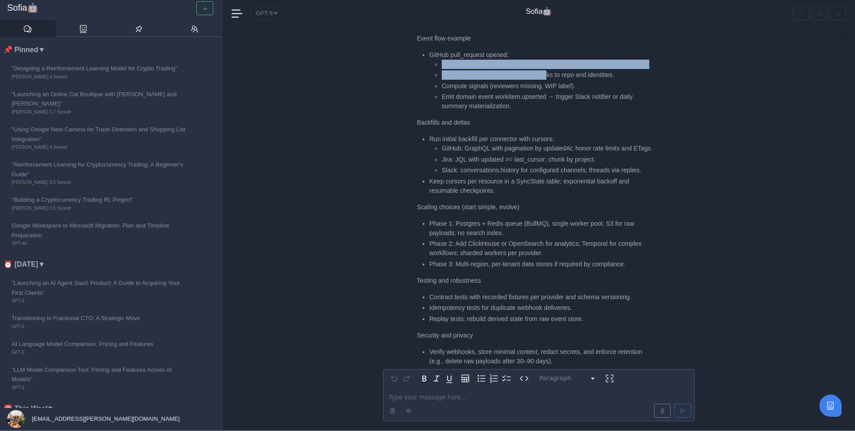
scroll to position [-130, 0]
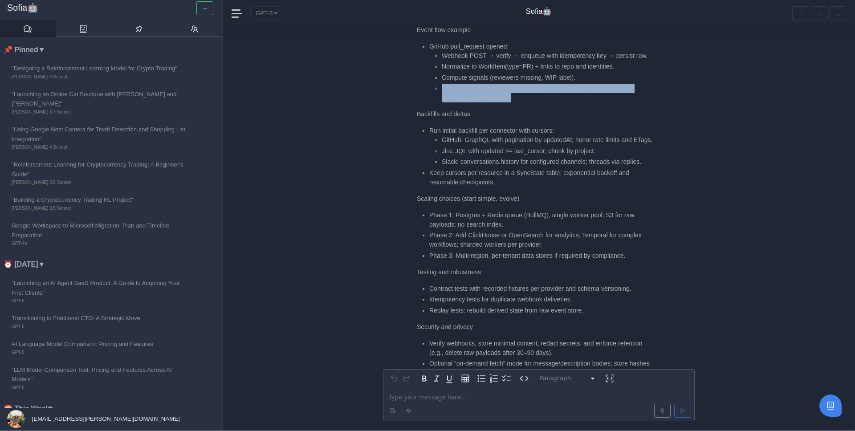
drag, startPoint x: 440, startPoint y: 78, endPoint x: 531, endPoint y: 86, distance: 91.2
click at [531, 86] on ul "Webhook POST → verify → enqueue with idempotency key → persist raw. Normalize t…" at bounding box center [541, 77] width 224 height 52
click at [531, 86] on li "Emit domain event workitem.upserted → trigger Slack notifier or daily summary m…" at bounding box center [547, 93] width 211 height 19
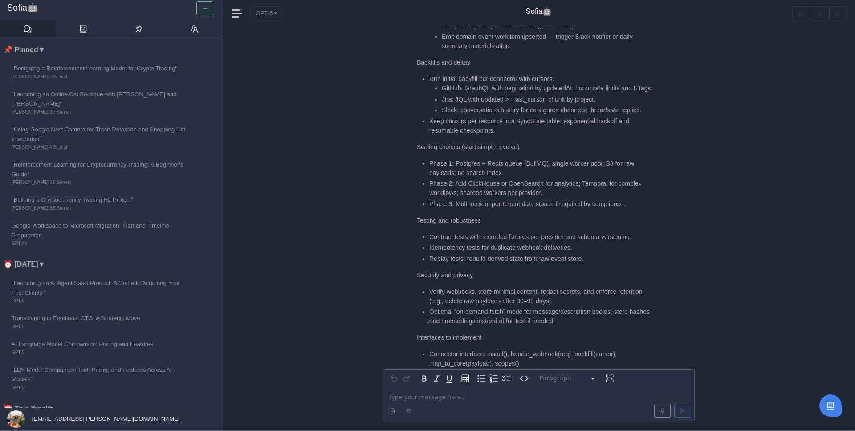
scroll to position [-76, 0]
drag, startPoint x: 440, startPoint y: 69, endPoint x: 563, endPoint y: 65, distance: 123.0
click at [563, 72] on li "Run initial backfill per connector with cursors: GitHub: GraphQL with paginatio…" at bounding box center [541, 92] width 224 height 41
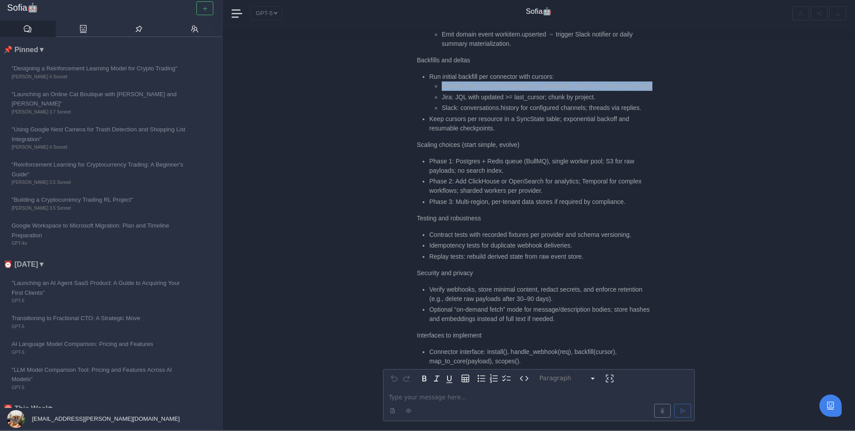
drag, startPoint x: 436, startPoint y: 73, endPoint x: 471, endPoint y: 86, distance: 38.1
click at [471, 87] on li "GitHub: GraphQL with pagination by updatedAt; honor rate limits and ETags." at bounding box center [547, 86] width 211 height 9
click at [471, 86] on li "GitHub: GraphQL with pagination by updatedAt; honor rate limits and ETags." at bounding box center [547, 86] width 211 height 9
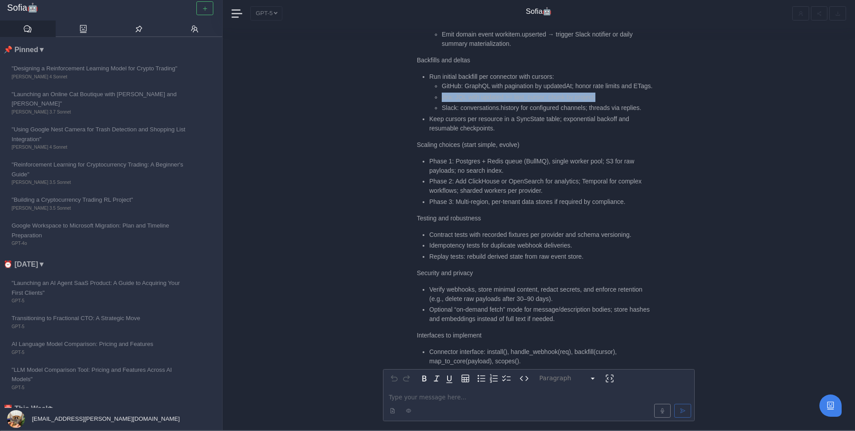
drag, startPoint x: 441, startPoint y: 97, endPoint x: 608, endPoint y: 102, distance: 167.1
click at [608, 102] on ul "GitHub: GraphQL with pagination by updatedAt; honor rate limits and ETags. Jira…" at bounding box center [541, 97] width 224 height 31
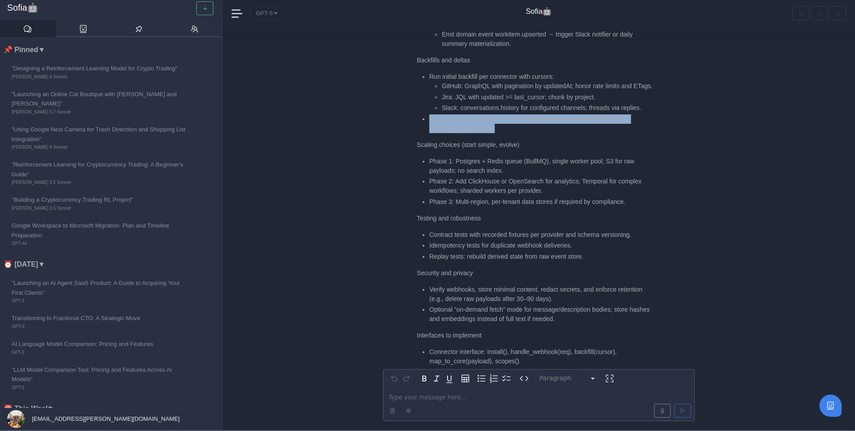
drag, startPoint x: 426, startPoint y: 119, endPoint x: 548, endPoint y: 126, distance: 121.8
click at [548, 126] on ul "Run initial backfill per connector with cursors: GitHub: GraphQL with paginatio…" at bounding box center [535, 102] width 236 height 61
click at [548, 126] on li "Keep cursors per resource in a SyncState table; exponential backoff and resumab…" at bounding box center [541, 123] width 224 height 19
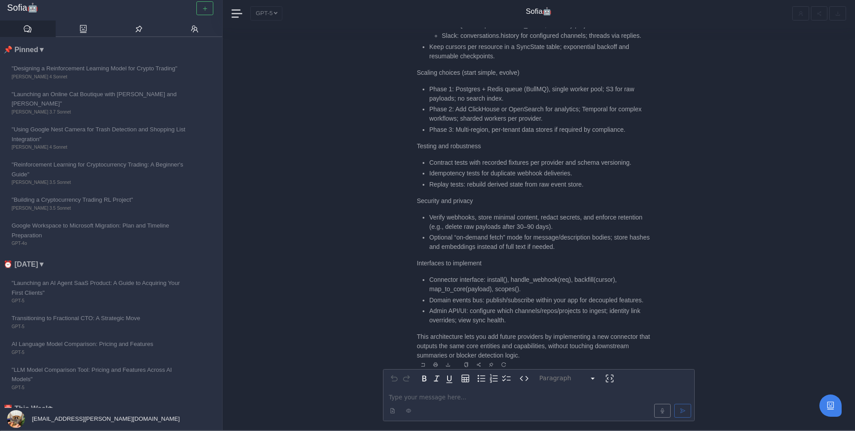
scroll to position [0, 0]
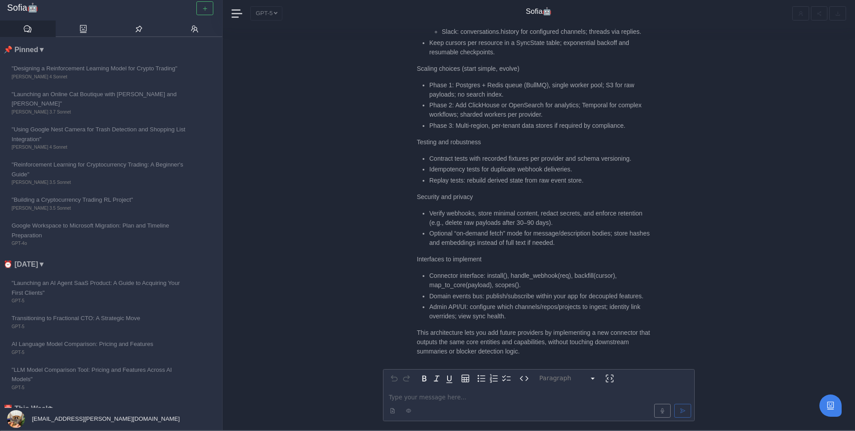
click at [448, 396] on p "editable markdown" at bounding box center [539, 397] width 300 height 9
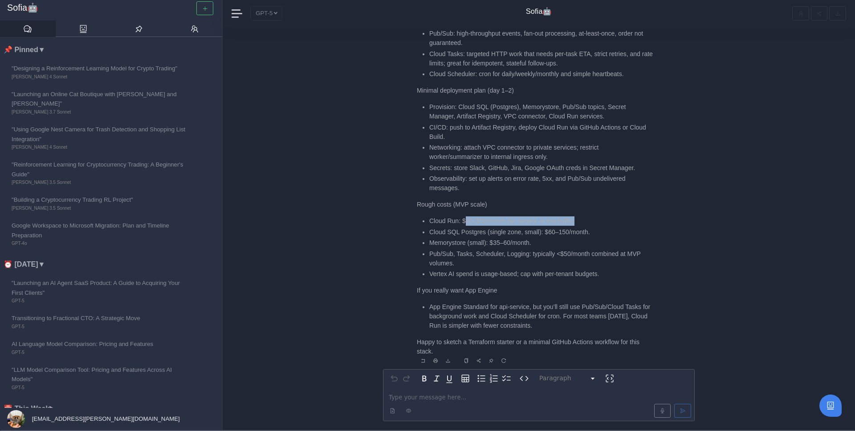
drag, startPoint x: 468, startPoint y: 217, endPoint x: 584, endPoint y: 221, distance: 116.8
click at [586, 222] on li "Cloud Run: $20–150/month per service at low traffic." at bounding box center [541, 220] width 224 height 9
drag, startPoint x: 430, startPoint y: 230, endPoint x: 554, endPoint y: 234, distance: 123.9
click at [555, 235] on li "Cloud SQL Postgres (single zone, small): $60–150/month." at bounding box center [541, 232] width 224 height 9
click at [555, 233] on li "Cloud SQL Postgres (single zone, small): $60–150/month." at bounding box center [541, 232] width 224 height 9
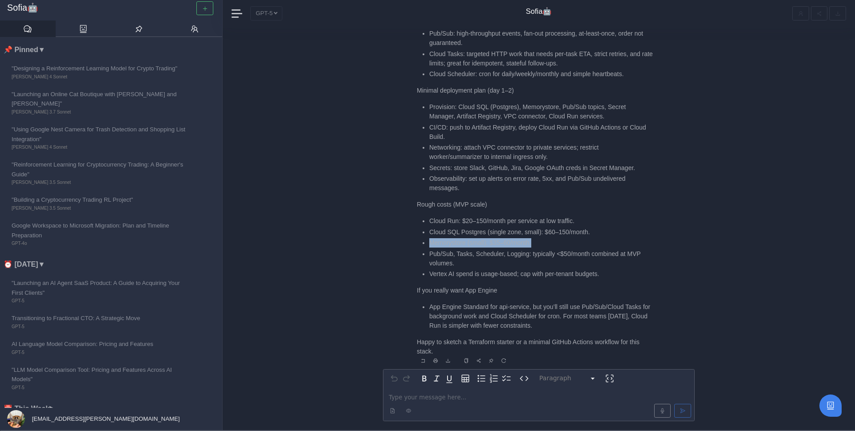
drag, startPoint x: 555, startPoint y: 241, endPoint x: 430, endPoint y: 240, distance: 124.7
click at [430, 240] on li "Memorystore (small): $35–60/month." at bounding box center [541, 242] width 224 height 9
click at [473, 227] on ul "Cloud Run: $20–150/month per service at low traffic. Cloud SQL Postgres (single…" at bounding box center [535, 247] width 236 height 62
drag, startPoint x: 430, startPoint y: 254, endPoint x: 531, endPoint y: 264, distance: 102.0
click at [531, 264] on li "Pub/Sub, Tasks, Scheduler, Logging: typically <$50/month combined at MVP volume…" at bounding box center [541, 258] width 224 height 19
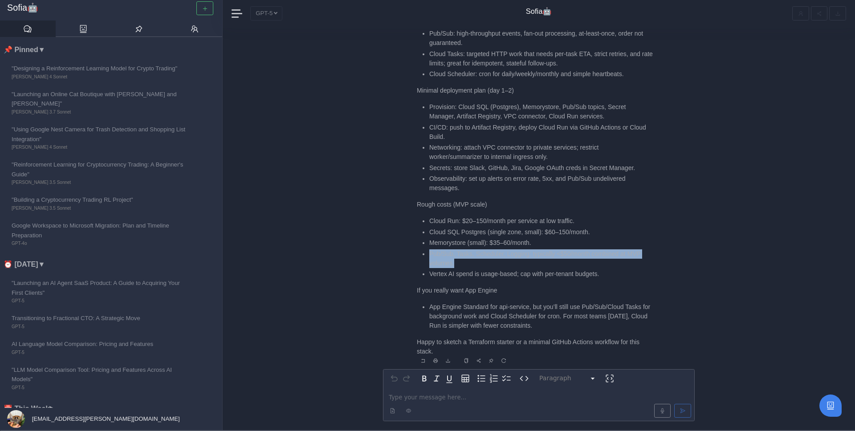
click at [531, 264] on li "Pub/Sub, Tasks, Scheduler, Logging: typically <$50/month combined at MVP volume…" at bounding box center [541, 258] width 224 height 19
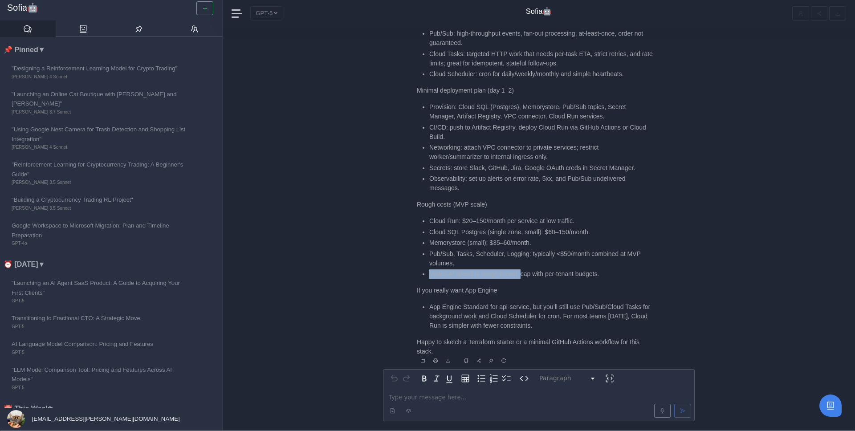
drag, startPoint x: 439, startPoint y: 271, endPoint x: 524, endPoint y: 276, distance: 85.2
click at [524, 277] on ul "Cloud Run: $20–150/month per service at low traffic. Cloud SQL Postgres (single…" at bounding box center [535, 247] width 236 height 62
click at [524, 276] on li "Vertex AI spend is usage-based; cap with per-tenant budgets." at bounding box center [541, 273] width 224 height 9
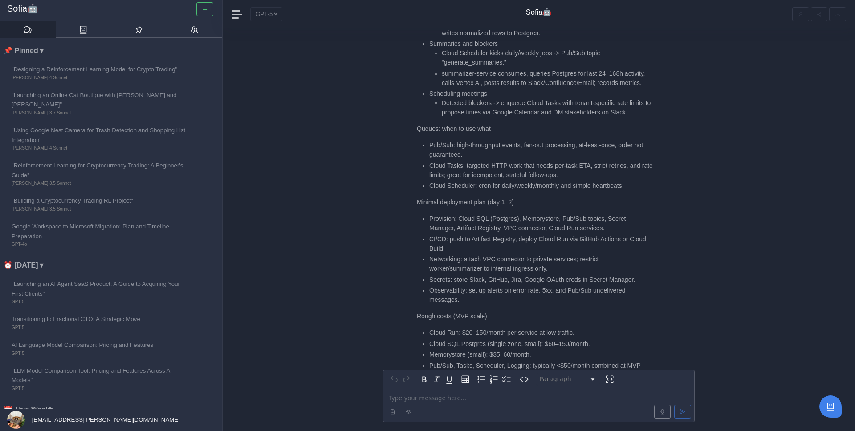
scroll to position [-113, 0]
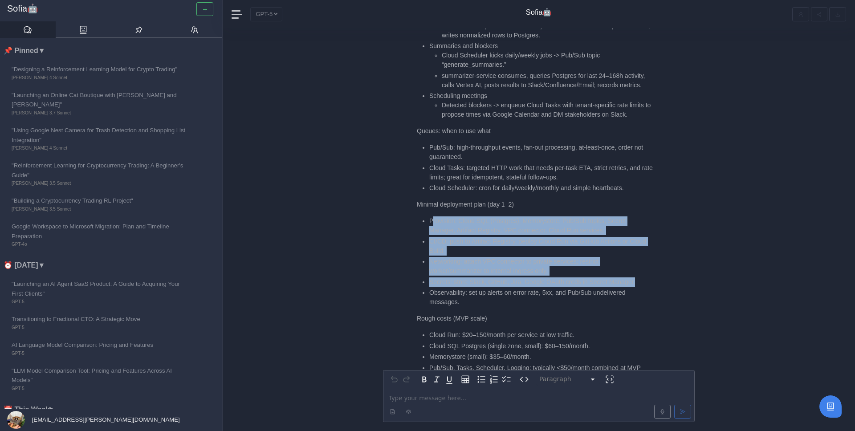
drag, startPoint x: 432, startPoint y: 220, endPoint x: 653, endPoint y: 283, distance: 230.1
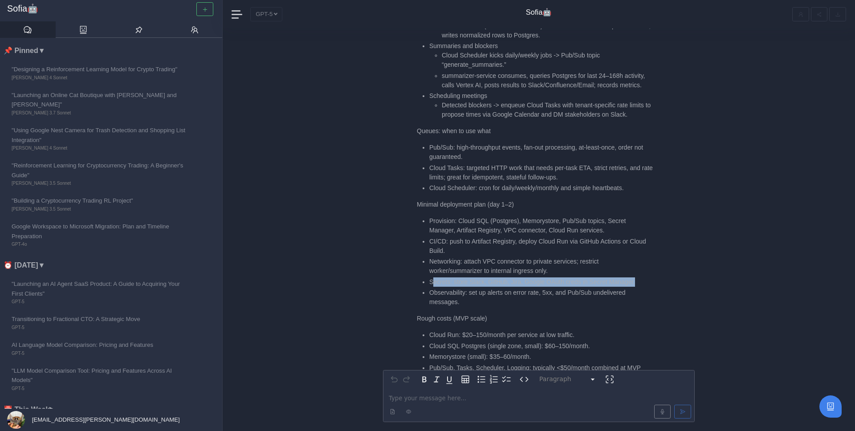
drag, startPoint x: 655, startPoint y: 283, endPoint x: 433, endPoint y: 281, distance: 221.8
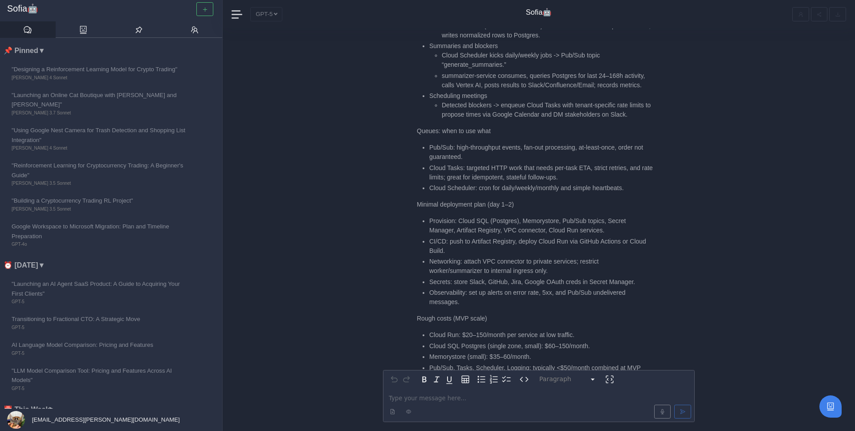
click at [466, 263] on li "Networking: attach VPC connector to private services; restrict worker/summarize…" at bounding box center [541, 266] width 224 height 19
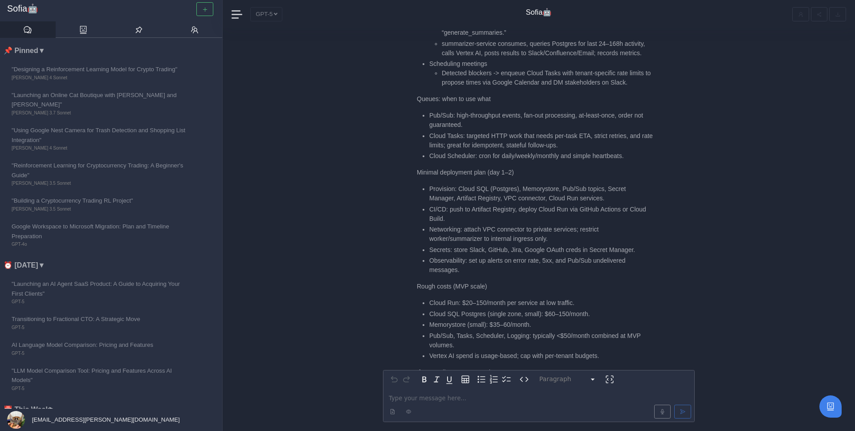
scroll to position [-77, 0]
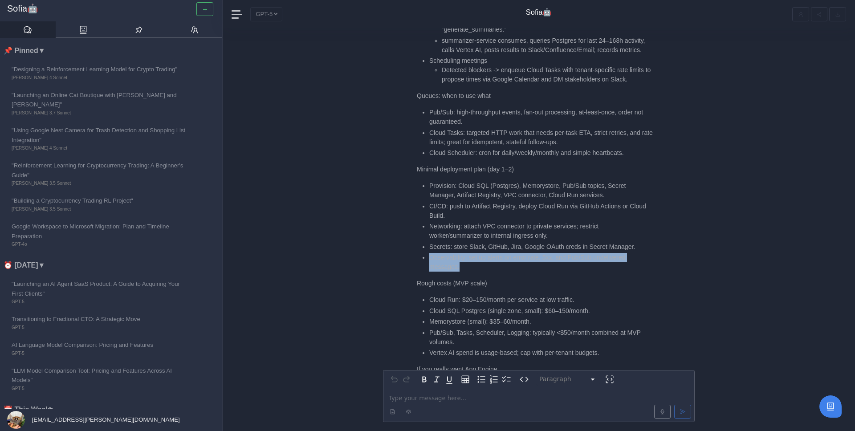
drag, startPoint x: 429, startPoint y: 256, endPoint x: 503, endPoint y: 265, distance: 74.9
click at [506, 265] on li "Observability: set up alerts on error rate, 5xx, and Pub/Sub undelivered messag…" at bounding box center [541, 262] width 224 height 19
click at [503, 265] on li "Observability: set up alerts on error rate, 5xx, and Pub/Sub undelivered messag…" at bounding box center [541, 262] width 224 height 19
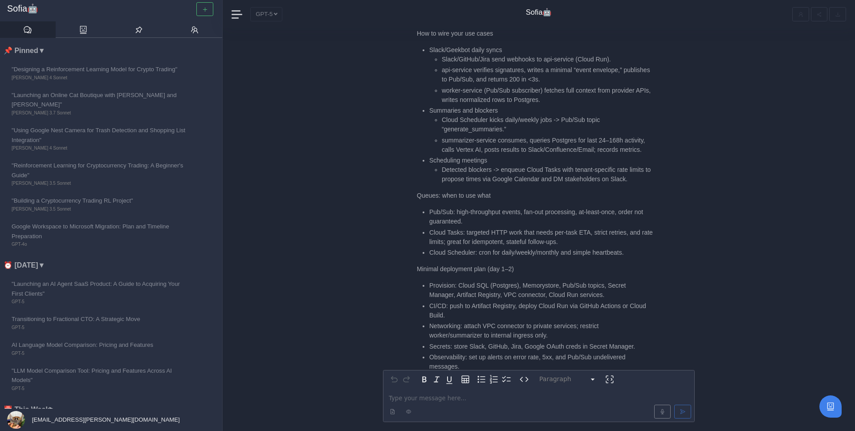
scroll to position [-179, 0]
drag, startPoint x: 457, startPoint y: 212, endPoint x: 529, endPoint y: 218, distance: 72.0
click at [529, 218] on li "Pub/Sub: high-throughput events, fan-out processing, at-least-once, order not g…" at bounding box center [541, 219] width 224 height 19
drag, startPoint x: 467, startPoint y: 233, endPoint x: 584, endPoint y: 244, distance: 117.6
click at [584, 244] on li "Cloud Tasks: targeted HTTP work that needs per-task ETA, strict retries, and ra…" at bounding box center [541, 239] width 224 height 19
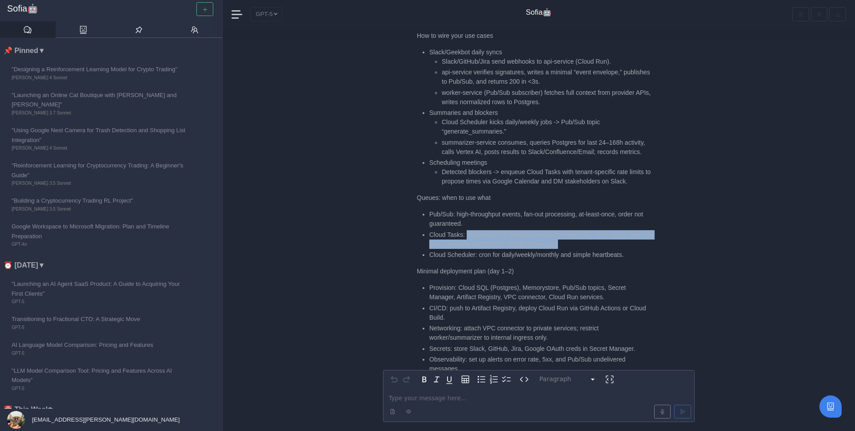
click at [584, 244] on li "Cloud Tasks: targeted HTTP work that needs per-task ETA, strict retries, and ra…" at bounding box center [541, 239] width 224 height 19
drag, startPoint x: 591, startPoint y: 245, endPoint x: 427, endPoint y: 236, distance: 164.1
click at [427, 236] on ul "Pub/Sub: high-throughput events, fan-out processing, at-least-once, order not g…" at bounding box center [535, 235] width 236 height 50
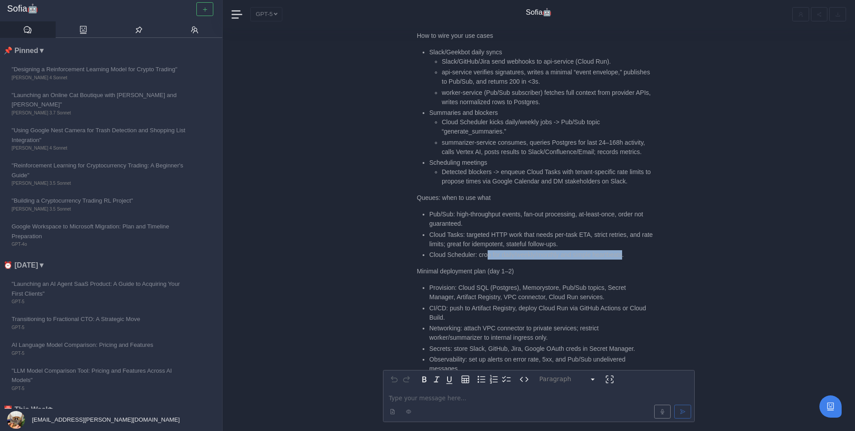
drag, startPoint x: 489, startPoint y: 256, endPoint x: 632, endPoint y: 255, distance: 143.0
click at [632, 256] on li "Cloud Scheduler: cron for daily/weekly/monthly and simple heartbeats." at bounding box center [541, 254] width 224 height 9
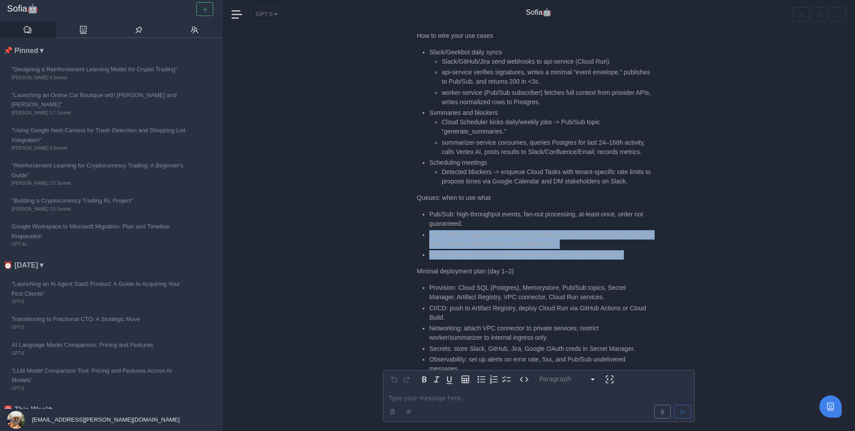
drag, startPoint x: 644, startPoint y: 255, endPoint x: 424, endPoint y: 233, distance: 221.5
click at [424, 233] on ul "Pub/Sub: high-throughput events, fan-out processing, at-least-once, order not g…" at bounding box center [535, 235] width 236 height 50
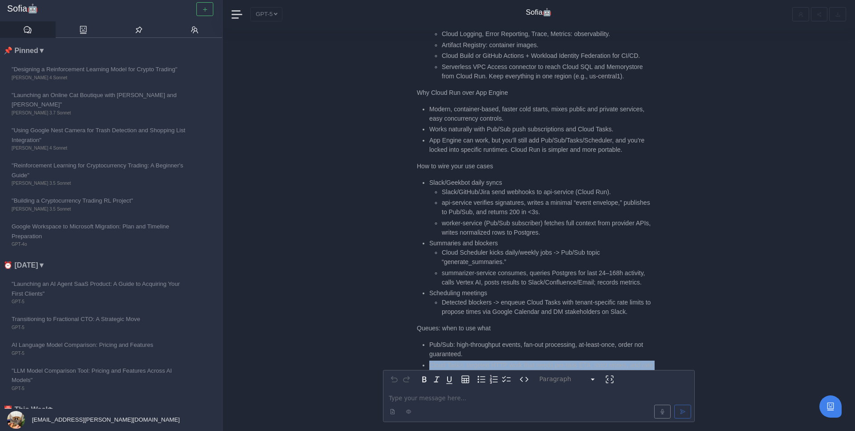
scroll to position [-315, 0]
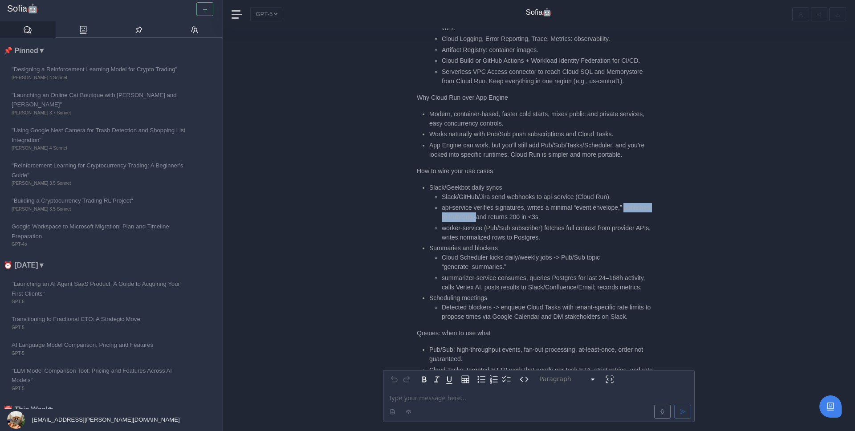
drag, startPoint x: 441, startPoint y: 197, endPoint x: 506, endPoint y: 197, distance: 65.5
click at [507, 197] on ul "Slack/GitHub/Jira send webhooks to api-service (Cloud Run). api-service verifie…" at bounding box center [541, 217] width 224 height 50
click at [506, 203] on li "api-service verifies signatures, writes a minimal “event envelope,” publishes t…" at bounding box center [547, 212] width 211 height 19
drag, startPoint x: 446, startPoint y: 217, endPoint x: 508, endPoint y: 217, distance: 62.4
click at [508, 224] on li "worker-service (Pub/Sub subscriber) fetches full context from provider APIs, wr…" at bounding box center [547, 233] width 211 height 19
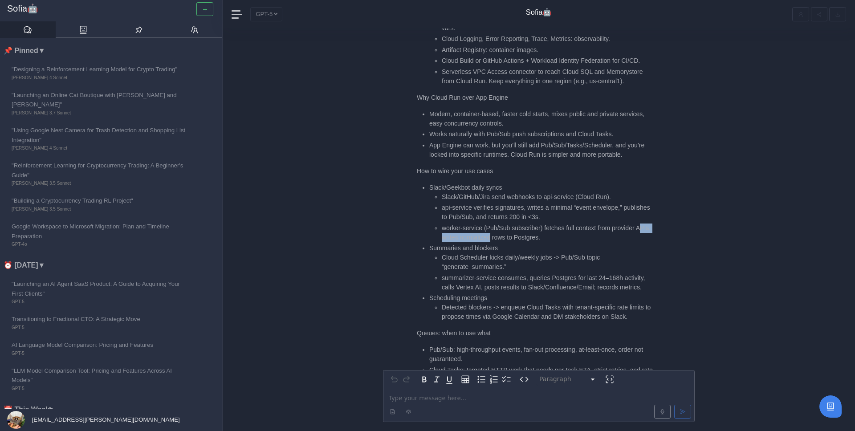
click at [508, 224] on li "worker-service (Pub/Sub subscriber) fetches full context from provider APIs, wr…" at bounding box center [547, 233] width 211 height 19
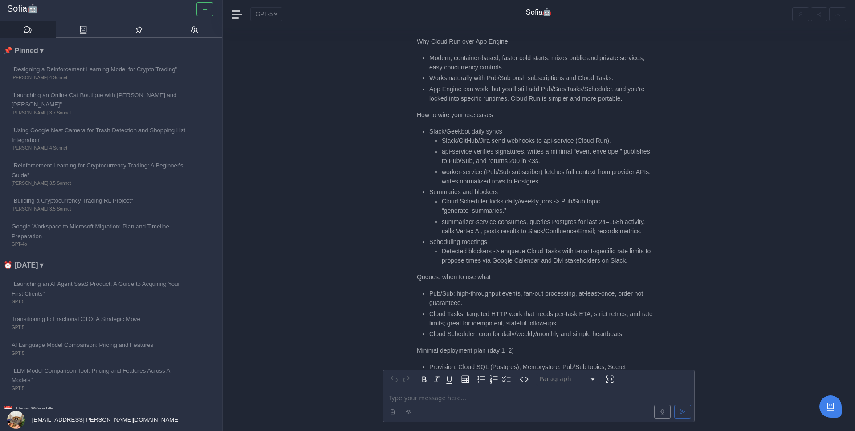
scroll to position [-260, 0]
drag, startPoint x: 444, startPoint y: 185, endPoint x: 510, endPoint y: 193, distance: 66.8
click at [510, 198] on li "Cloud Scheduler kicks daily/weekly jobs -> Pub/Sub topic “generate_summaries.”" at bounding box center [547, 207] width 211 height 19
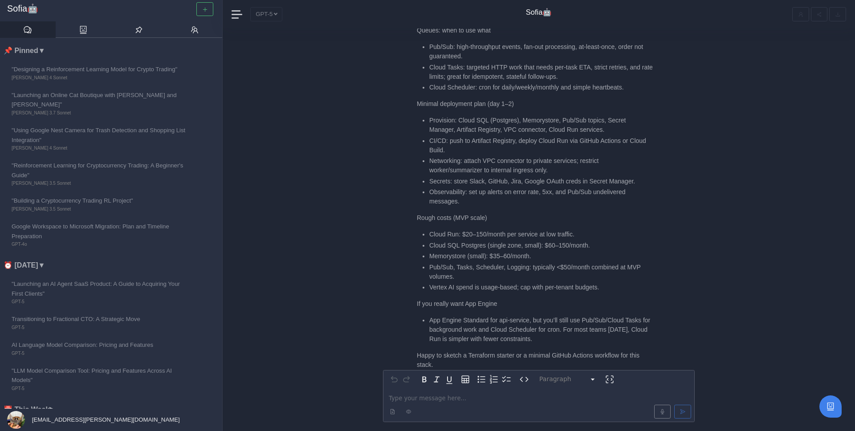
scroll to position [0, 0]
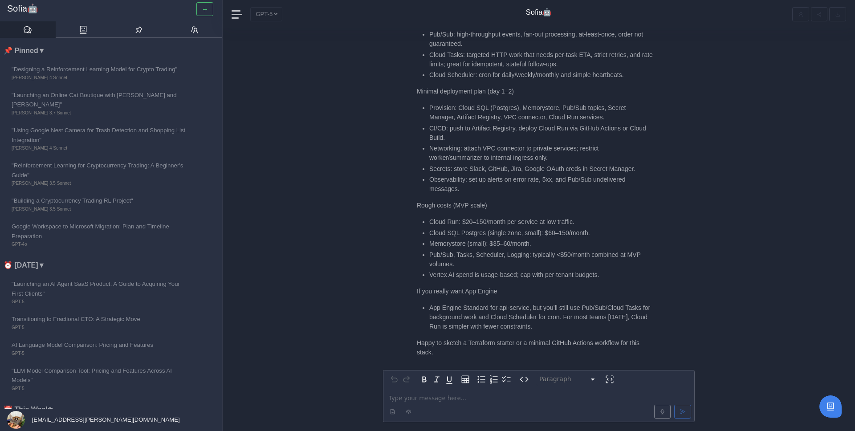
click at [455, 398] on p "editable markdown" at bounding box center [539, 398] width 300 height 9
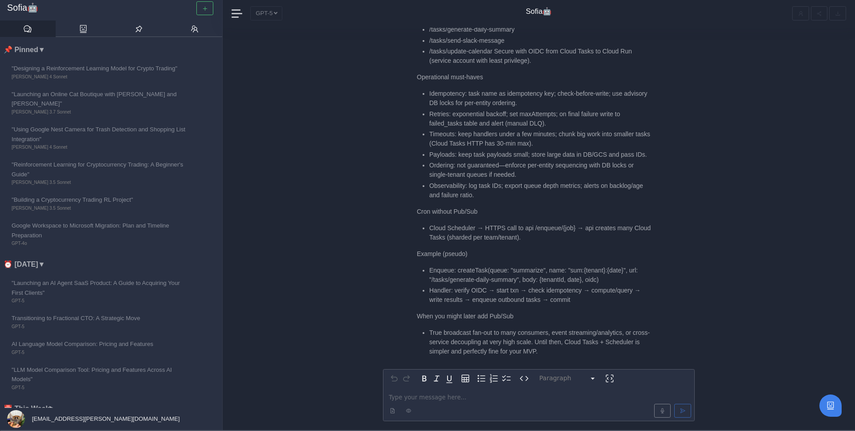
click at [409, 396] on p "editable markdown" at bounding box center [539, 397] width 300 height 9
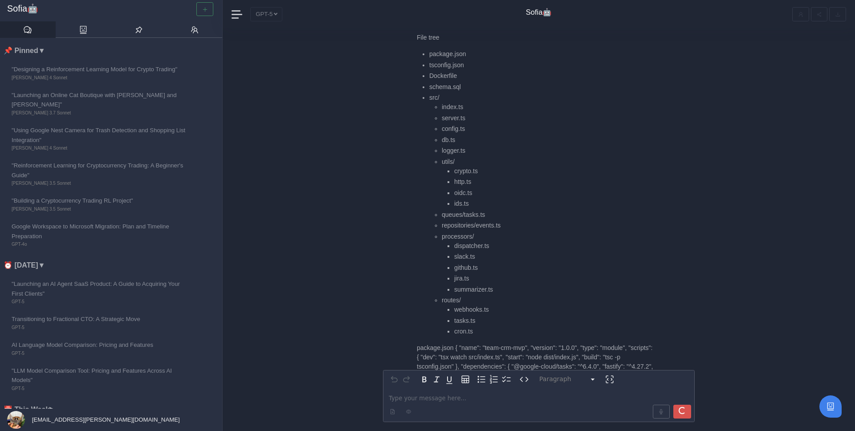
scroll to position [-1256, 0]
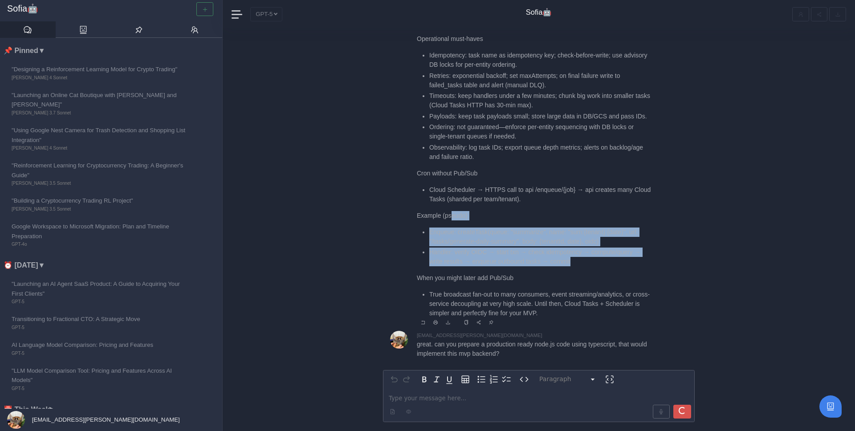
drag, startPoint x: 585, startPoint y: 200, endPoint x: 456, endPoint y: 135, distance: 144.8
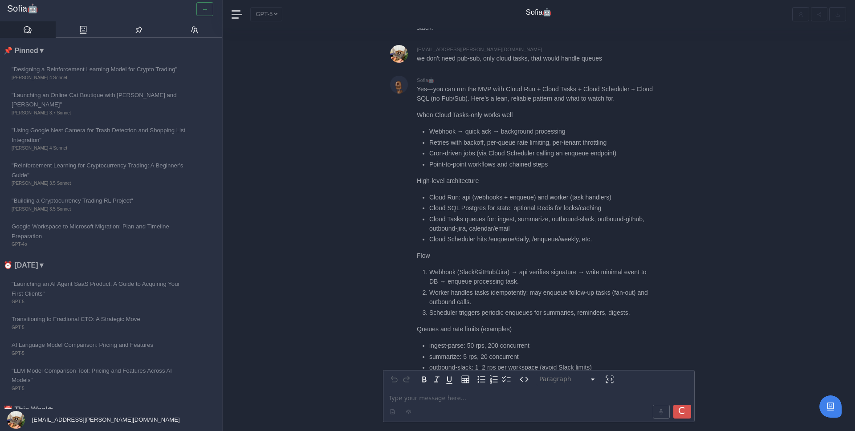
scroll to position [-2542, 0]
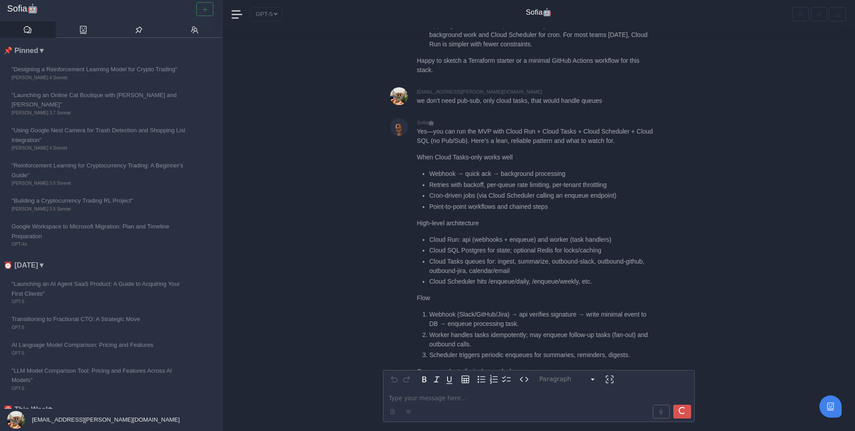
click at [417, 153] on p "When Cloud Tasks-only works well" at bounding box center [535, 157] width 236 height 9
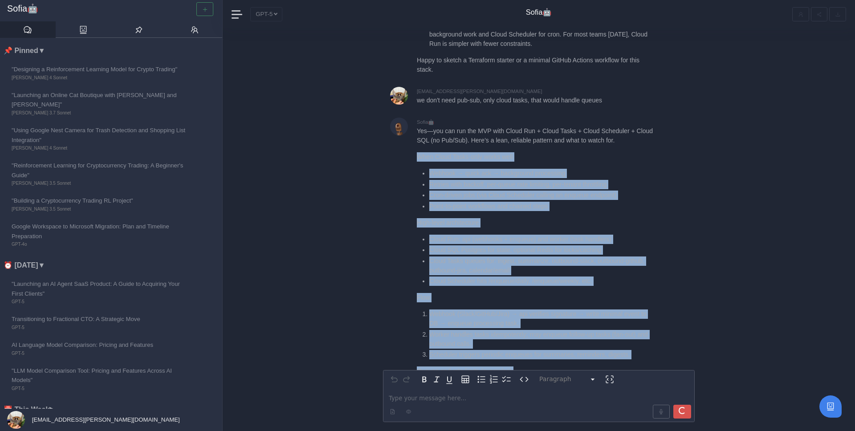
copy div "Lore Ipsum Dolor-sita conse adip Elitsed → doeiu tem → incididunt utlaboreet Do…"
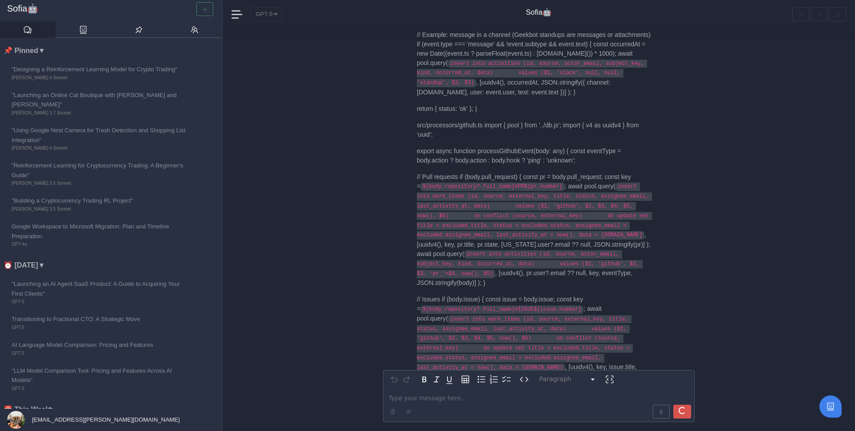
scroll to position [0, 0]
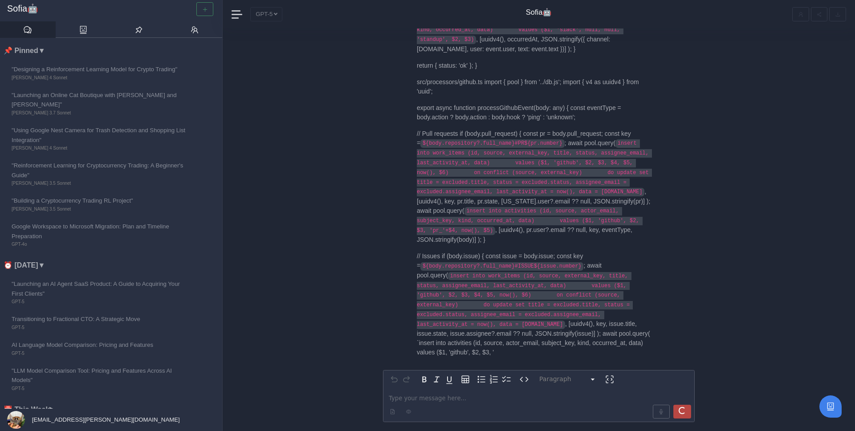
click at [687, 416] on button "submit" at bounding box center [682, 412] width 18 height 14
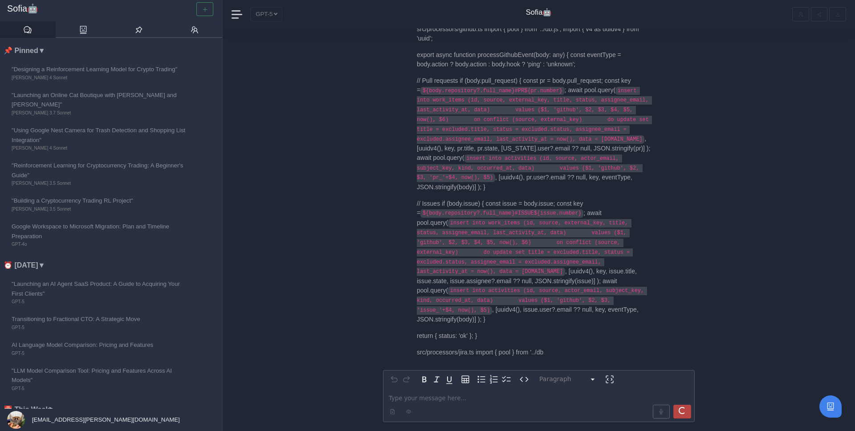
click at [680, 410] on div "submit" at bounding box center [682, 410] width 9 height 9
click at [682, 411] on div at bounding box center [672, 411] width 42 height 17
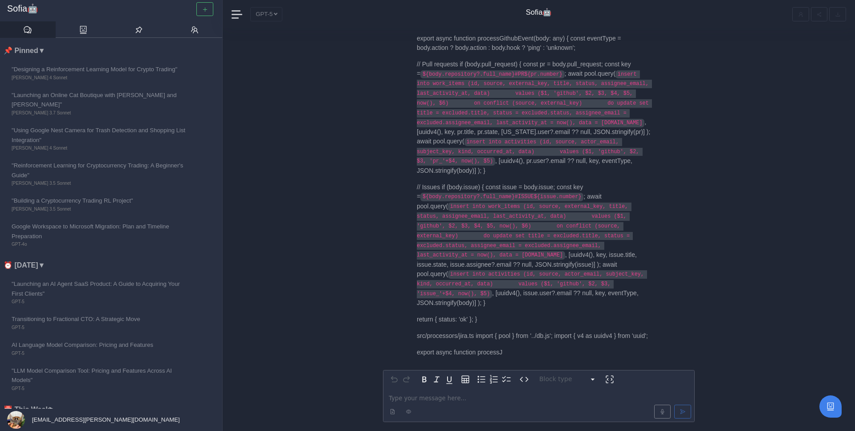
click at [682, 411] on div at bounding box center [672, 411] width 41 height 17
click at [524, 267] on p "// Issues if (body.issue) { const issue = body.issue; const key = ${body.reposi…" at bounding box center [535, 246] width 236 height 126
click at [516, 267] on p "// Issues if (body.issue) { const issue = body.issue; const key = ${body.reposi…" at bounding box center [535, 245] width 236 height 126
